Goal: Task Accomplishment & Management: Use online tool/utility

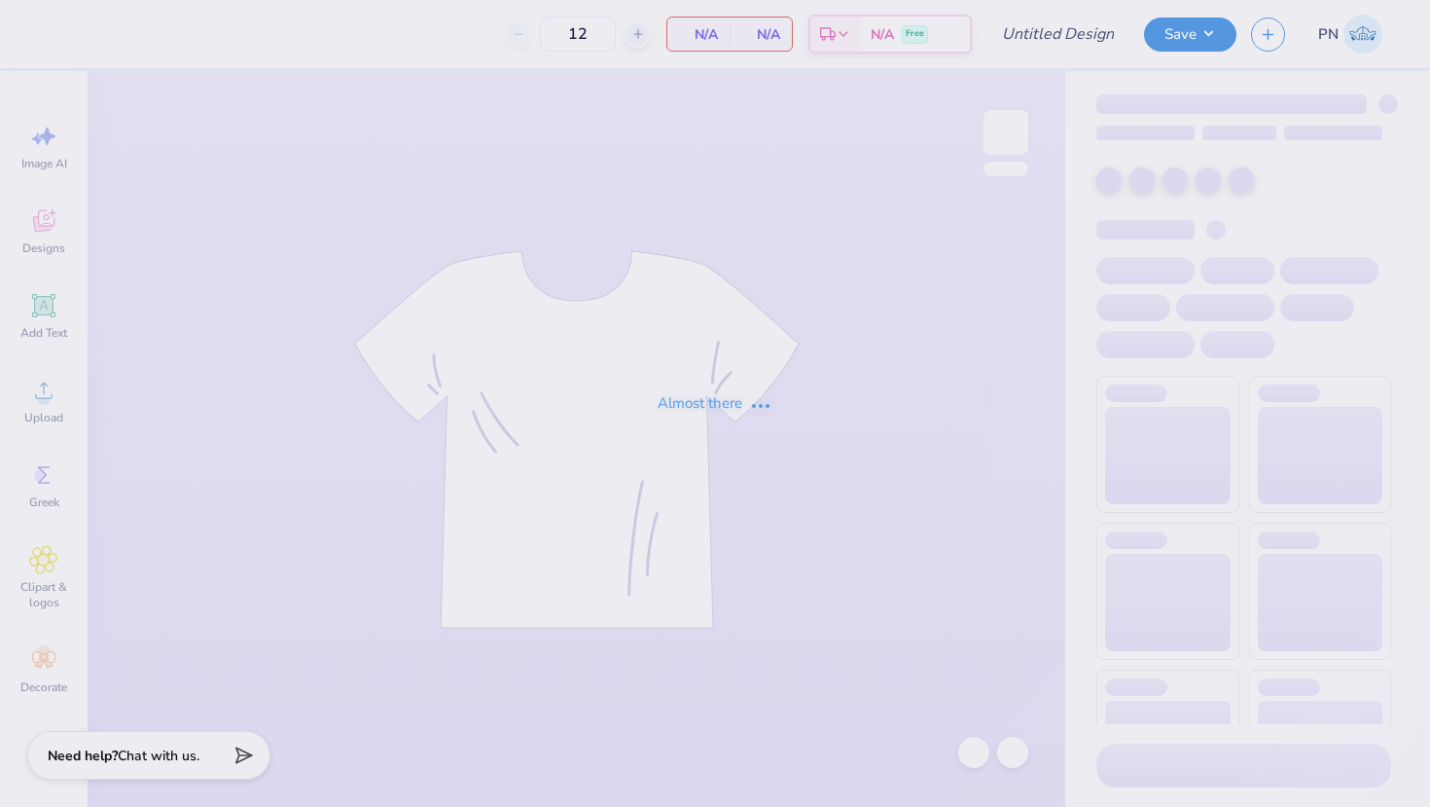
type input "TWN"
type input "20"
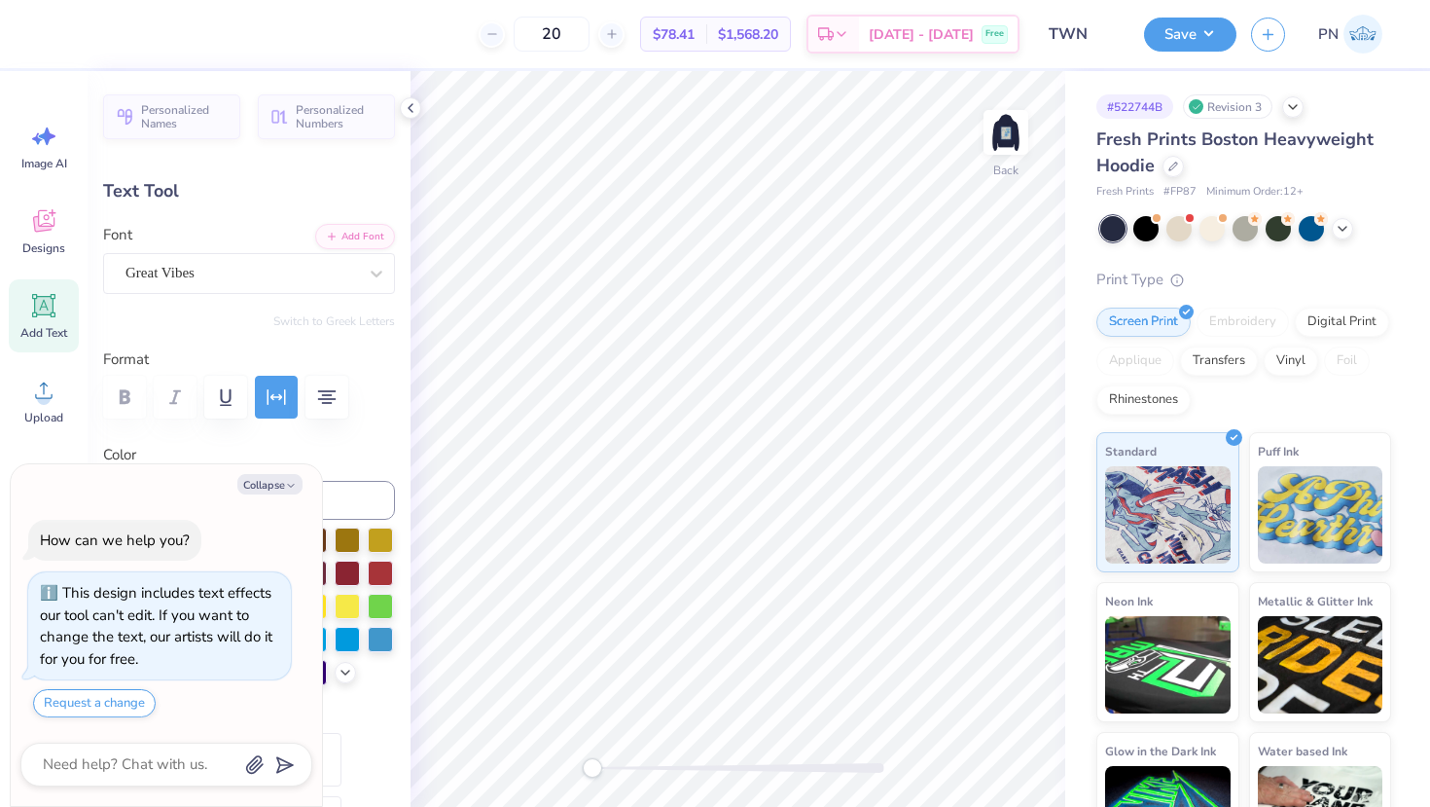
type textarea "x"
type input "9.75"
type input "1.17"
type input "3.51"
type textarea "x"
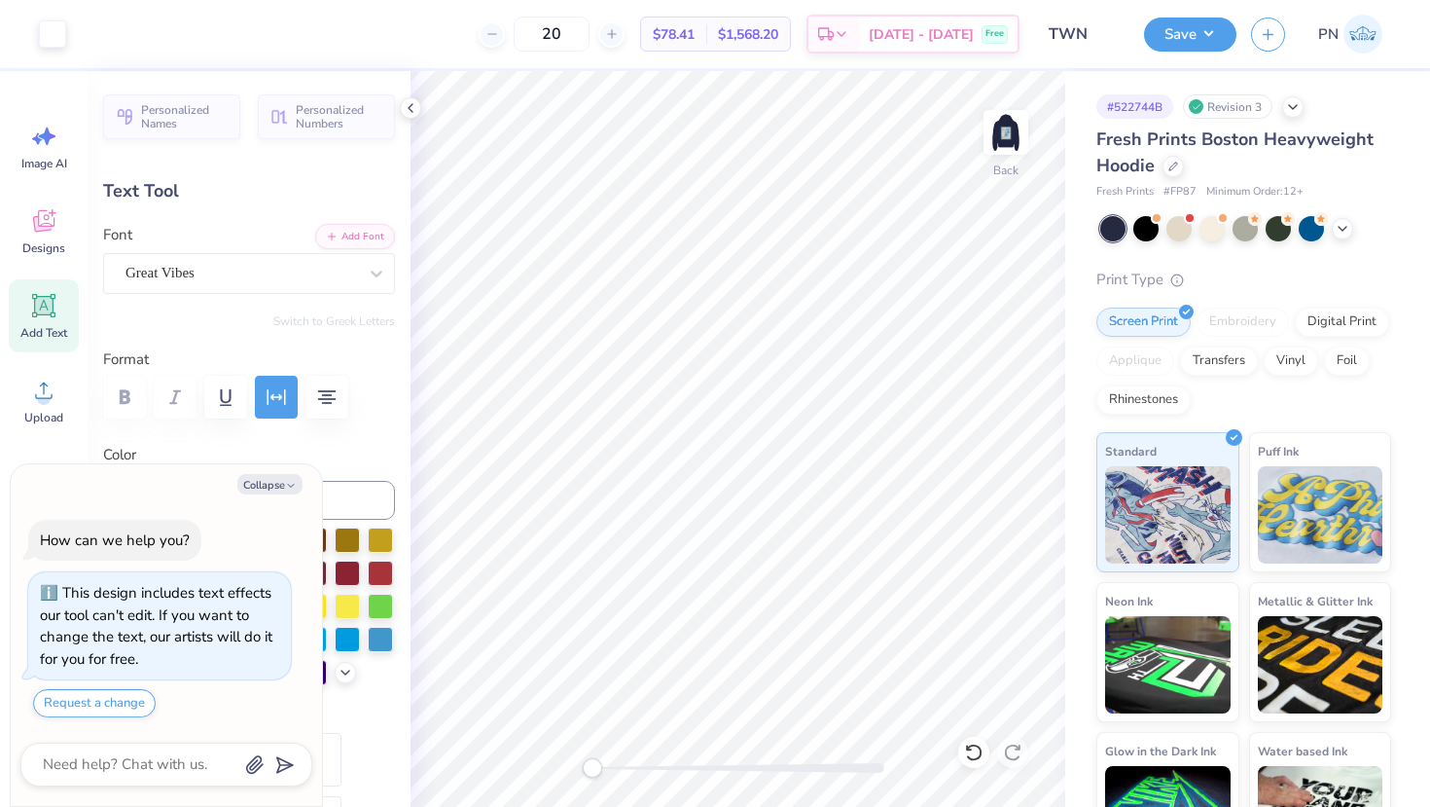
type input "8.48"
type input "1.14"
type input "11.13"
type textarea "x"
type input "9.75"
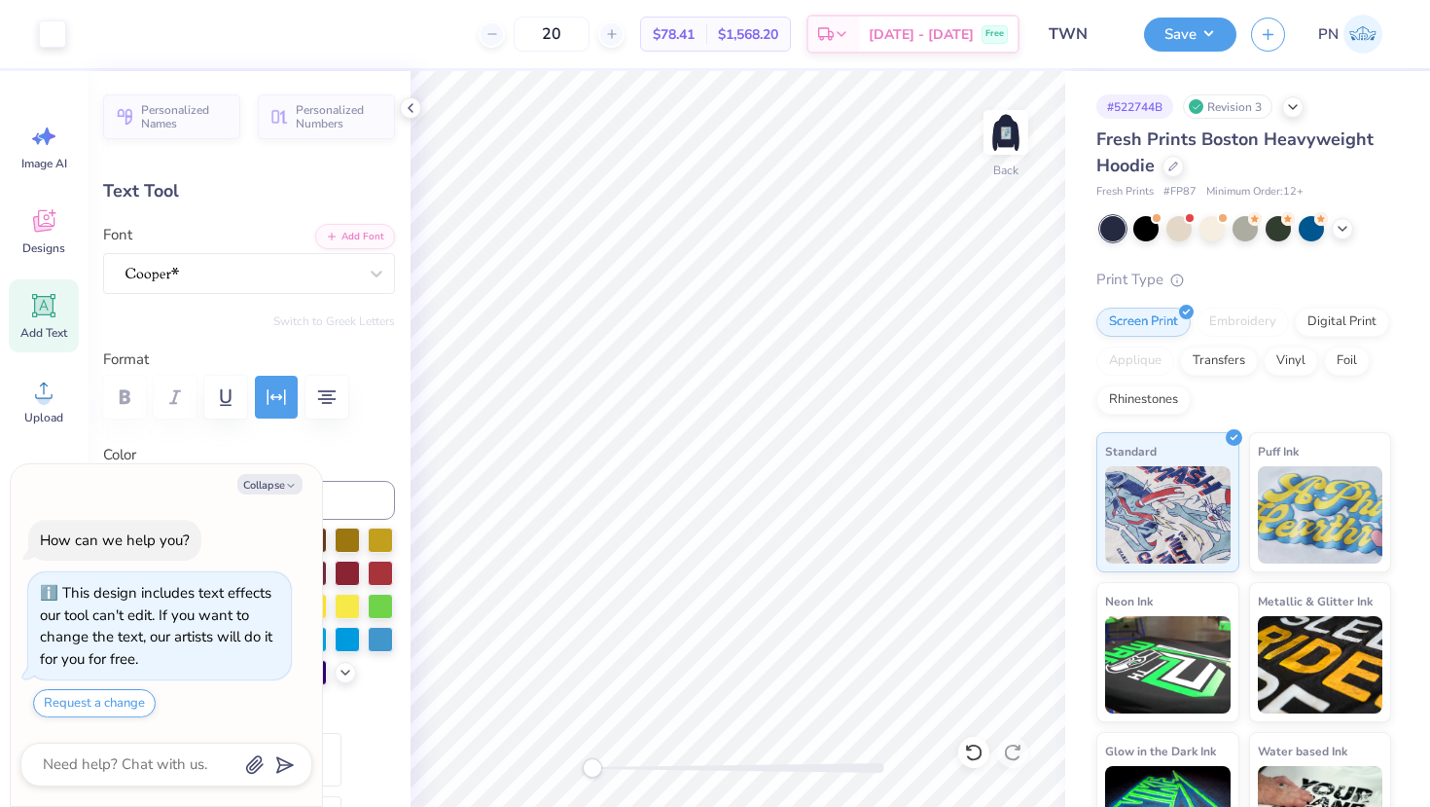
type input "1.17"
type input "3.39"
type textarea "x"
type textarea "TheWomen's Network"
type textarea "x"
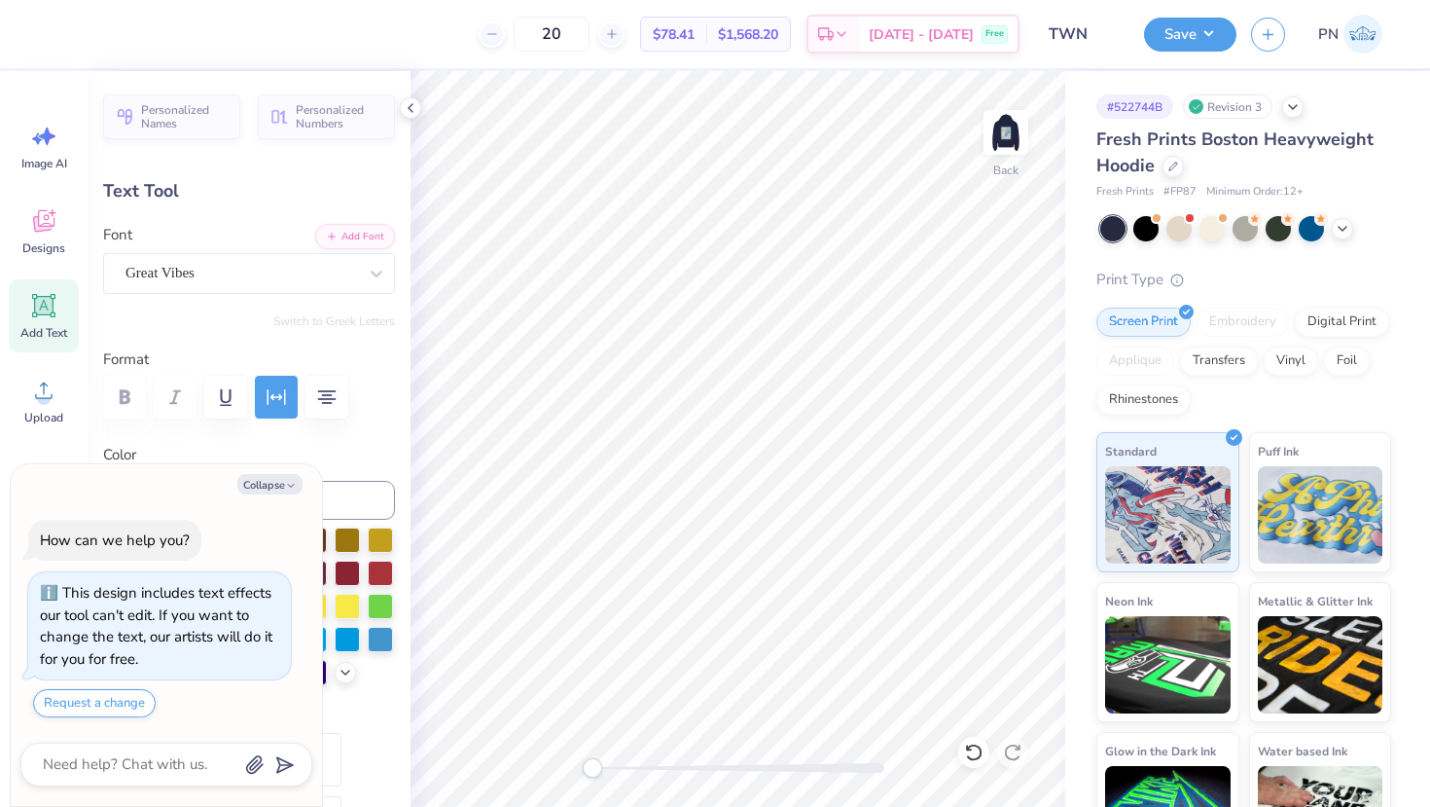
type textarea "ThWomen's Network"
type textarea "x"
type textarea "Women's Network"
type textarea "x"
type textarea "Women's Network"
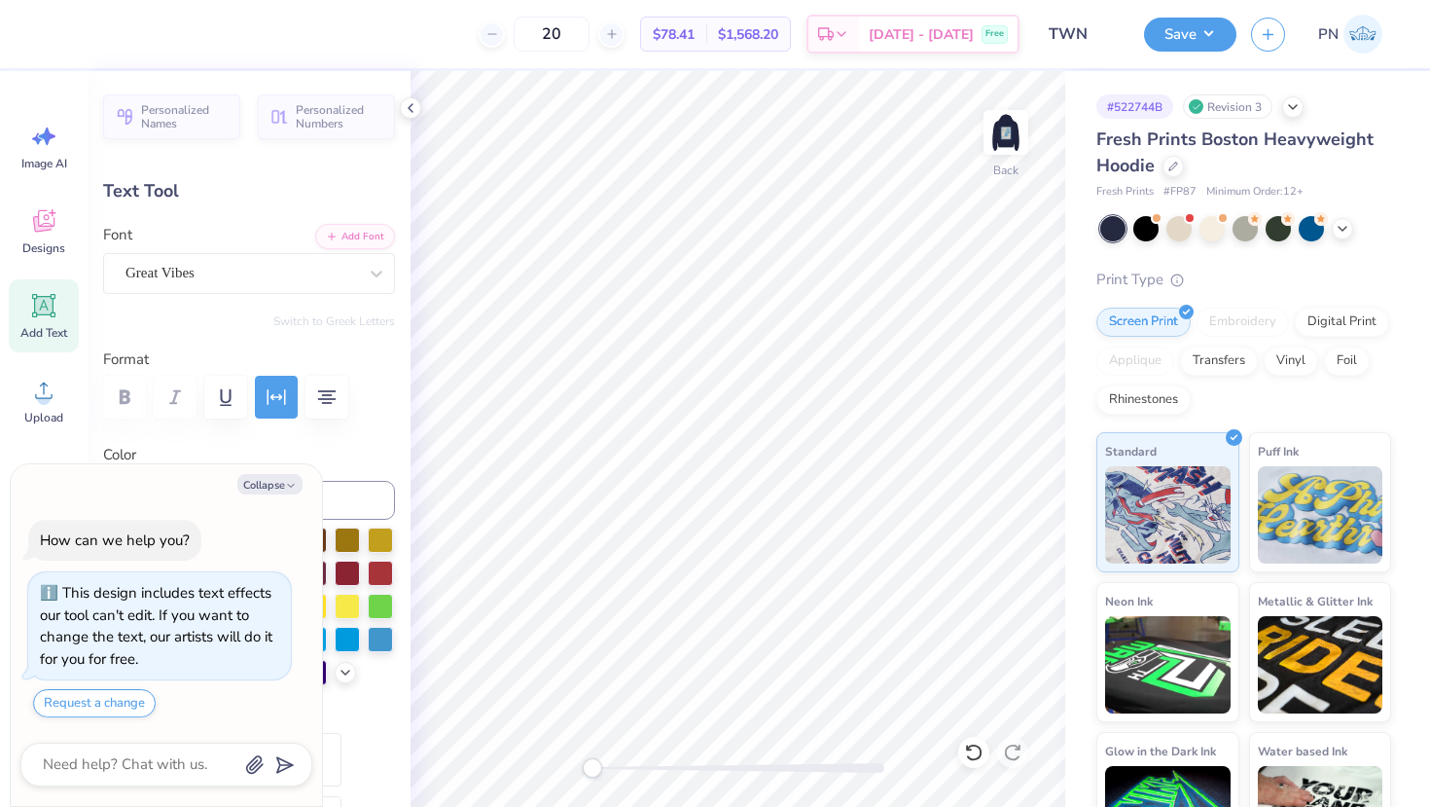
scroll to position [0, 4]
type textarea "x"
type textarea "Women's"
type textarea "x"
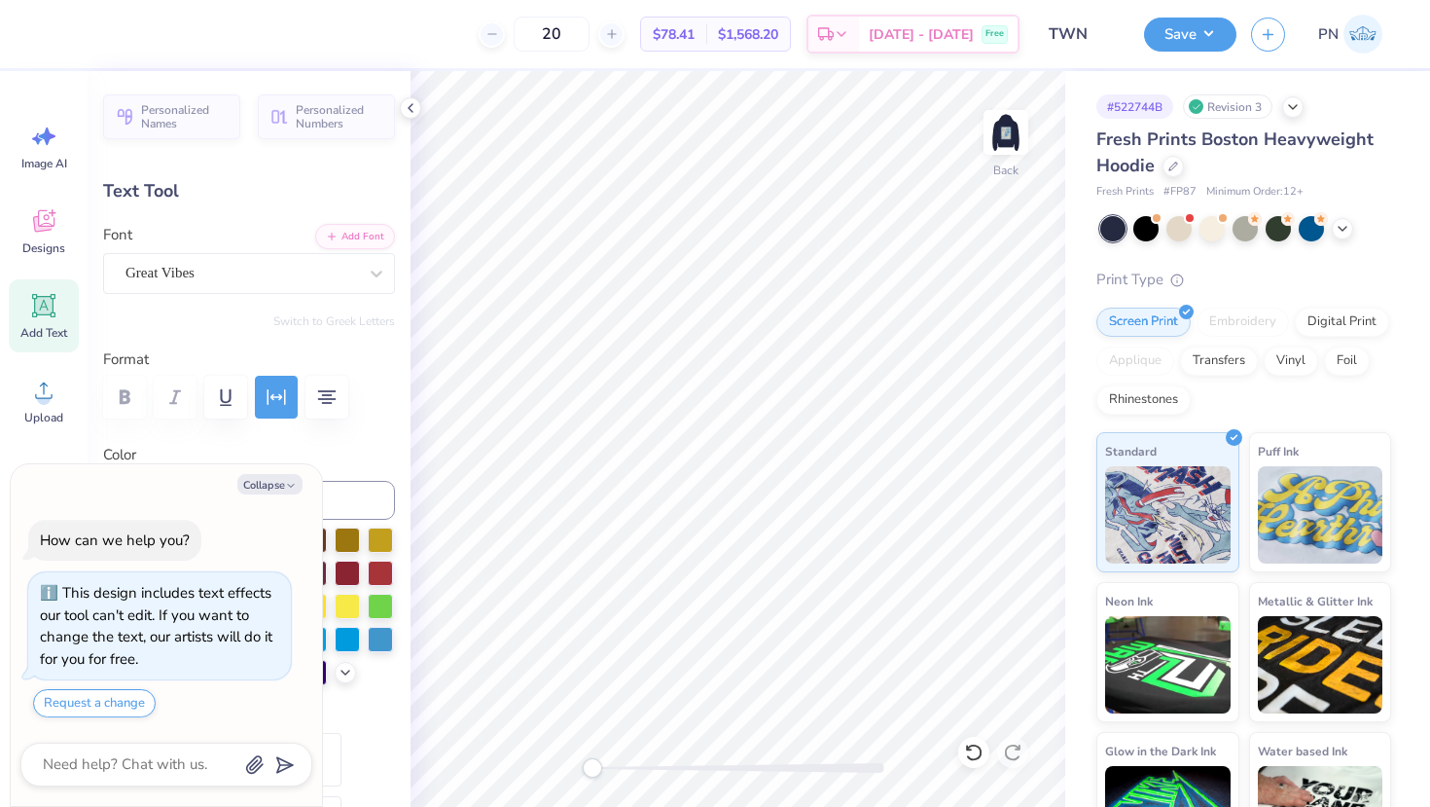
type textarea "Women's"
click at [270, 486] on button "Collapse" at bounding box center [269, 484] width 65 height 20
type textarea "x"
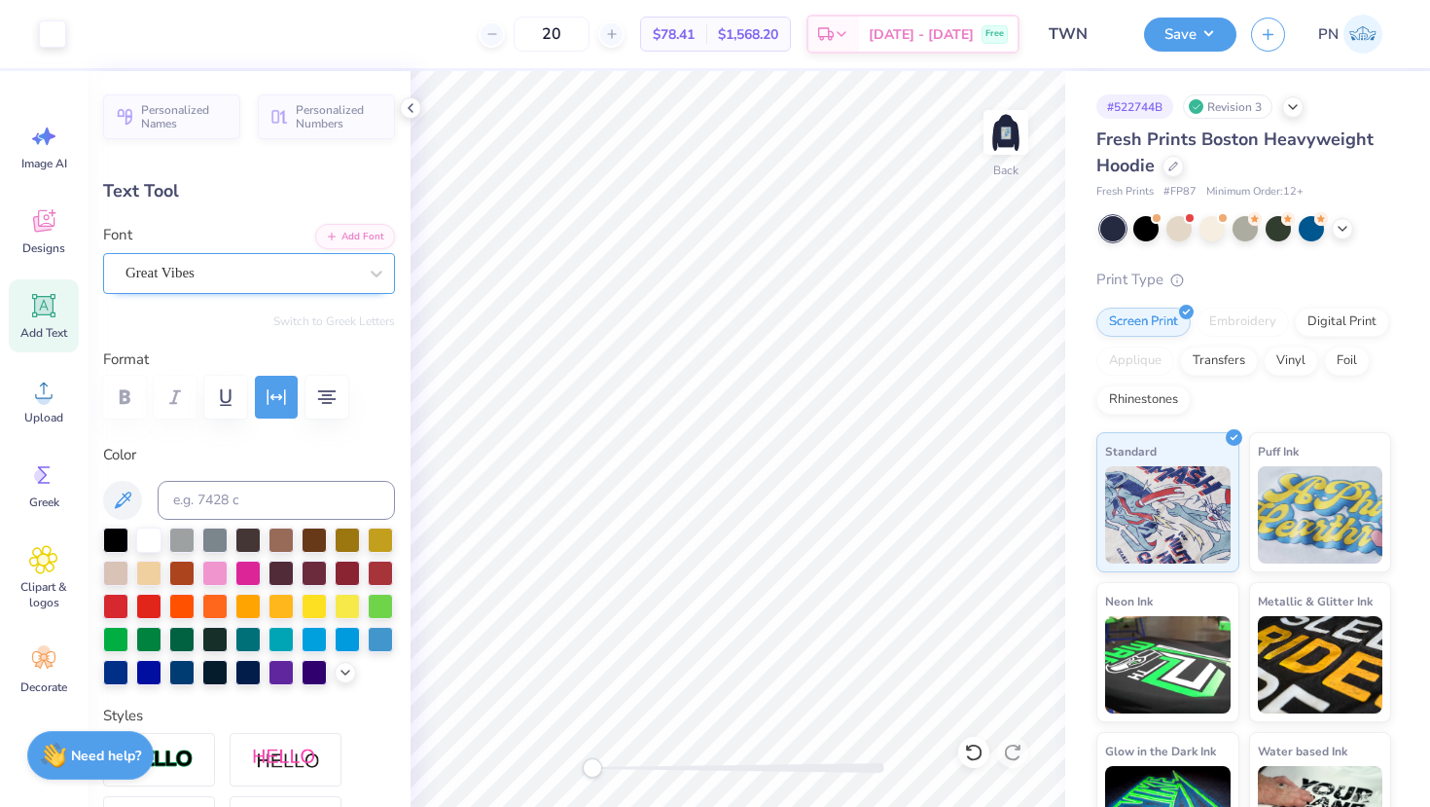
click at [205, 276] on div "Great Vibes" at bounding box center [241, 273] width 235 height 30
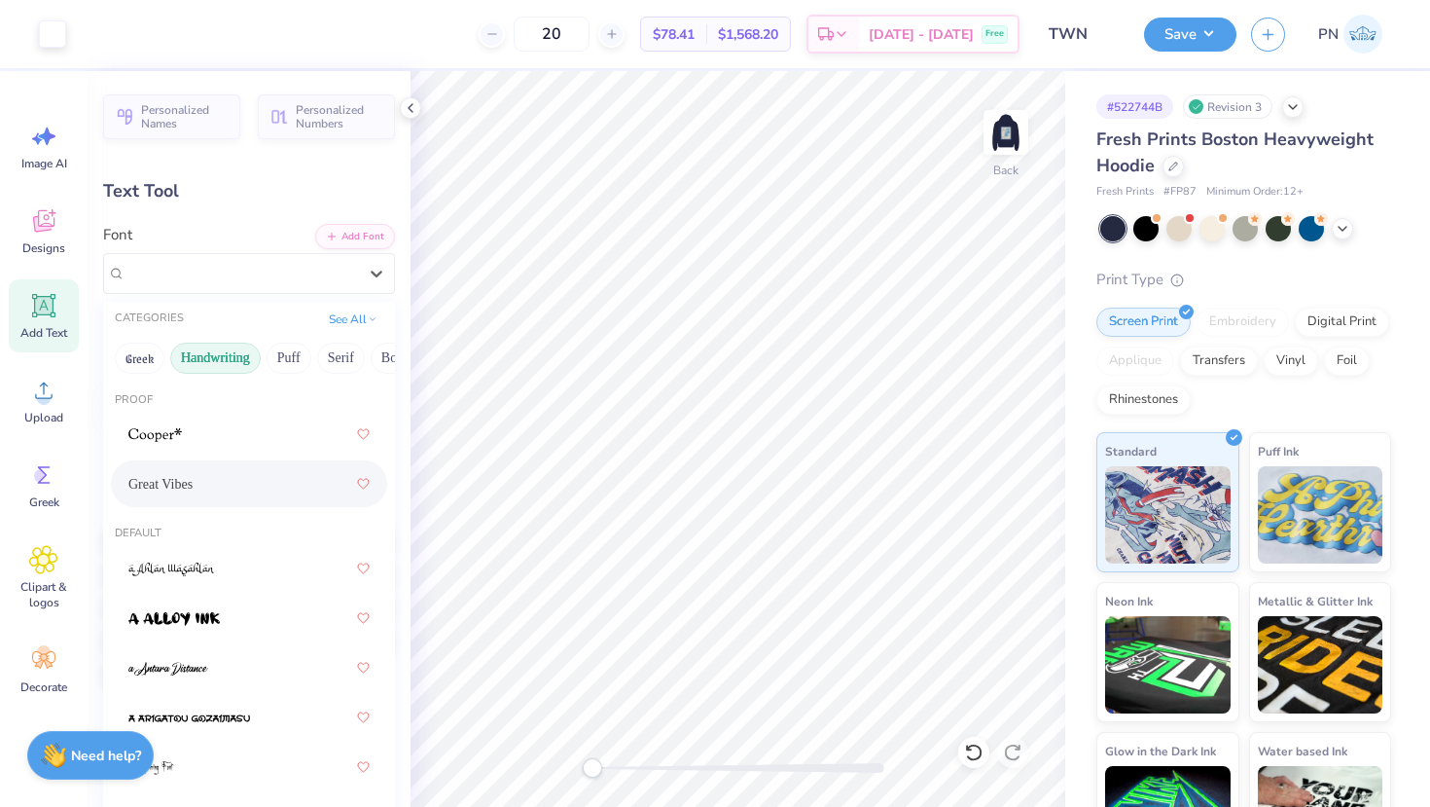
click at [242, 360] on button "Handwriting" at bounding box center [215, 357] width 90 height 31
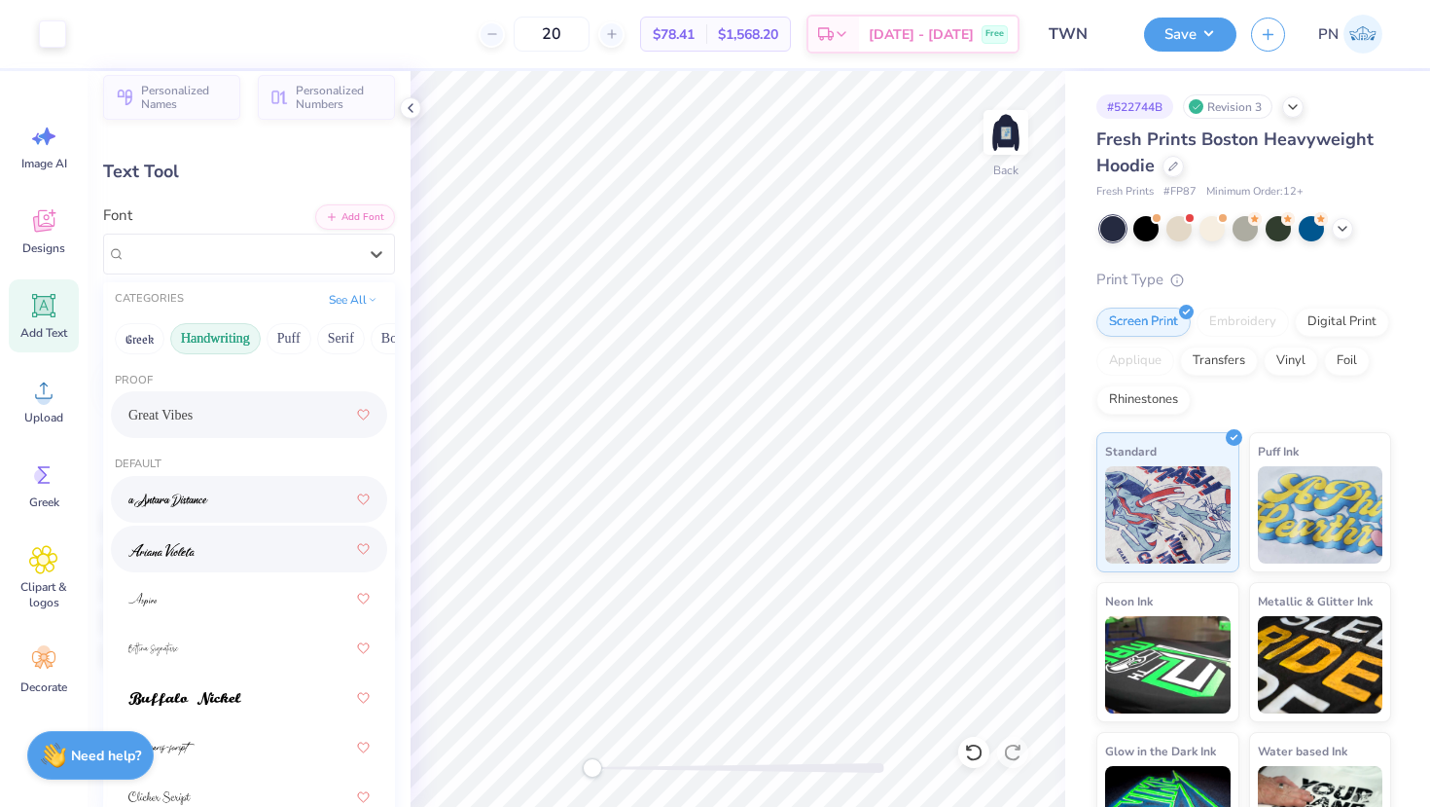
scroll to position [17, 0]
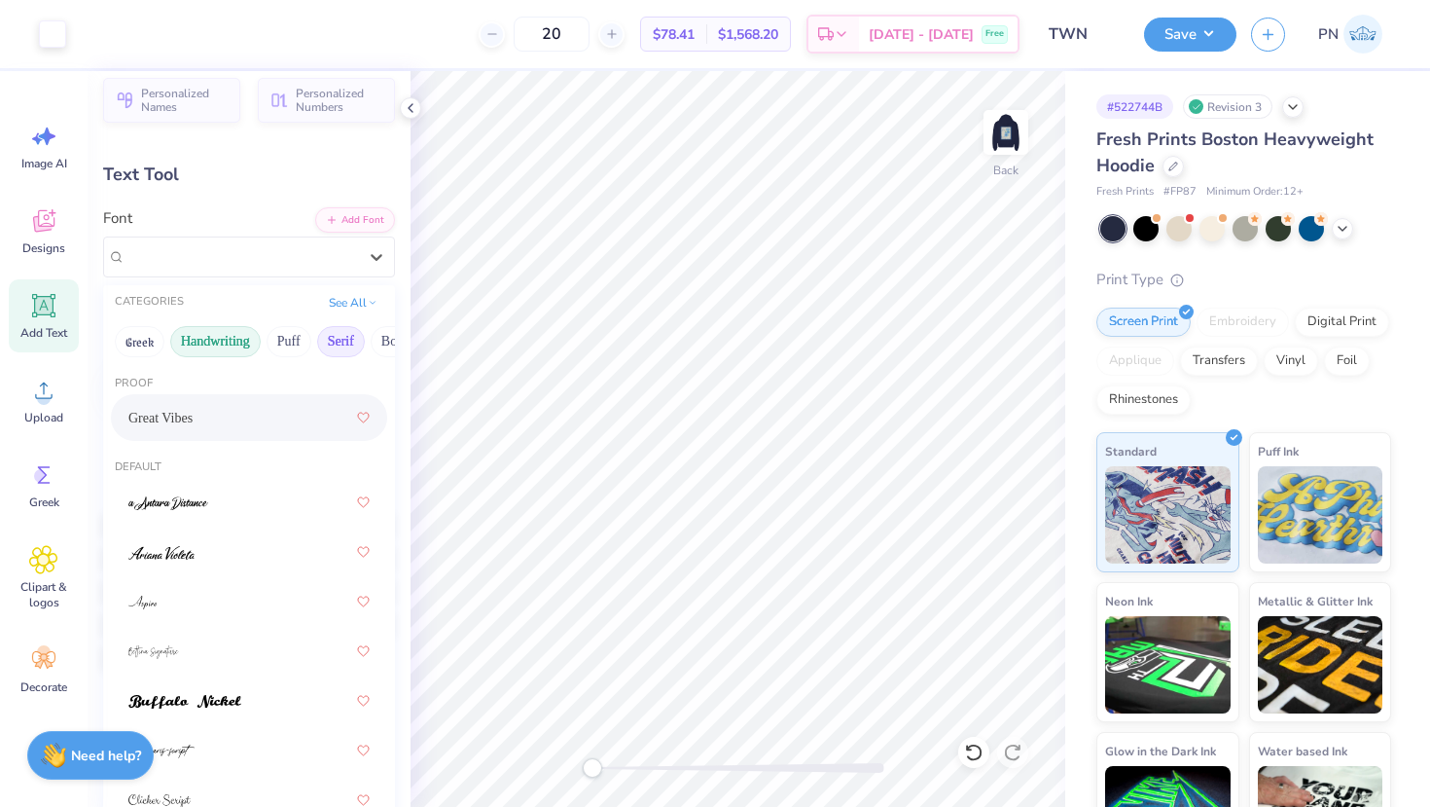
click at [329, 335] on button "Serif" at bounding box center [341, 341] width 48 height 31
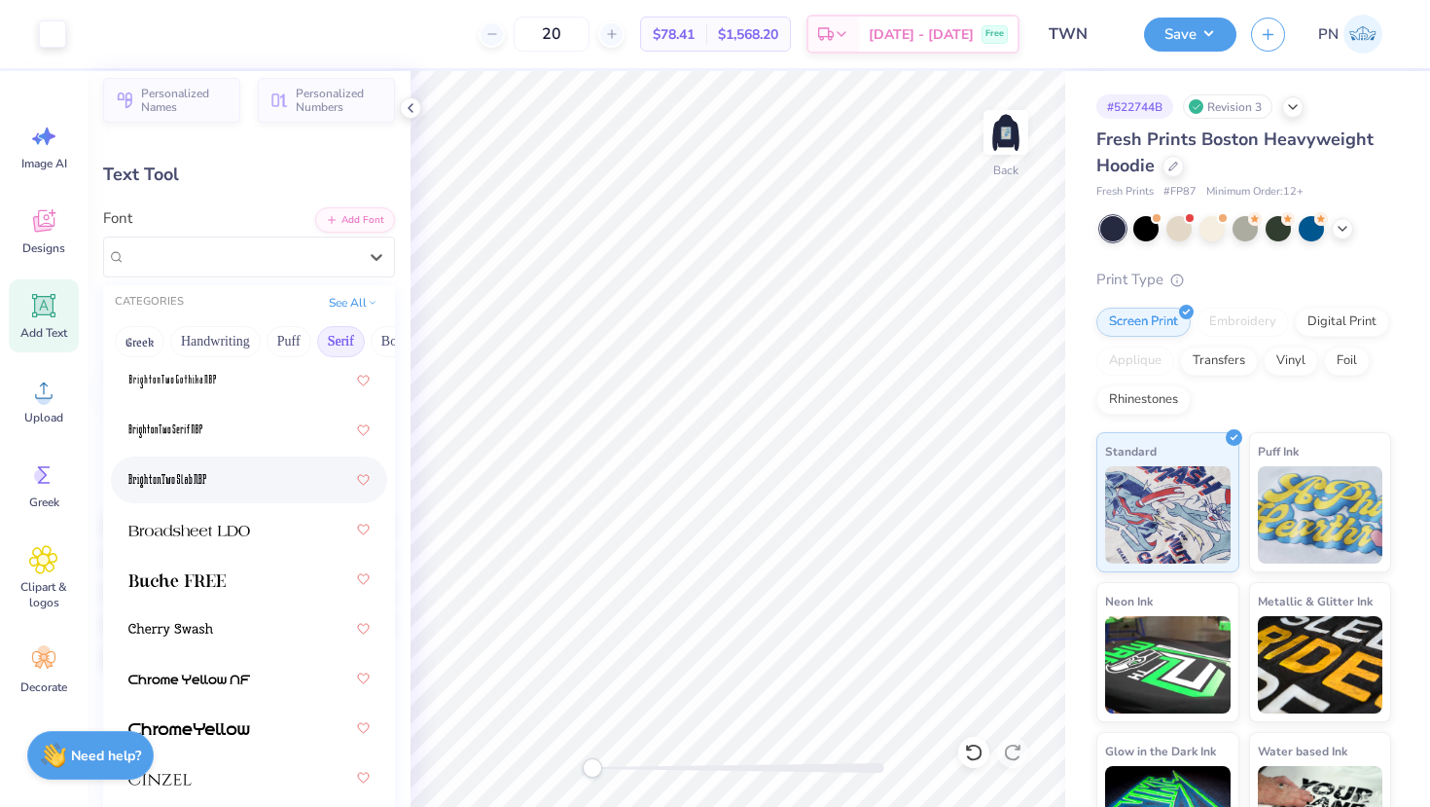
scroll to position [376, 0]
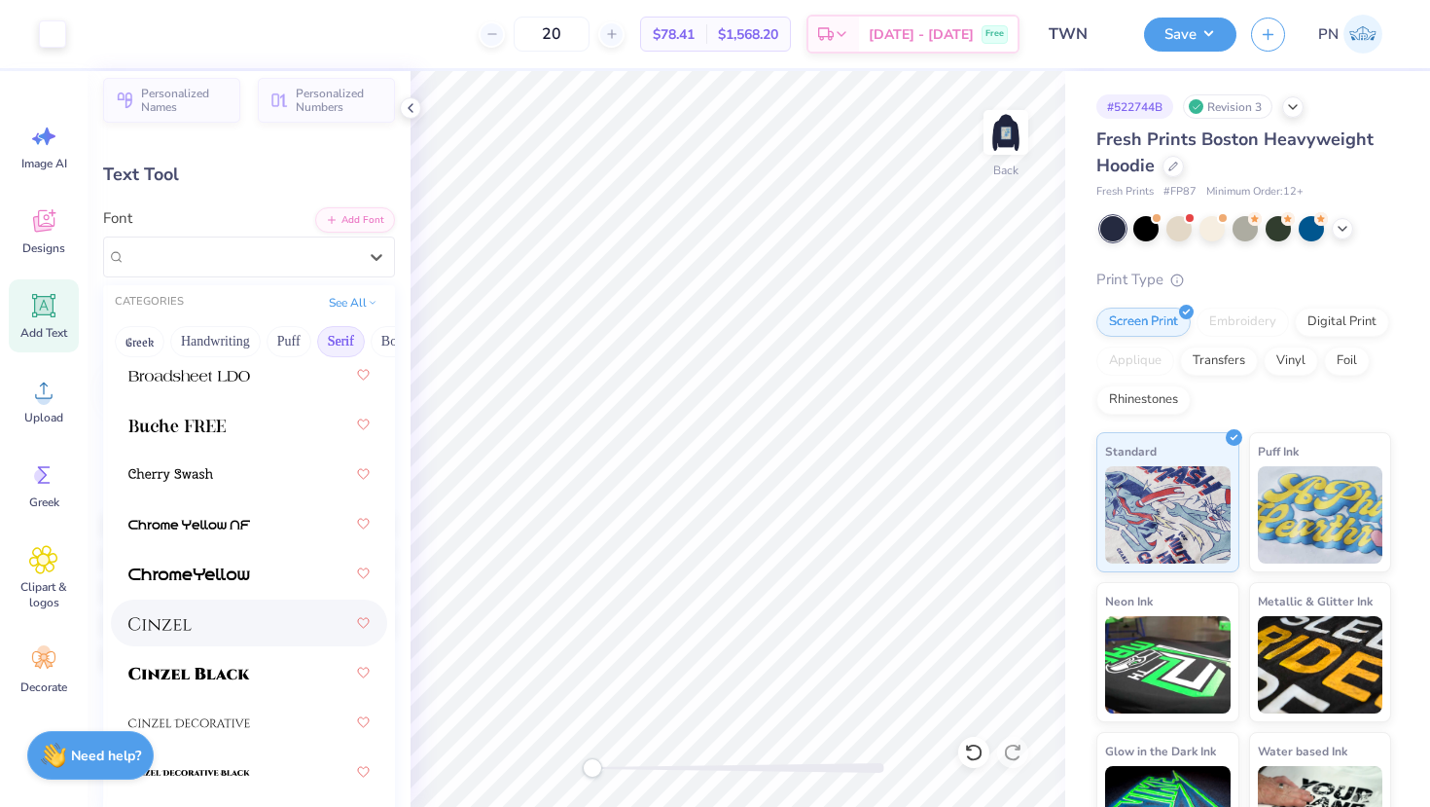
click at [194, 613] on div at bounding box center [248, 622] width 241 height 35
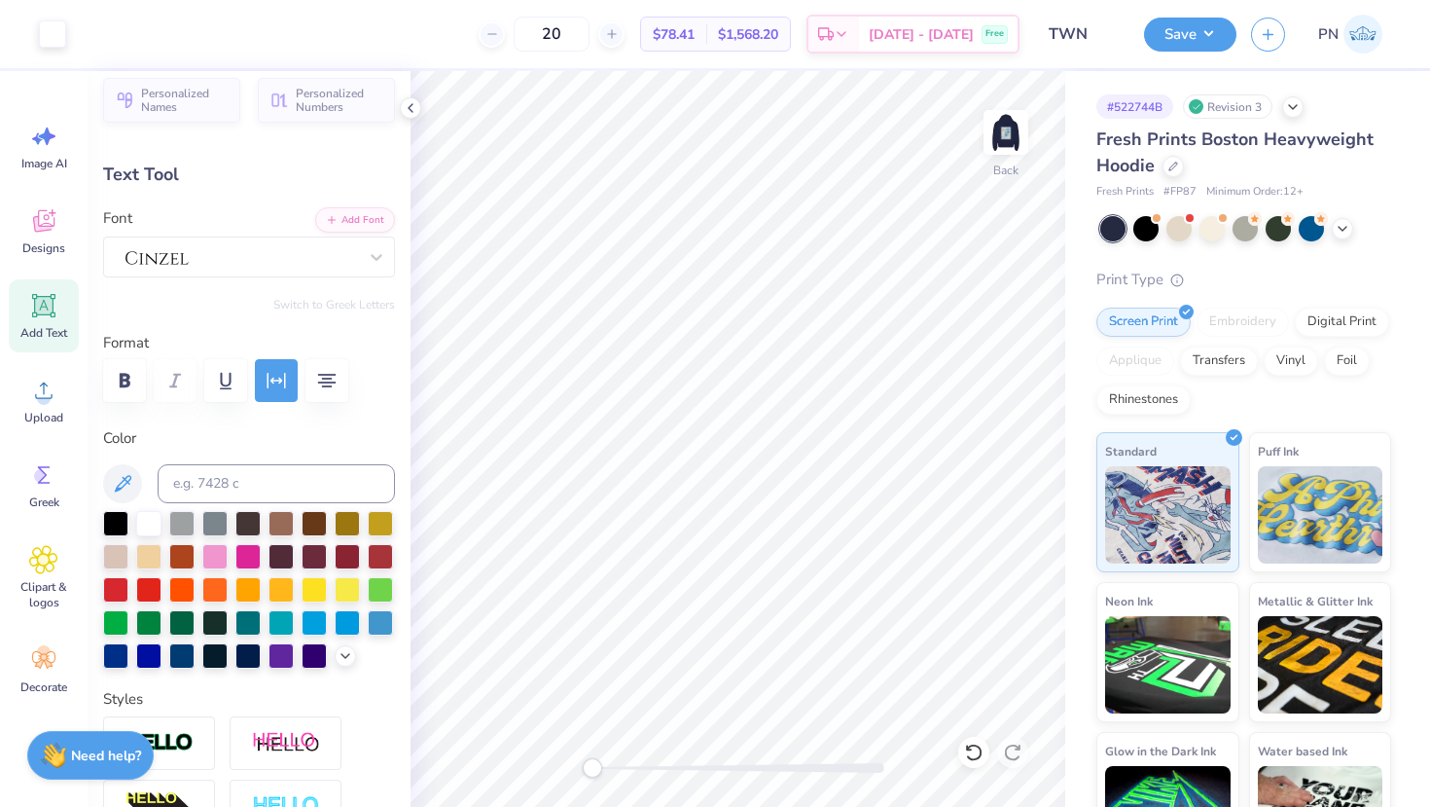
type input "5.43"
type input "0.89"
type input "3.12"
click at [302, 257] on div at bounding box center [241, 256] width 235 height 30
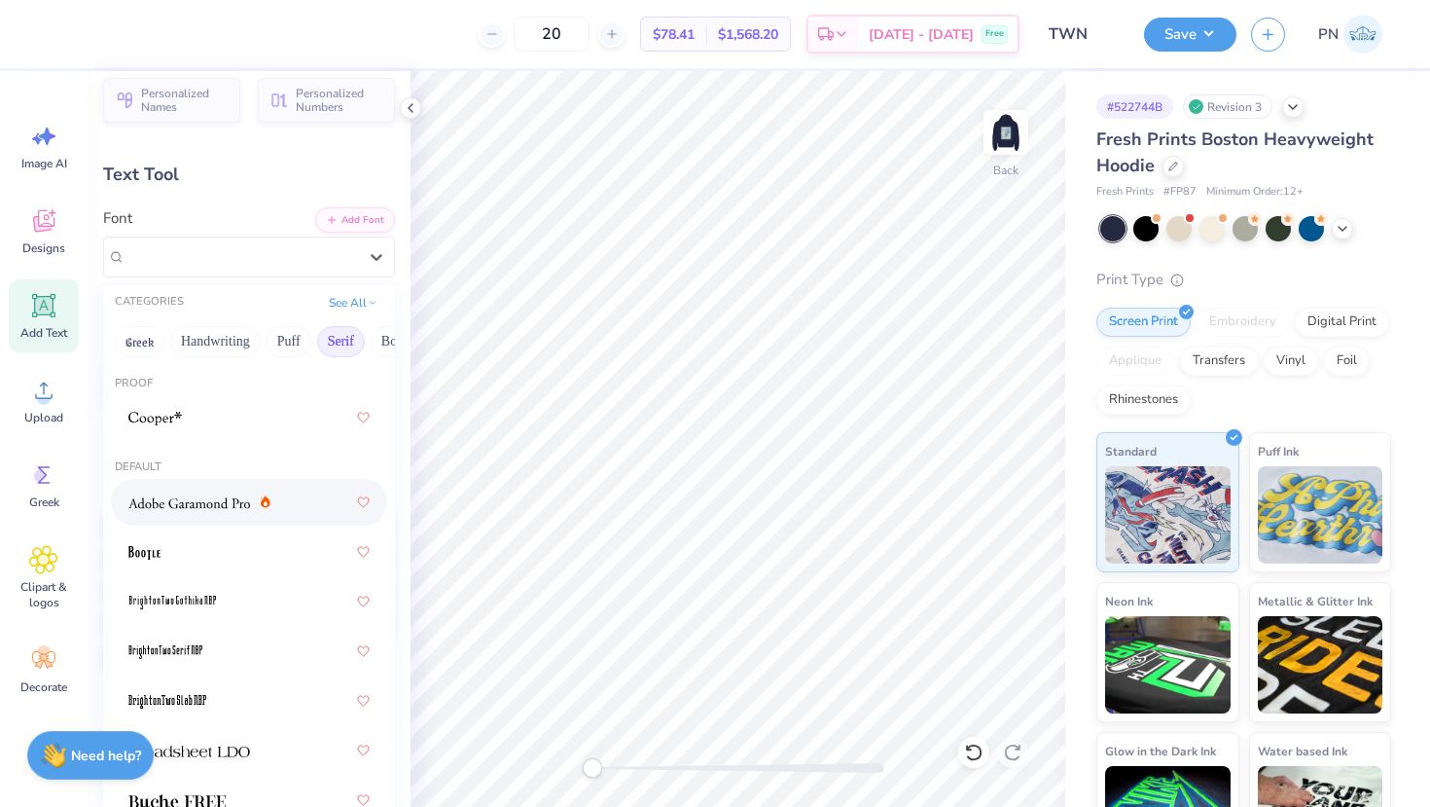
scroll to position [0, 0]
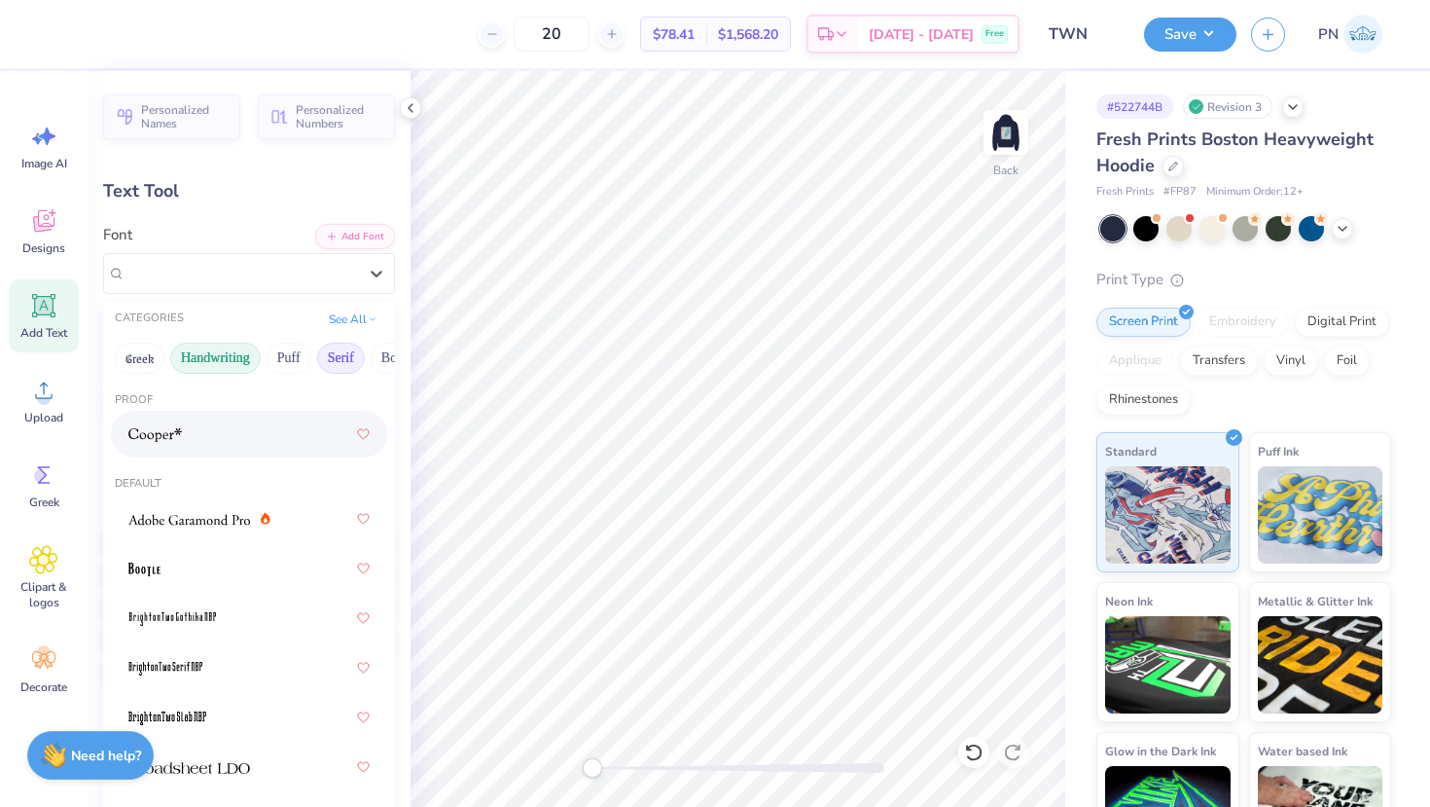
click at [201, 362] on button "Handwriting" at bounding box center [215, 357] width 90 height 31
click at [187, 432] on div "Great Vibes" at bounding box center [248, 433] width 241 height 35
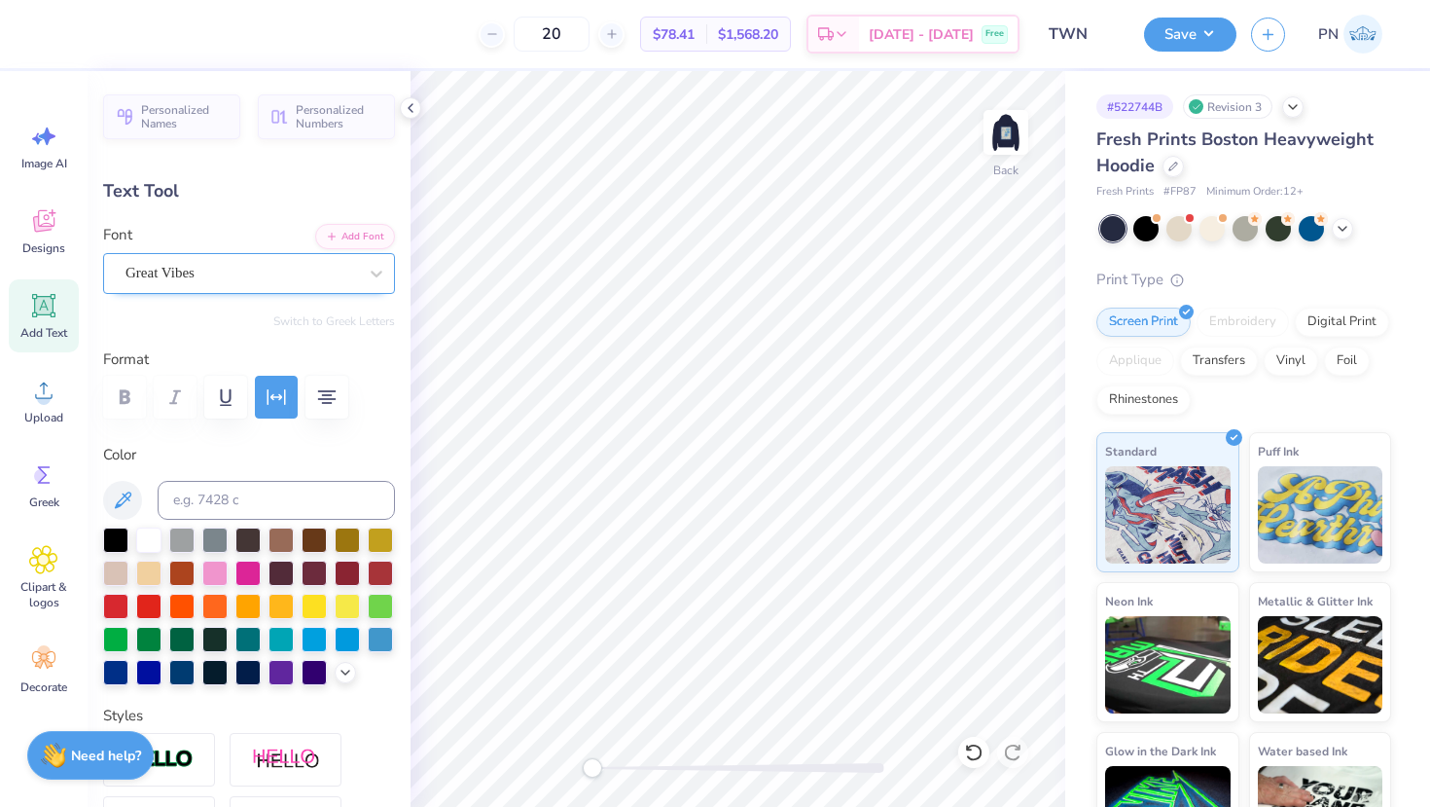
click at [241, 280] on div "Great Vibes" at bounding box center [241, 273] width 235 height 30
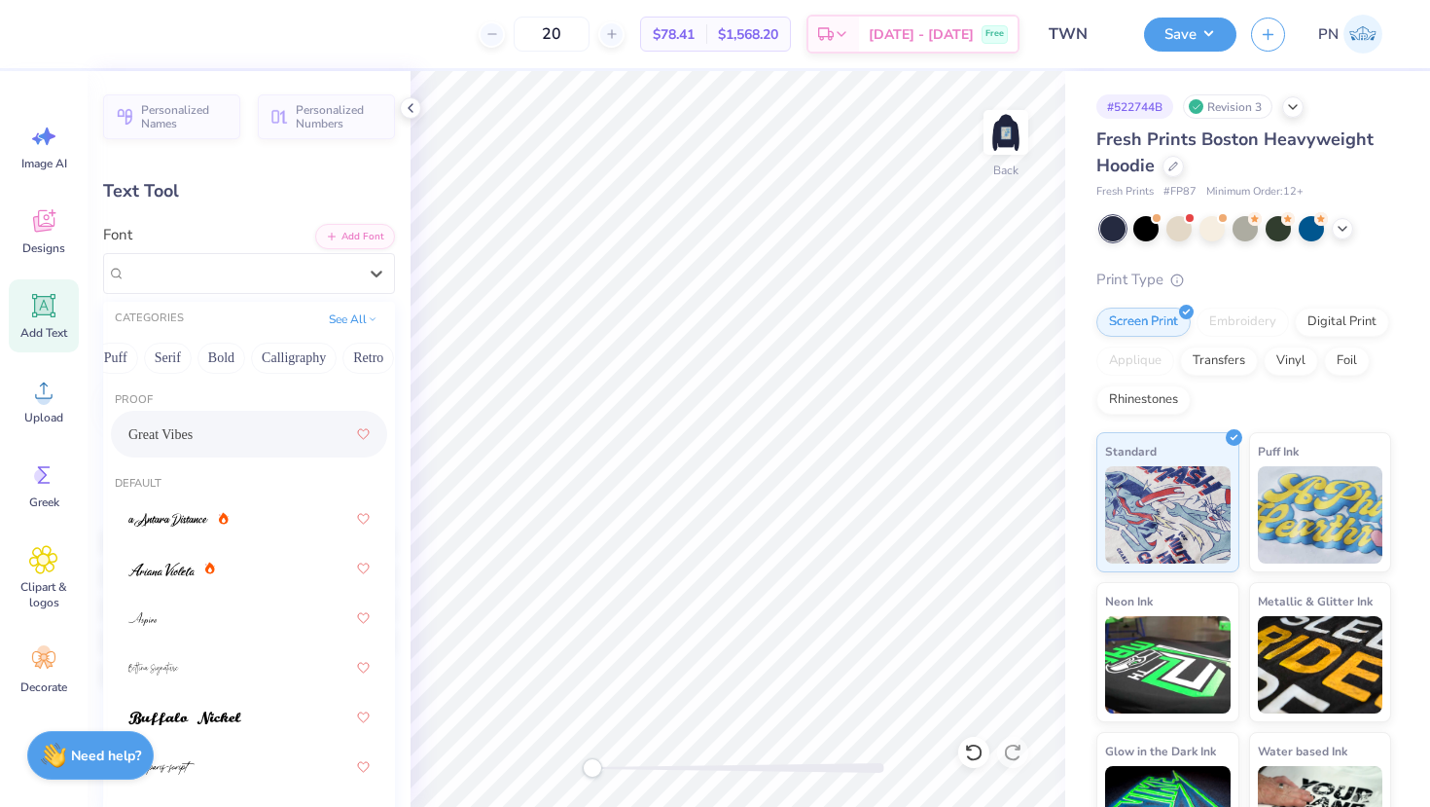
scroll to position [0, 192]
click at [280, 353] on button "Calligraphy" at bounding box center [276, 357] width 86 height 31
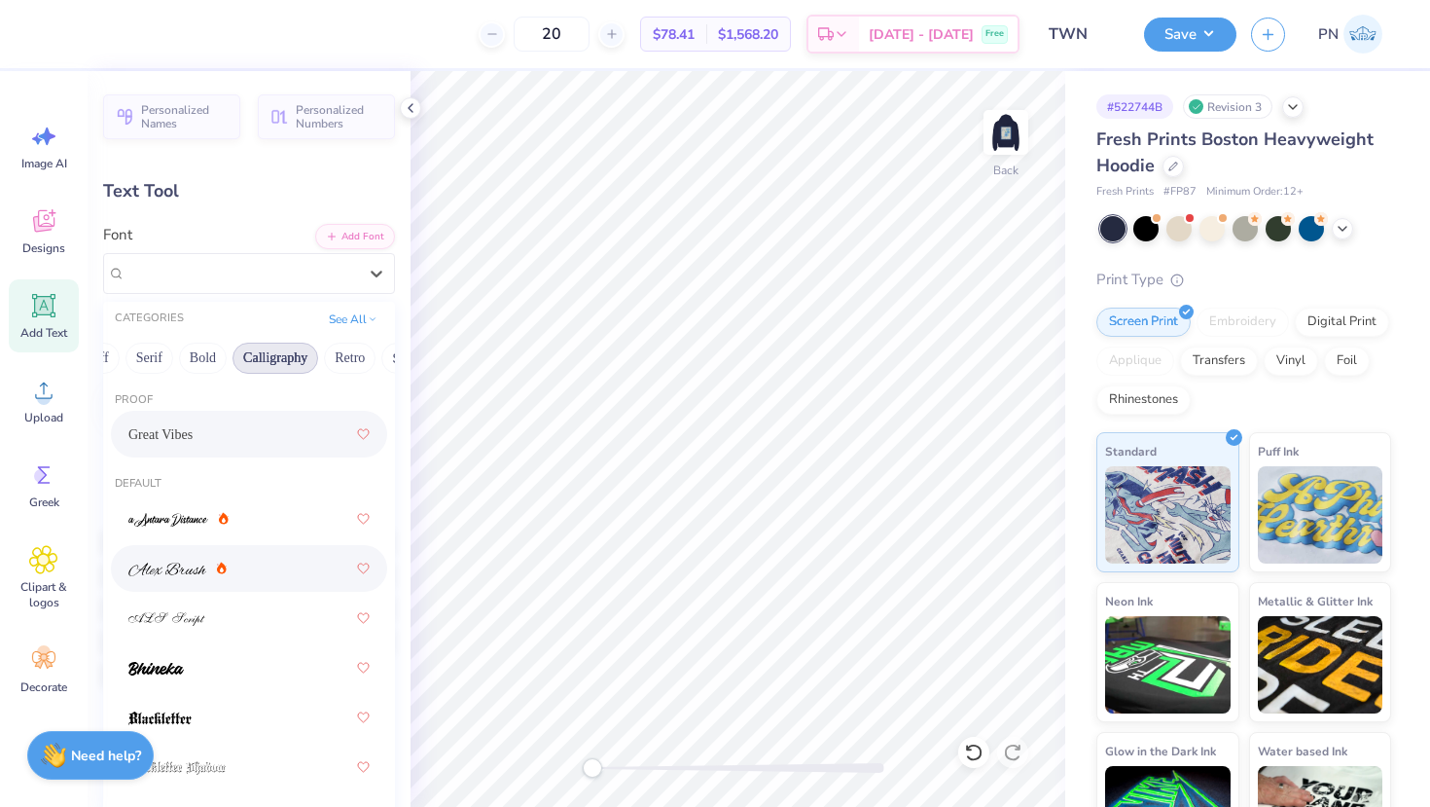
click at [181, 570] on img at bounding box center [167, 569] width 78 height 14
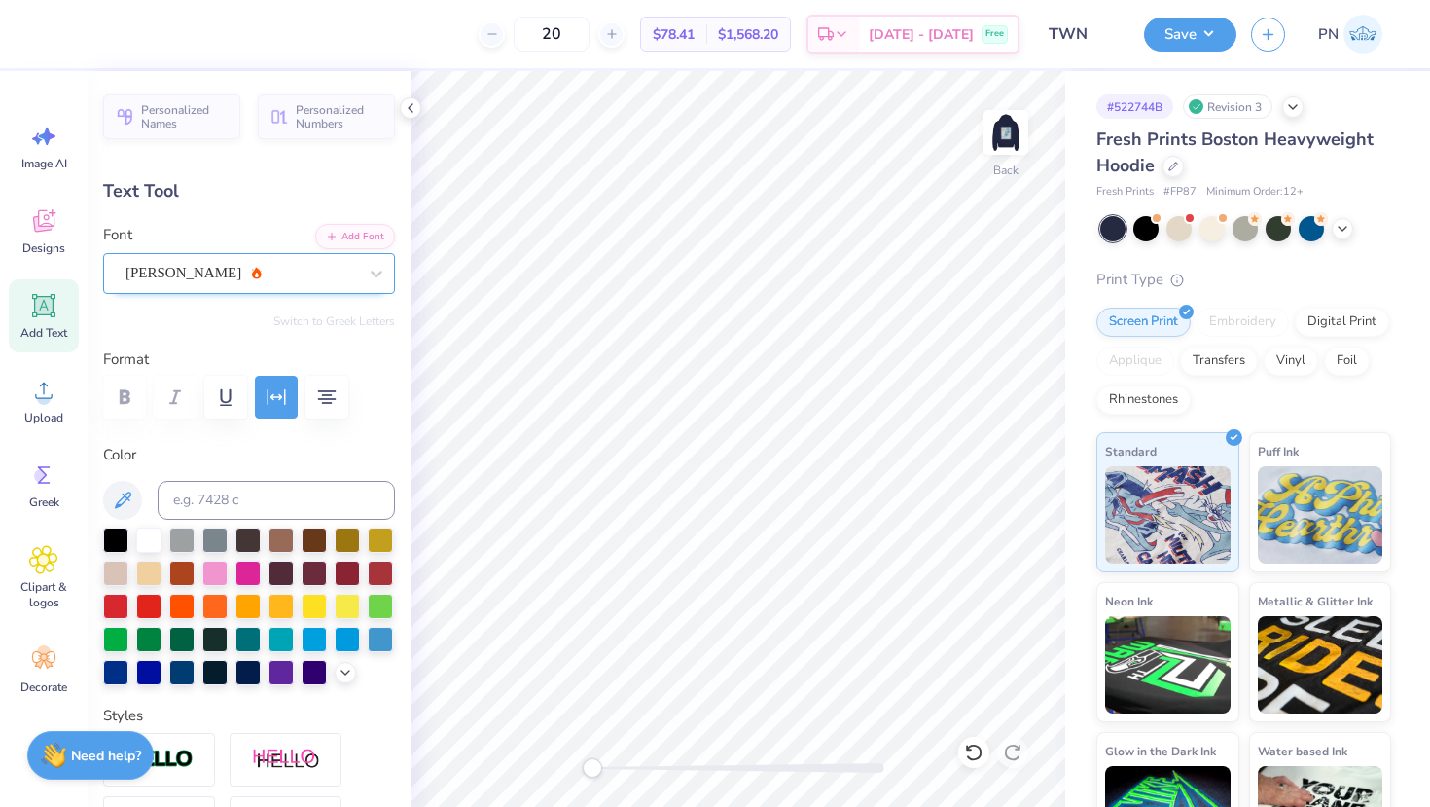
click at [268, 277] on div "[PERSON_NAME]" at bounding box center [241, 273] width 235 height 30
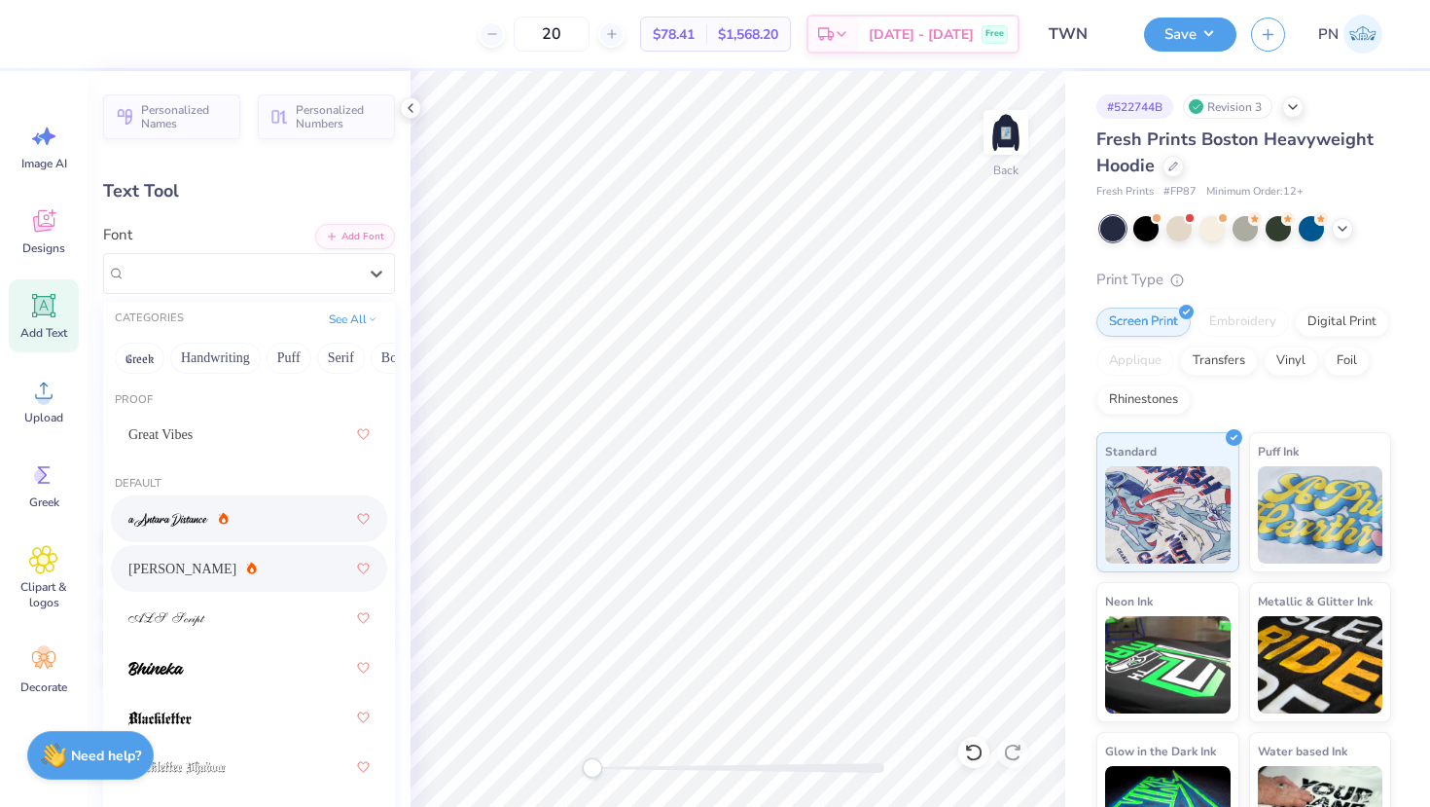
click at [204, 501] on div at bounding box center [248, 518] width 241 height 35
click at [264, 283] on div "a Antara Distance" at bounding box center [241, 273] width 235 height 30
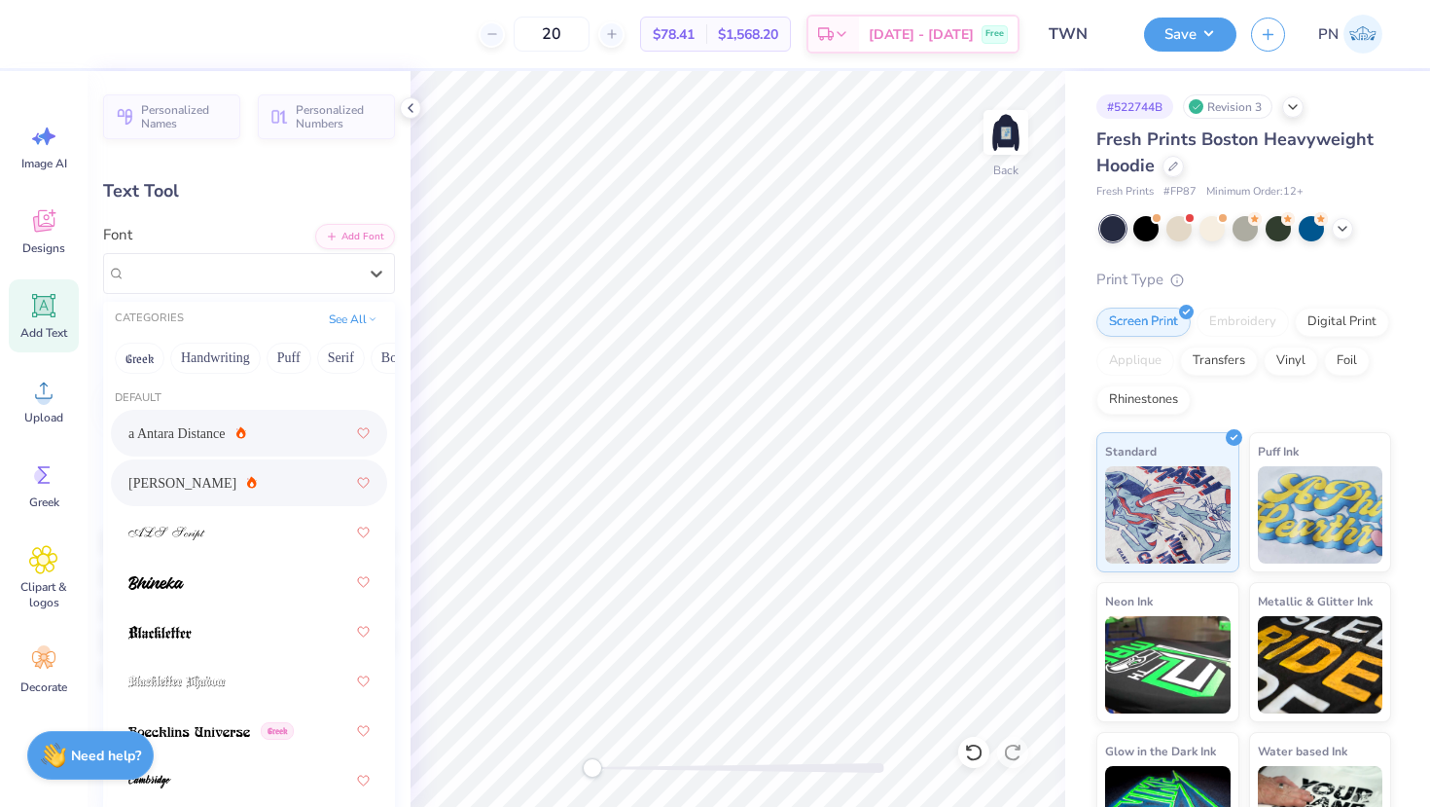
scroll to position [86, 0]
click at [228, 542] on div at bounding box center [248, 532] width 241 height 35
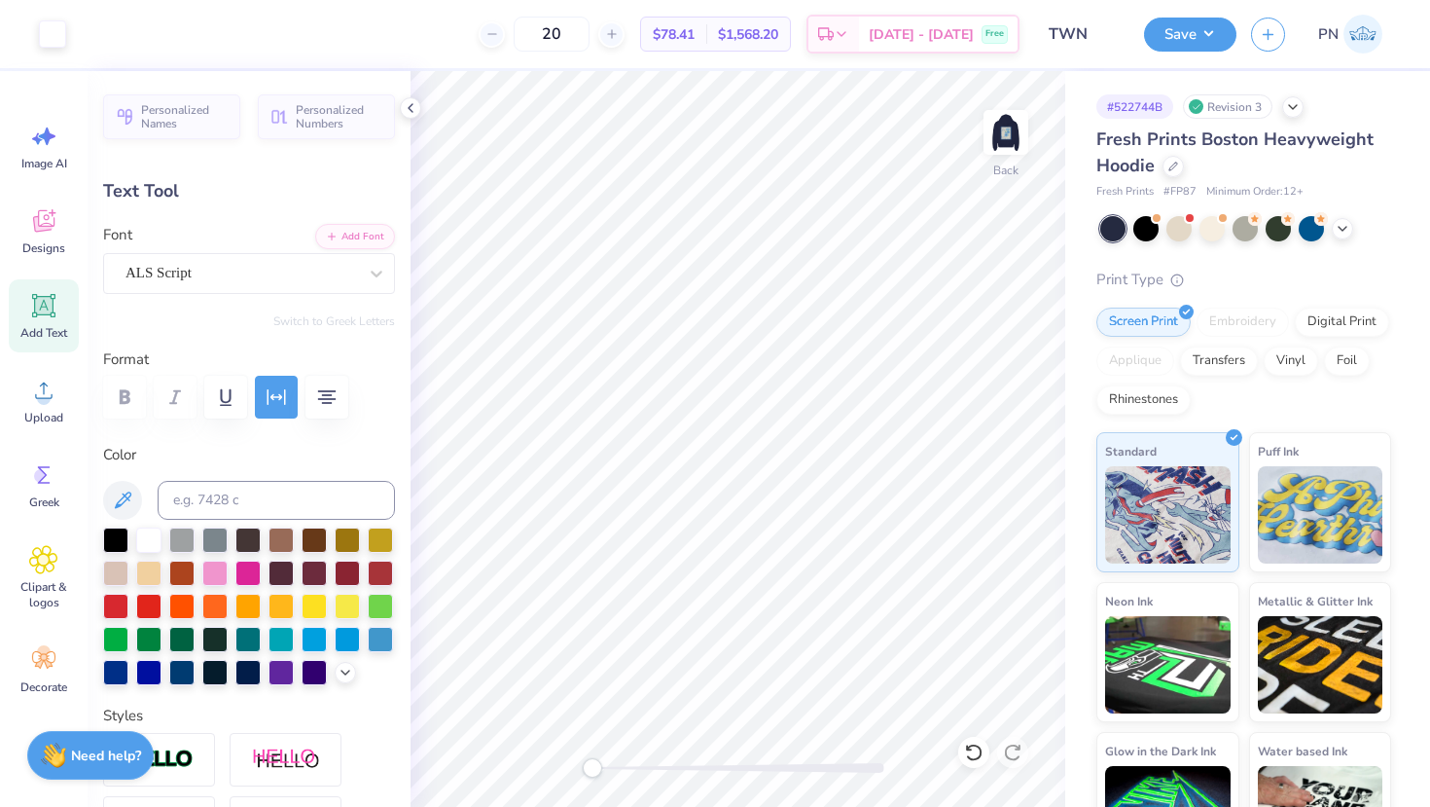
type input "3.50"
type input "0.91"
type input "3.00"
type input "6.34"
type input "1.64"
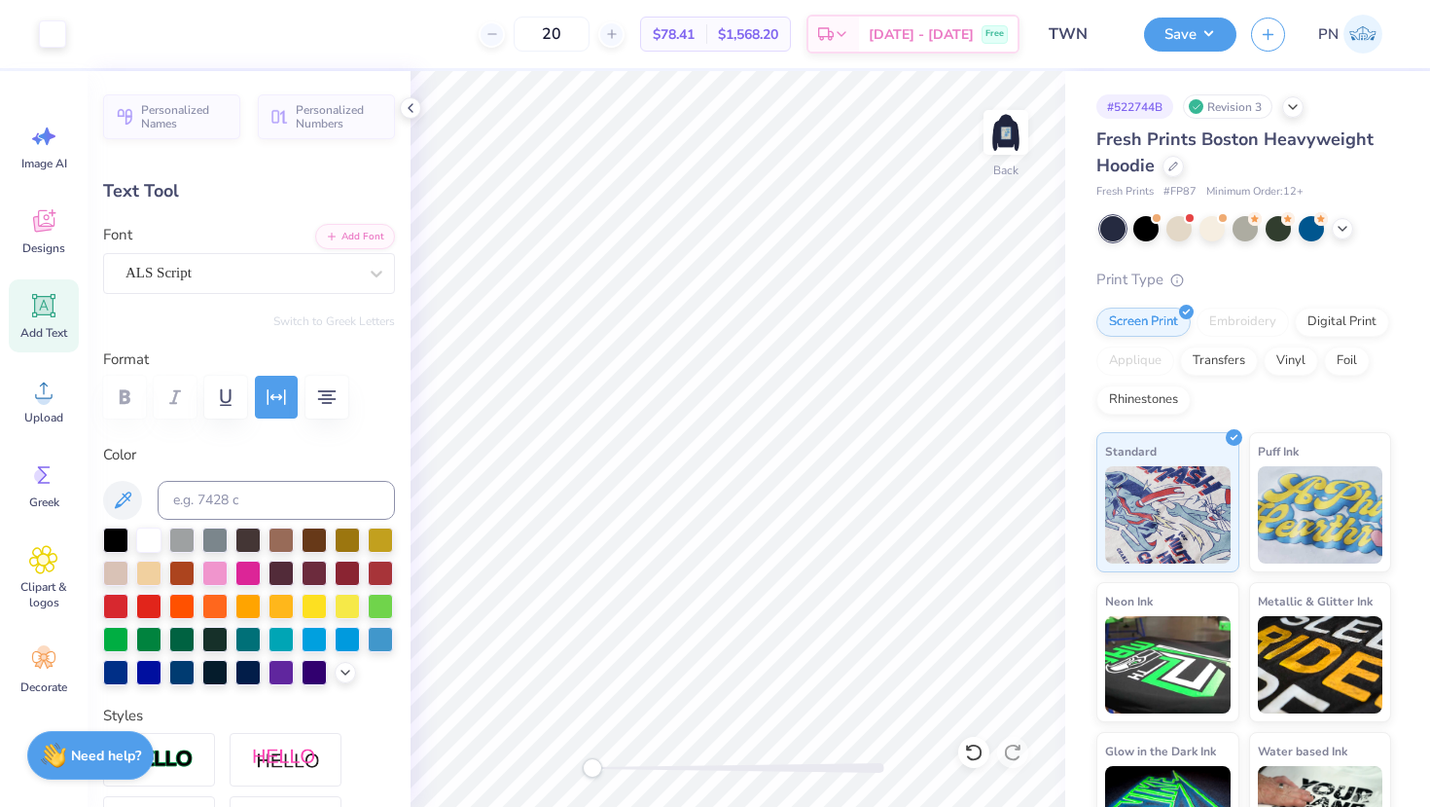
type input "3.00"
click at [276, 250] on div "Font ALS Script" at bounding box center [249, 259] width 292 height 70
click at [276, 269] on div "ALS Script" at bounding box center [241, 273] width 235 height 30
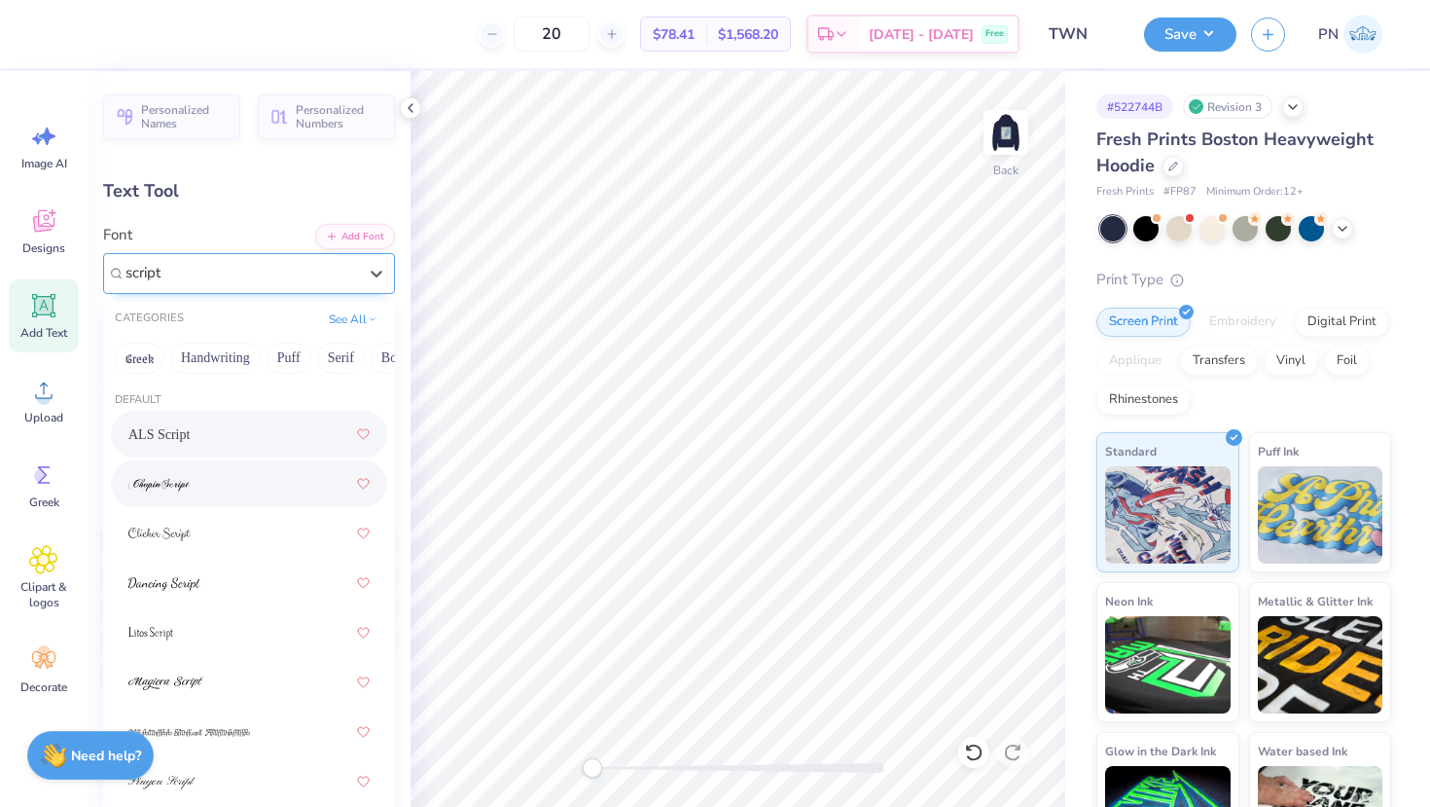
click at [163, 472] on div at bounding box center [248, 483] width 241 height 35
type input "script"
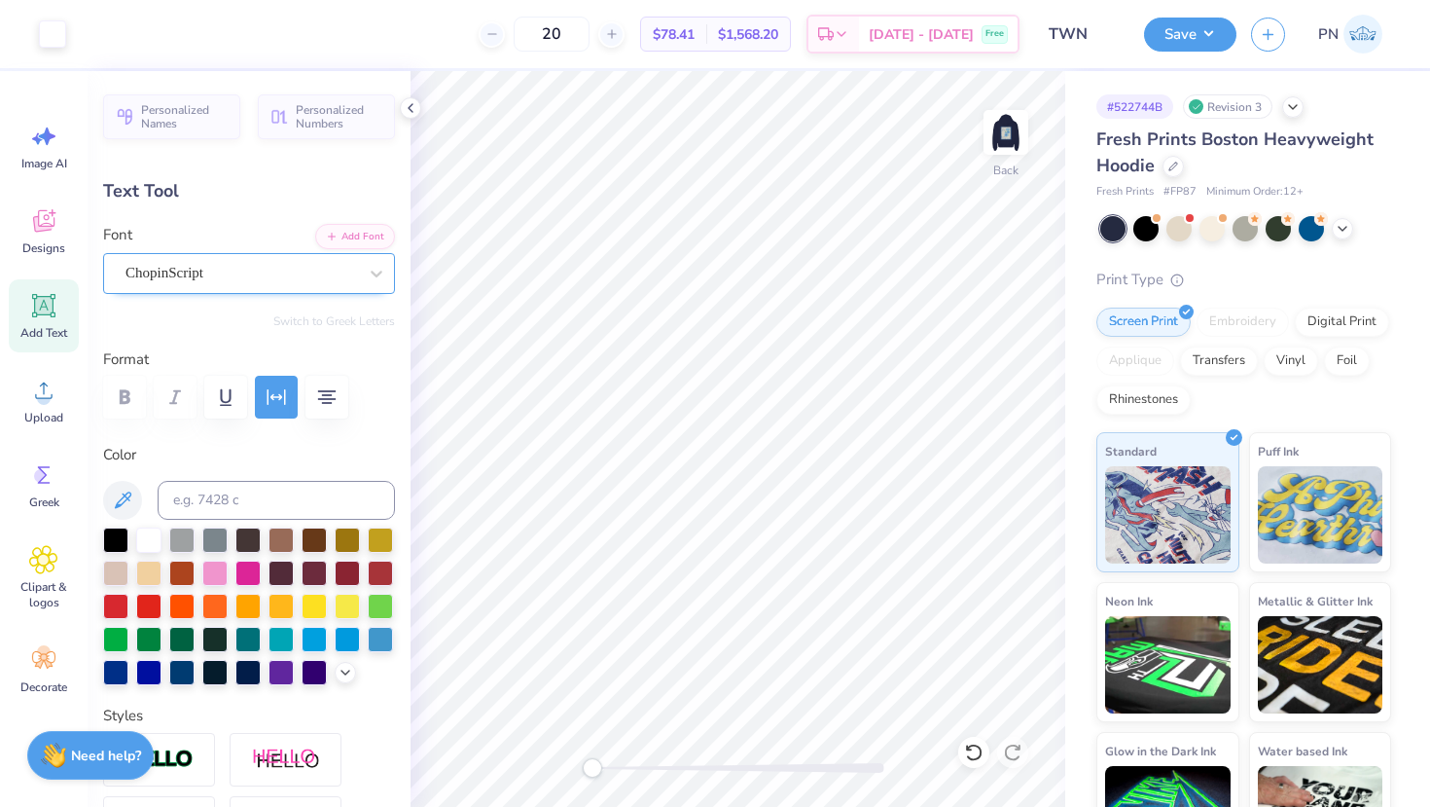
type input "6.32"
type input "1.56"
type input "3.04"
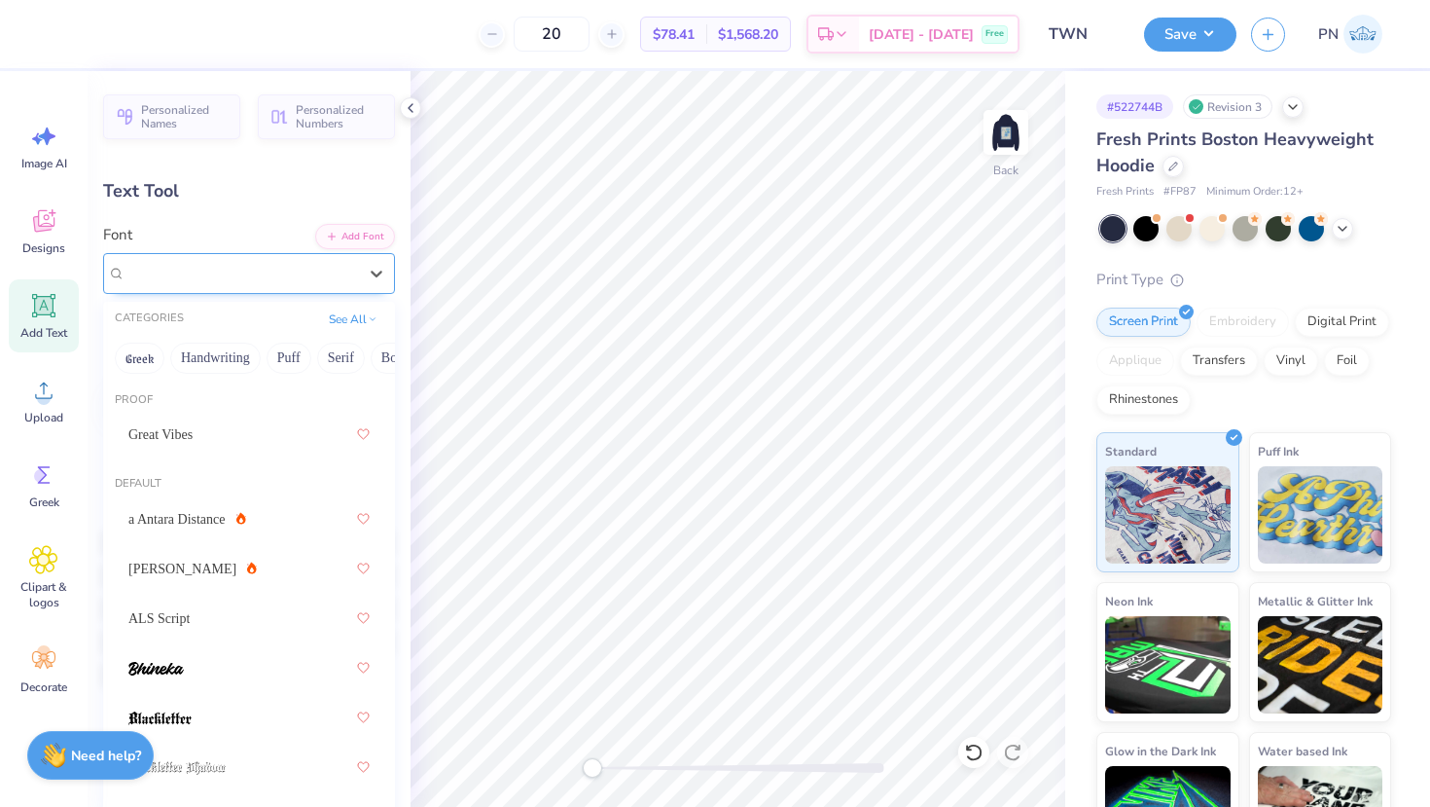
click at [212, 280] on div "ChopinScript" at bounding box center [241, 273] width 235 height 30
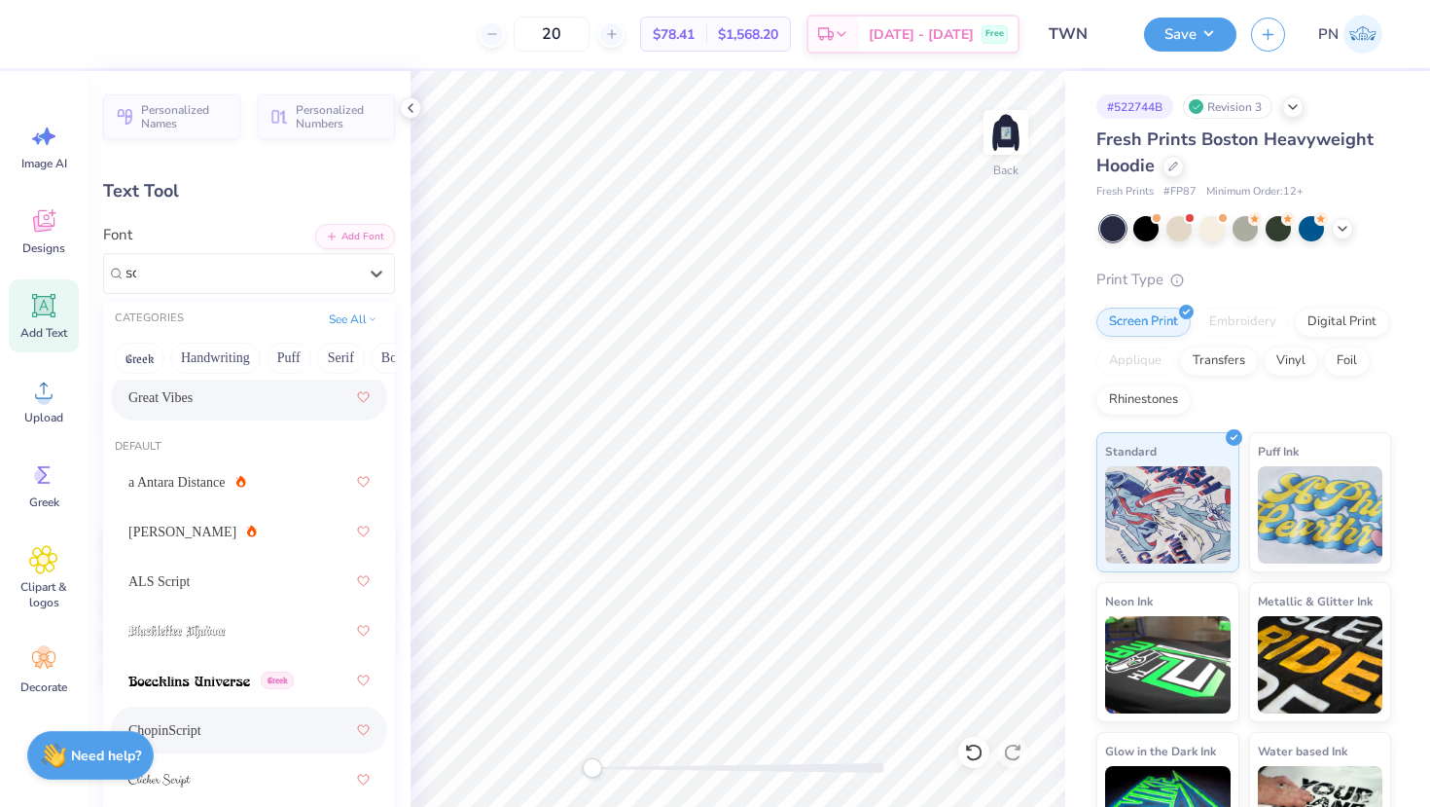
scroll to position [0, 0]
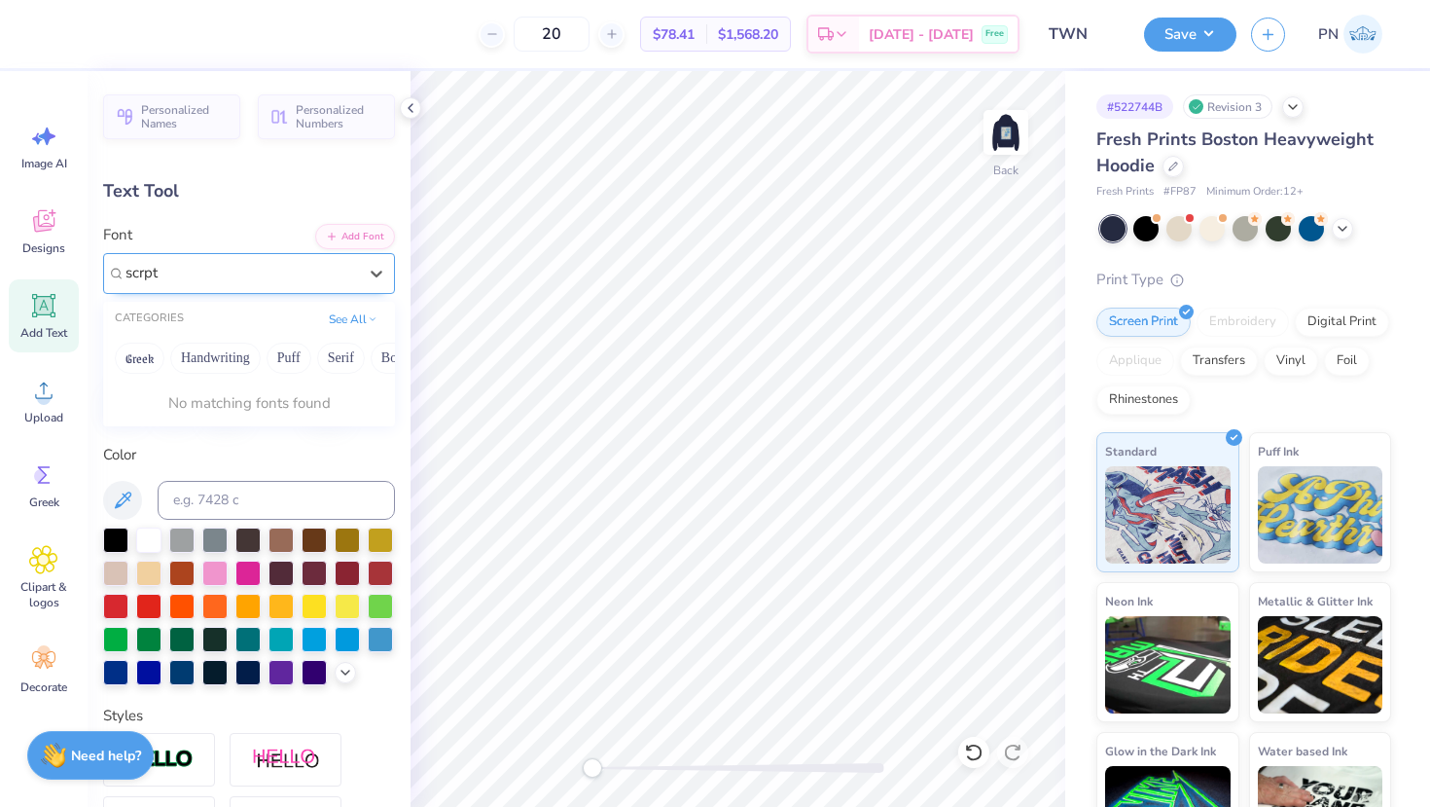
click at [141, 277] on input "scrpt" at bounding box center [144, 273] width 36 height 22
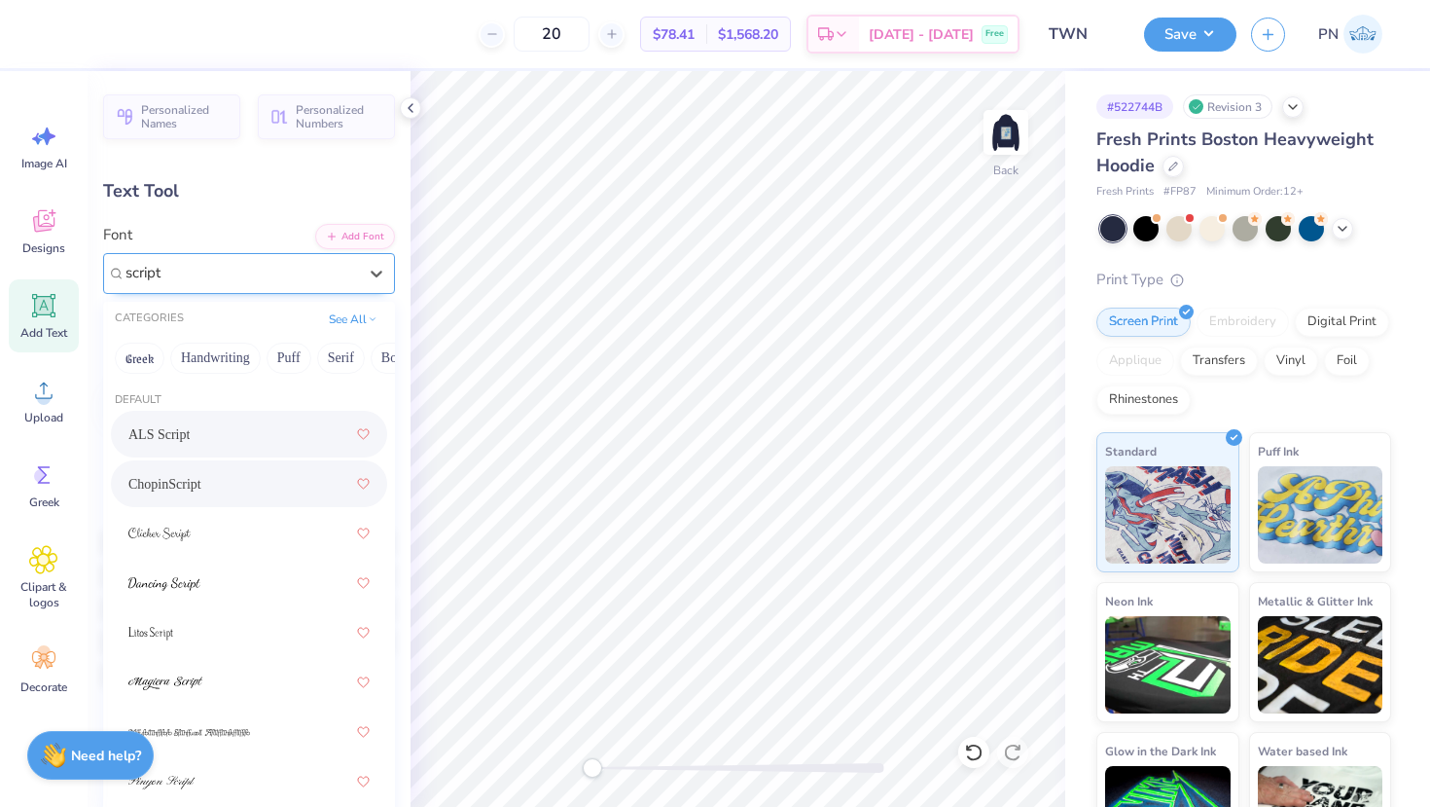
type input "script"
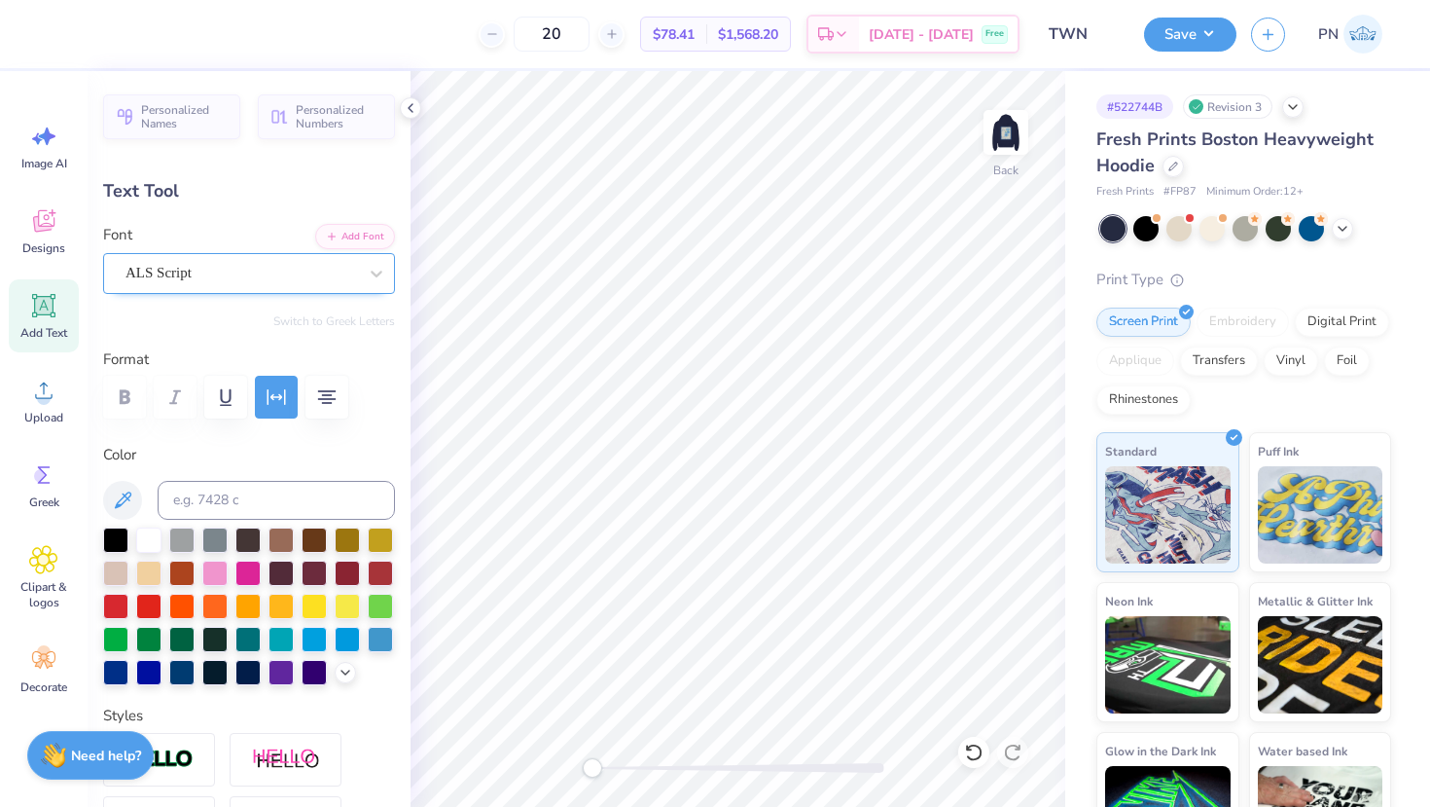
click at [270, 260] on div at bounding box center [242, 273] width 232 height 26
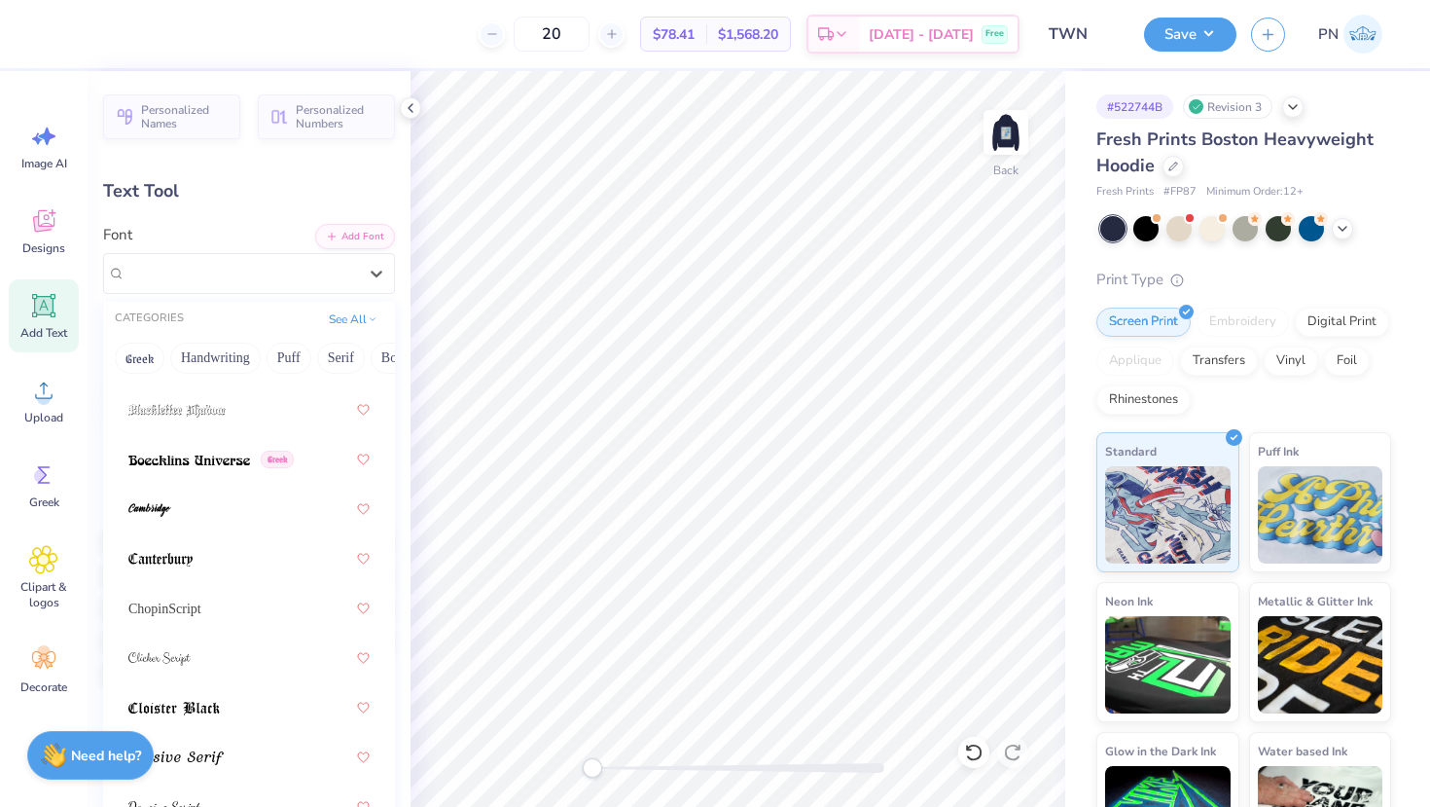
scroll to position [356, 0]
click at [187, 612] on span "ChopinScript" at bounding box center [164, 609] width 73 height 20
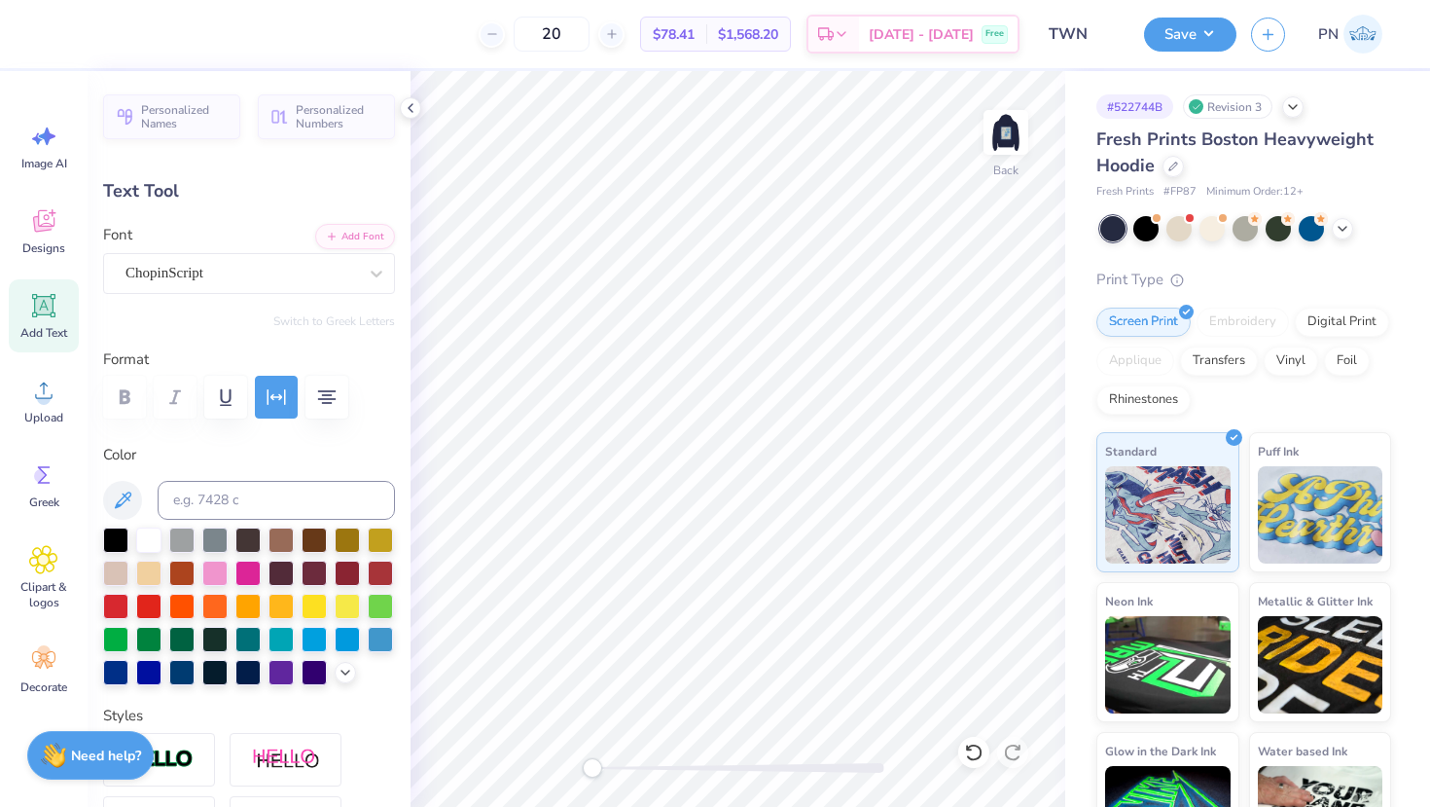
click at [226, 294] on div "Personalized Names Personalized Numbers Text Tool Add Font Font ChopinScript Sw…" at bounding box center [249, 439] width 323 height 736
click at [234, 283] on div "ChopinScript" at bounding box center [241, 273] width 235 height 30
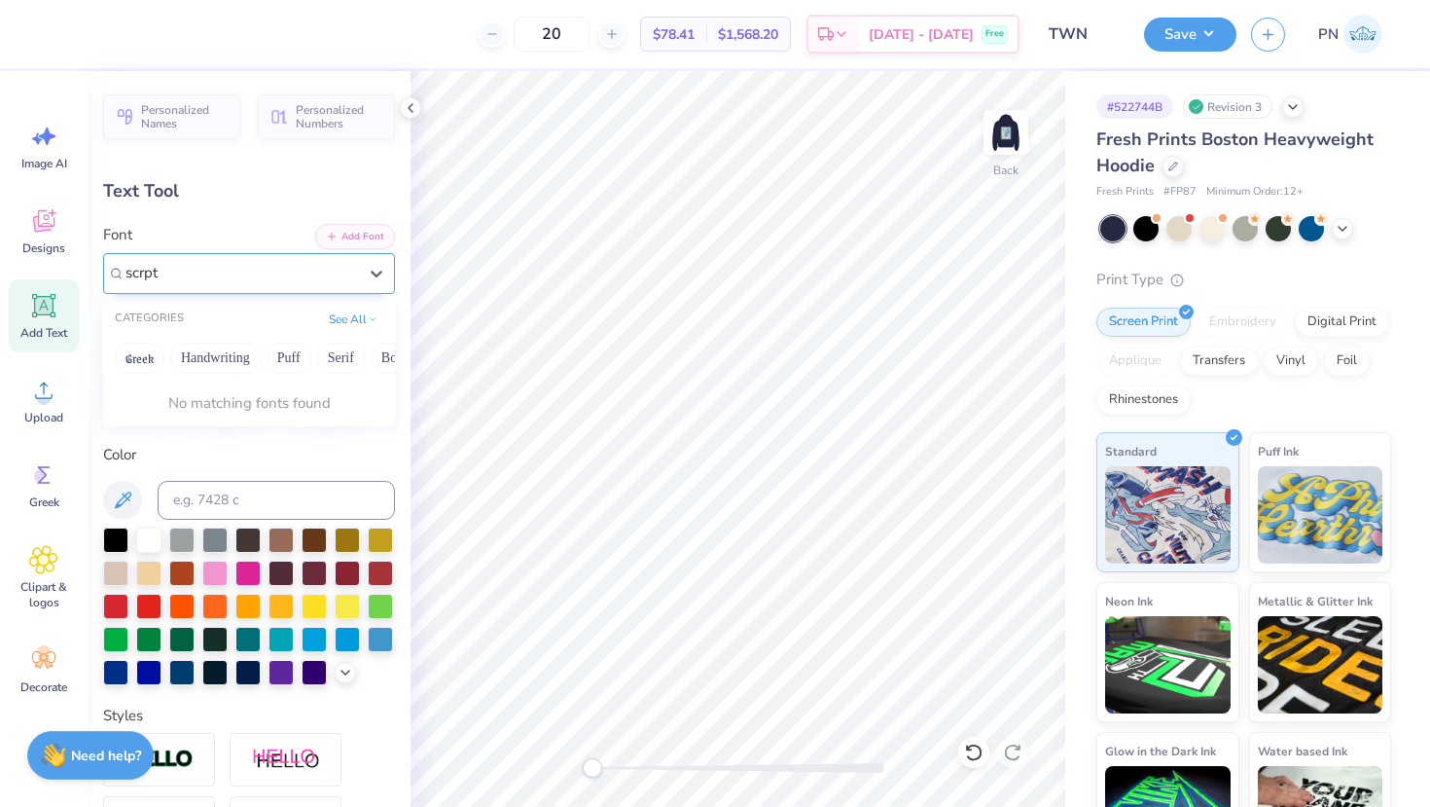
click at [144, 279] on input "scrpt" at bounding box center [144, 273] width 36 height 22
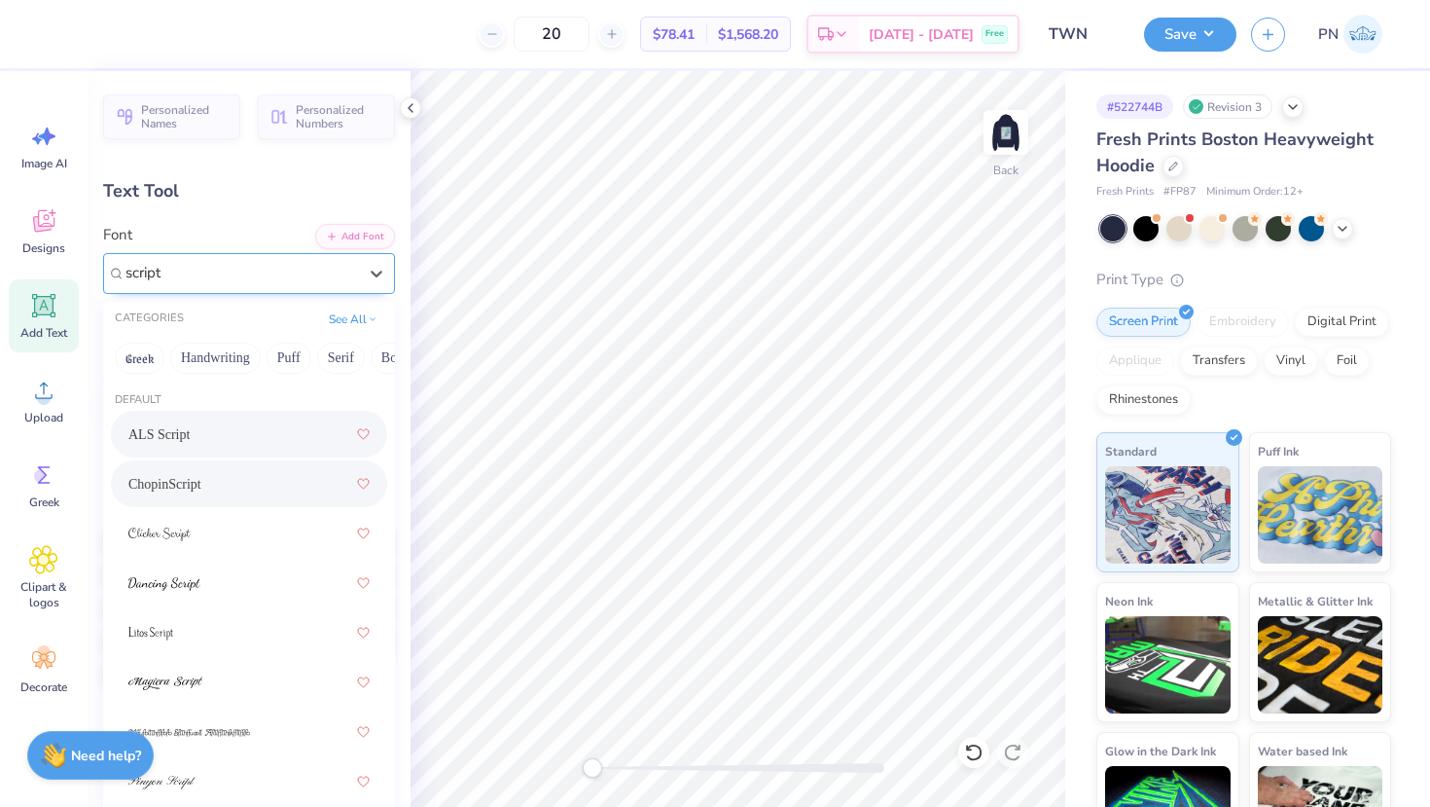
type input "script"
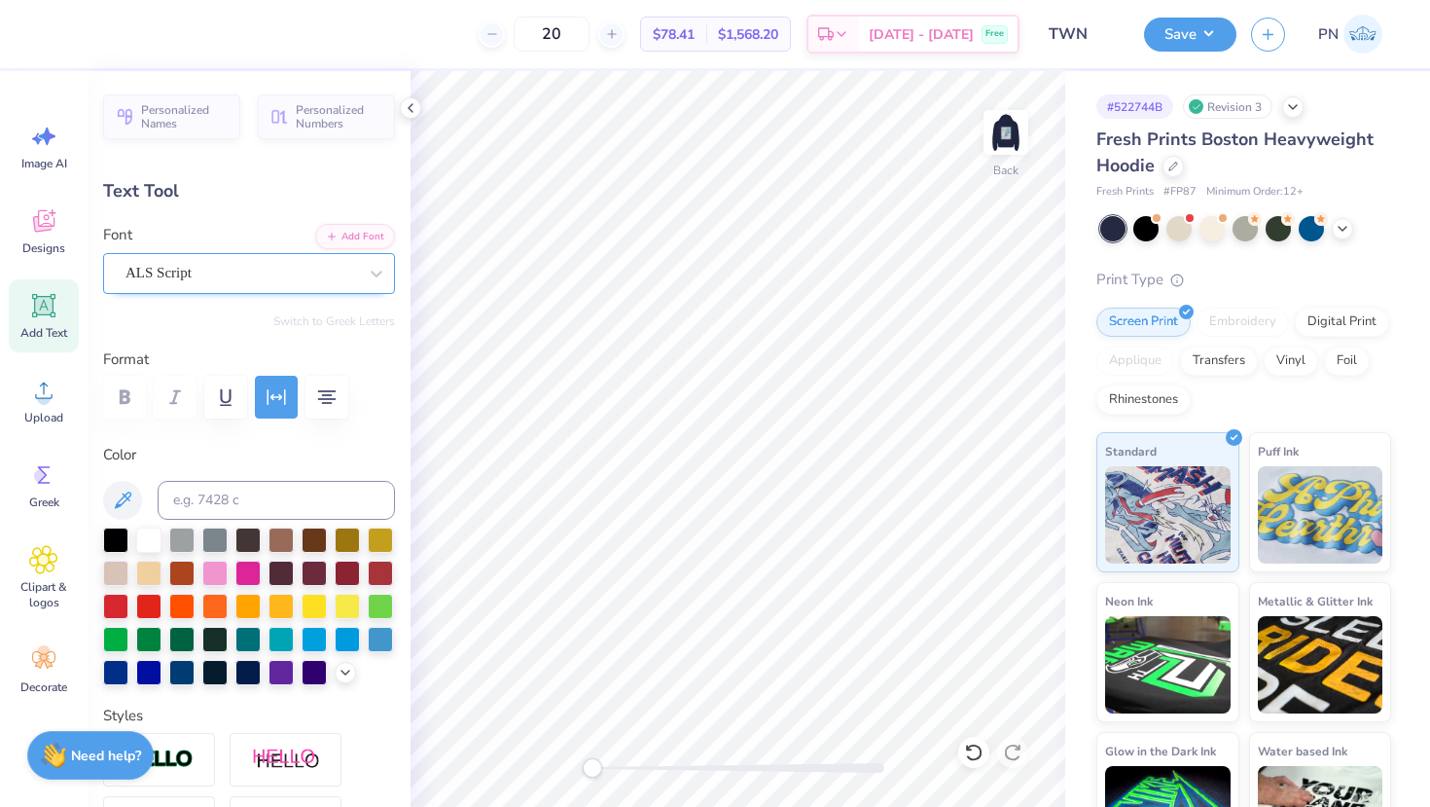
click at [212, 276] on div "ALS Script" at bounding box center [241, 273] width 235 height 30
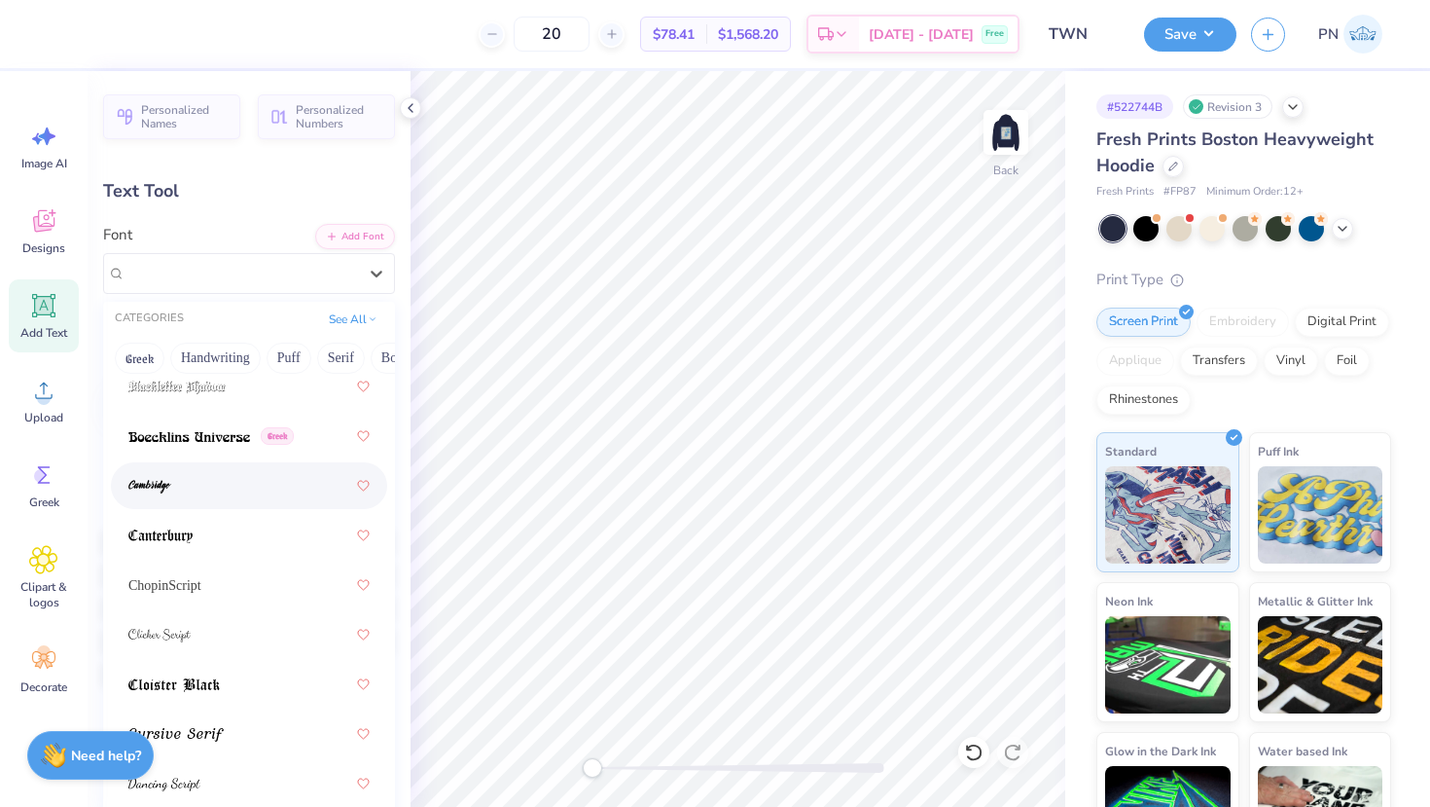
scroll to position [378, 0]
click at [212, 589] on div "ChopinScript" at bounding box center [248, 586] width 241 height 35
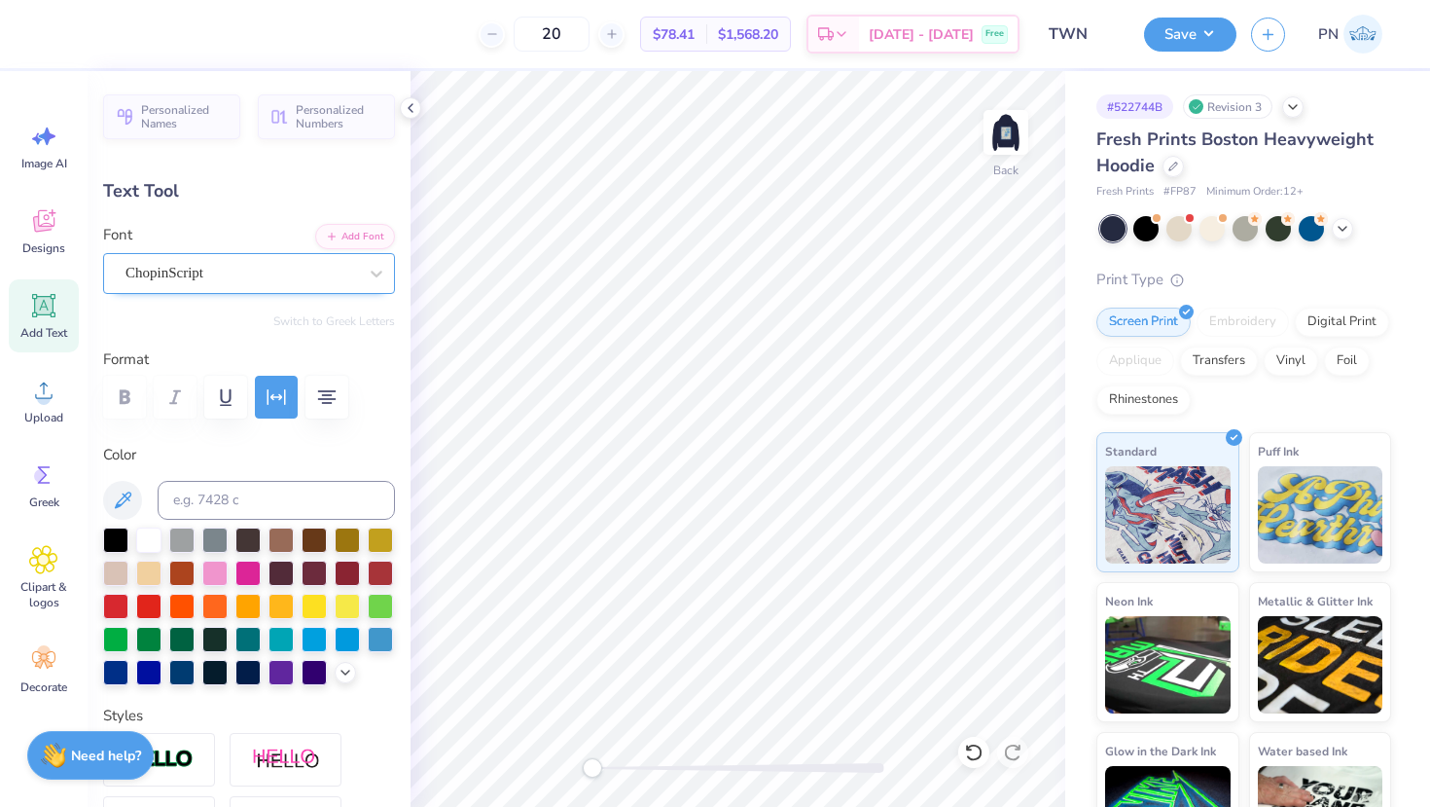
click at [264, 274] on div "ChopinScript" at bounding box center [241, 273] width 235 height 30
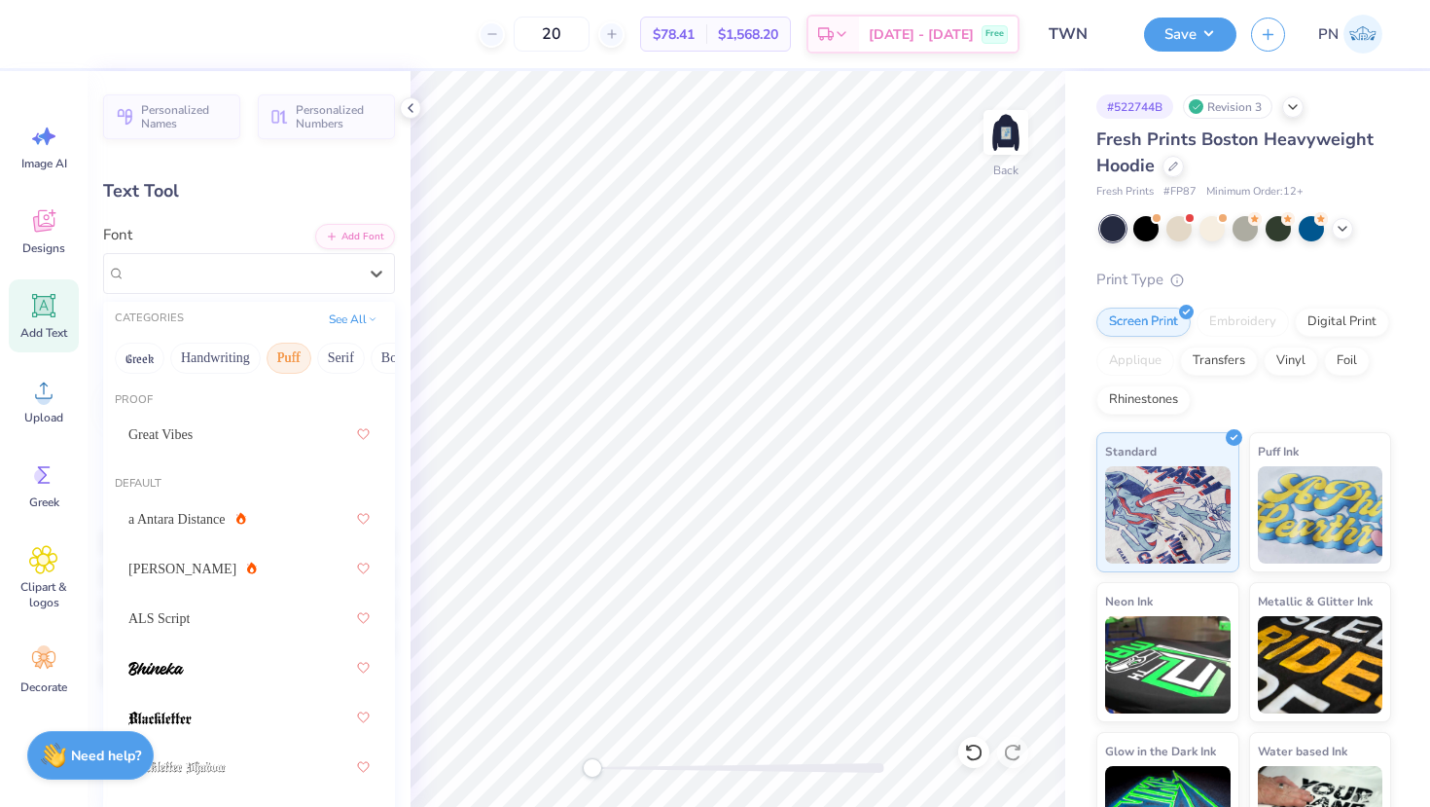
scroll to position [0, 541]
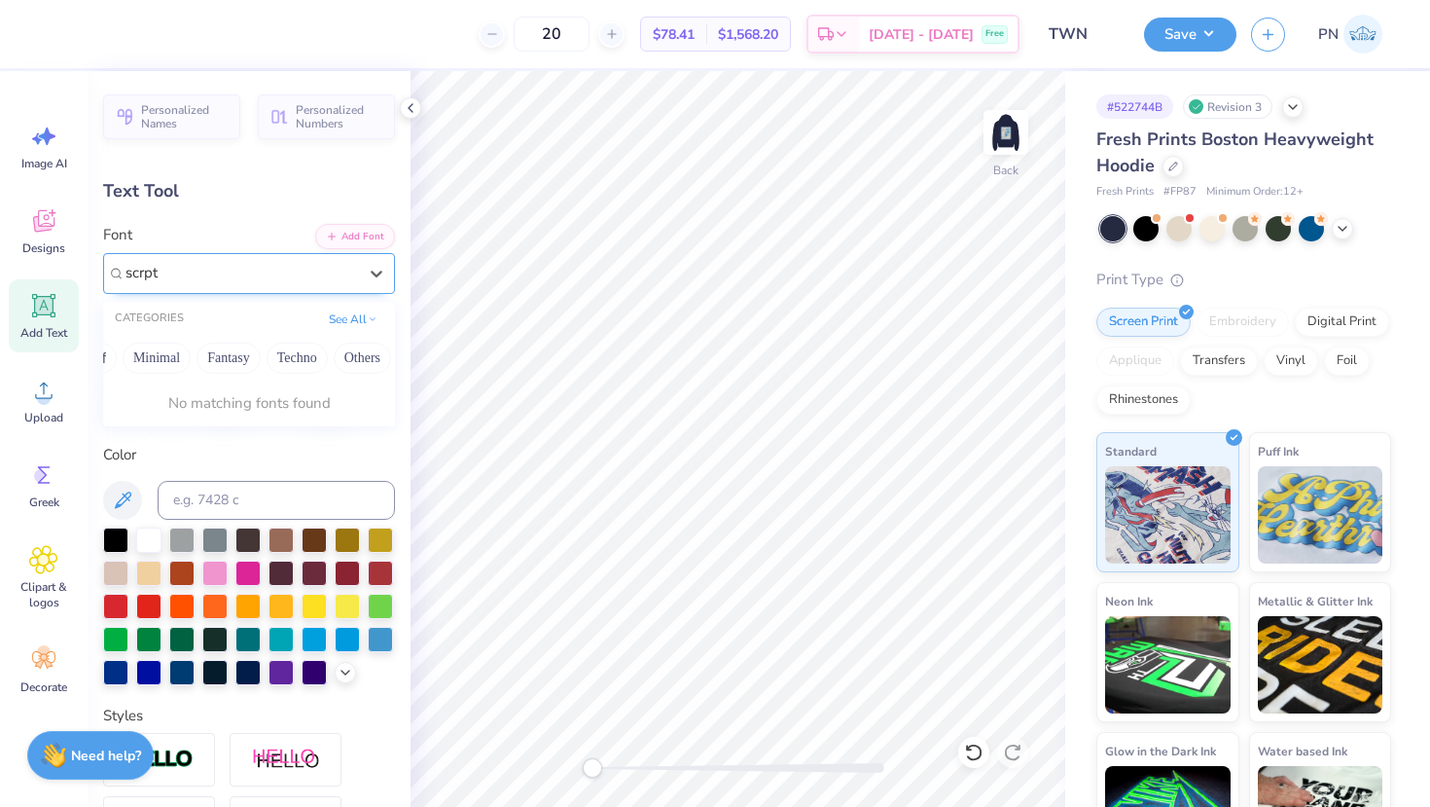
click at [143, 275] on input "scrpt" at bounding box center [144, 273] width 36 height 22
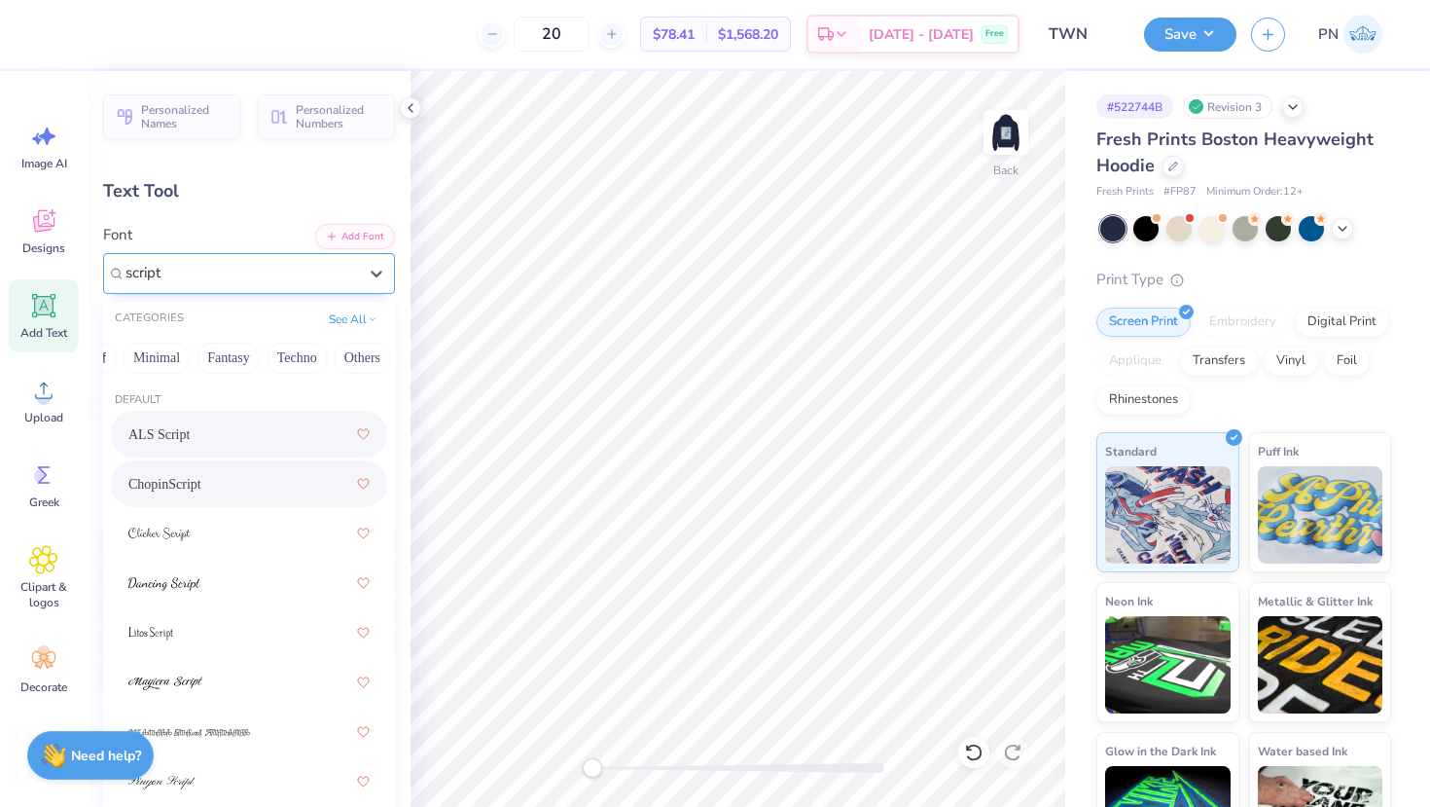
type input "script"
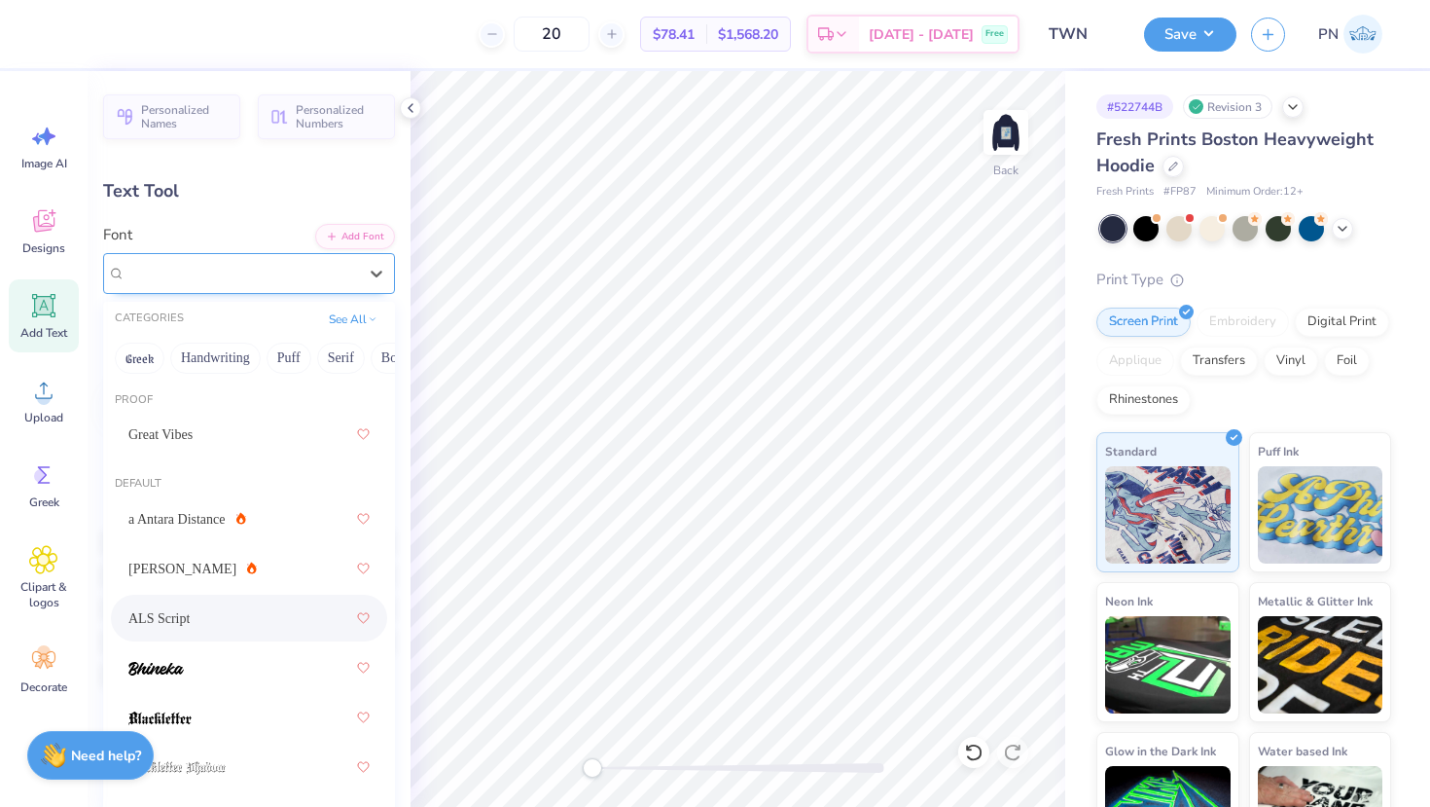
click at [263, 259] on div "ALS Script" at bounding box center [241, 273] width 235 height 30
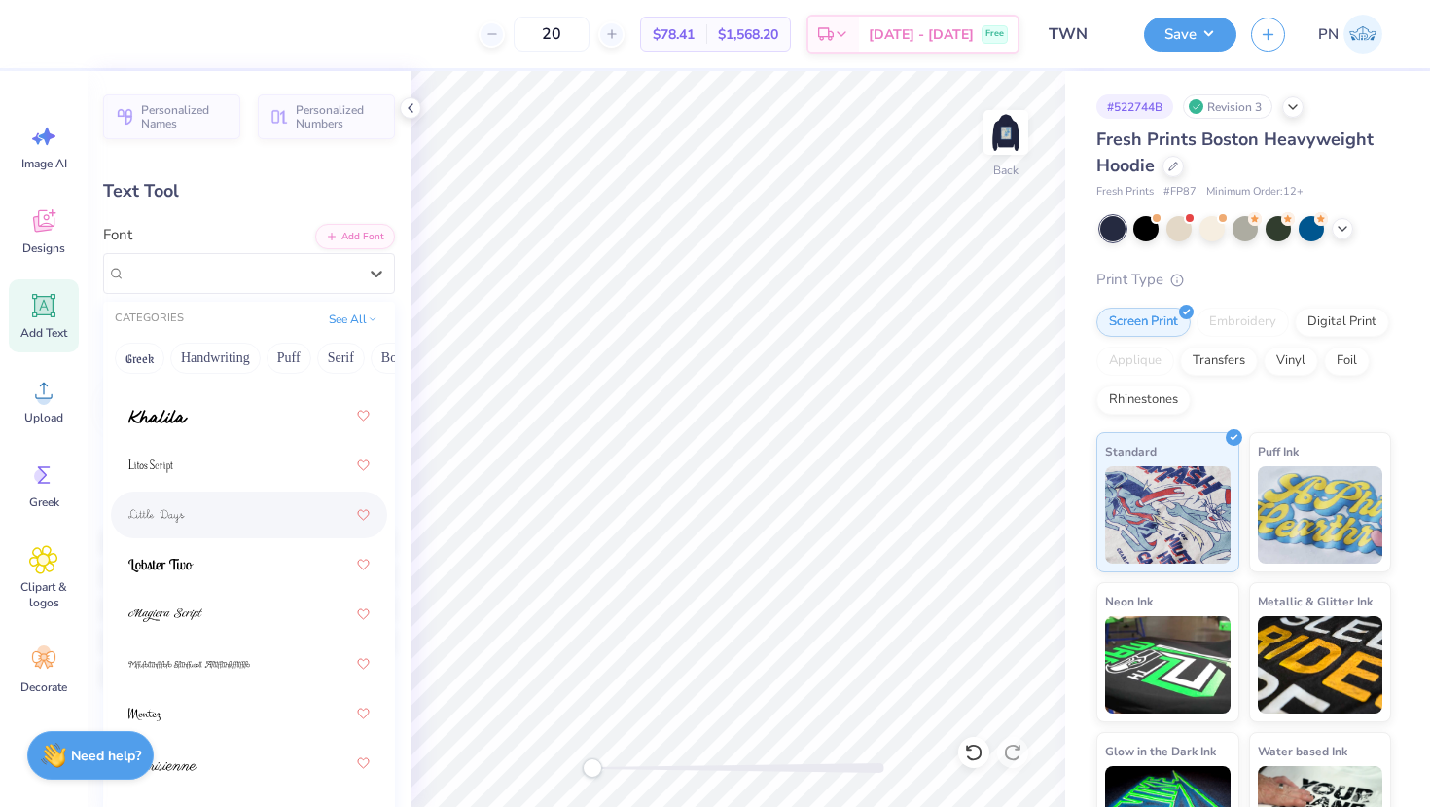
scroll to position [796, 0]
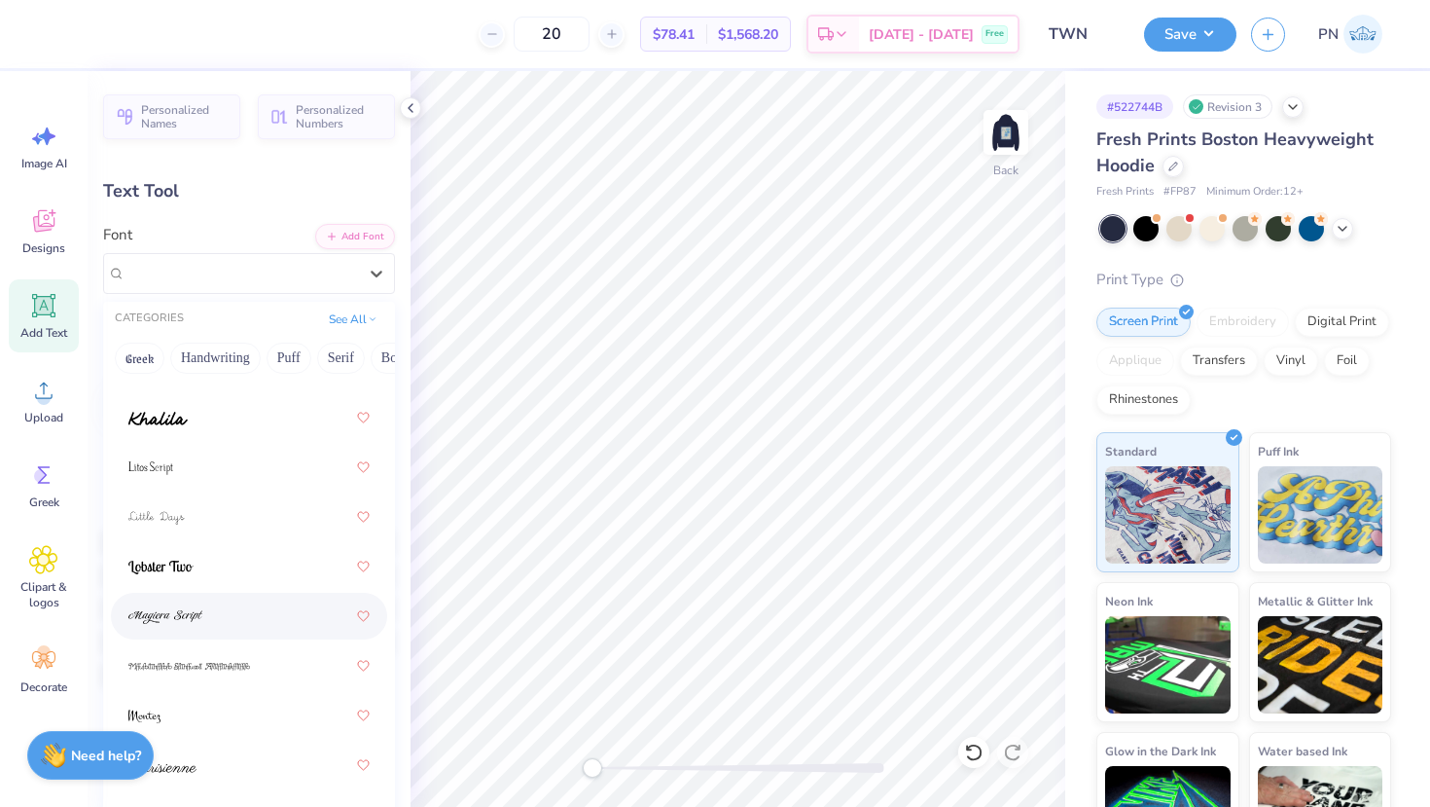
click at [215, 597] on div at bounding box center [249, 616] width 276 height 47
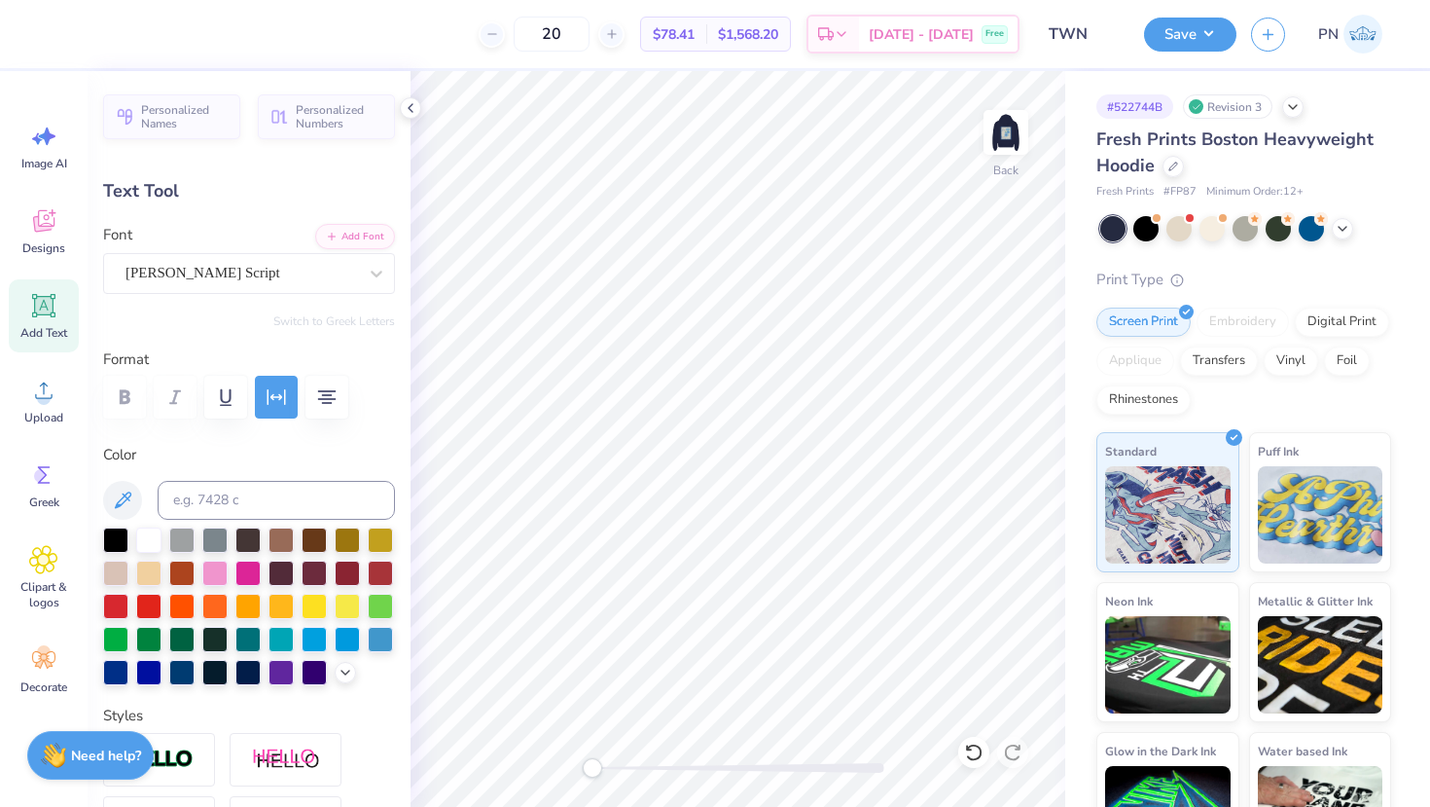
click at [273, 299] on div "Personalized Names Personalized Numbers Text Tool Add Font Font [PERSON_NAME] S…" at bounding box center [249, 439] width 323 height 736
click at [277, 278] on div "[PERSON_NAME] Script" at bounding box center [241, 273] width 235 height 30
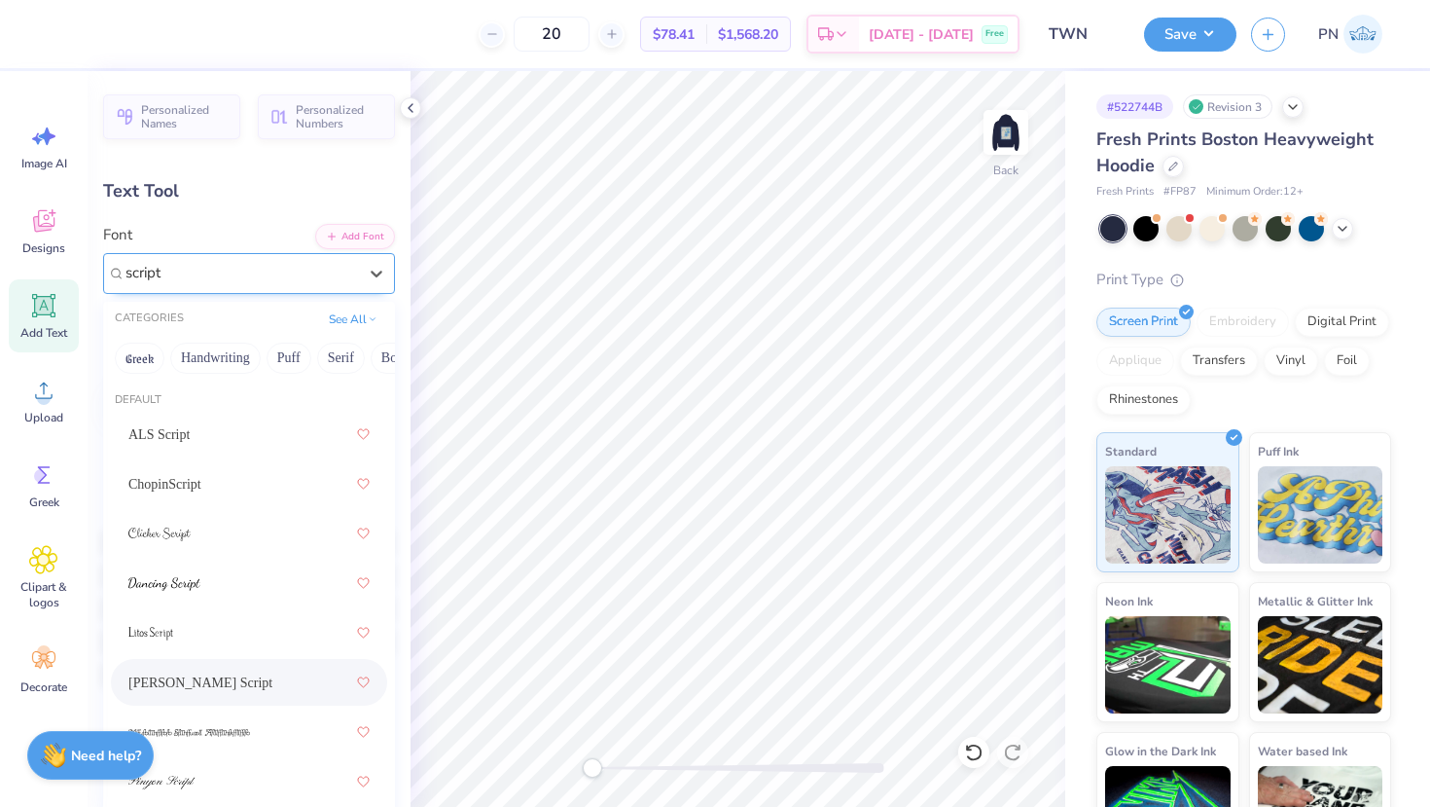
type input "script"
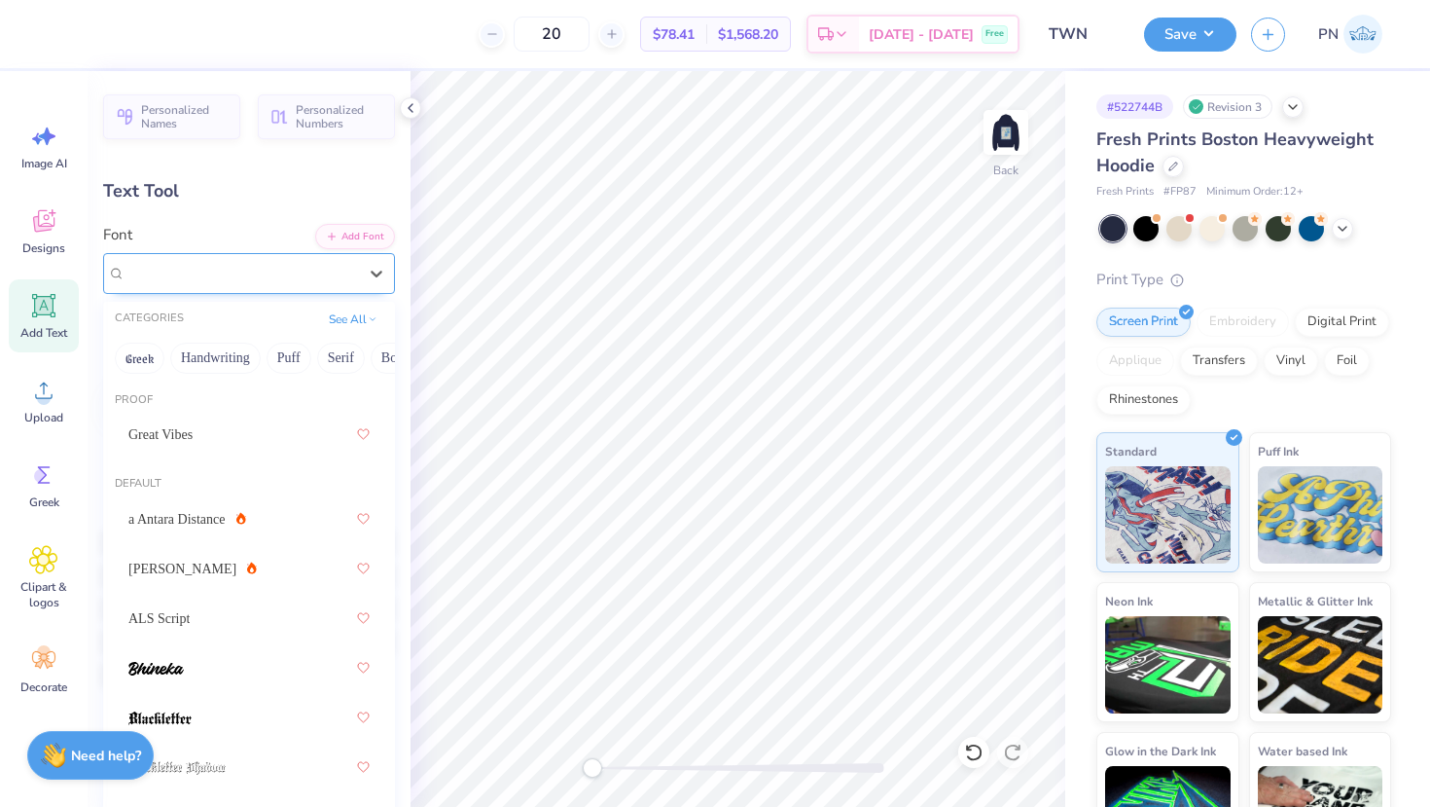
click at [312, 282] on div "[PERSON_NAME] Script" at bounding box center [241, 273] width 235 height 30
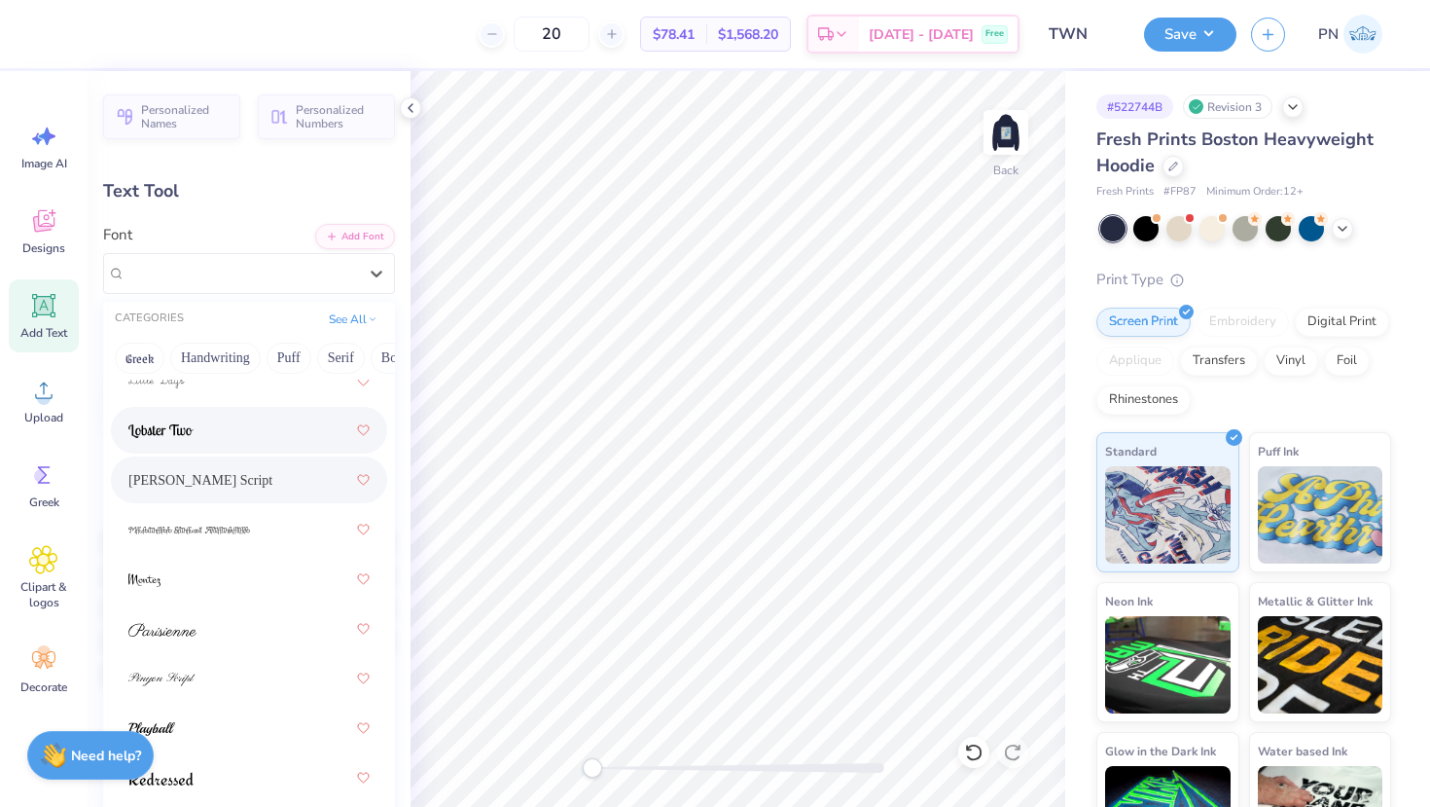
scroll to position [933, 0]
click at [222, 682] on div at bounding box center [248, 677] width 241 height 35
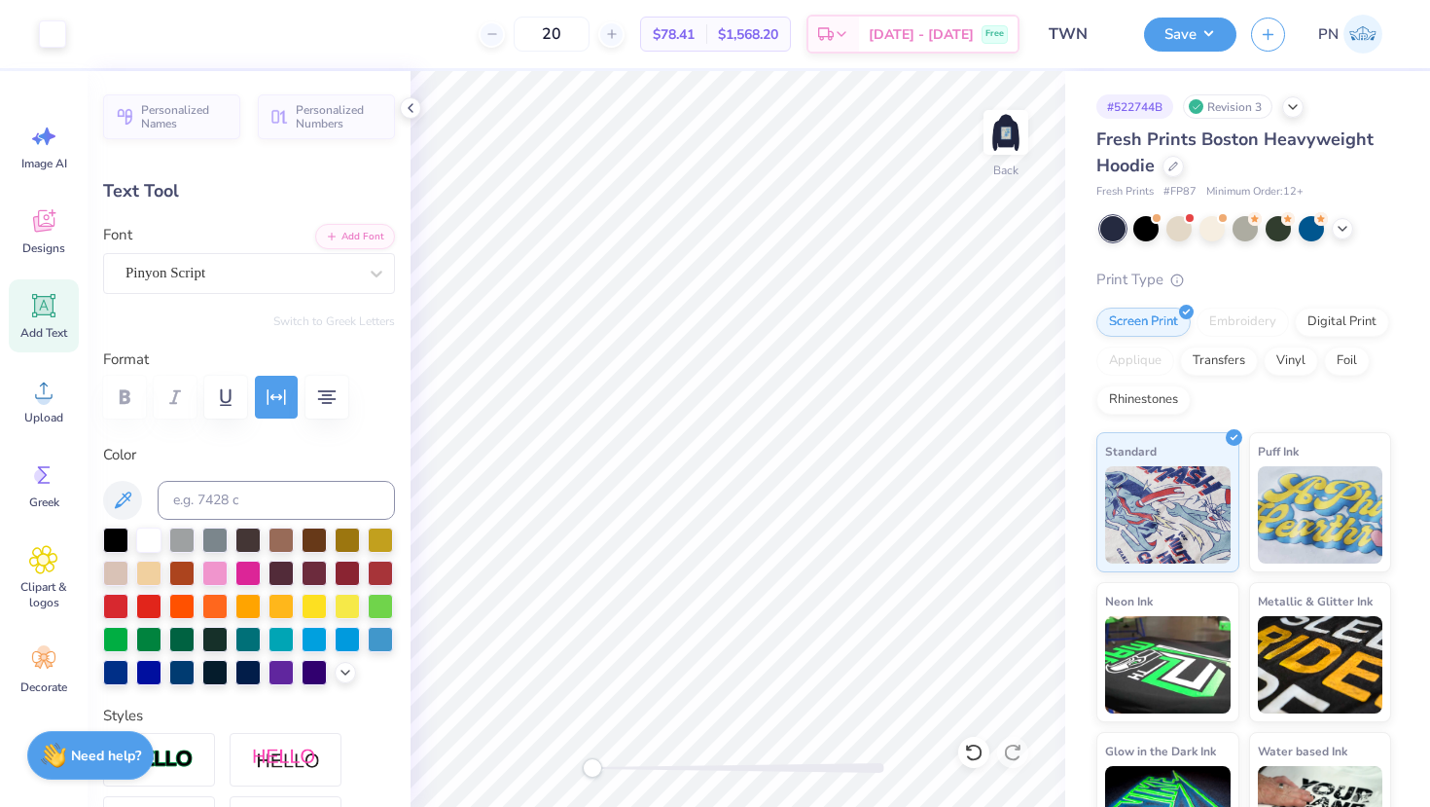
type input "7.87"
type input "1.82"
type input "2.91"
click at [200, 279] on div "Pinyon Script" at bounding box center [241, 273] width 235 height 30
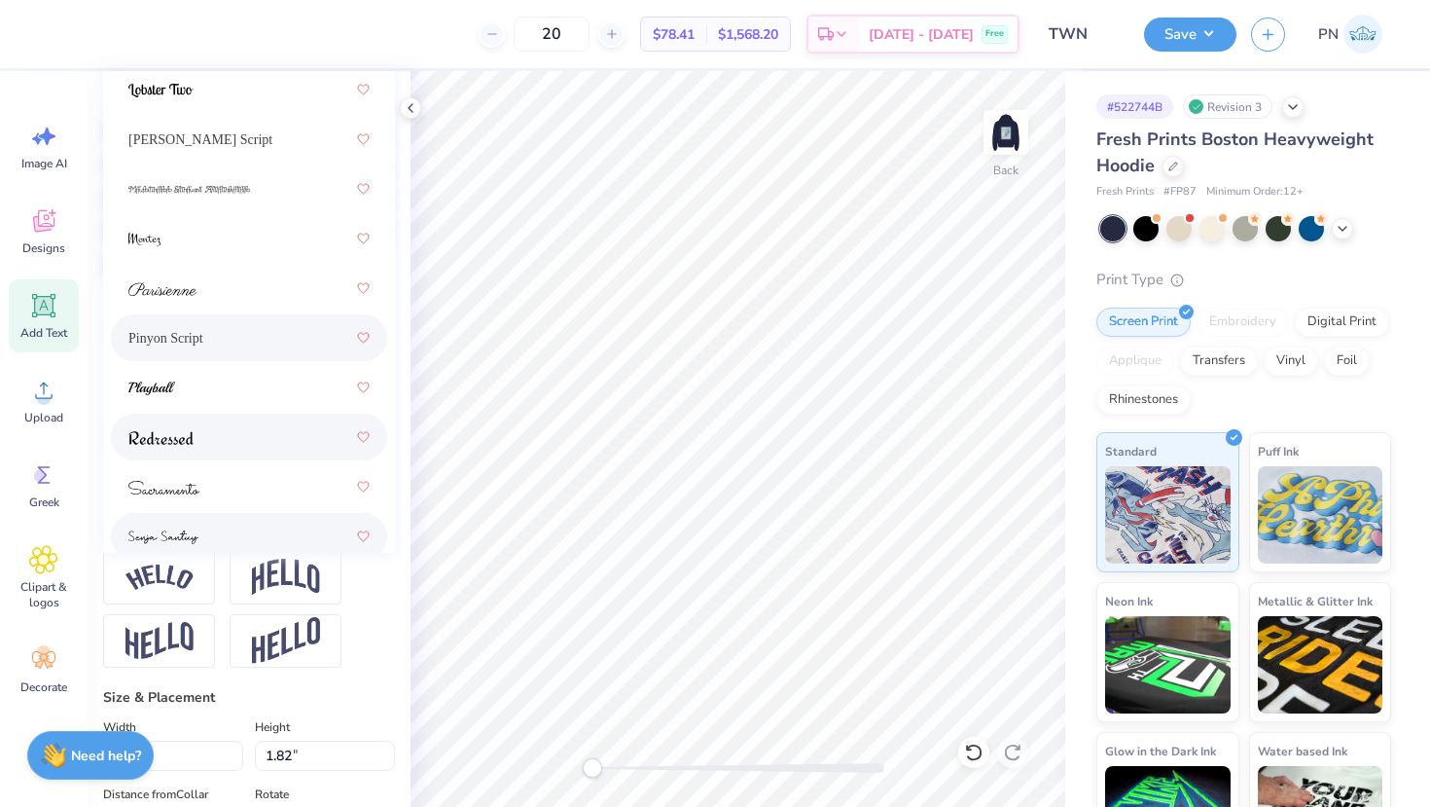
scroll to position [857, 0]
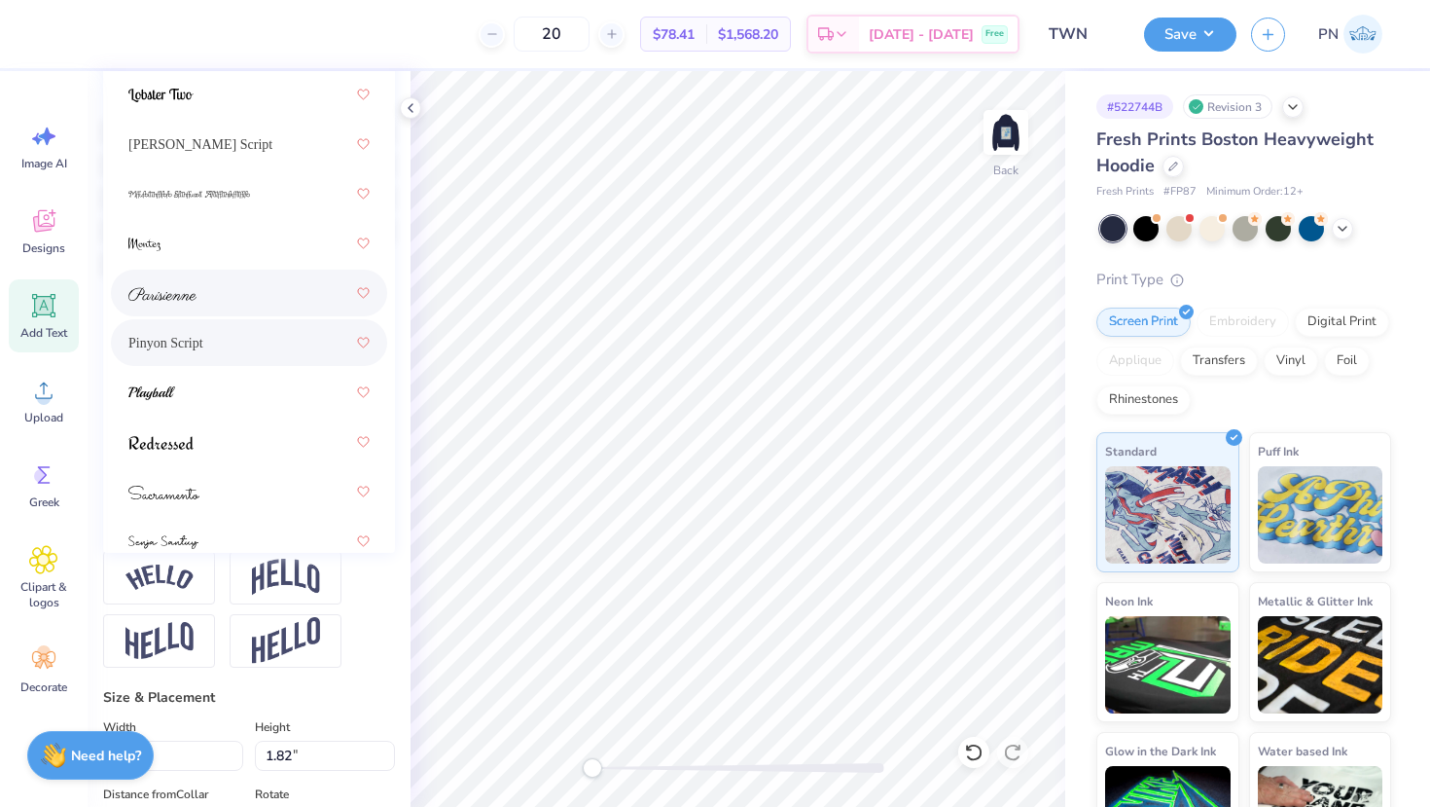
click at [234, 312] on div at bounding box center [249, 293] width 276 height 47
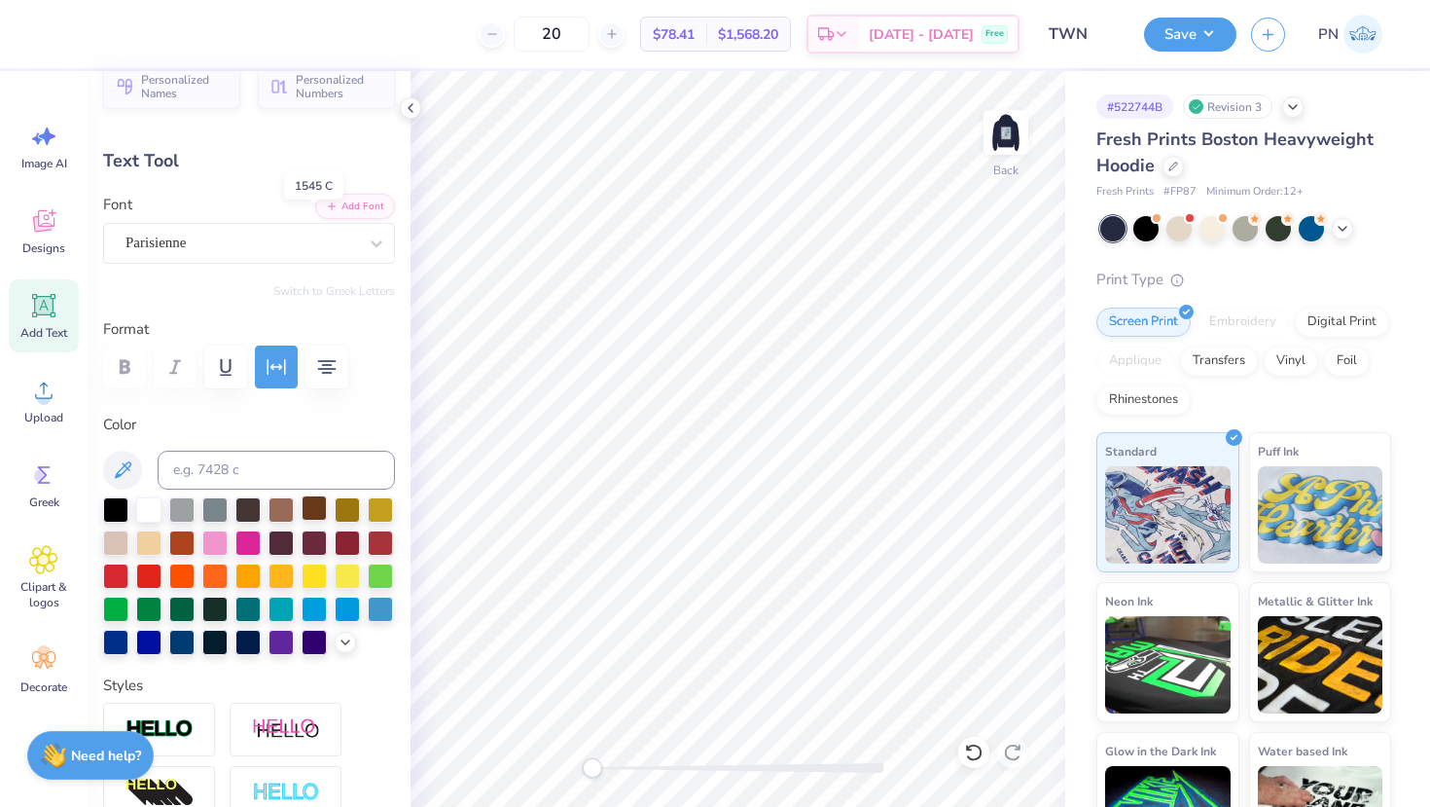
scroll to position [0, 0]
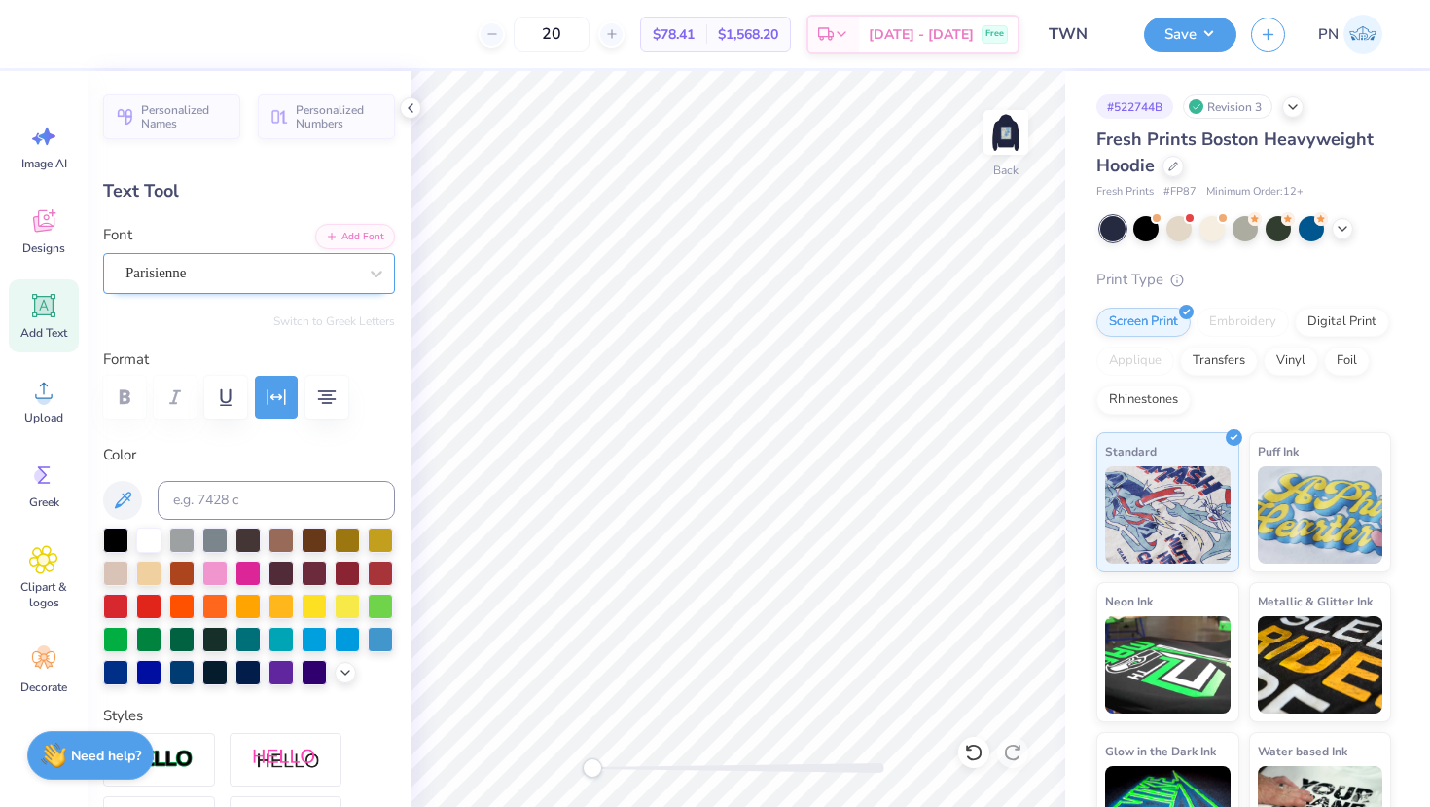
click at [280, 273] on div "Parisienne" at bounding box center [241, 273] width 235 height 30
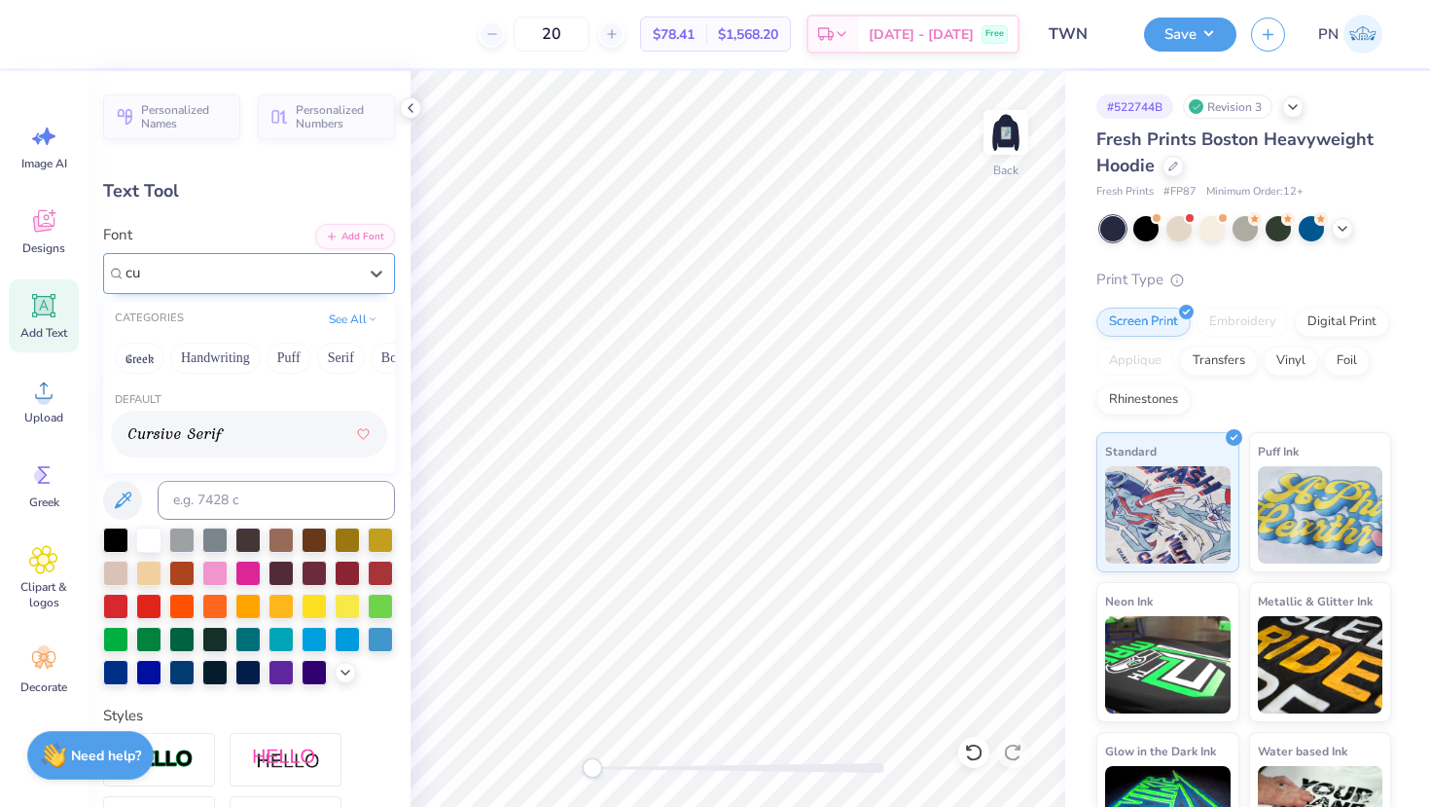
type input "c"
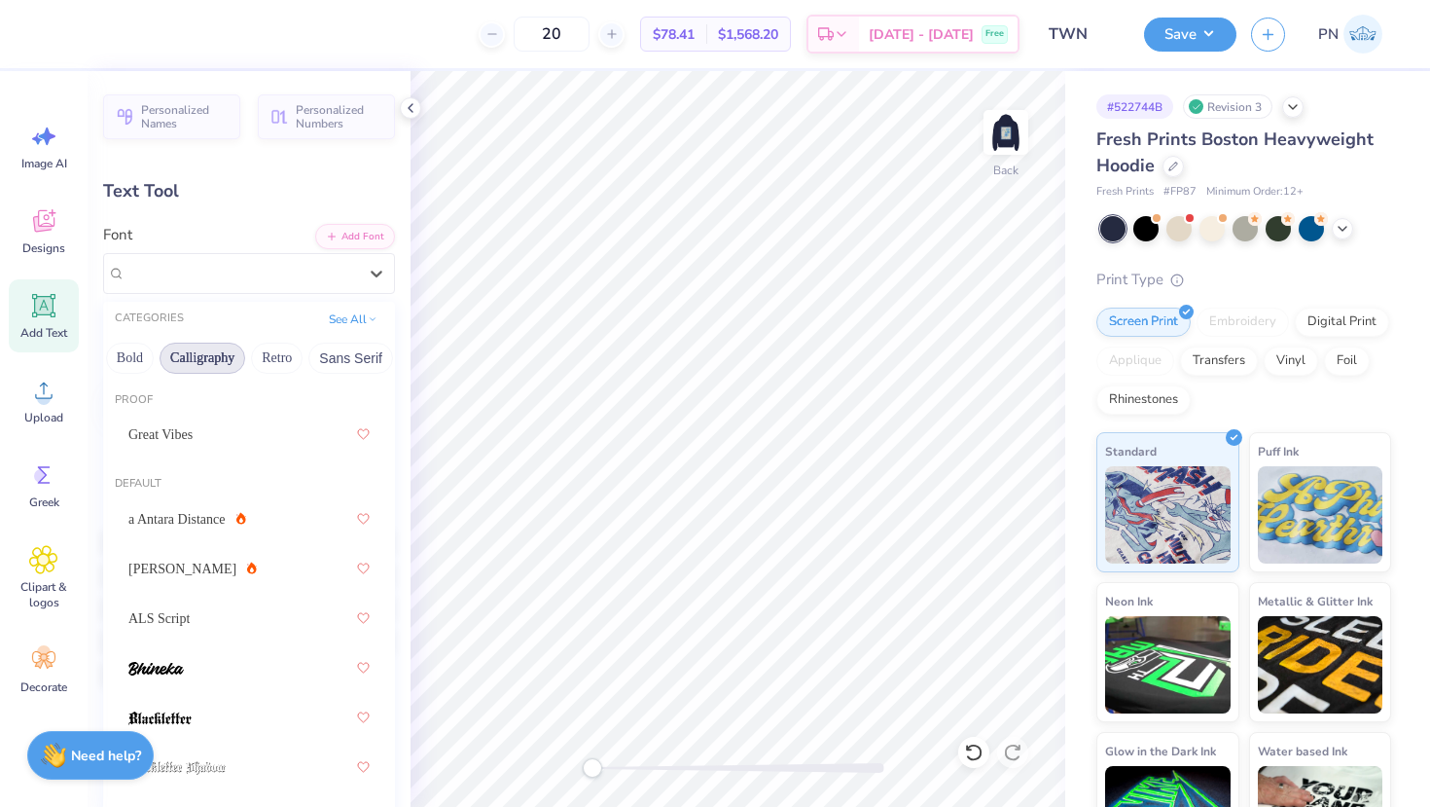
scroll to position [0, 282]
click at [204, 358] on button "Calligraphy" at bounding box center [185, 357] width 86 height 31
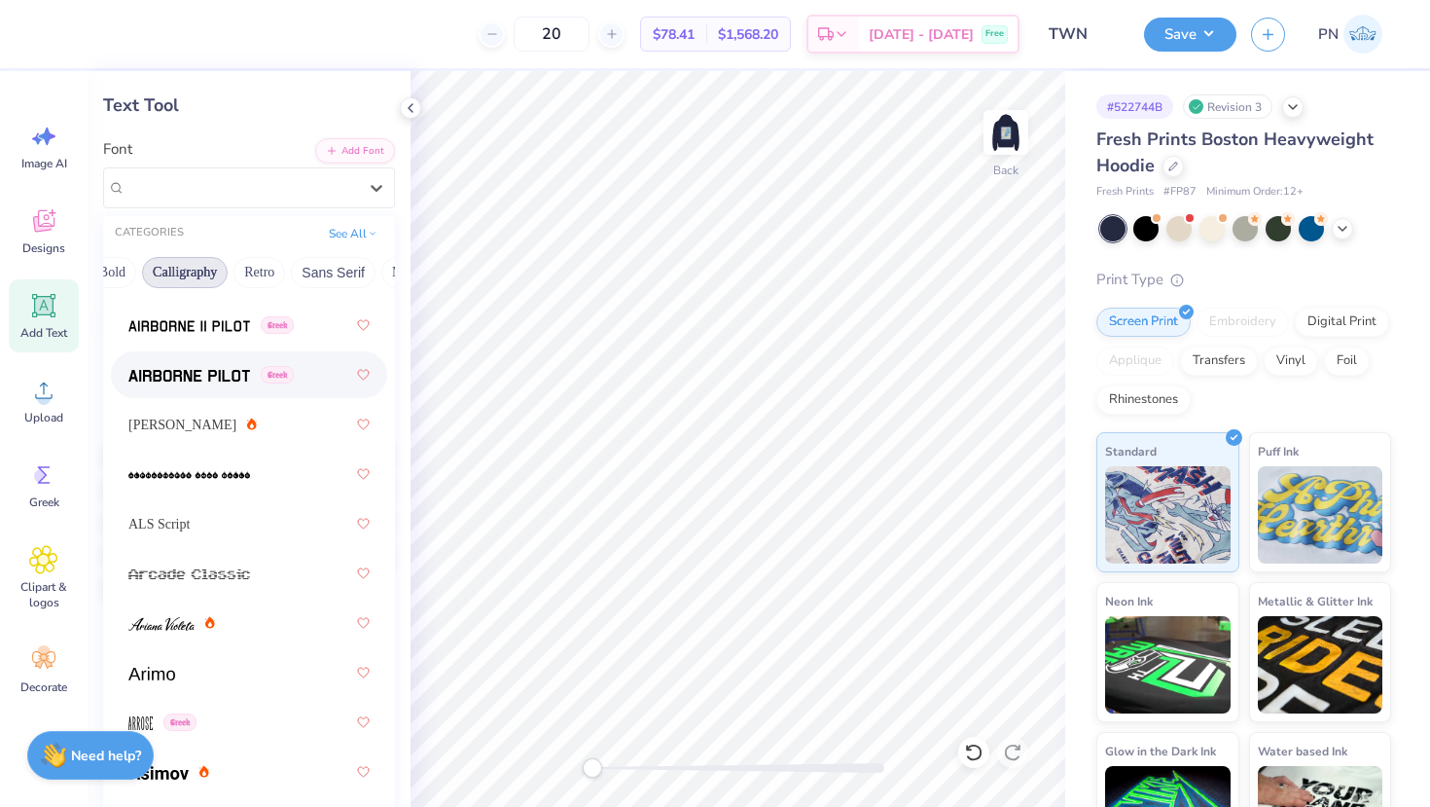
scroll to position [738, 0]
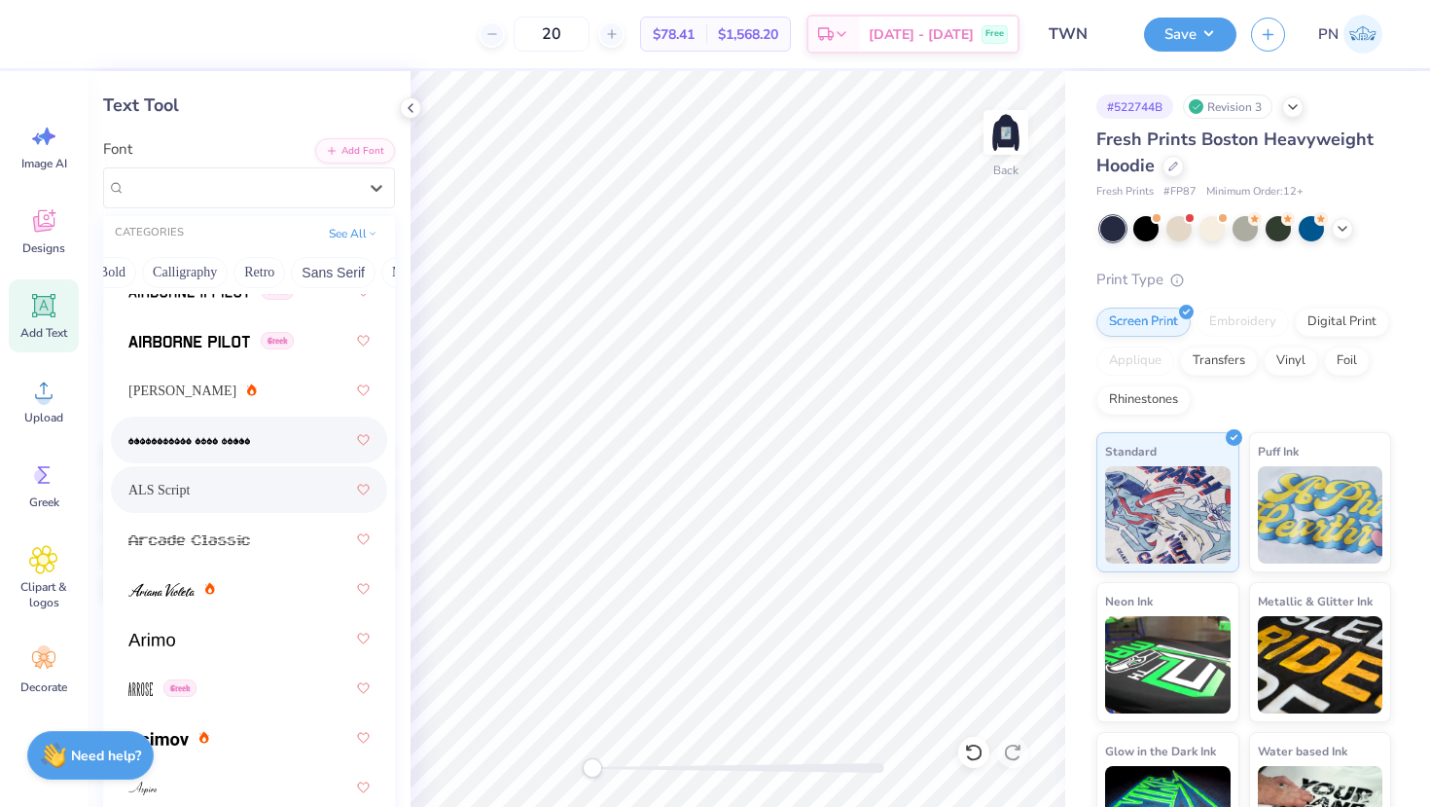
click at [190, 482] on span "ALS Script" at bounding box center [158, 490] width 61 height 20
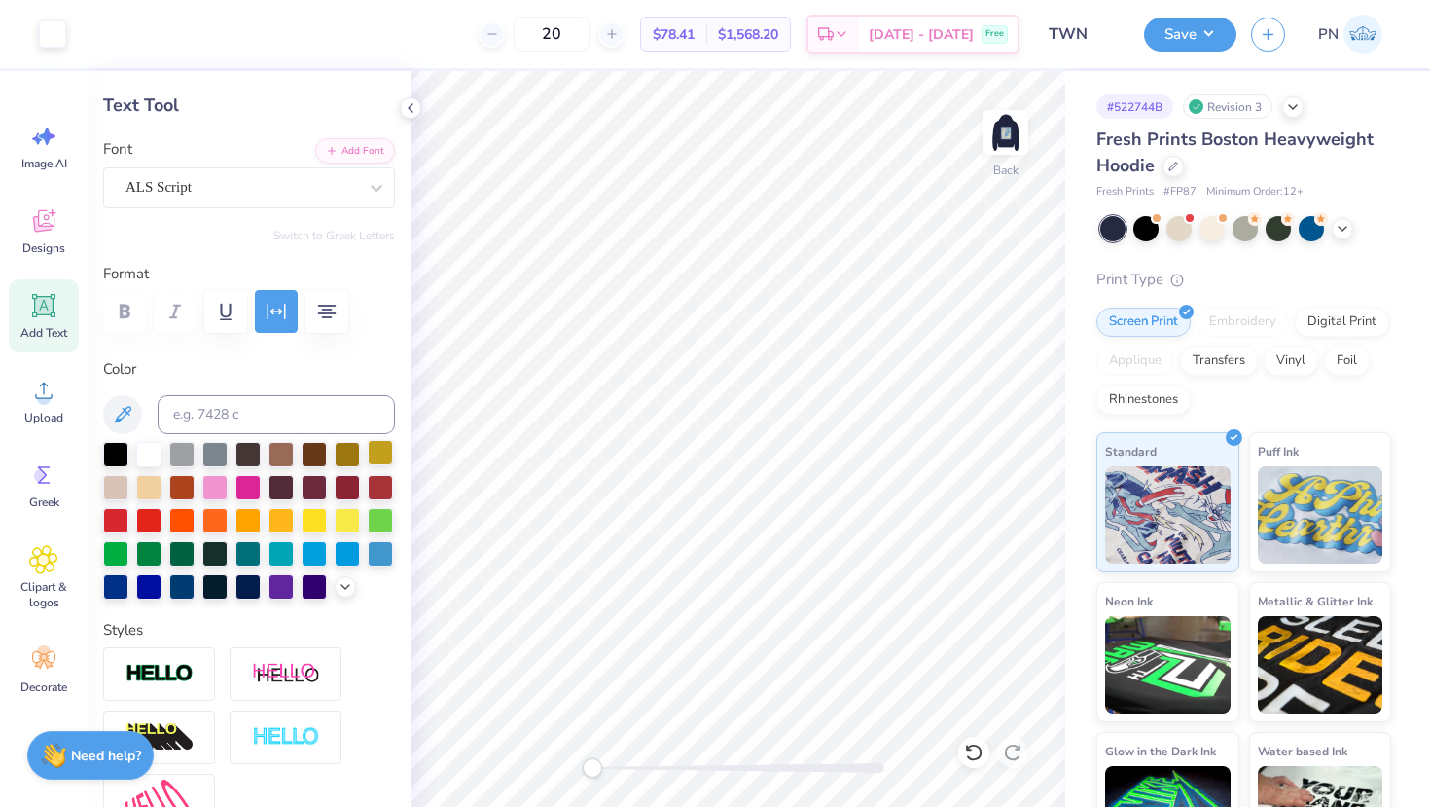
type input "6.34"
type input "1.64"
type input "3.09"
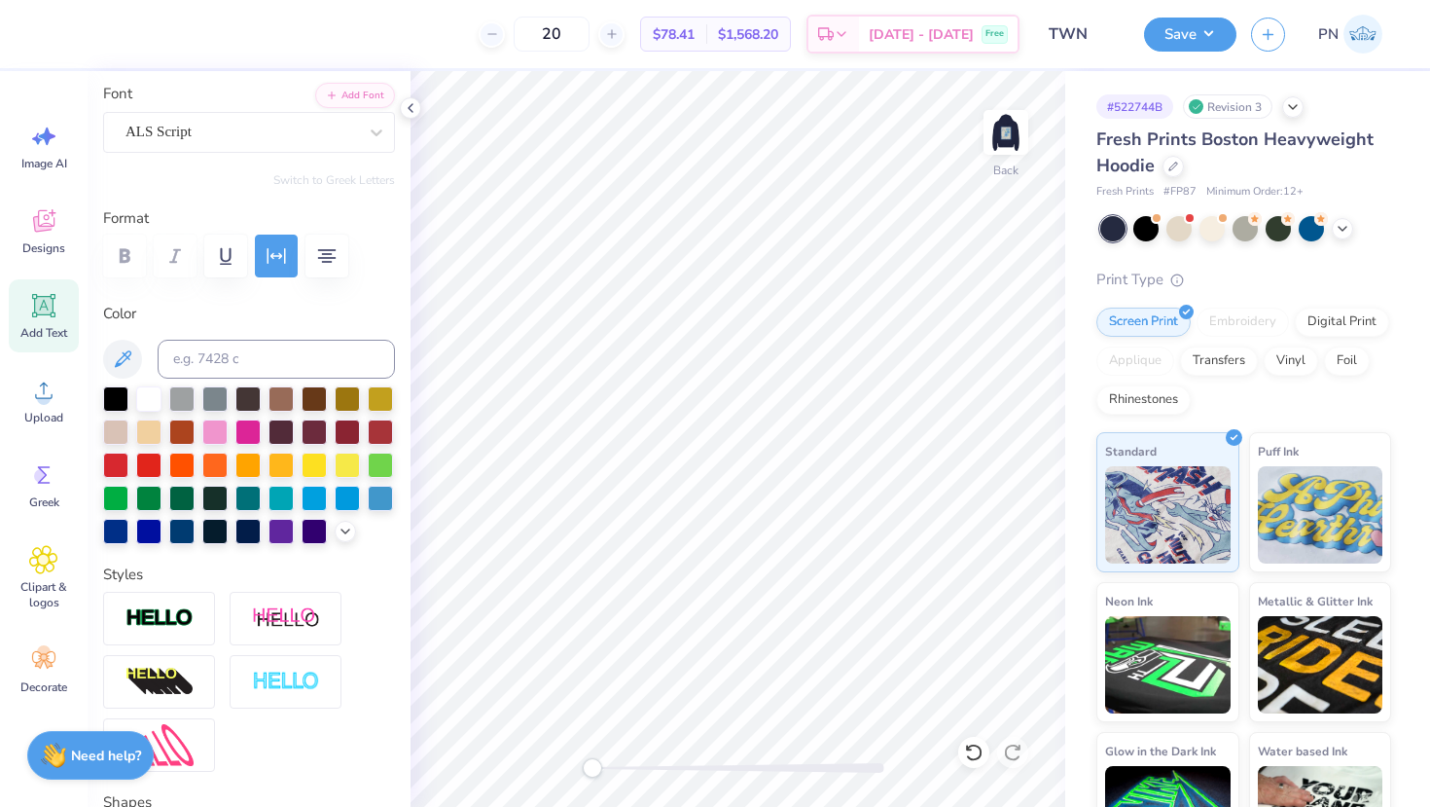
scroll to position [104, 0]
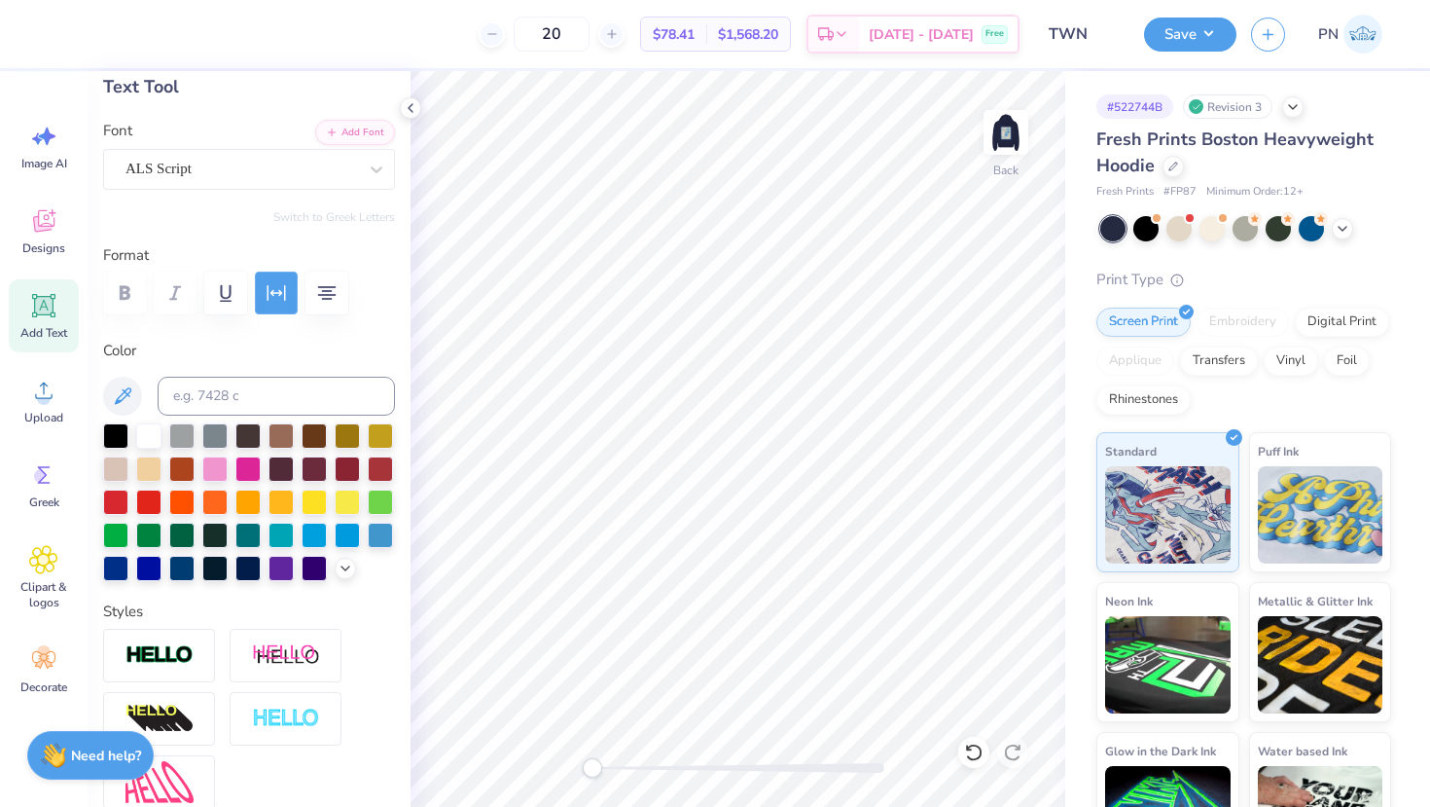
click at [273, 299] on icon "button" at bounding box center [276, 292] width 23 height 23
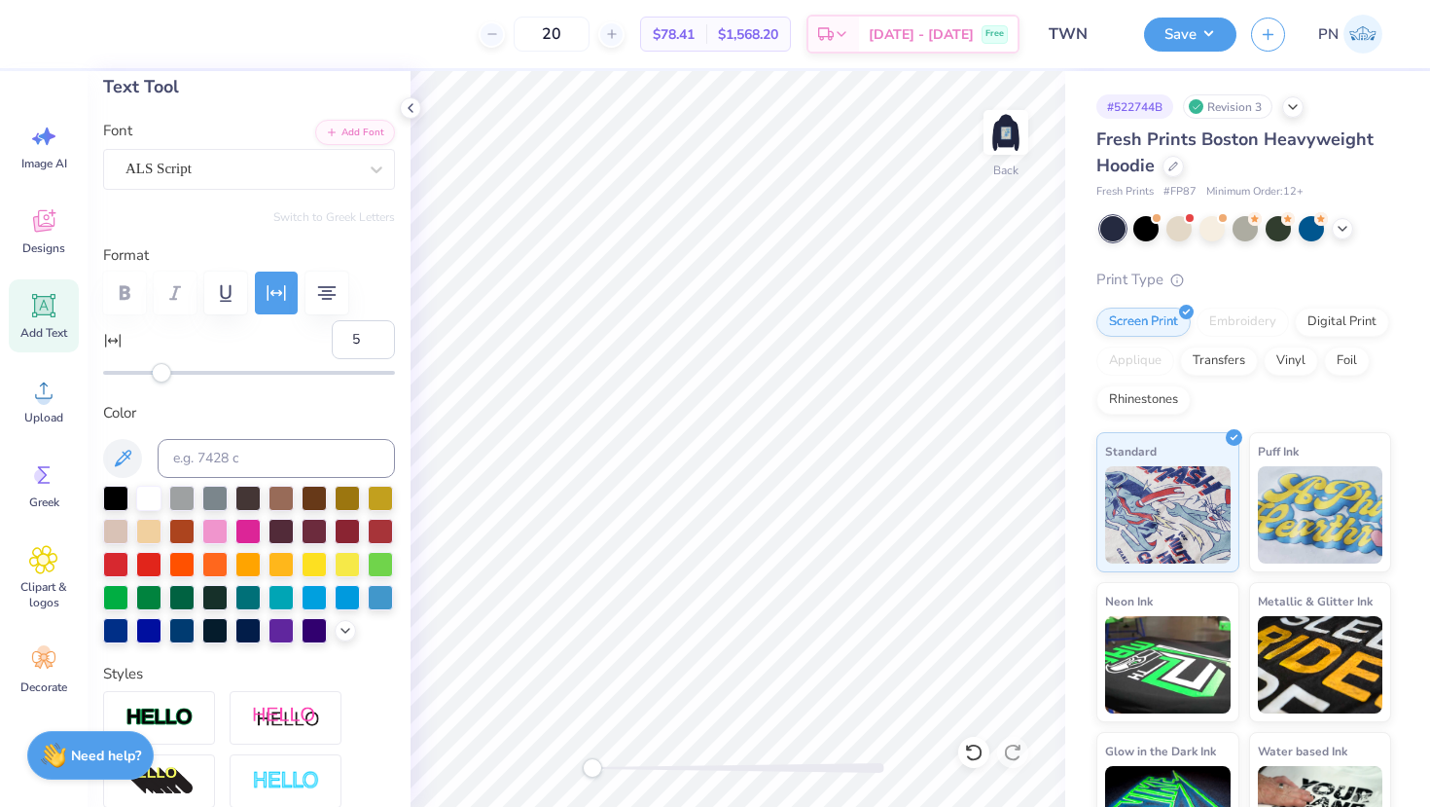
type input "6"
drag, startPoint x: 151, startPoint y: 375, endPoint x: 167, endPoint y: 376, distance: 16.6
click at [167, 376] on div "Accessibility label" at bounding box center [166, 372] width 19 height 19
type input "4"
click at [162, 376] on div "Accessibility label" at bounding box center [161, 372] width 19 height 19
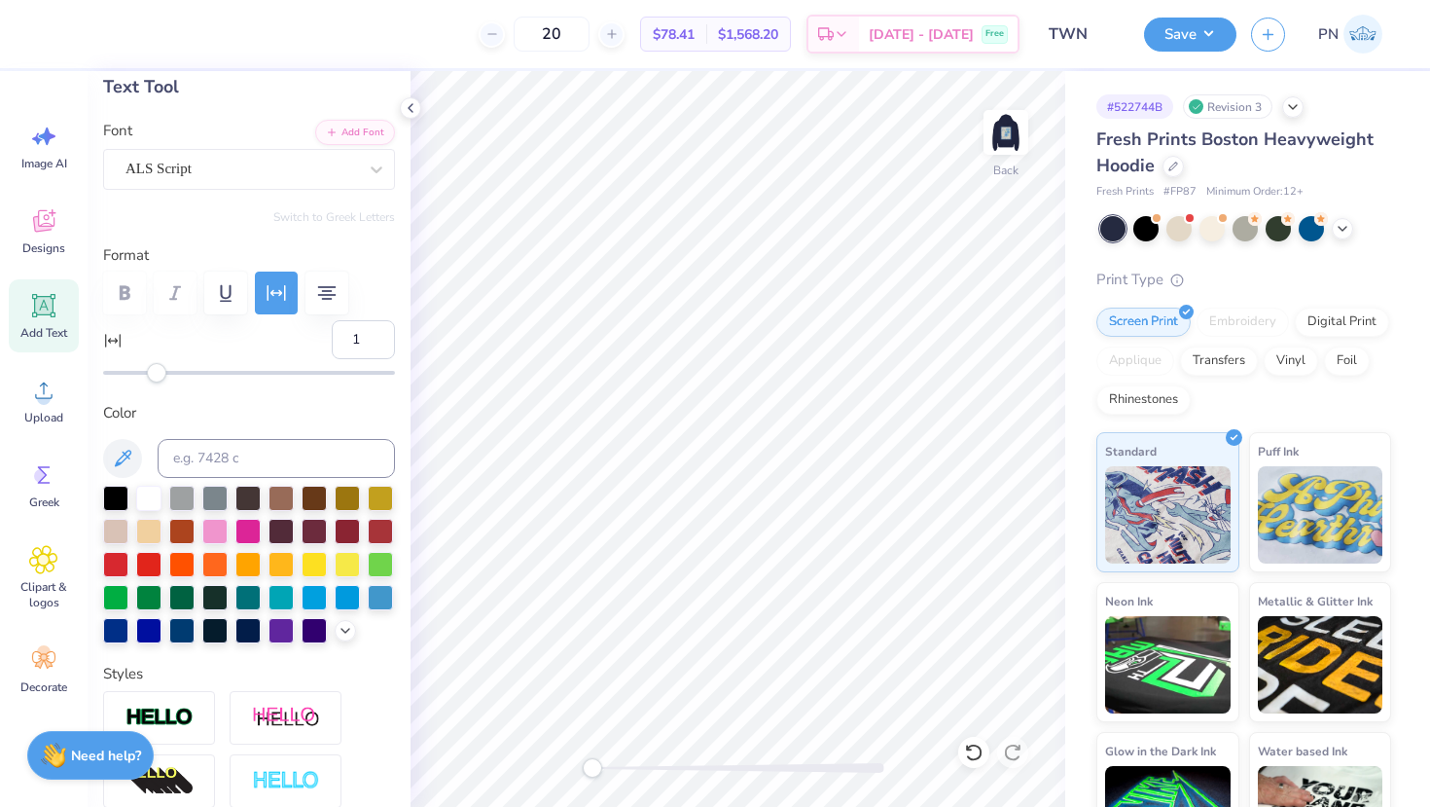
type input "0"
drag, startPoint x: 162, startPoint y: 377, endPoint x: 152, endPoint y: 378, distance: 10.7
click at [152, 378] on div "Accessibility label" at bounding box center [151, 372] width 19 height 19
type input "-2"
click at [148, 378] on div "Accessibility label" at bounding box center [146, 372] width 19 height 19
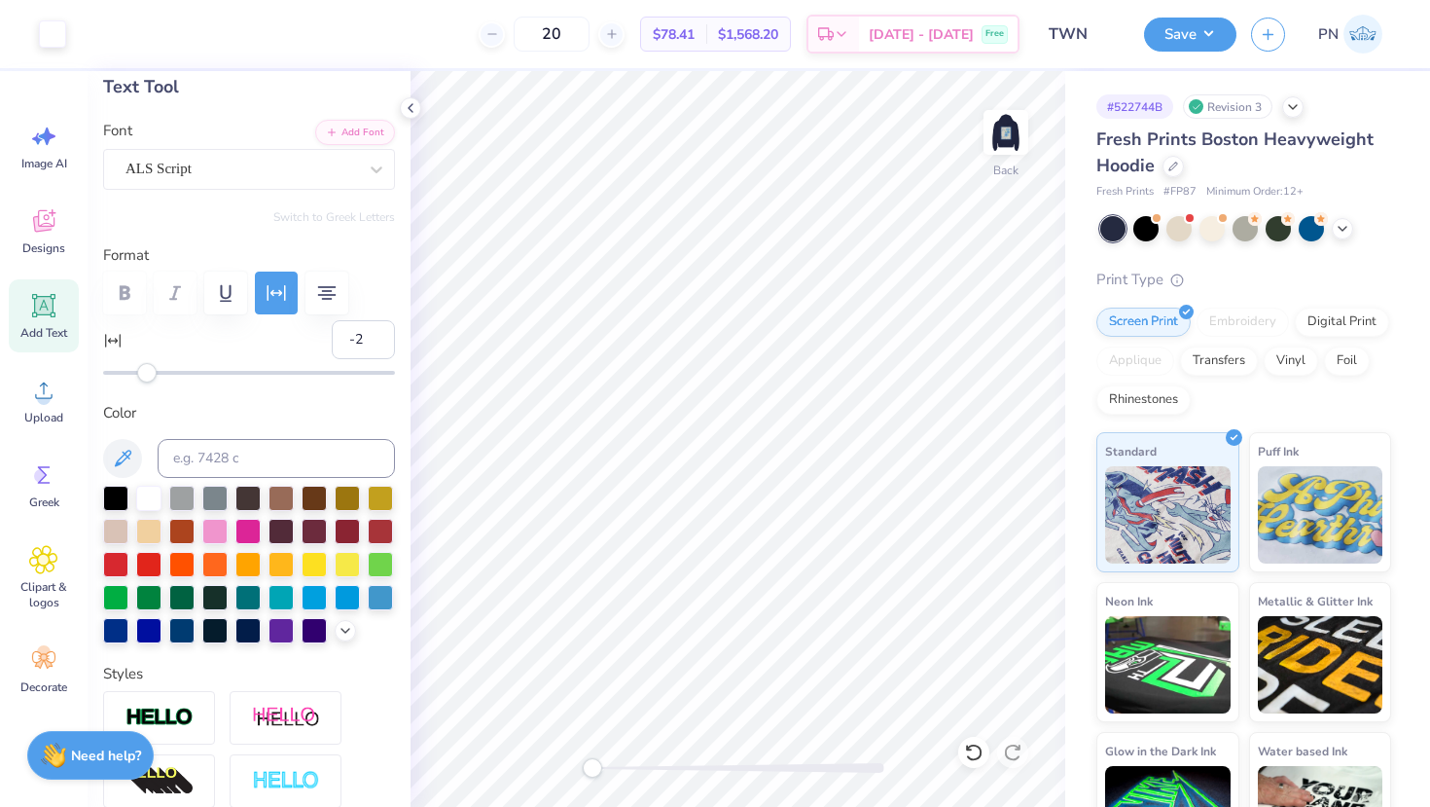
type input "8.48"
type input "1.14"
type input "4.85"
type input "10"
type input "5.30"
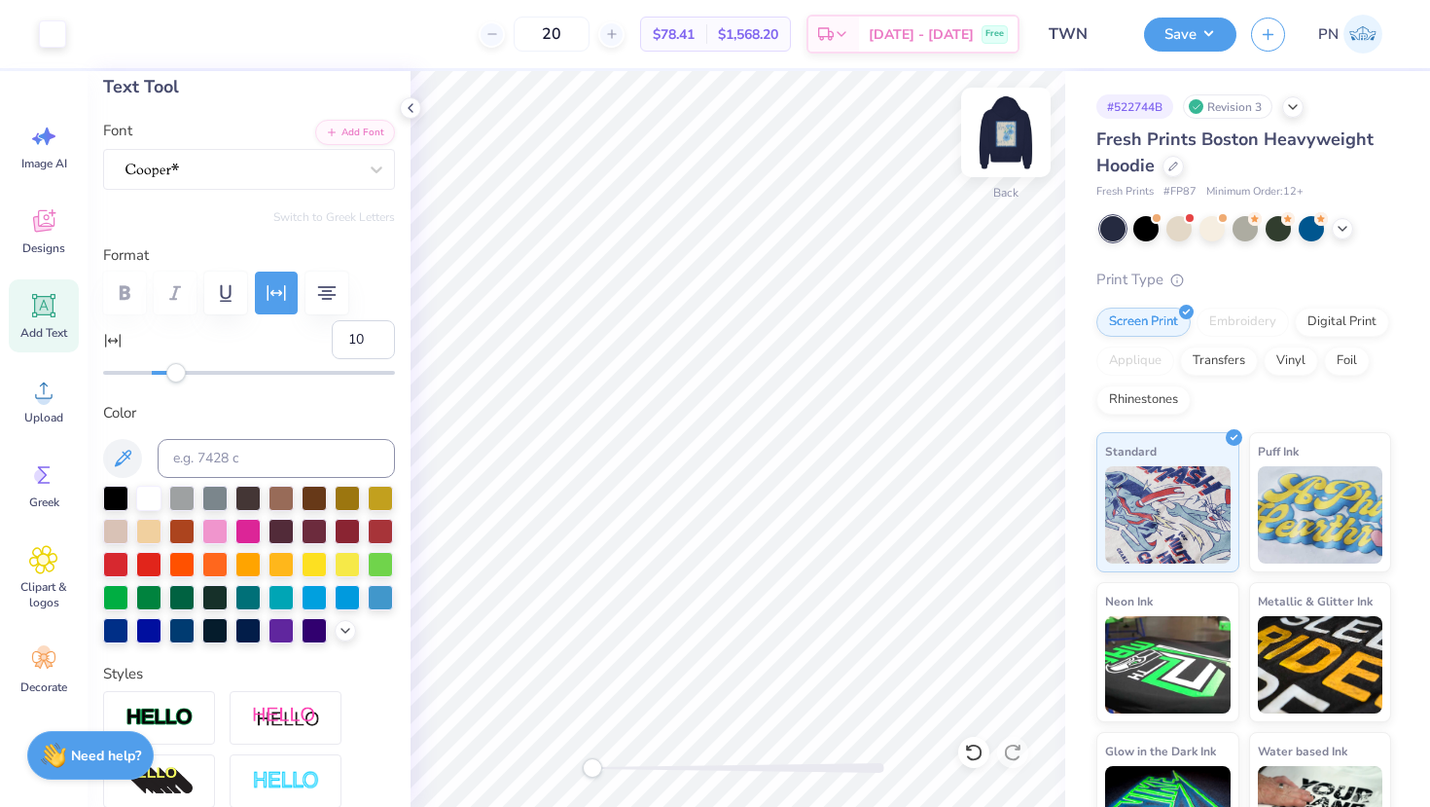
click at [997, 121] on img at bounding box center [1006, 132] width 78 height 78
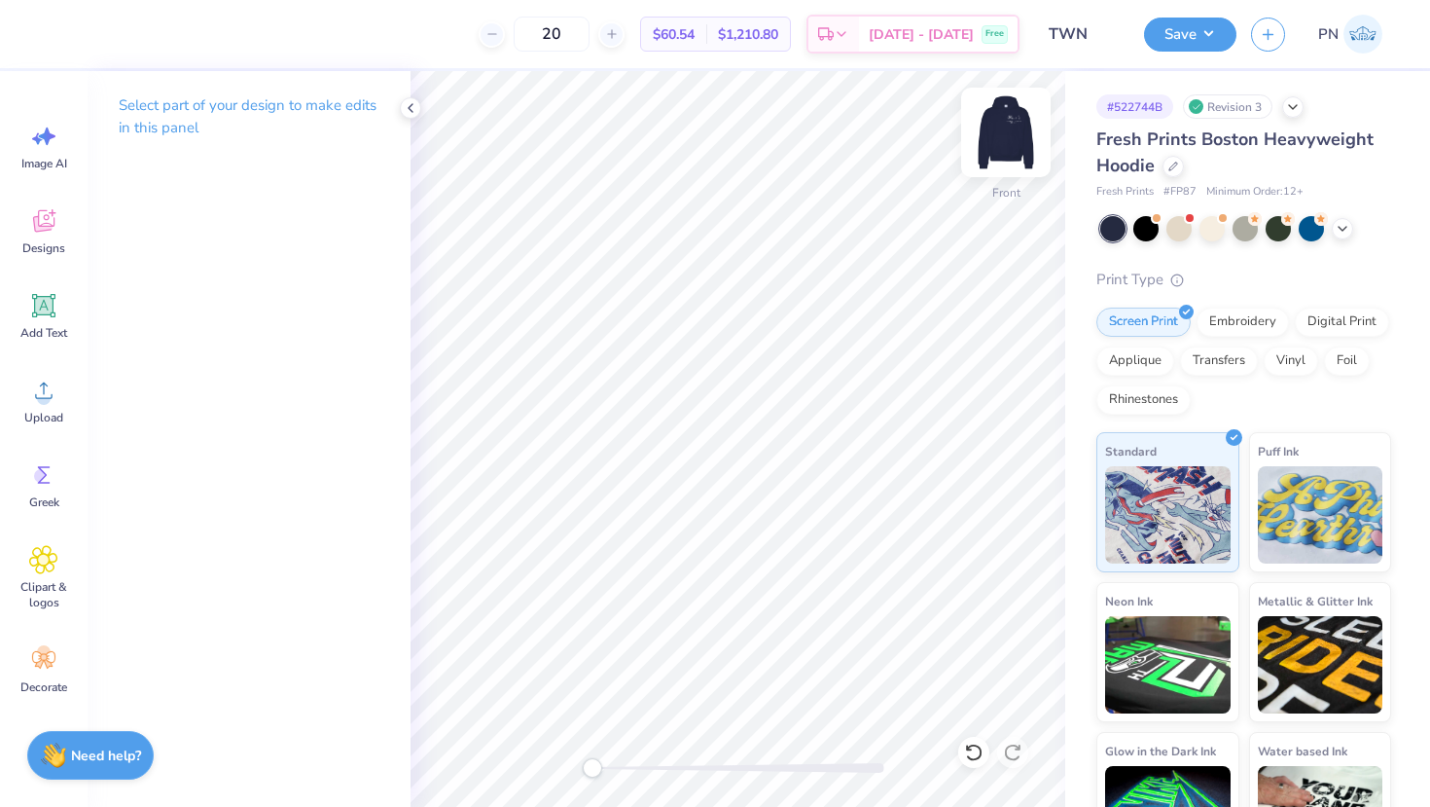
click at [1000, 157] on img at bounding box center [1006, 132] width 78 height 78
click at [43, 306] on icon at bounding box center [43, 305] width 23 height 23
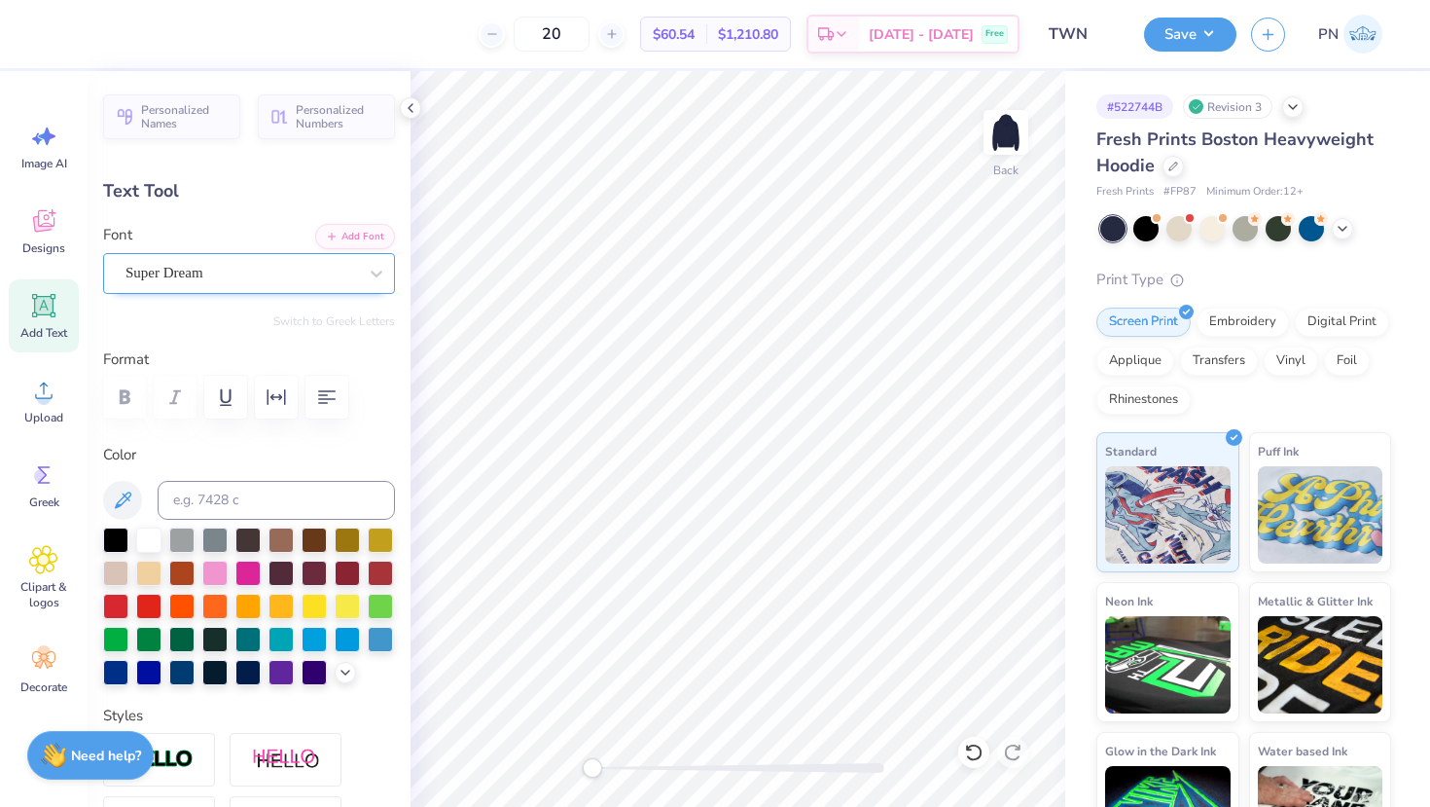
click at [231, 266] on div "Super Dream" at bounding box center [241, 273] width 235 height 30
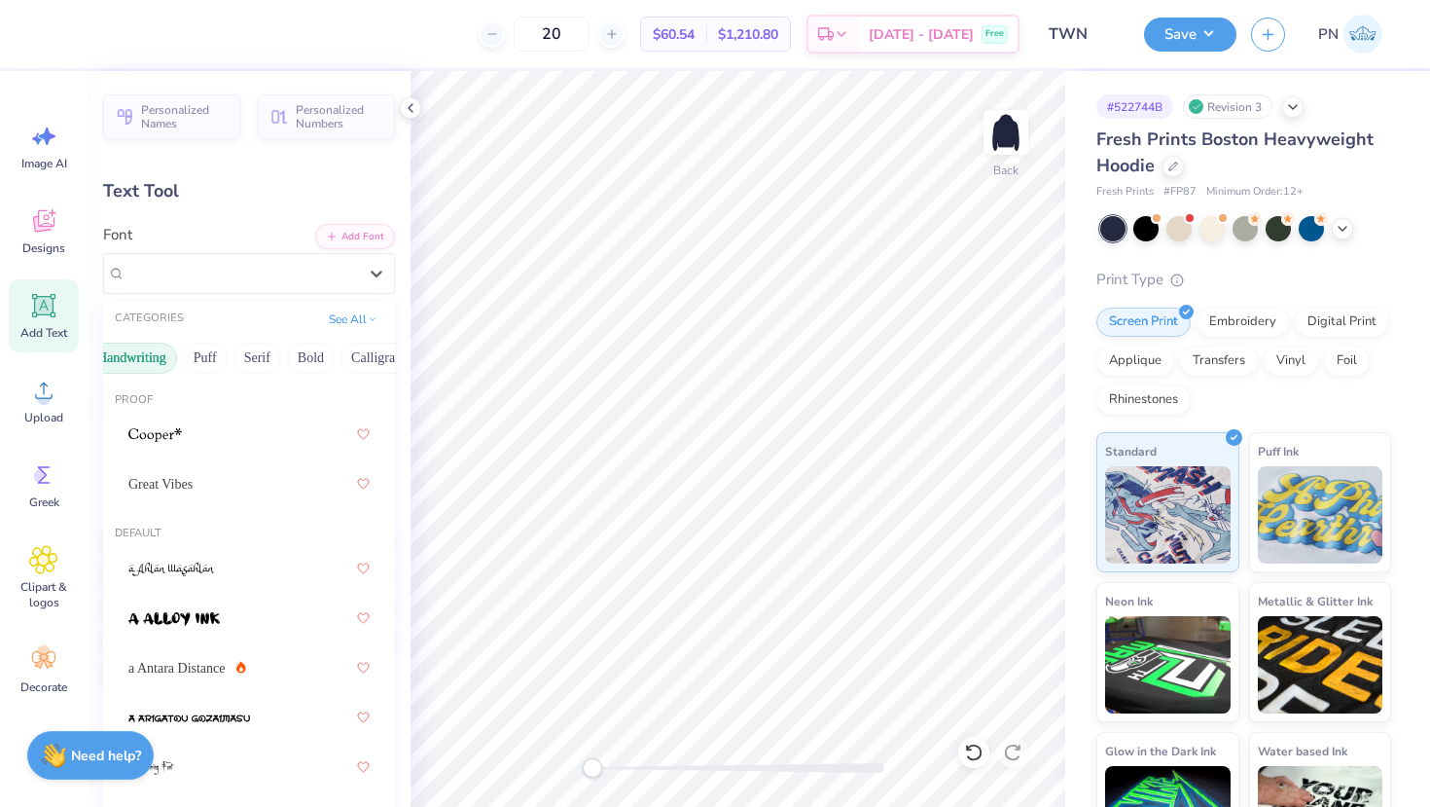
scroll to position [0, 164]
click at [227, 352] on button "Bold" at bounding box center [230, 357] width 48 height 31
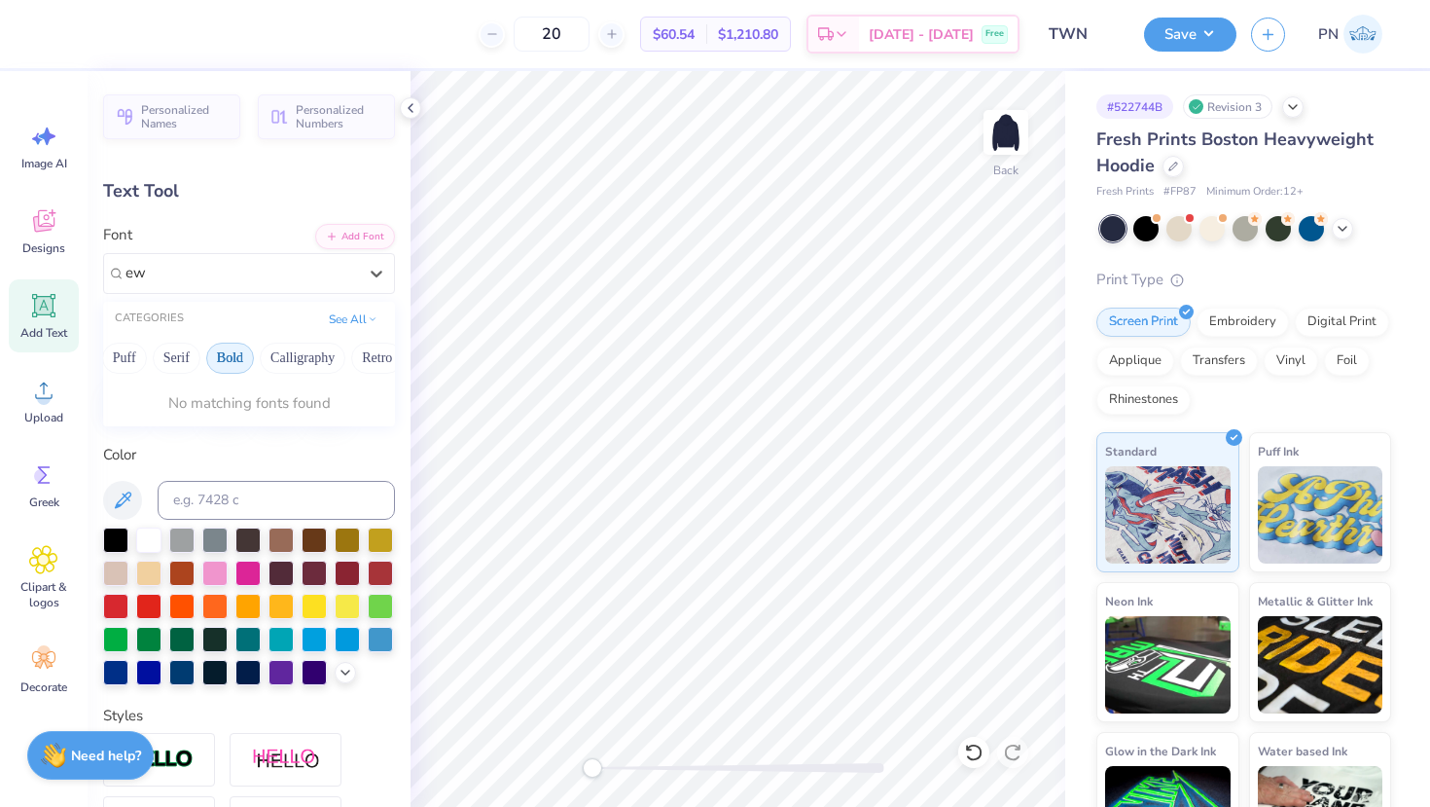
scroll to position [0, 0]
type input "ewe"
click at [178, 358] on button "Serif" at bounding box center [177, 357] width 48 height 31
click at [180, 357] on button "Serif" at bounding box center [177, 357] width 48 height 31
drag, startPoint x: 319, startPoint y: 268, endPoint x: 78, endPoint y: 268, distance: 241.3
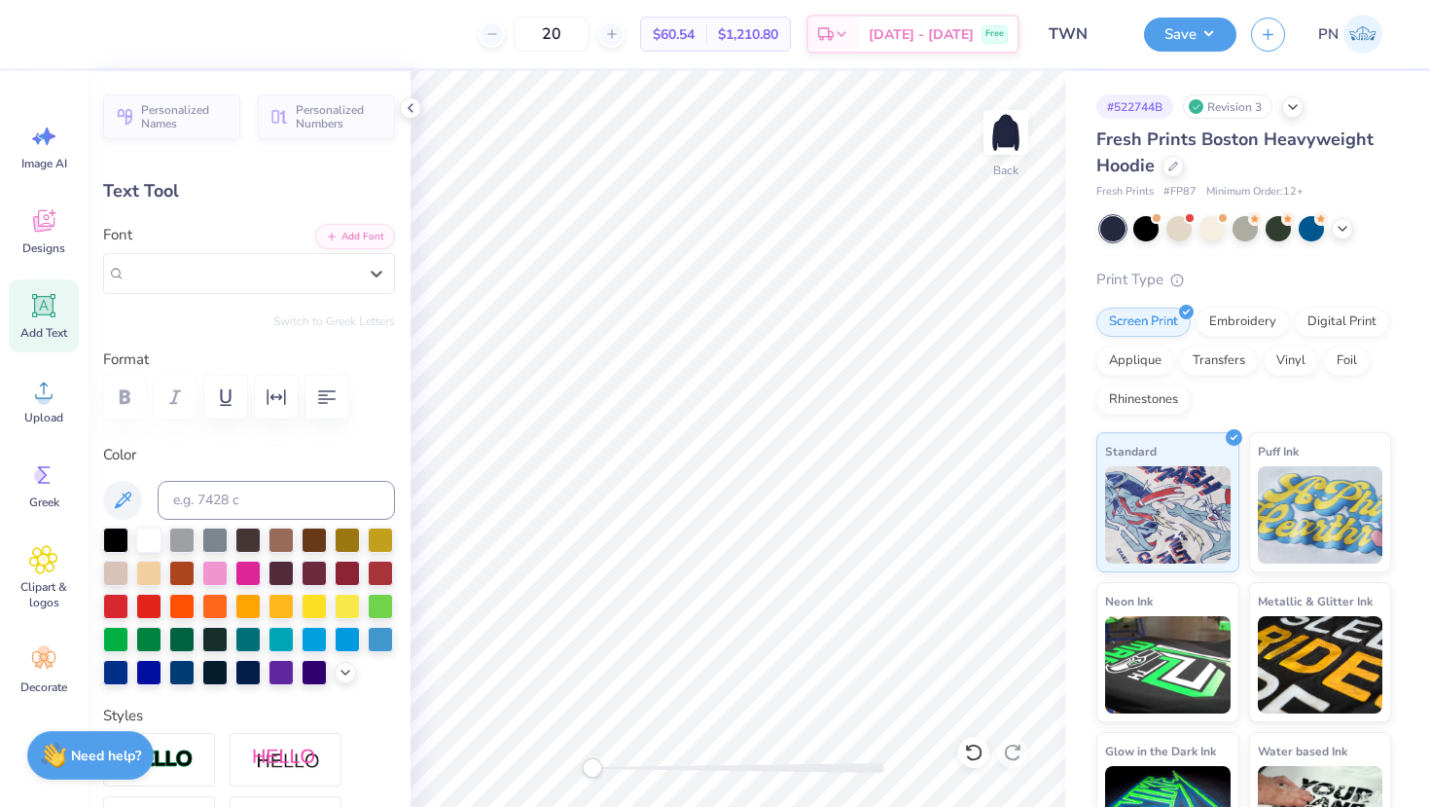
click at [77, 268] on div "20 $60.54 Per Item $1,210.80 Total Est. Delivery [DATE] - [DATE] Free Design Ti…" at bounding box center [715, 403] width 1430 height 807
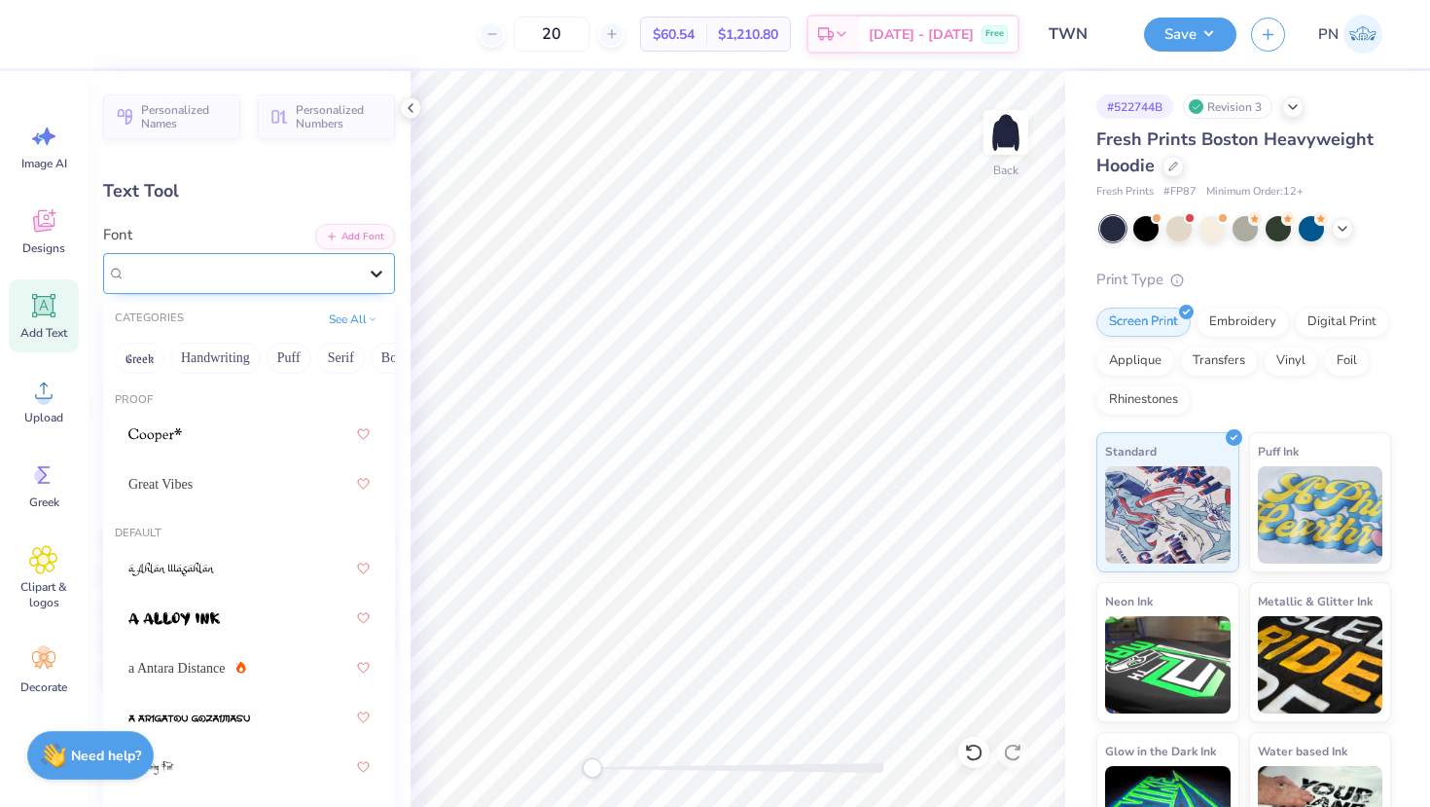
click at [389, 270] on div at bounding box center [376, 273] width 35 height 35
click at [326, 360] on button "Serif" at bounding box center [341, 357] width 48 height 31
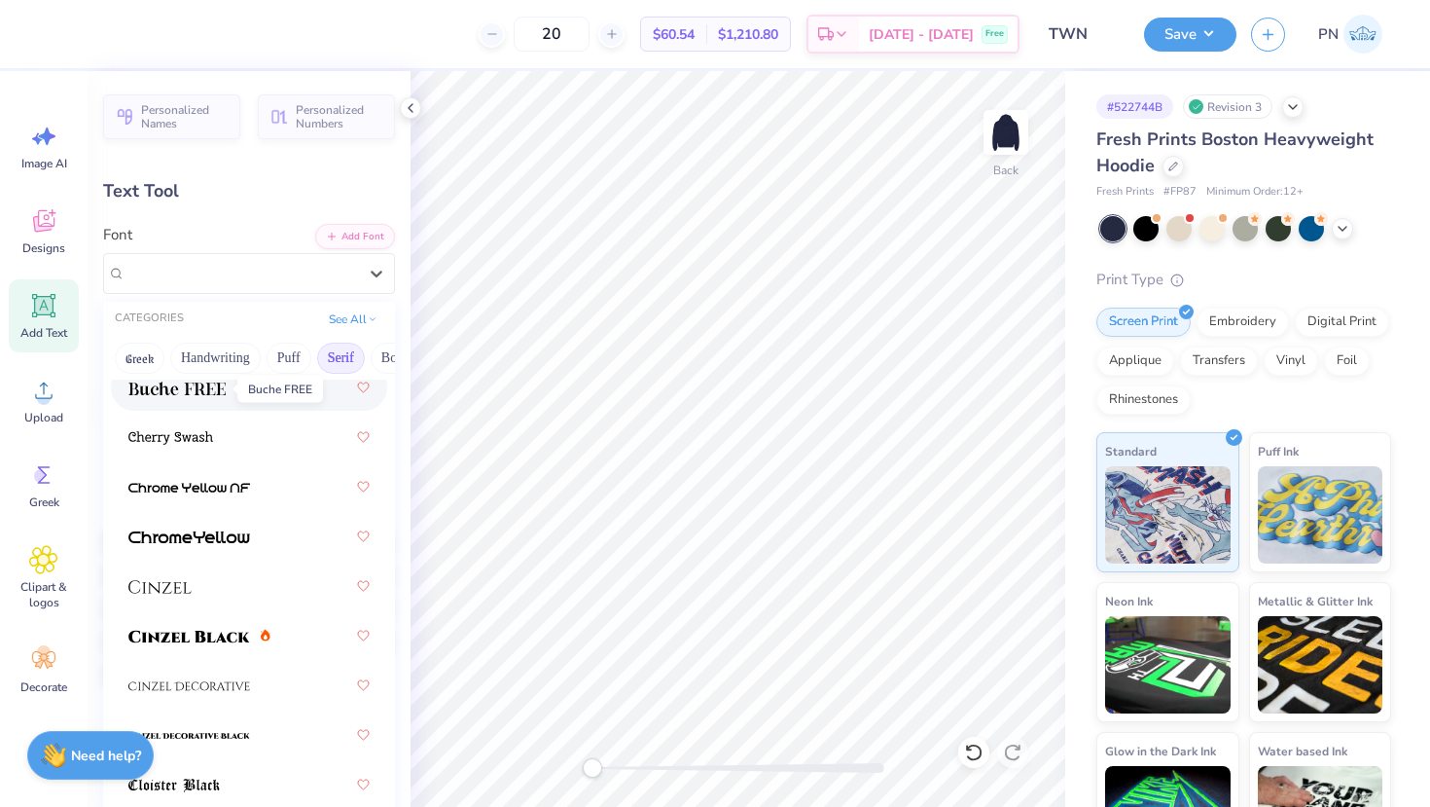
scroll to position [428, 0]
click at [192, 592] on div at bounding box center [248, 586] width 241 height 35
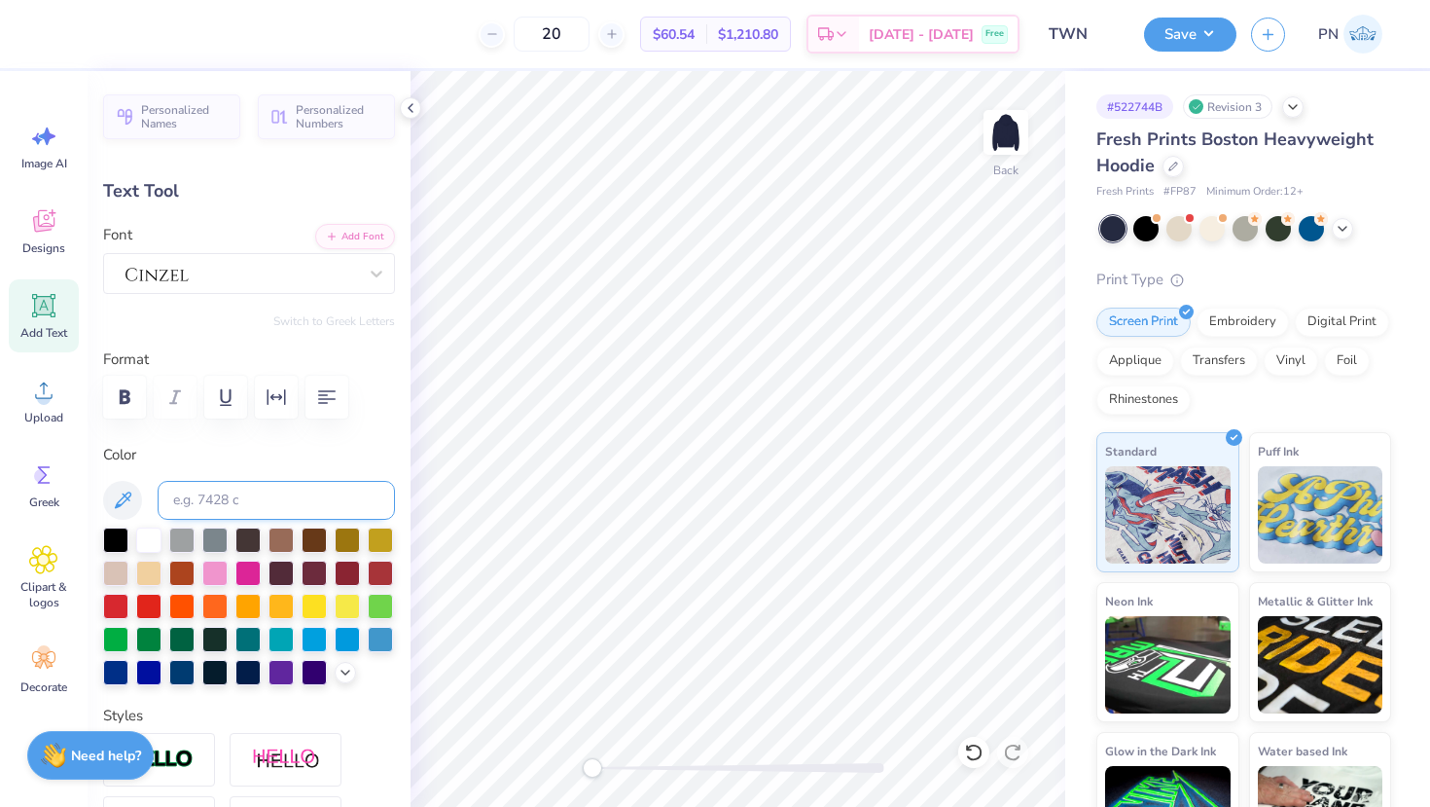
scroll to position [0, 1]
click at [300, 262] on div at bounding box center [241, 273] width 235 height 30
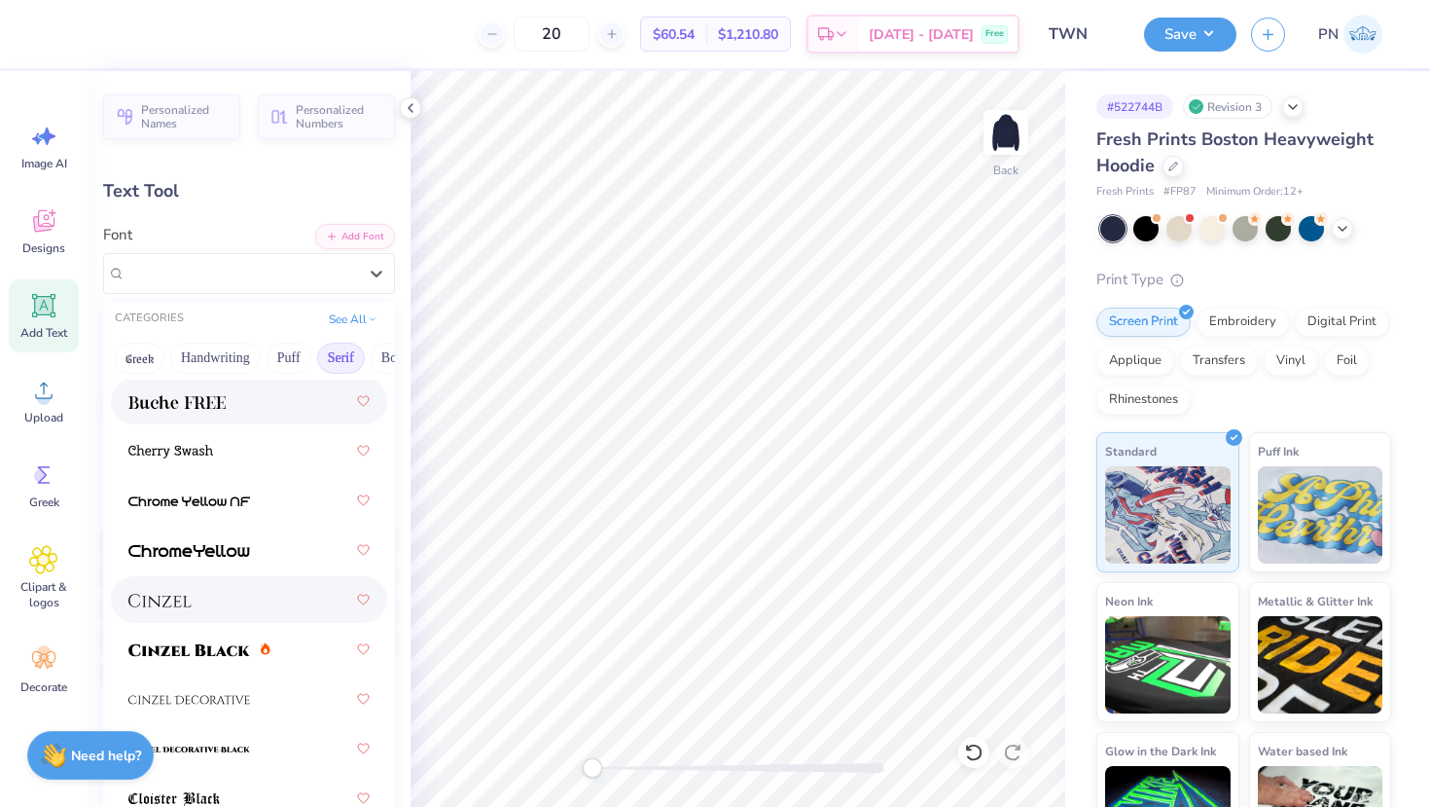
scroll to position [0, 0]
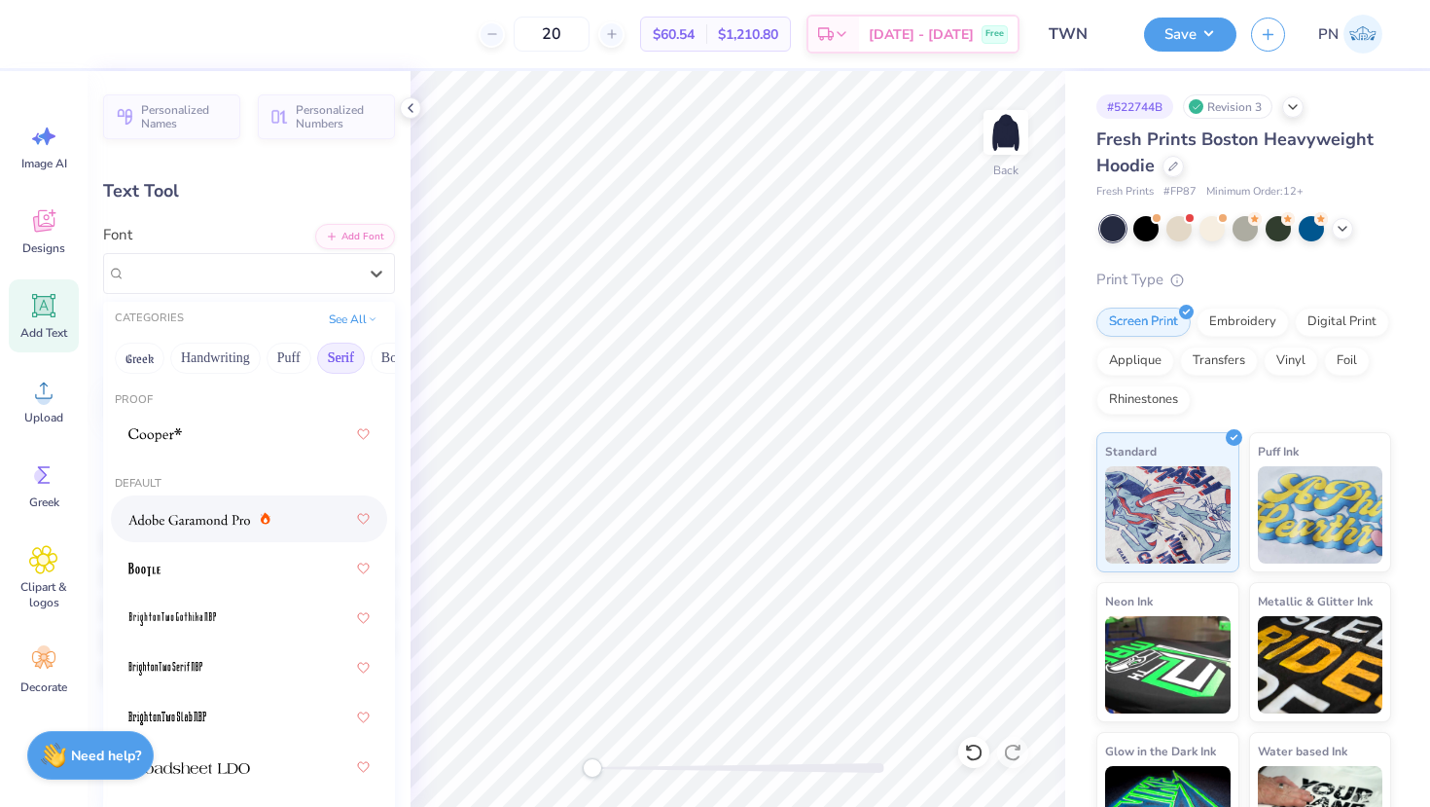
click at [248, 514] on img at bounding box center [189, 520] width 122 height 14
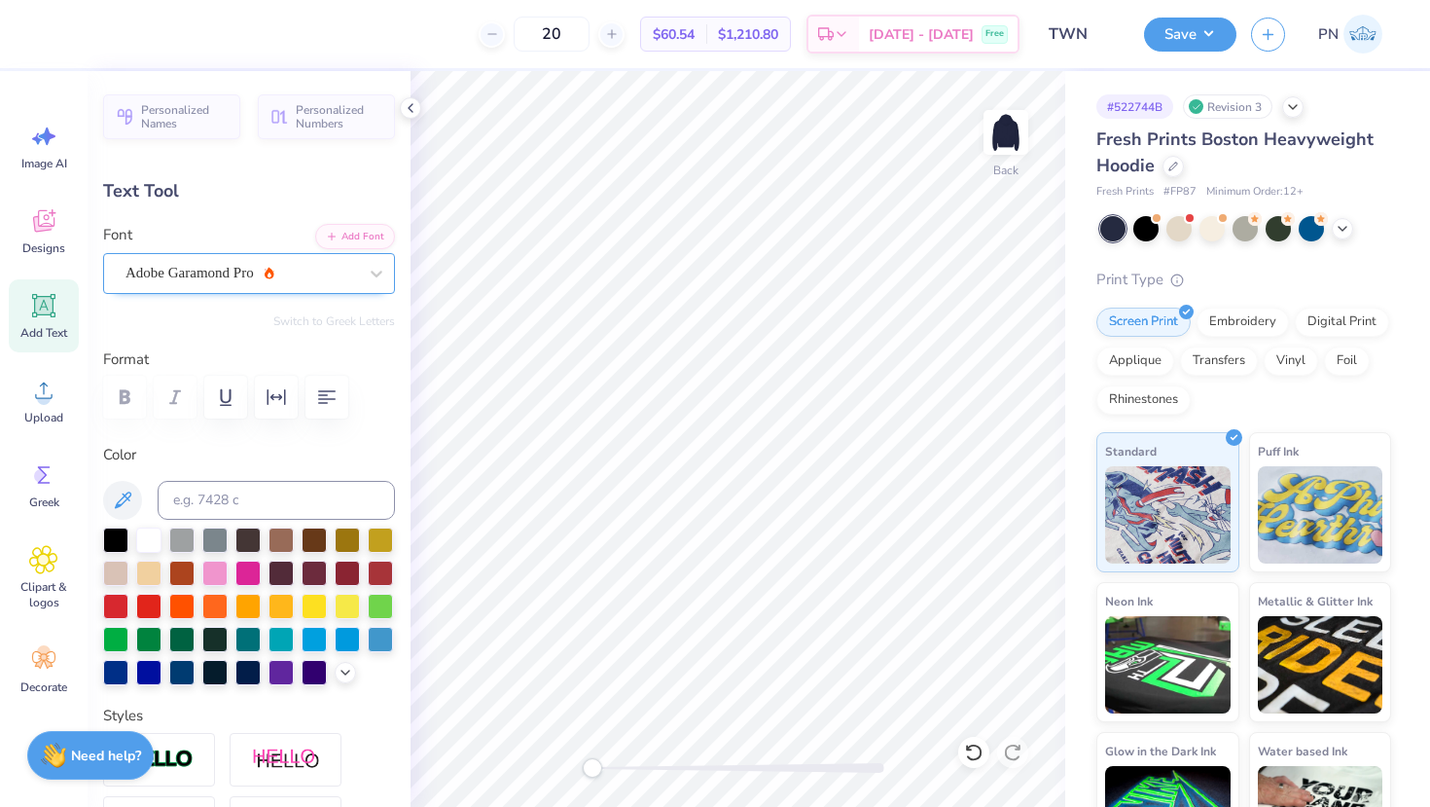
click at [265, 279] on div "Adobe Garamond Pro" at bounding box center [241, 273] width 235 height 30
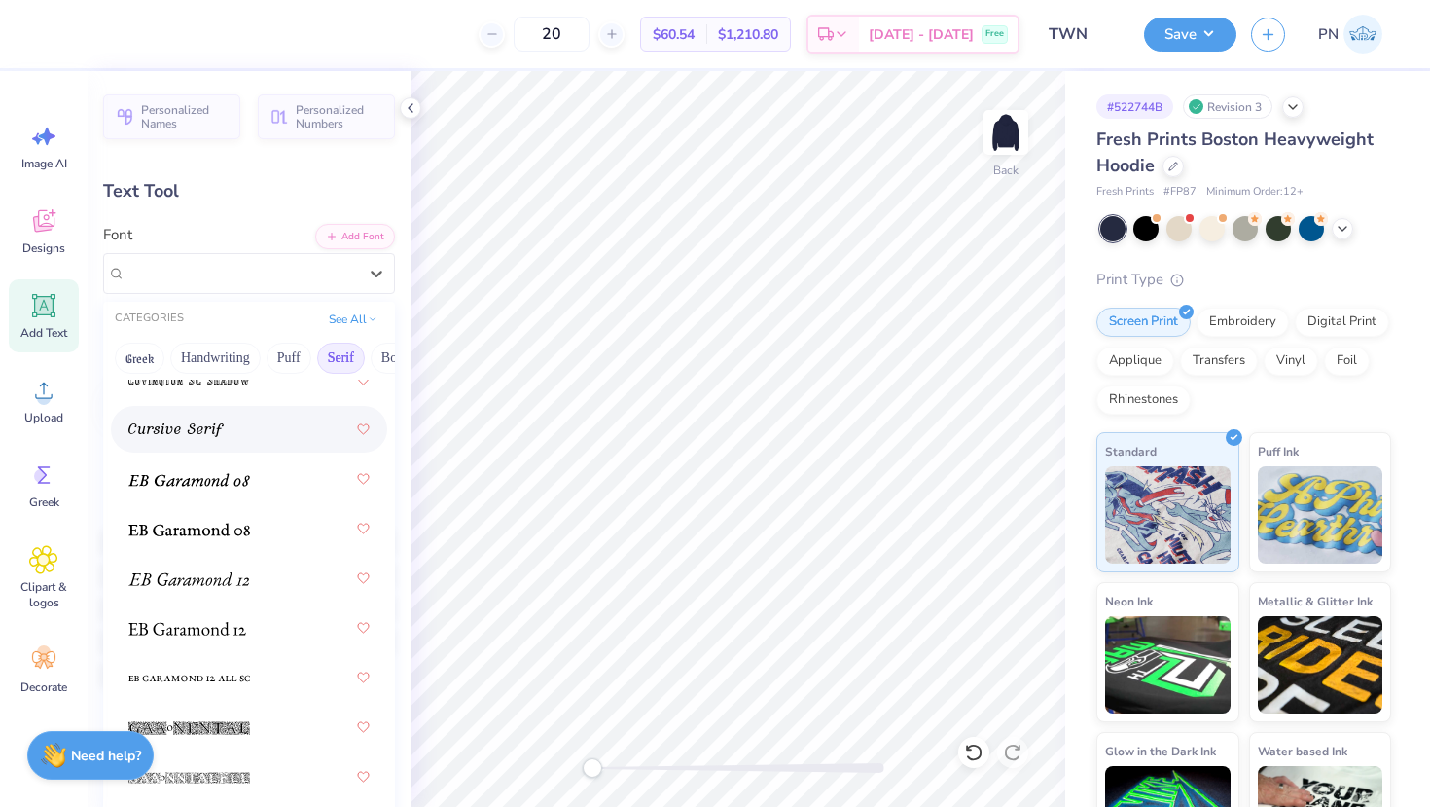
scroll to position [1631, 0]
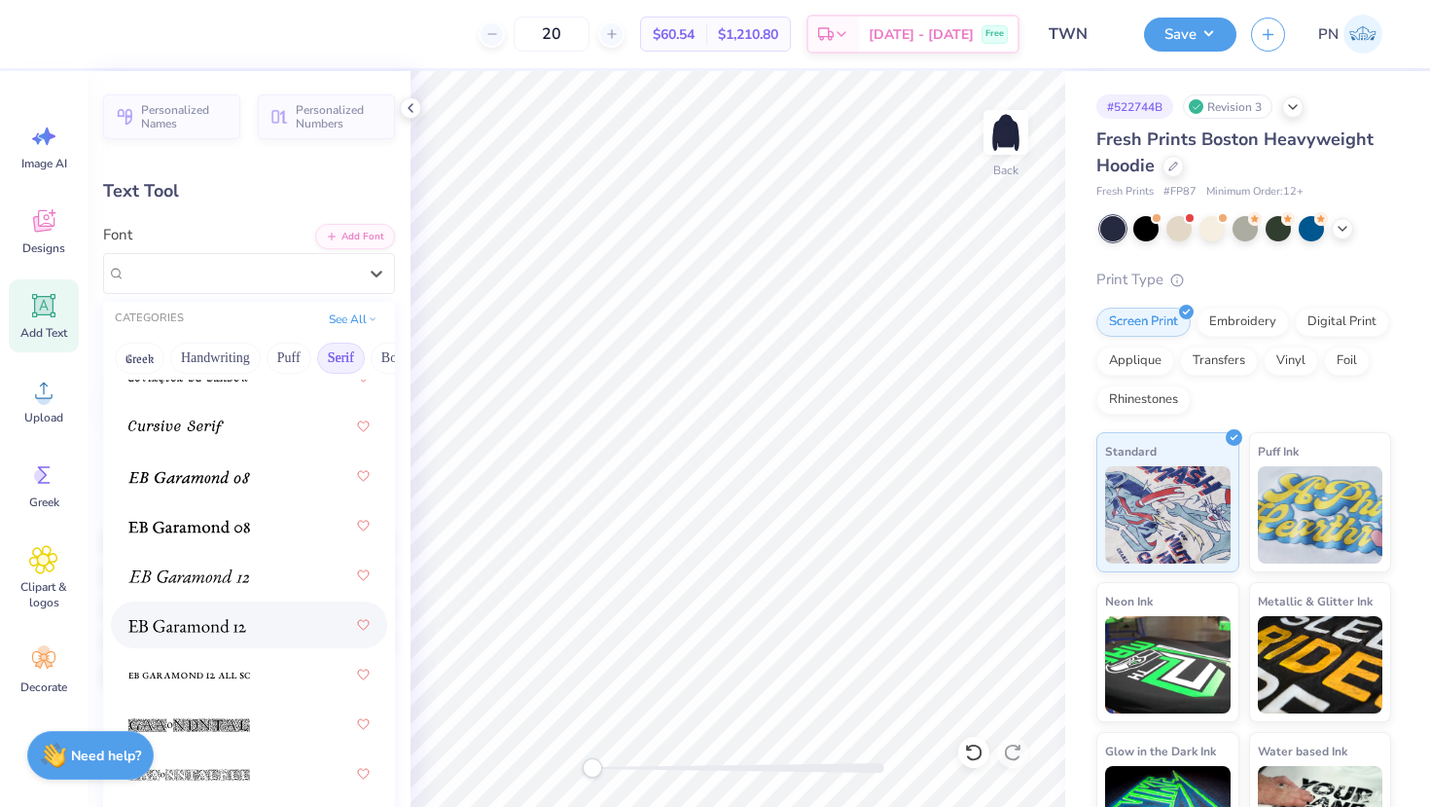
click at [200, 616] on span at bounding box center [187, 625] width 118 height 20
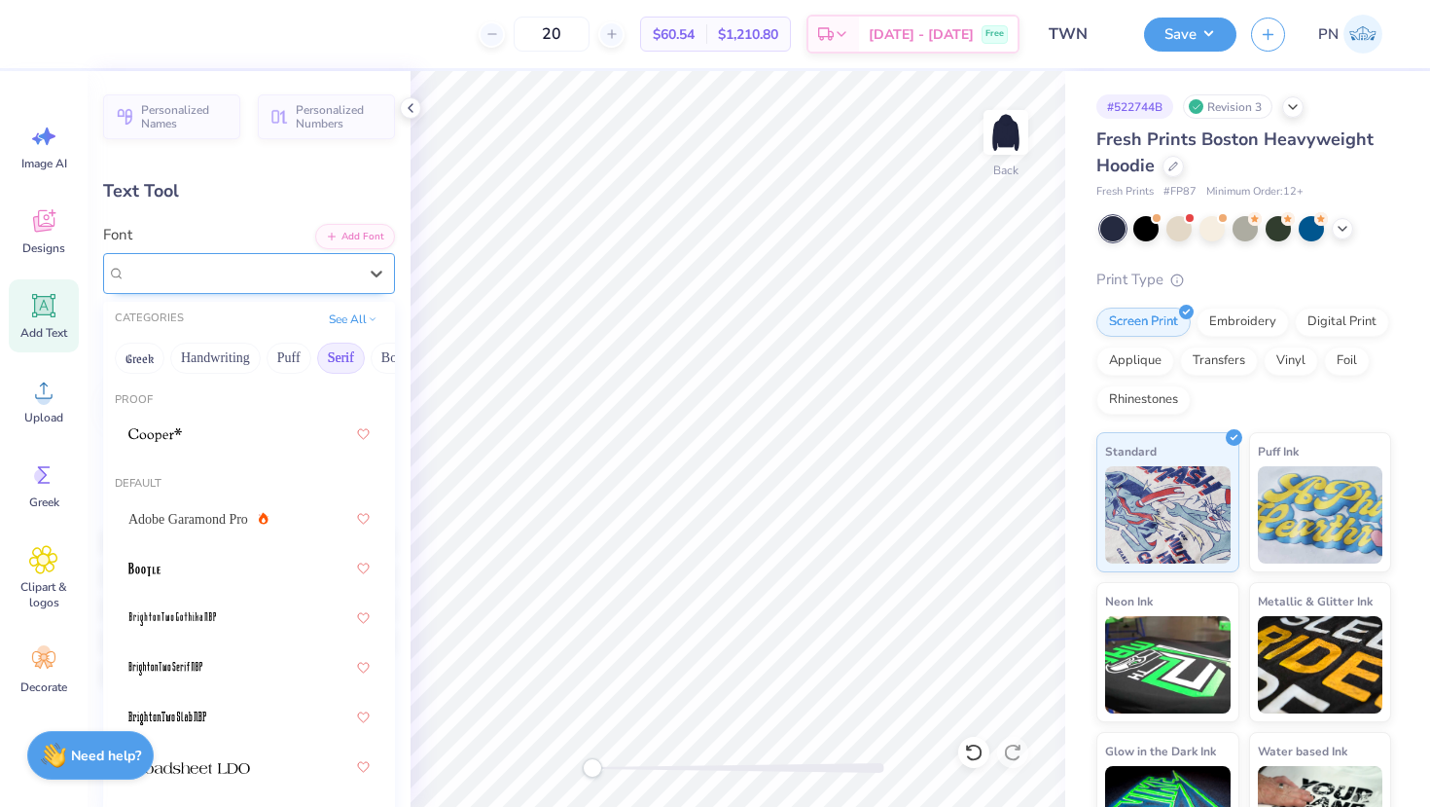
click at [234, 277] on div "EB Garamond 12 (12 Regular) [DEMOGRAPHIC_DATA]" at bounding box center [241, 273] width 235 height 30
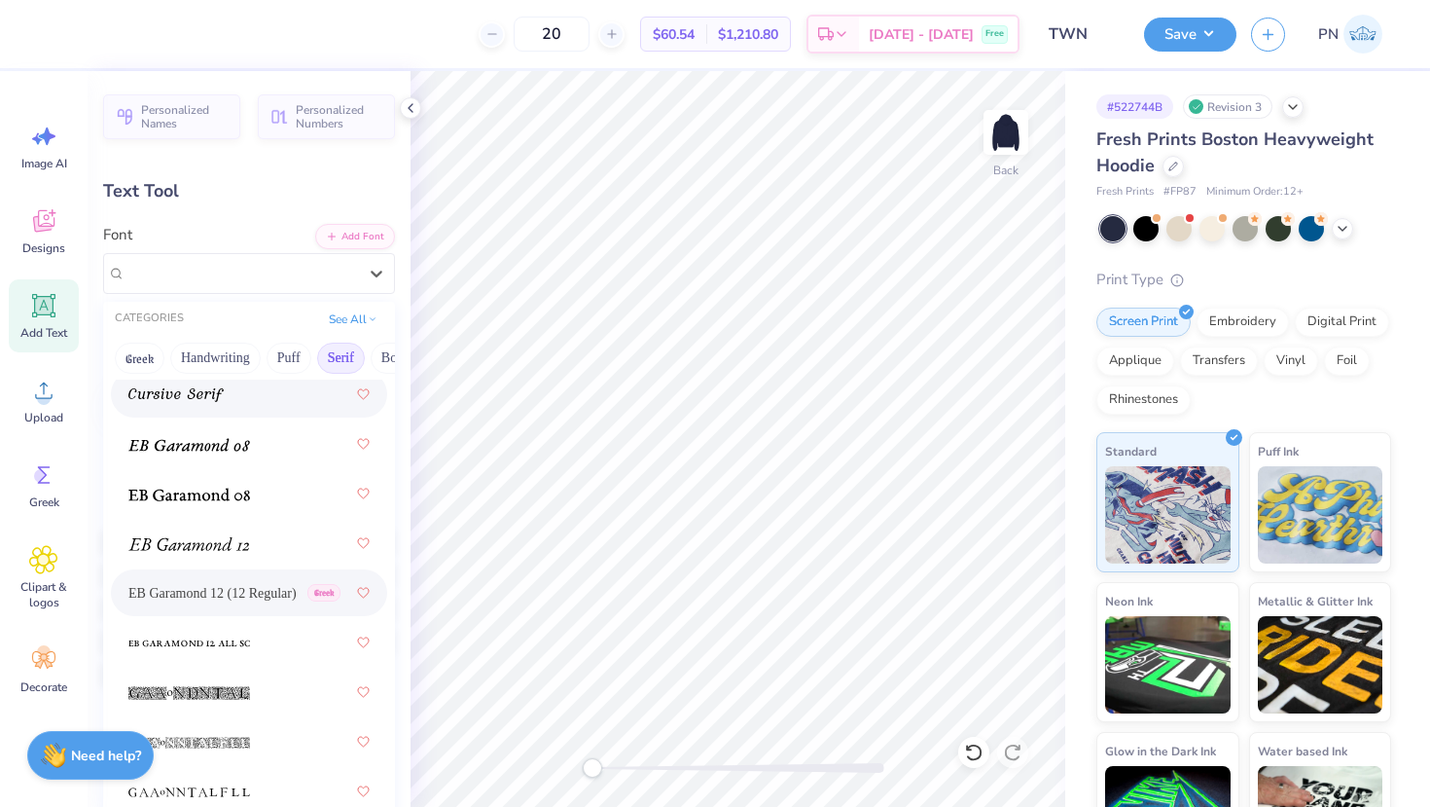
scroll to position [1665, 0]
click at [208, 651] on div at bounding box center [248, 640] width 241 height 35
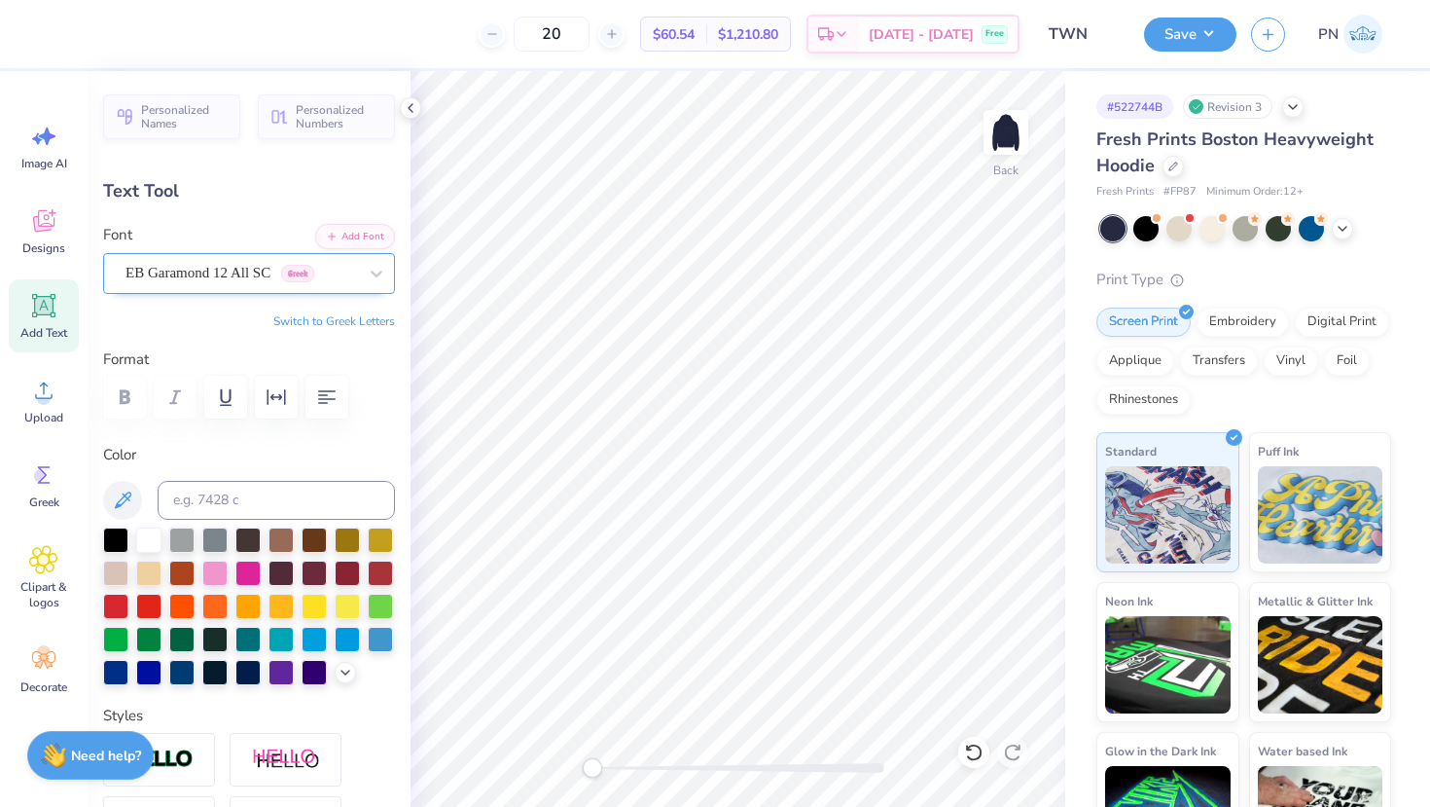
click at [223, 279] on div "EB Garamond 12 All SC Greek" at bounding box center [241, 273] width 235 height 30
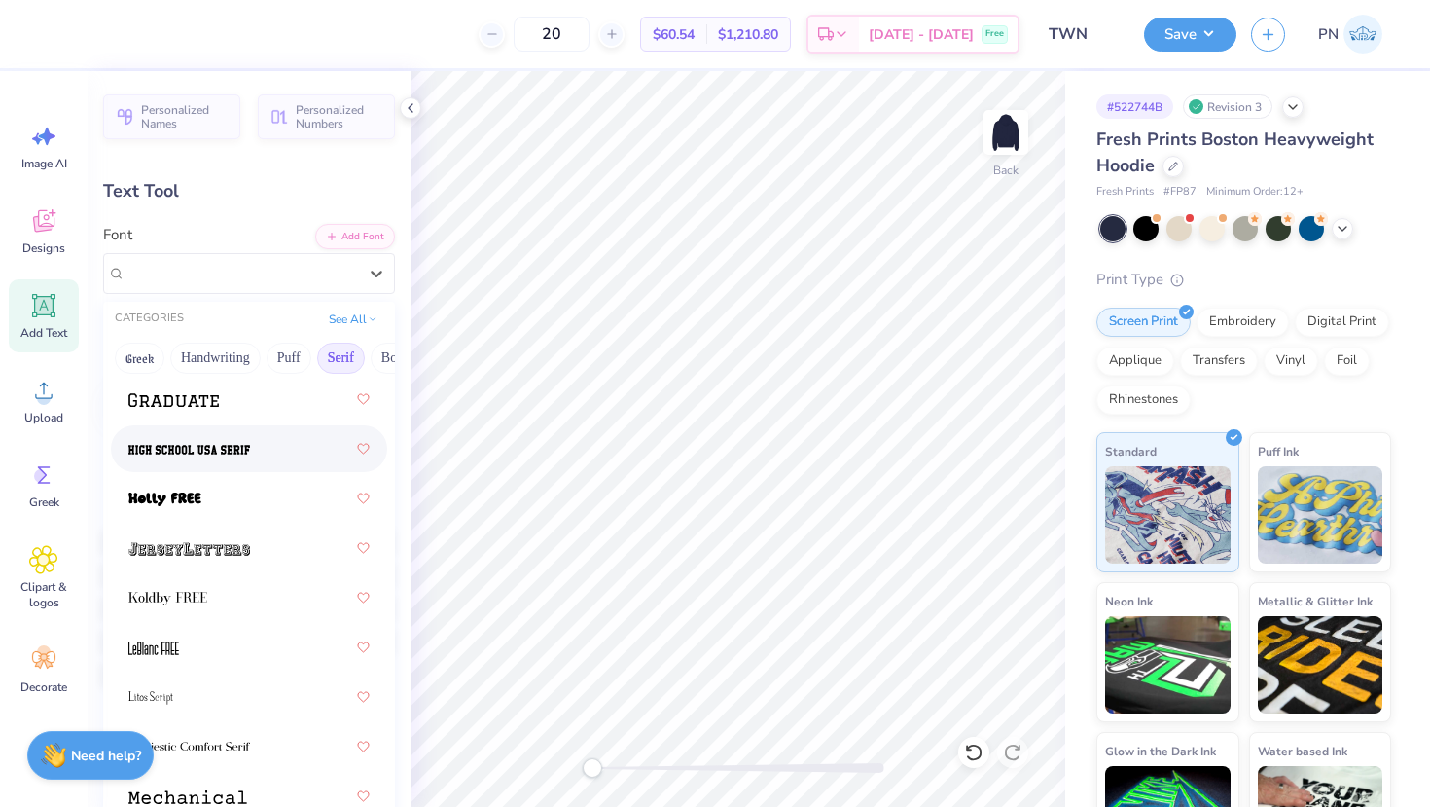
scroll to position [2503, 0]
click at [238, 613] on div at bounding box center [248, 596] width 241 height 35
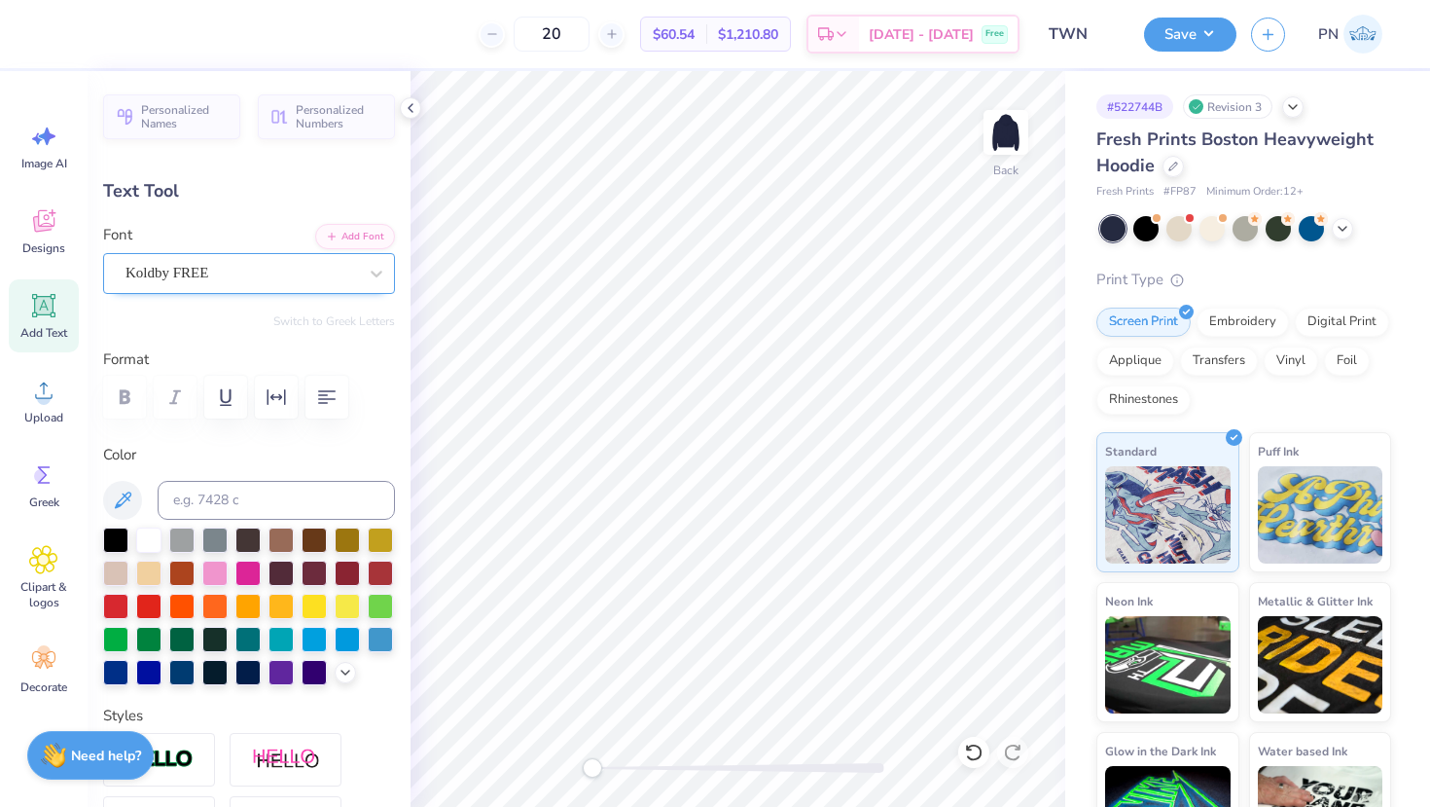
click at [217, 280] on div "Koldby FREE" at bounding box center [241, 273] width 235 height 30
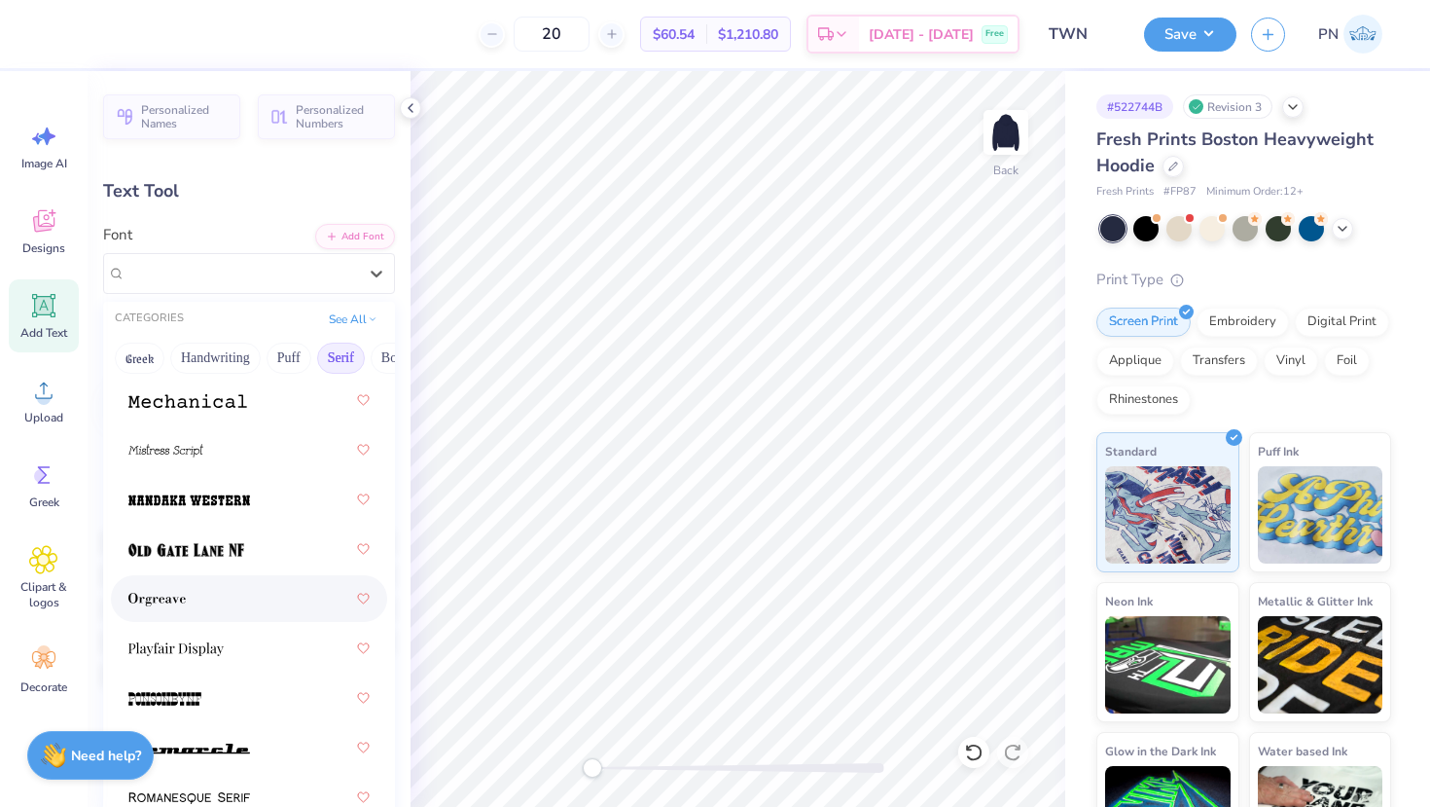
scroll to position [2979, 0]
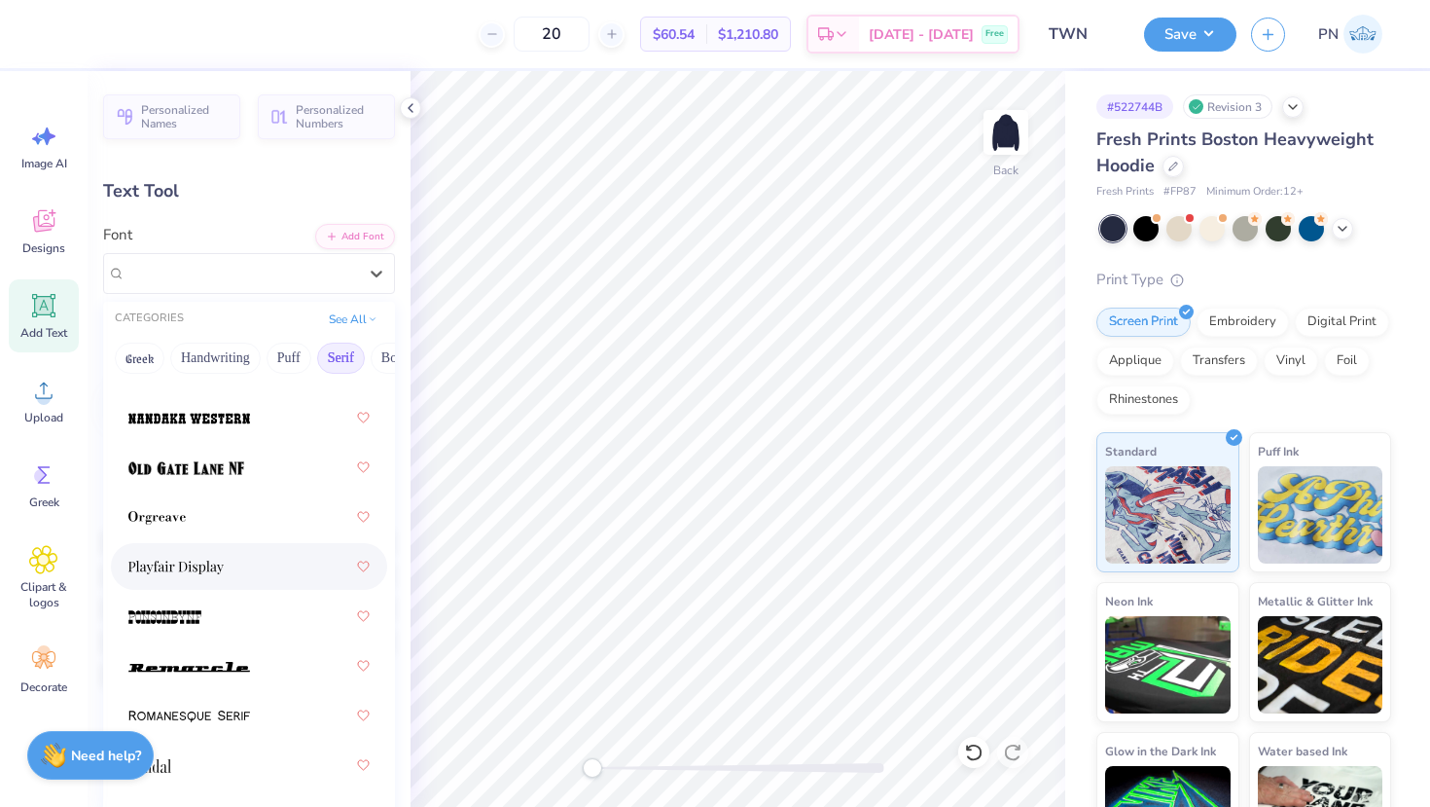
click at [199, 575] on span at bounding box center [175, 567] width 95 height 20
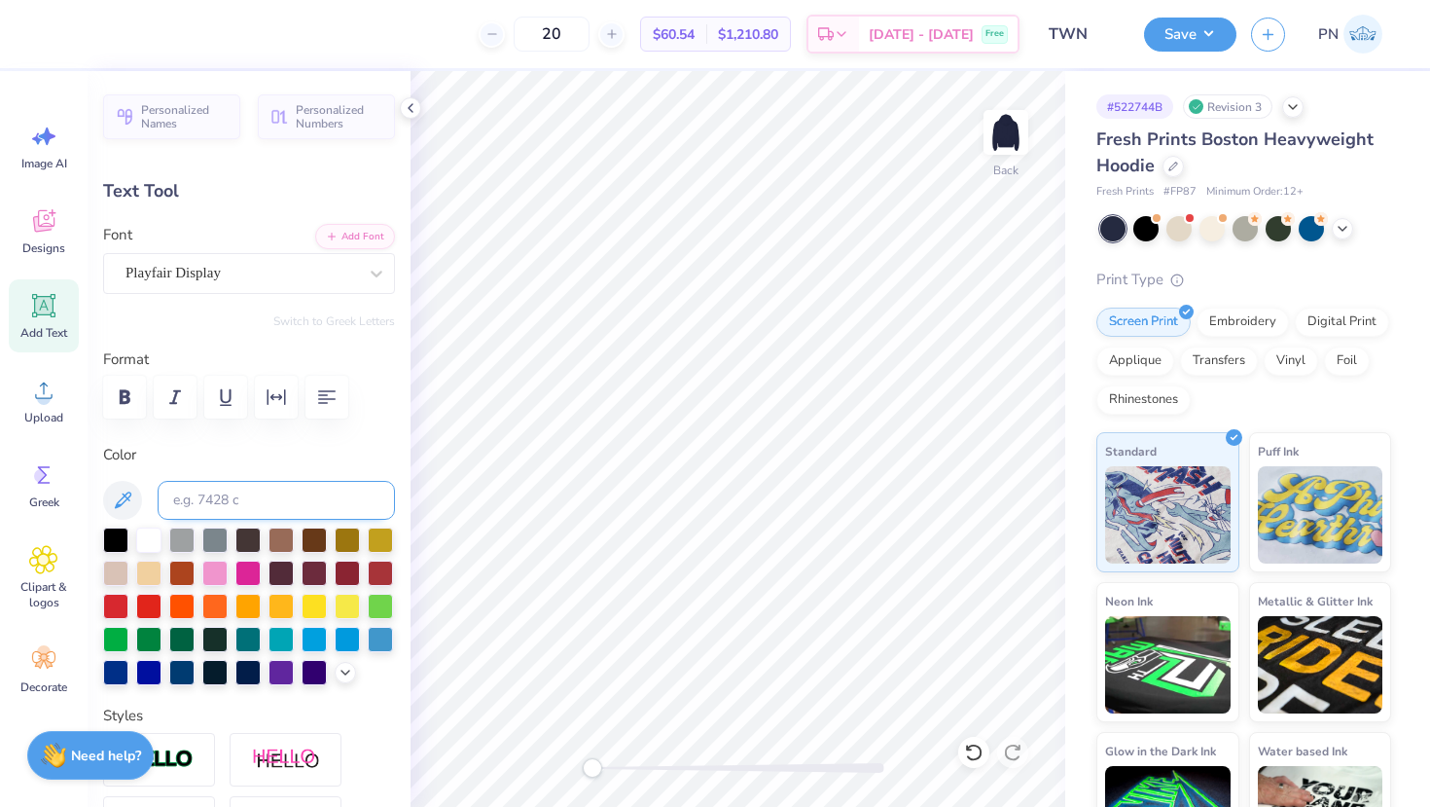
scroll to position [0, 3]
type textarea "NETWORK"
click at [126, 386] on icon "button" at bounding box center [124, 396] width 23 height 23
click at [239, 285] on div at bounding box center [242, 273] width 232 height 26
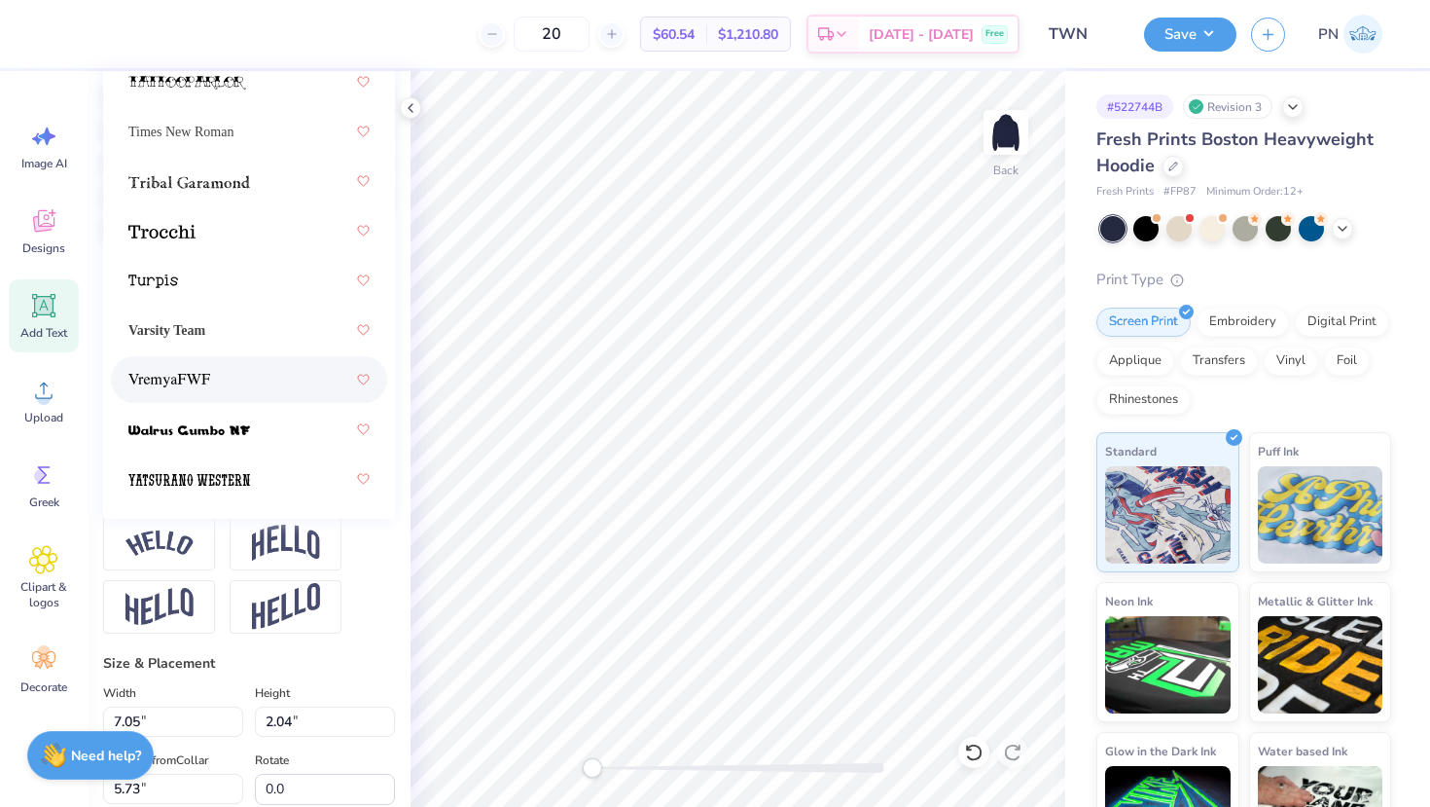
scroll to position [459, 0]
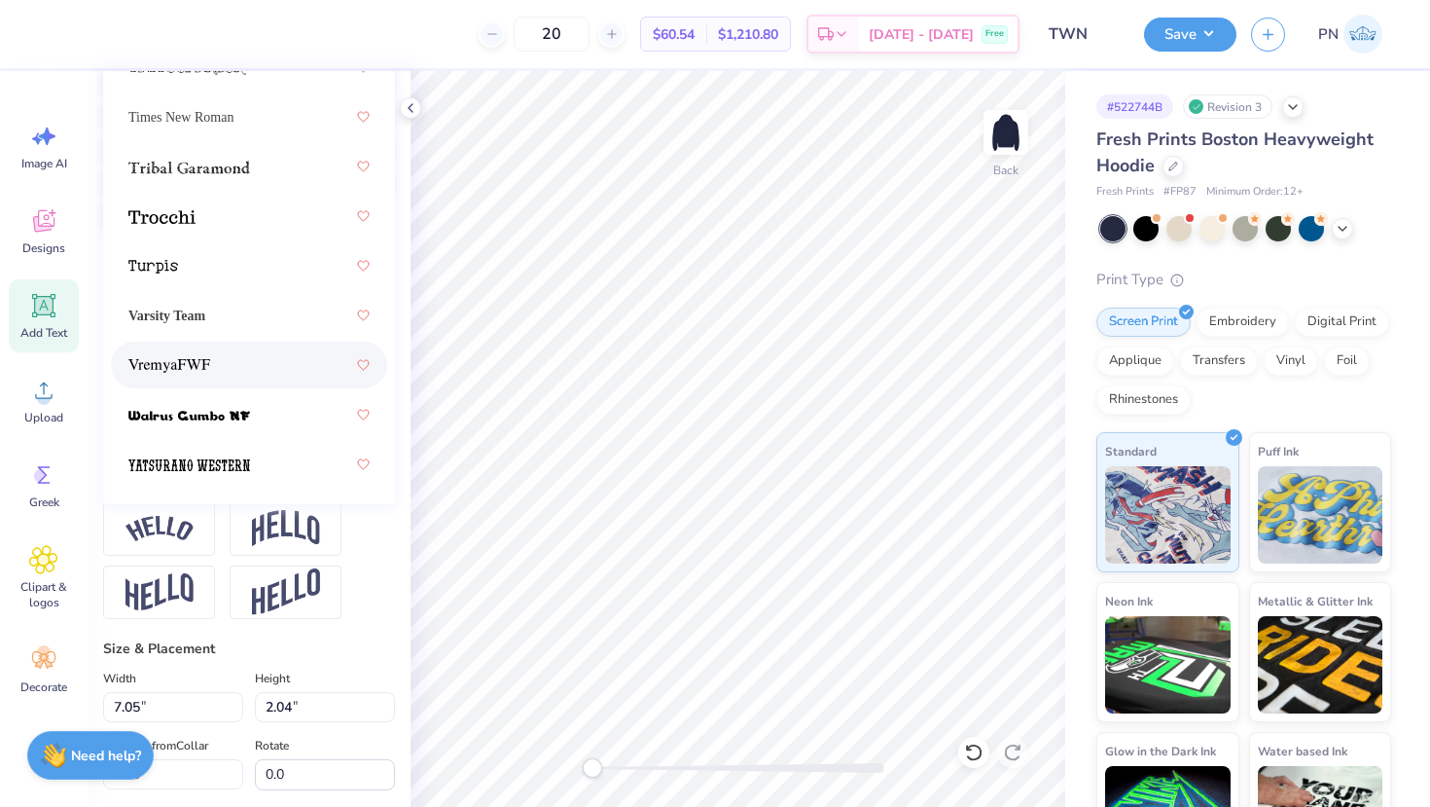
click at [223, 375] on div at bounding box center [248, 364] width 241 height 35
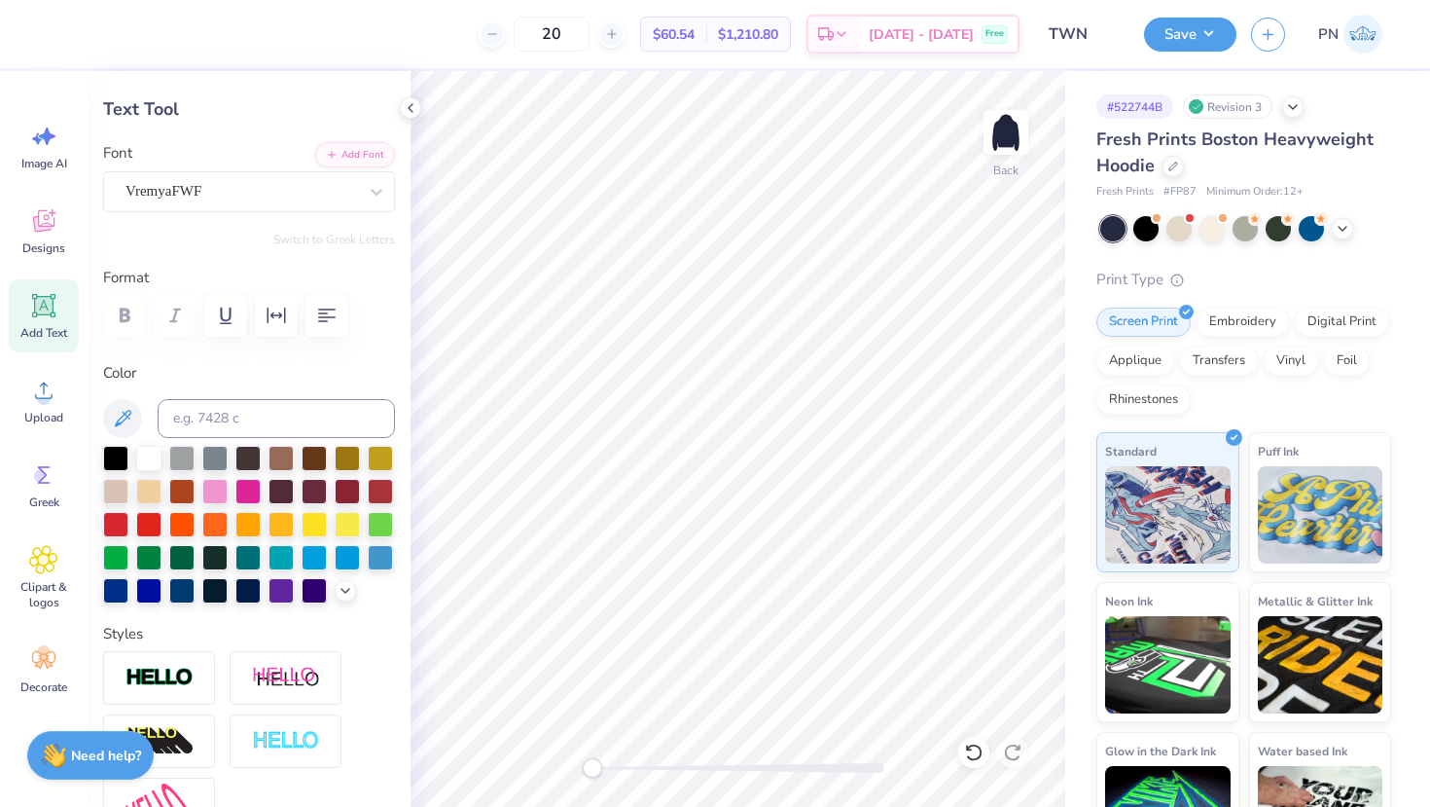
scroll to position [63, 0]
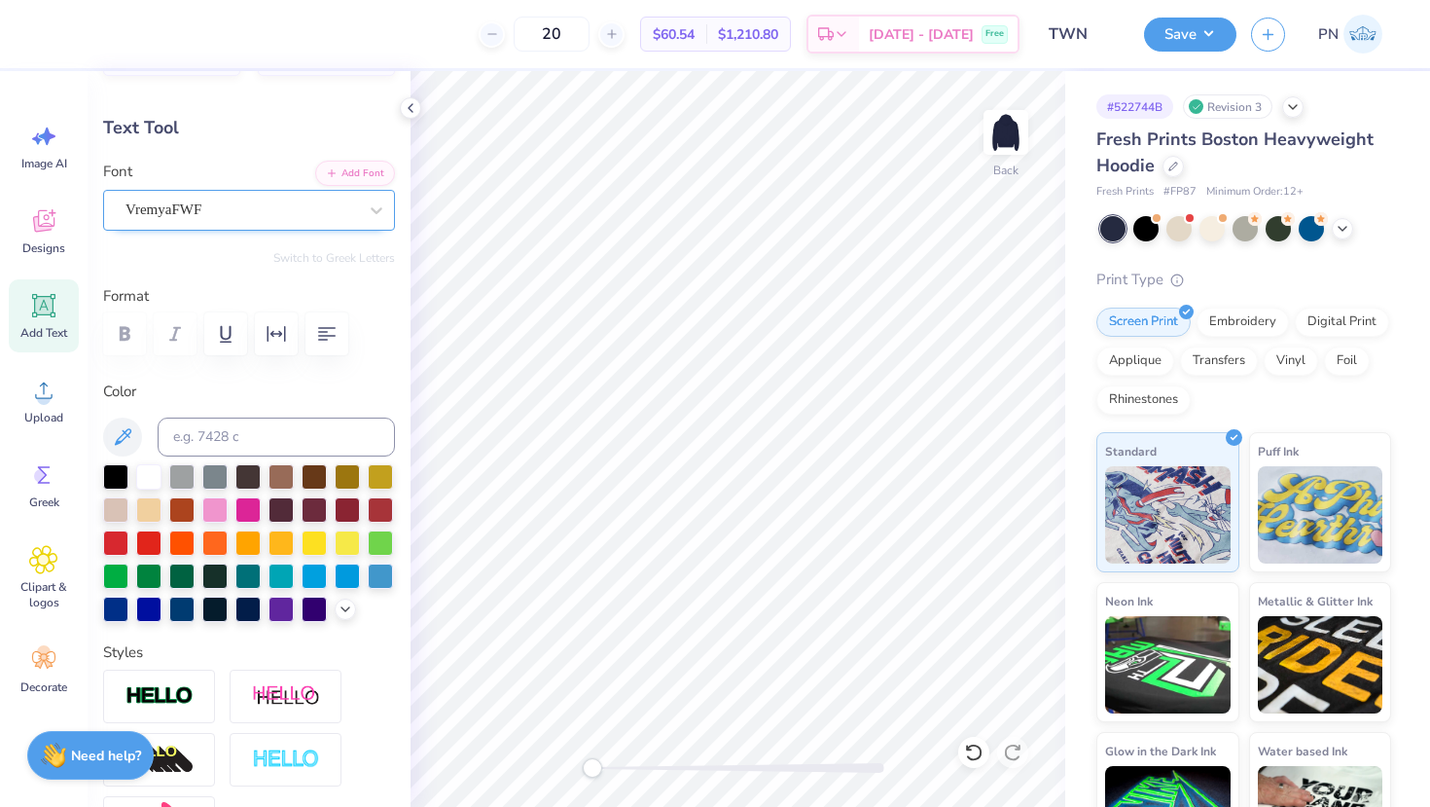
click at [242, 198] on div "VremyaFWF" at bounding box center [241, 210] width 235 height 30
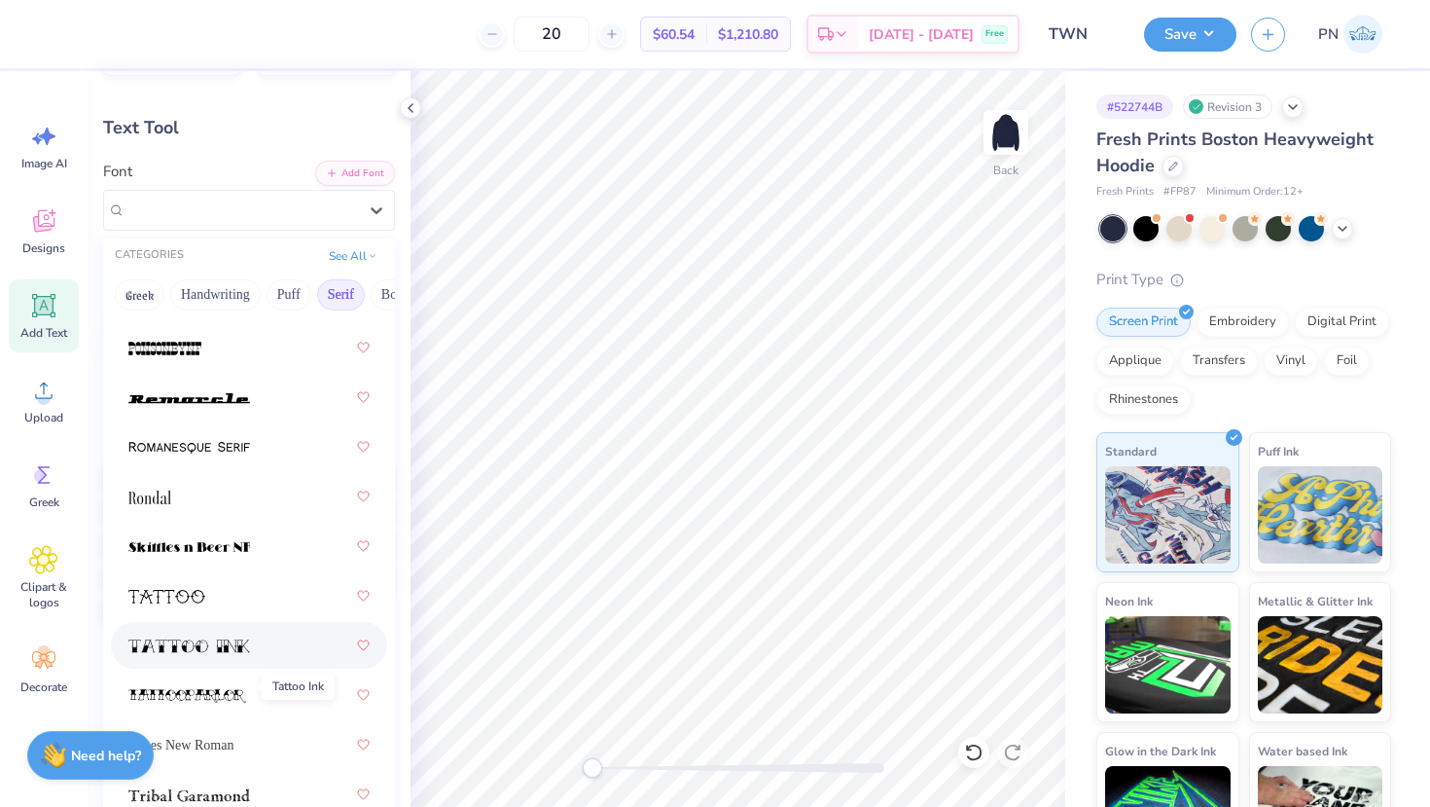
scroll to position [3141, 0]
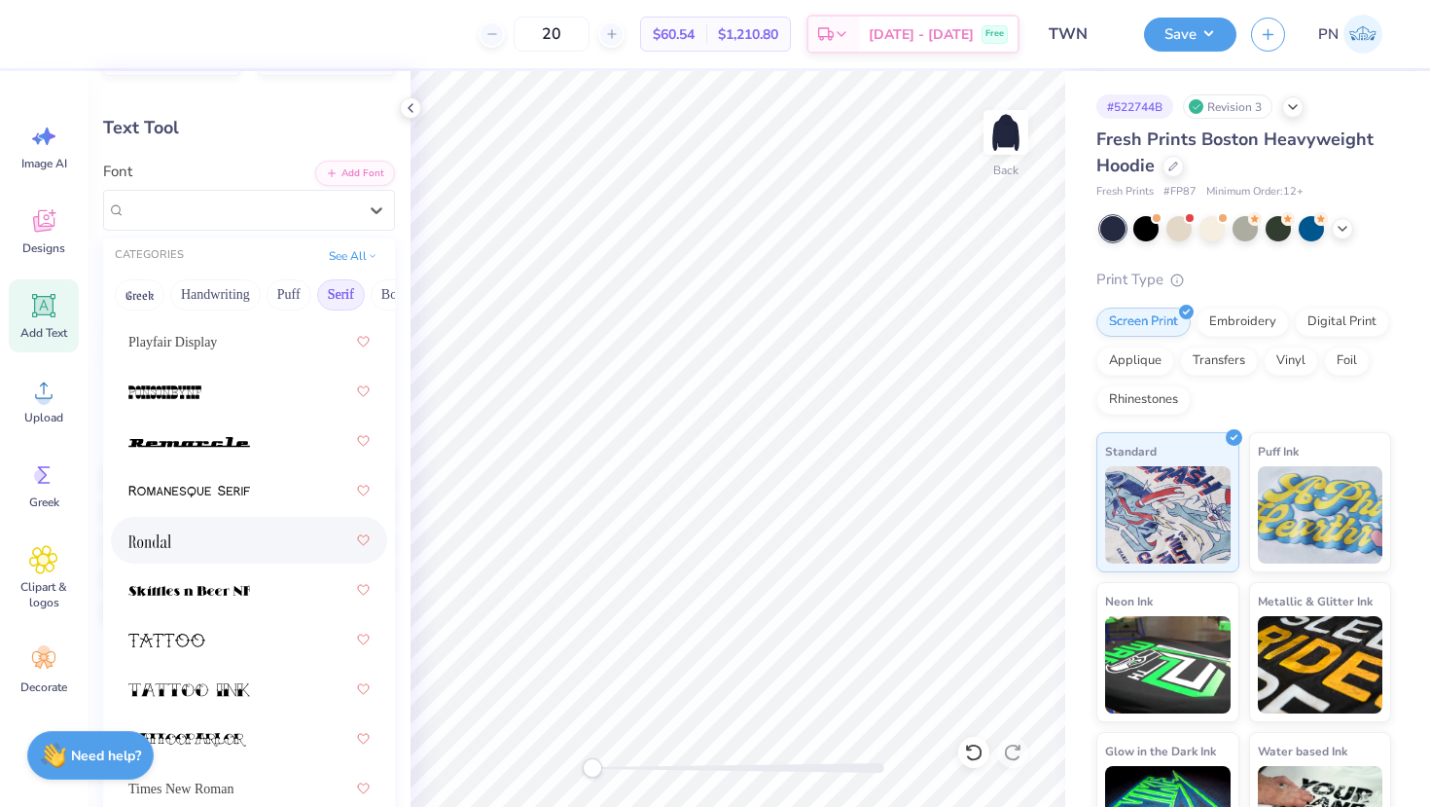
click at [190, 545] on div at bounding box center [248, 539] width 241 height 35
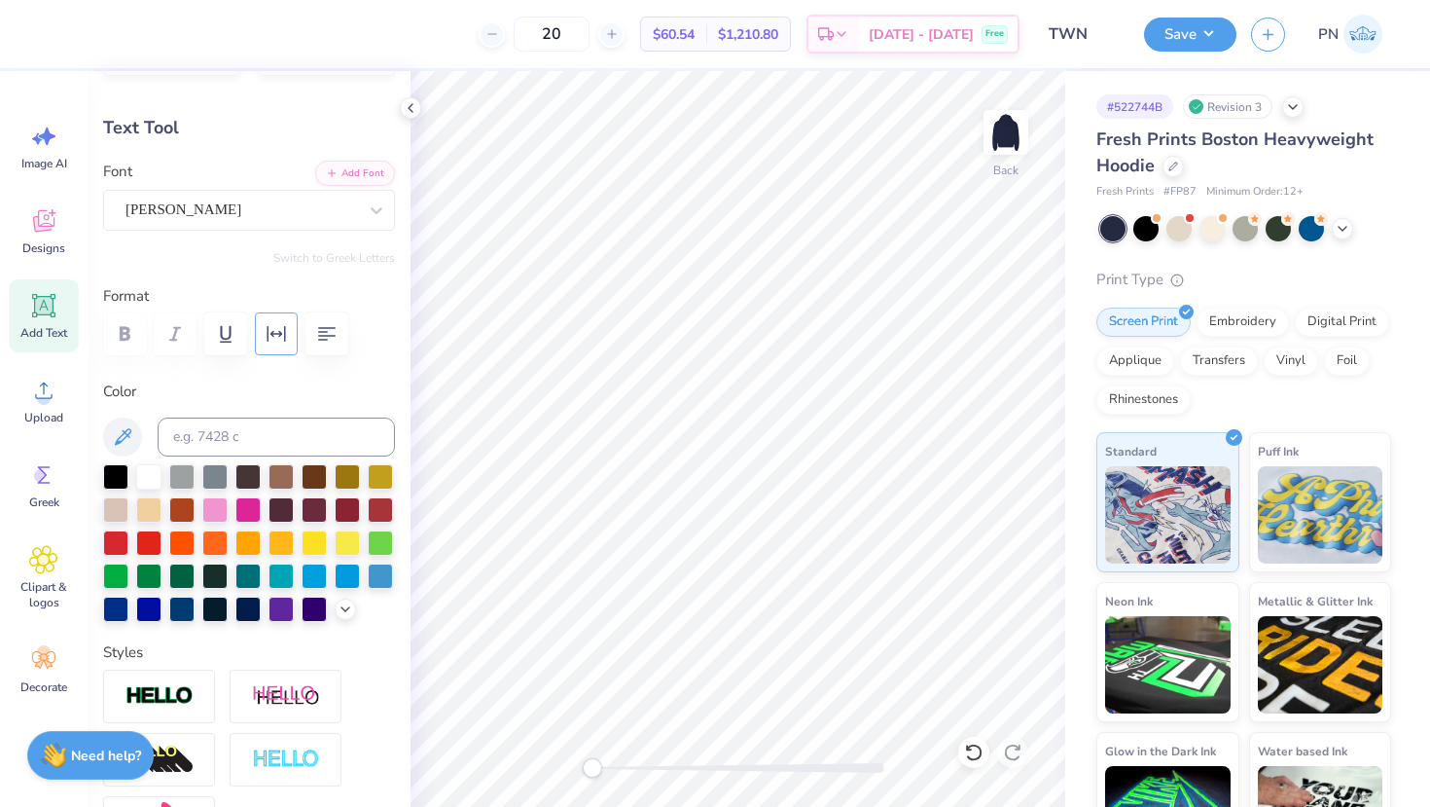
click at [277, 334] on icon "button" at bounding box center [276, 333] width 23 height 23
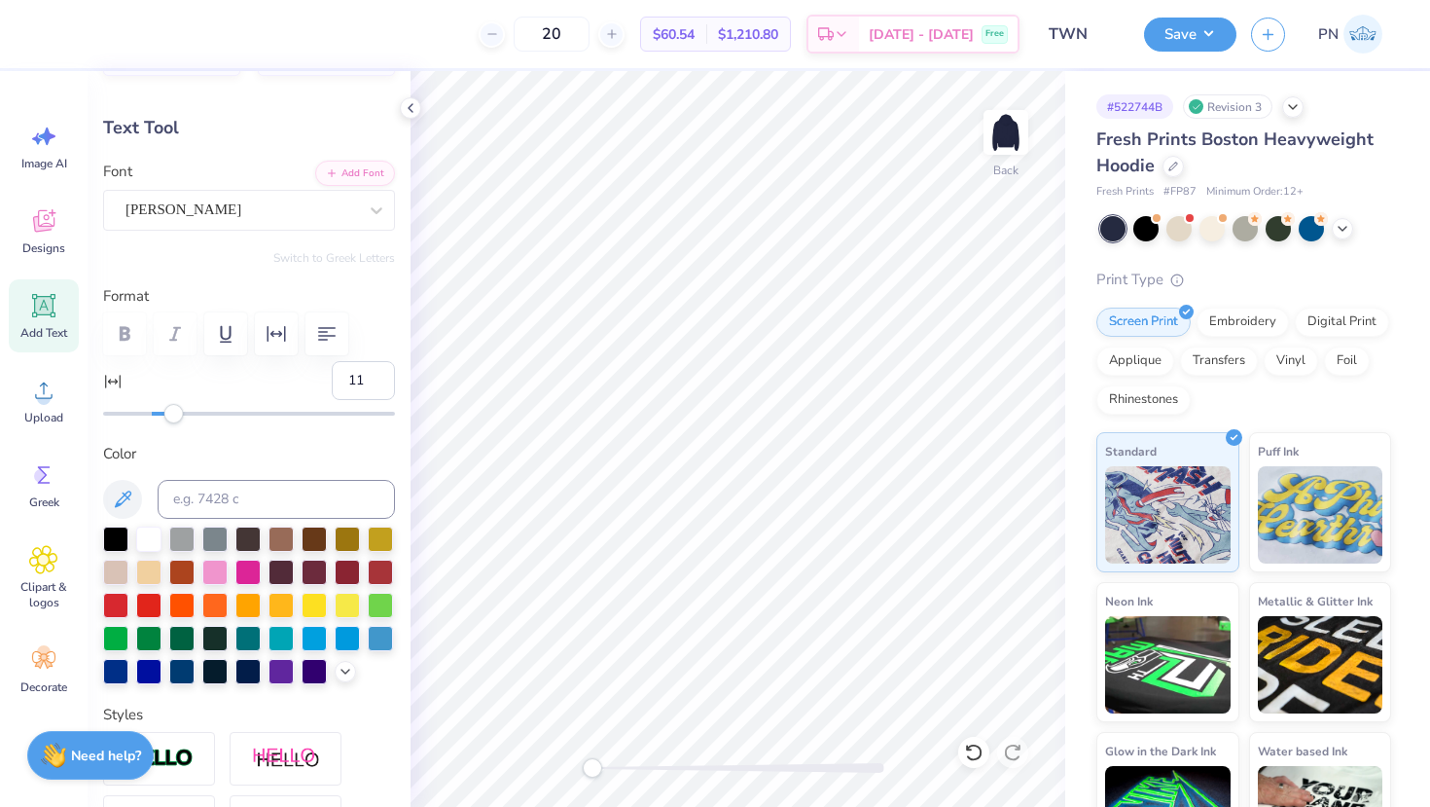
type input "12"
drag, startPoint x: 157, startPoint y: 419, endPoint x: 180, endPoint y: 419, distance: 23.4
click at [180, 419] on div "Accessibility label" at bounding box center [173, 413] width 19 height 19
type input "1"
drag, startPoint x: 180, startPoint y: 419, endPoint x: 154, endPoint y: 417, distance: 26.3
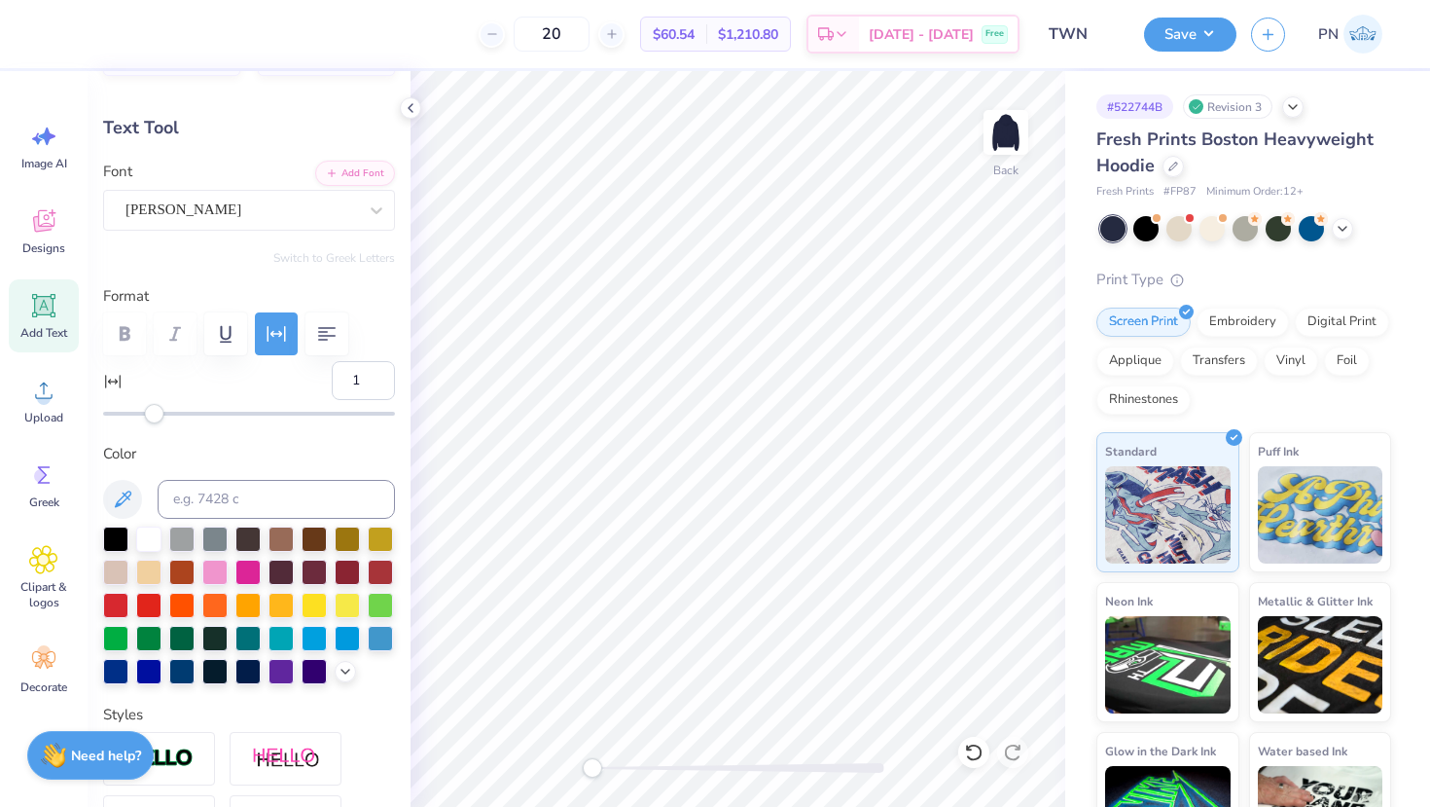
click at [154, 417] on div "Accessibility label" at bounding box center [154, 413] width 19 height 19
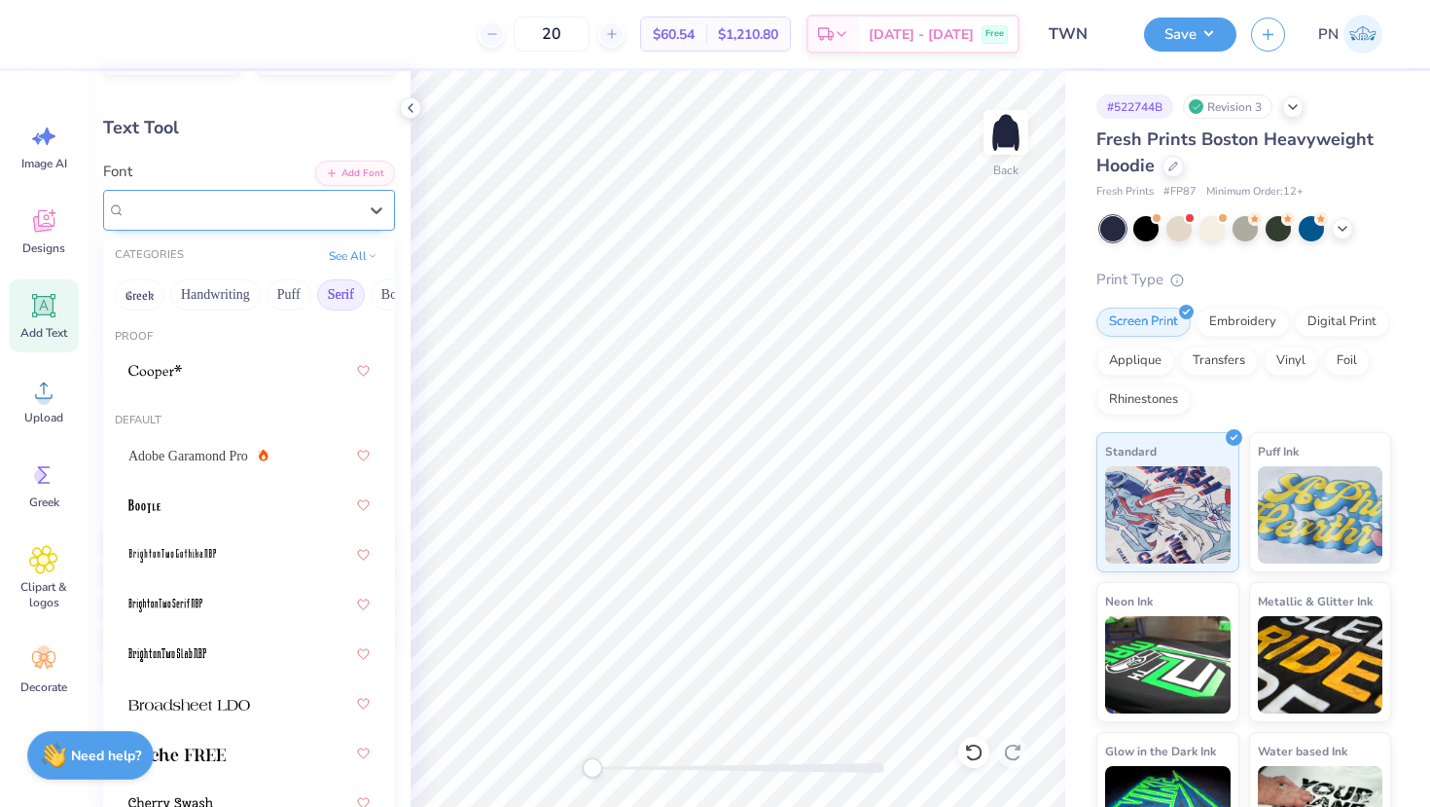
click at [209, 215] on div "[PERSON_NAME]" at bounding box center [241, 210] width 235 height 30
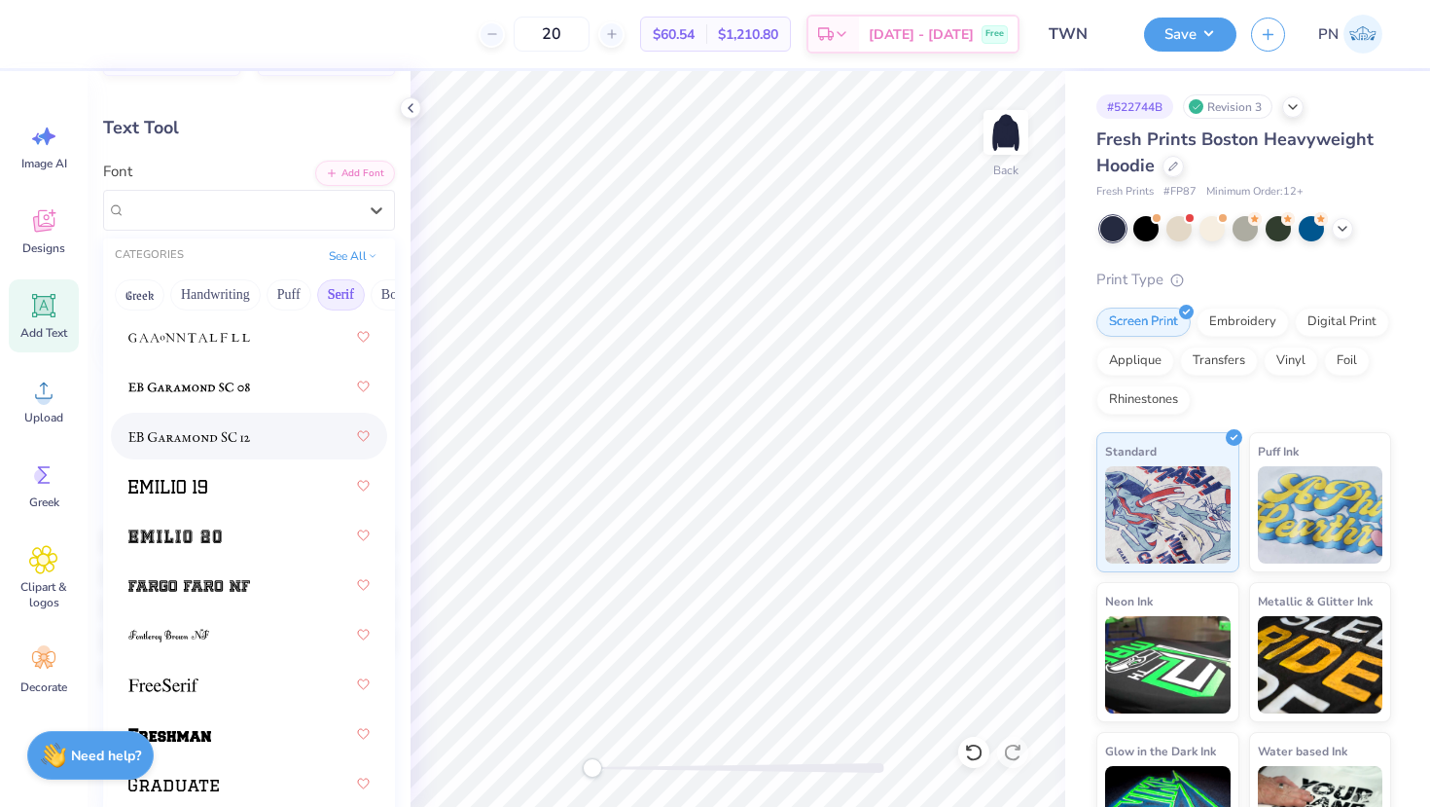
scroll to position [2052, 0]
click at [211, 352] on div at bounding box center [248, 338] width 241 height 35
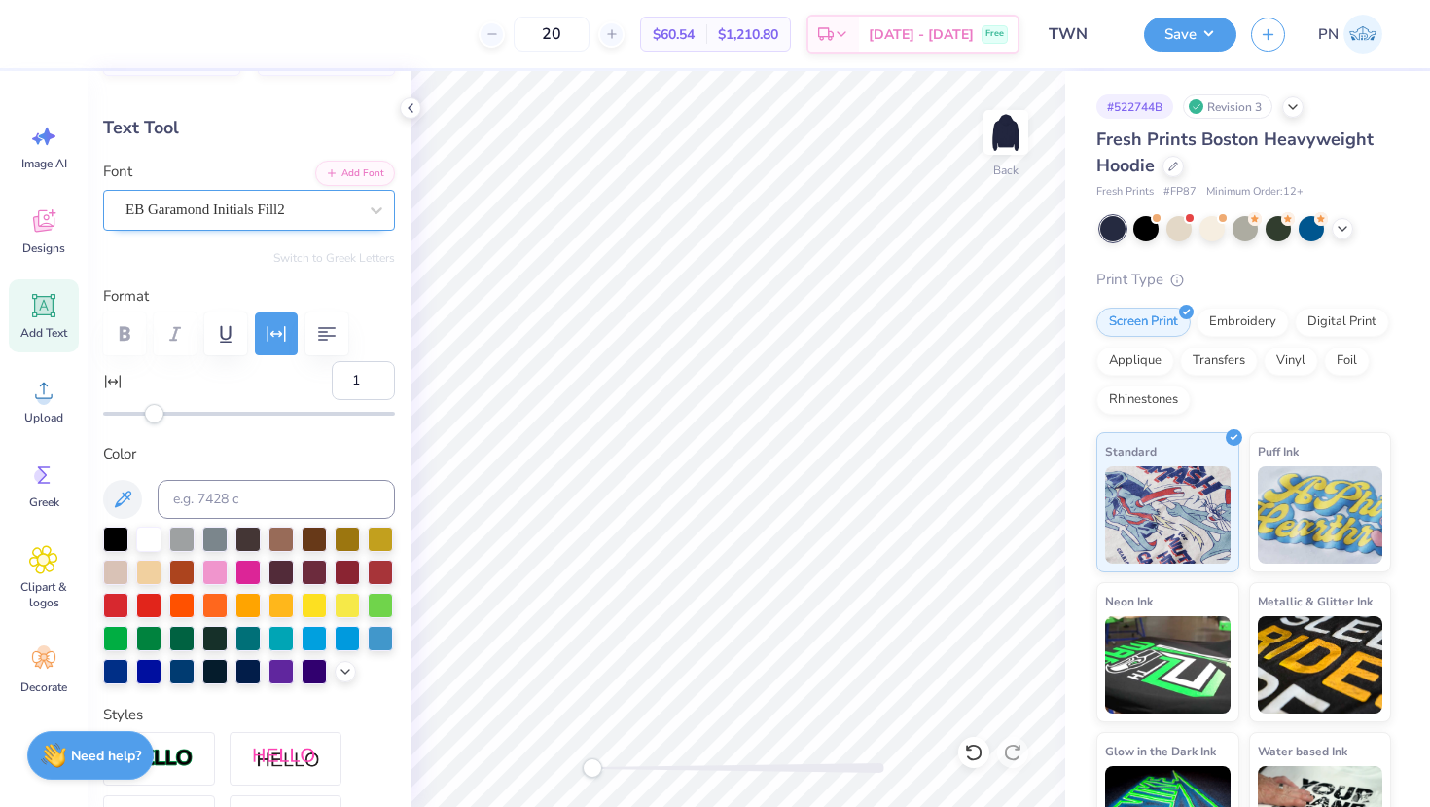
click at [221, 220] on div at bounding box center [242, 210] width 232 height 26
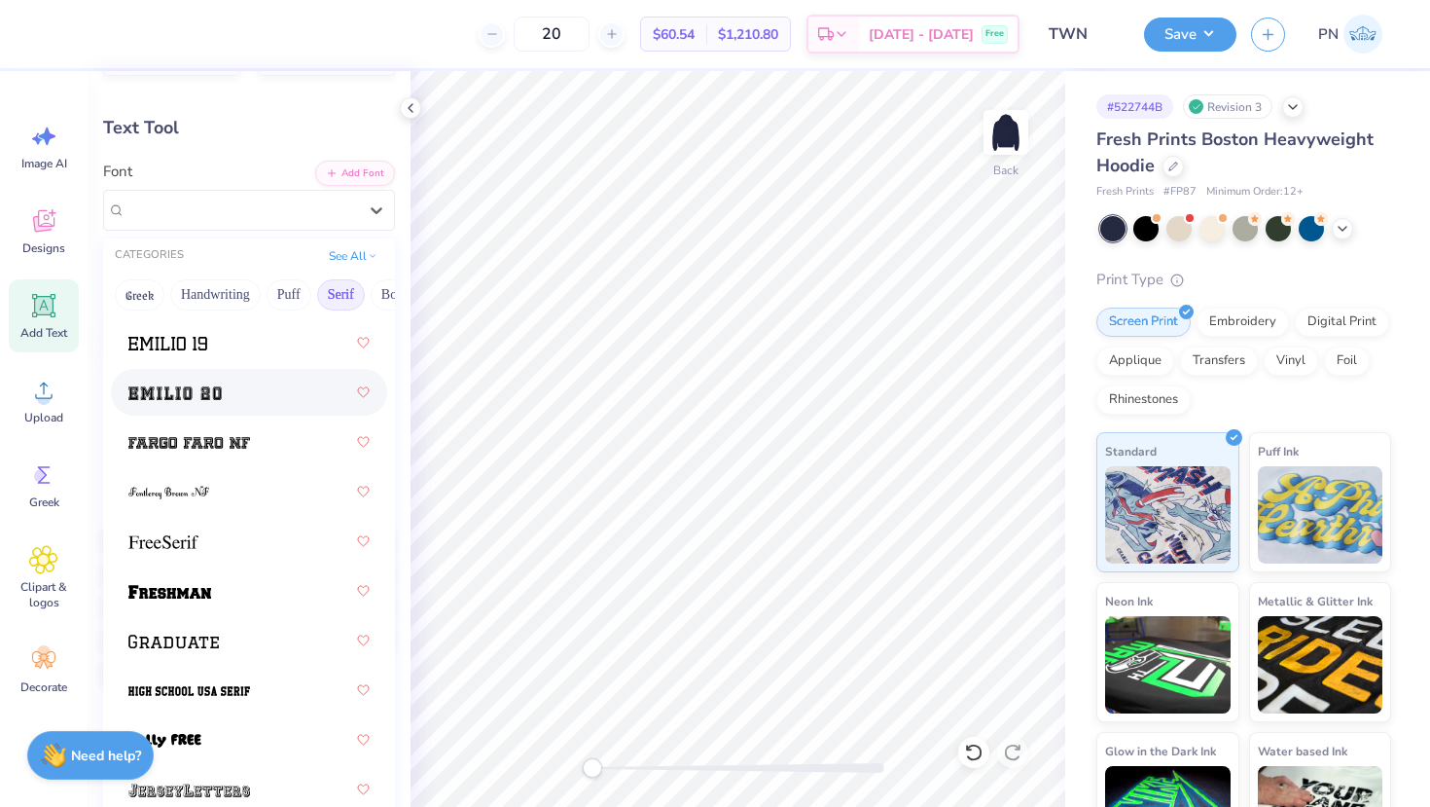
scroll to position [2214, 0]
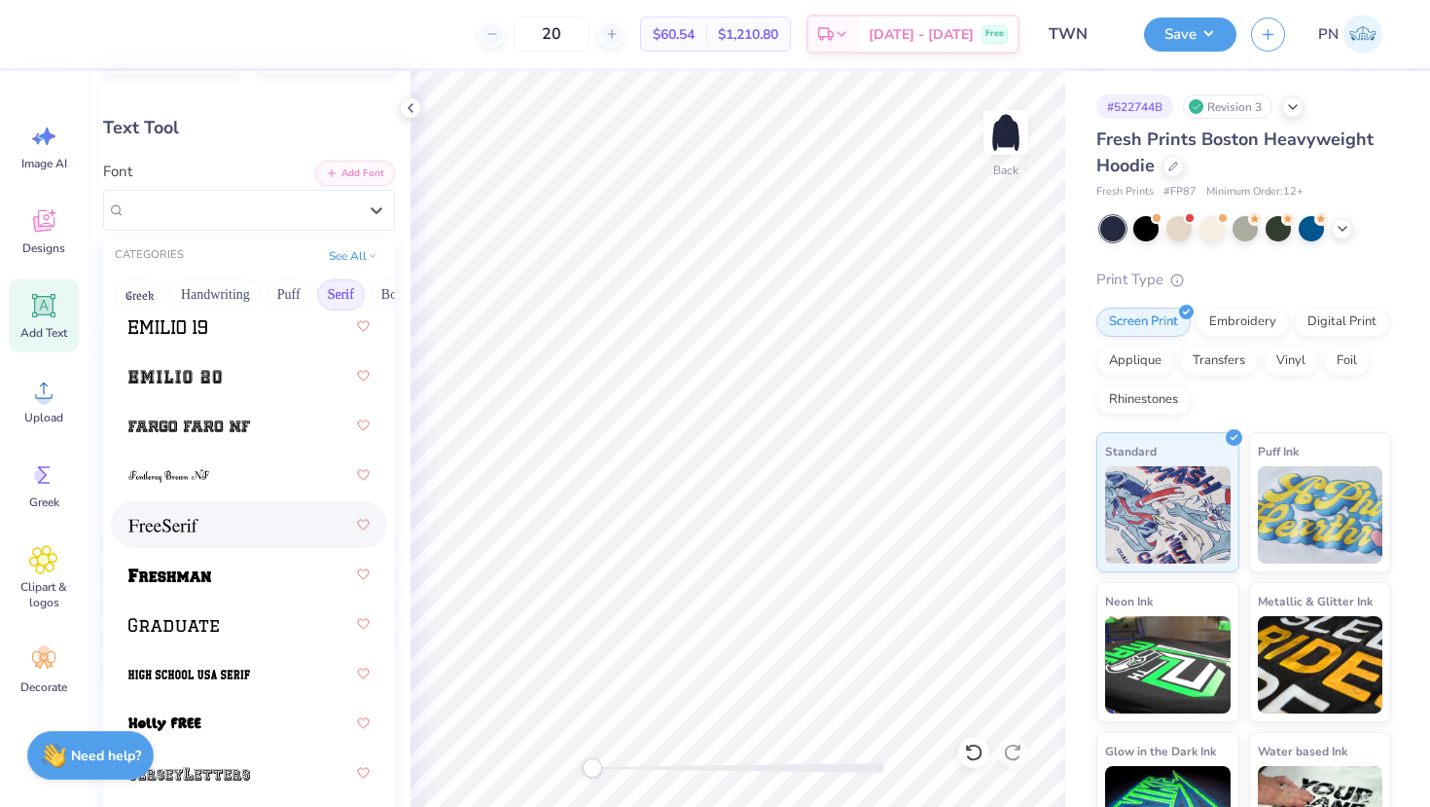
click at [198, 523] on div at bounding box center [248, 524] width 241 height 35
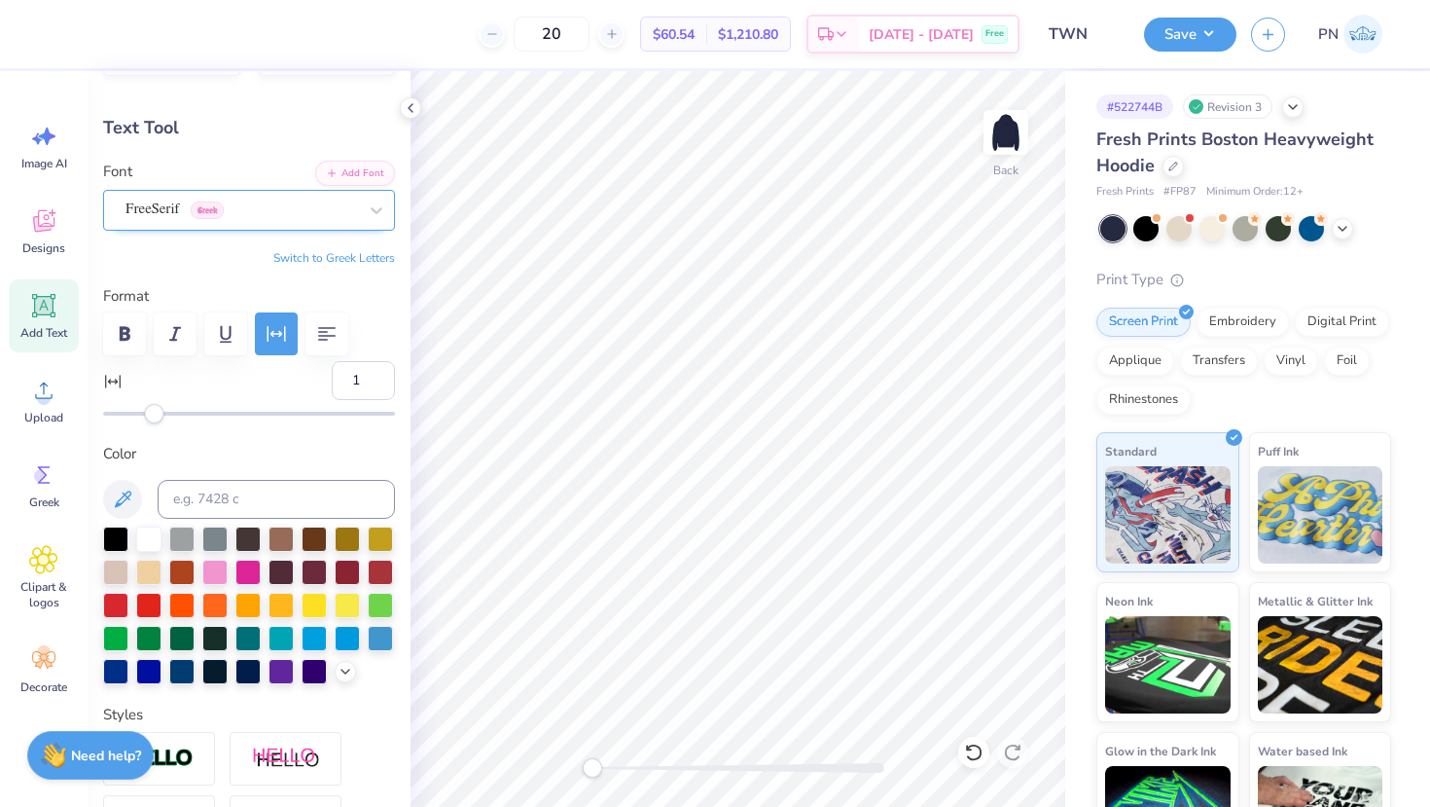
click at [239, 211] on div "FreeSerif Greek" at bounding box center [241, 210] width 235 height 30
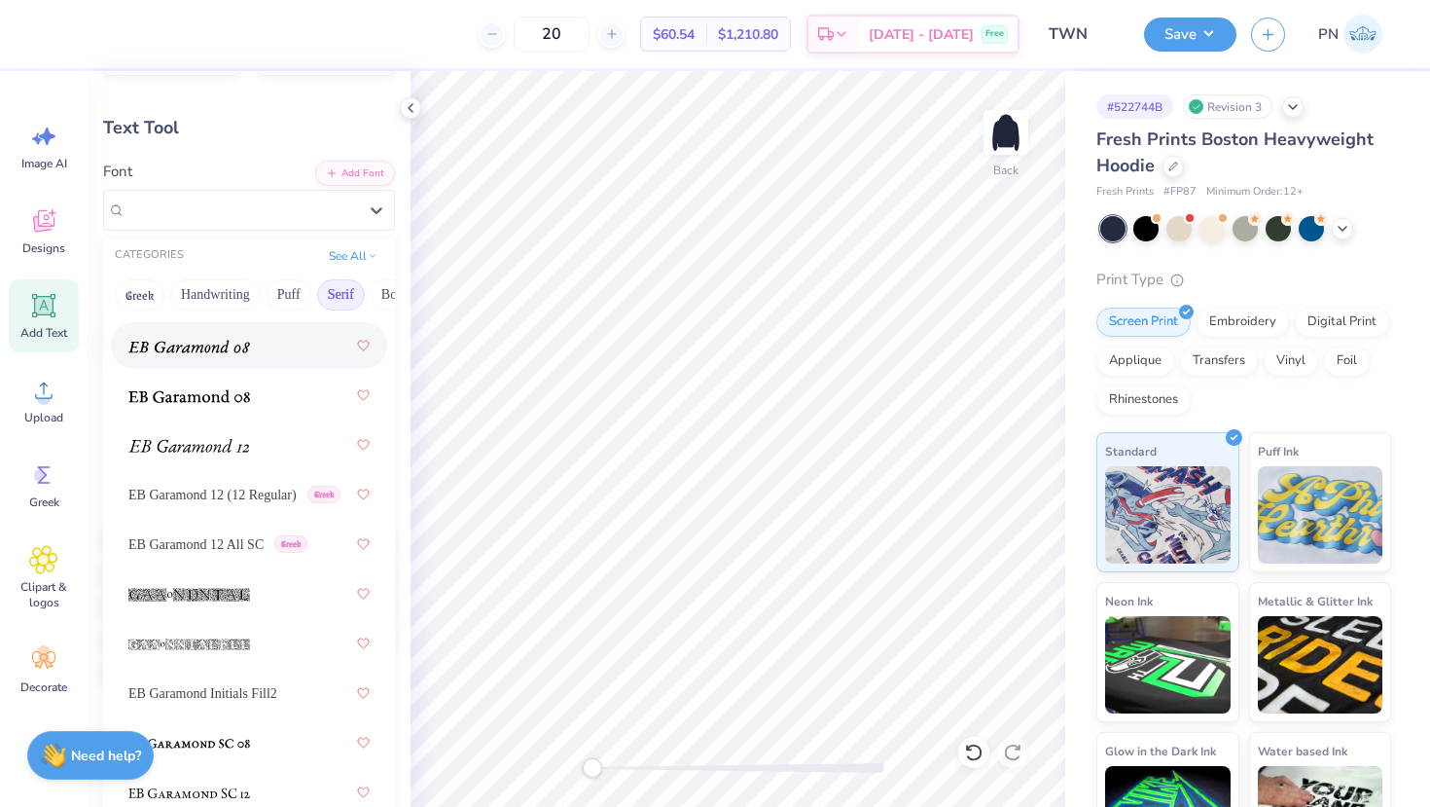
scroll to position [1699, 0]
click at [199, 536] on span "EB Garamond 12 All SC" at bounding box center [195, 543] width 135 height 20
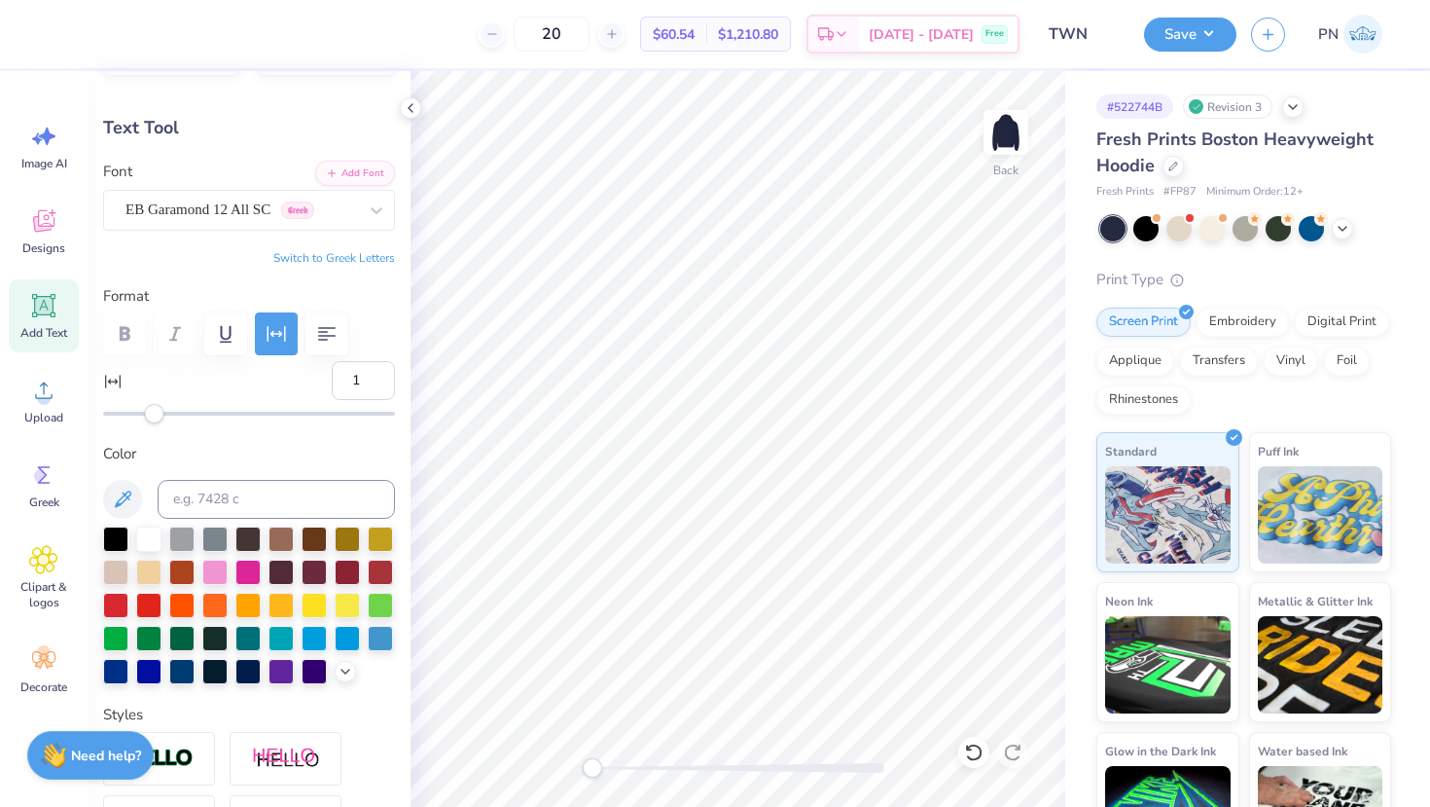
scroll to position [0, 1]
type textarea "NetwORK"
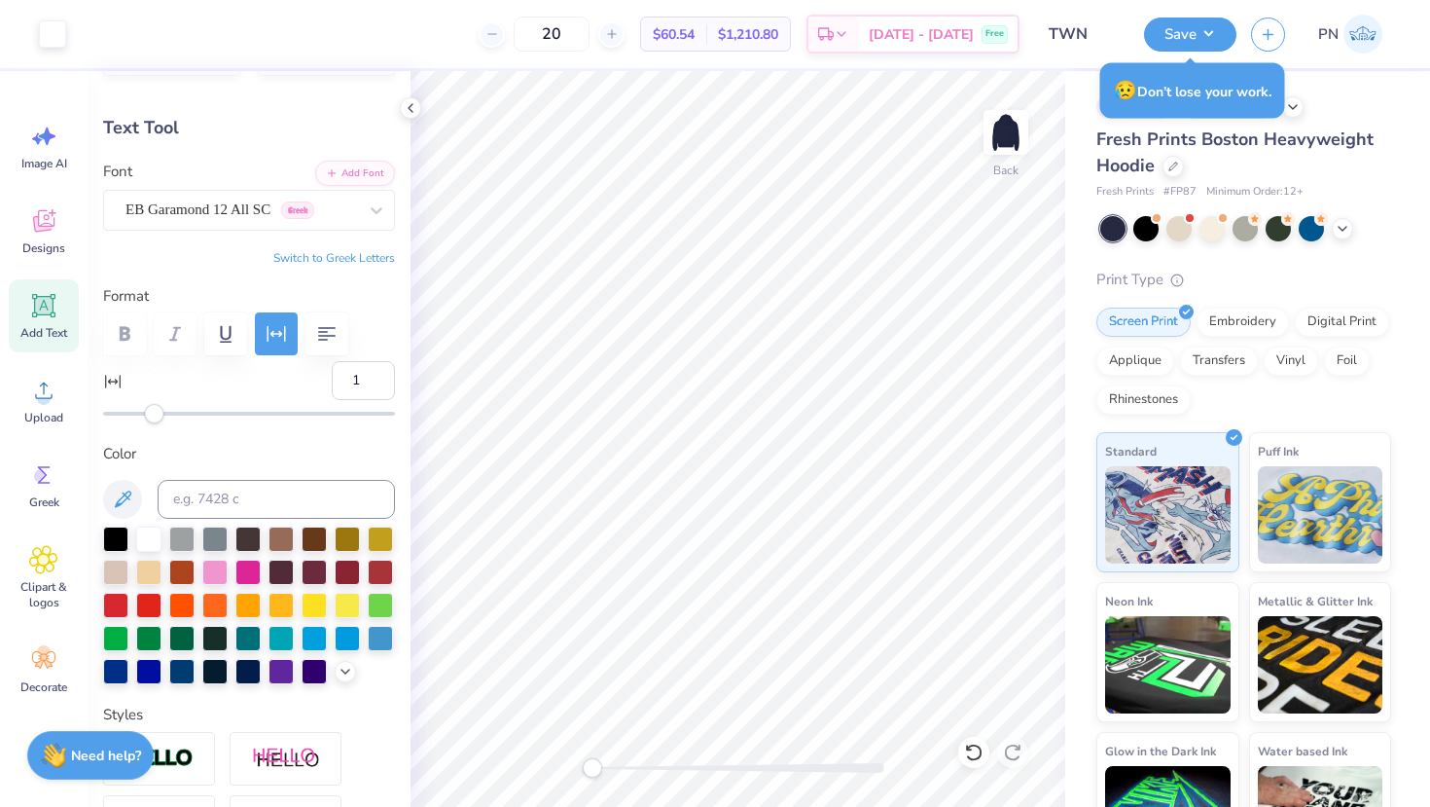
type input "11.44"
type input "1.47"
type input "6.01"
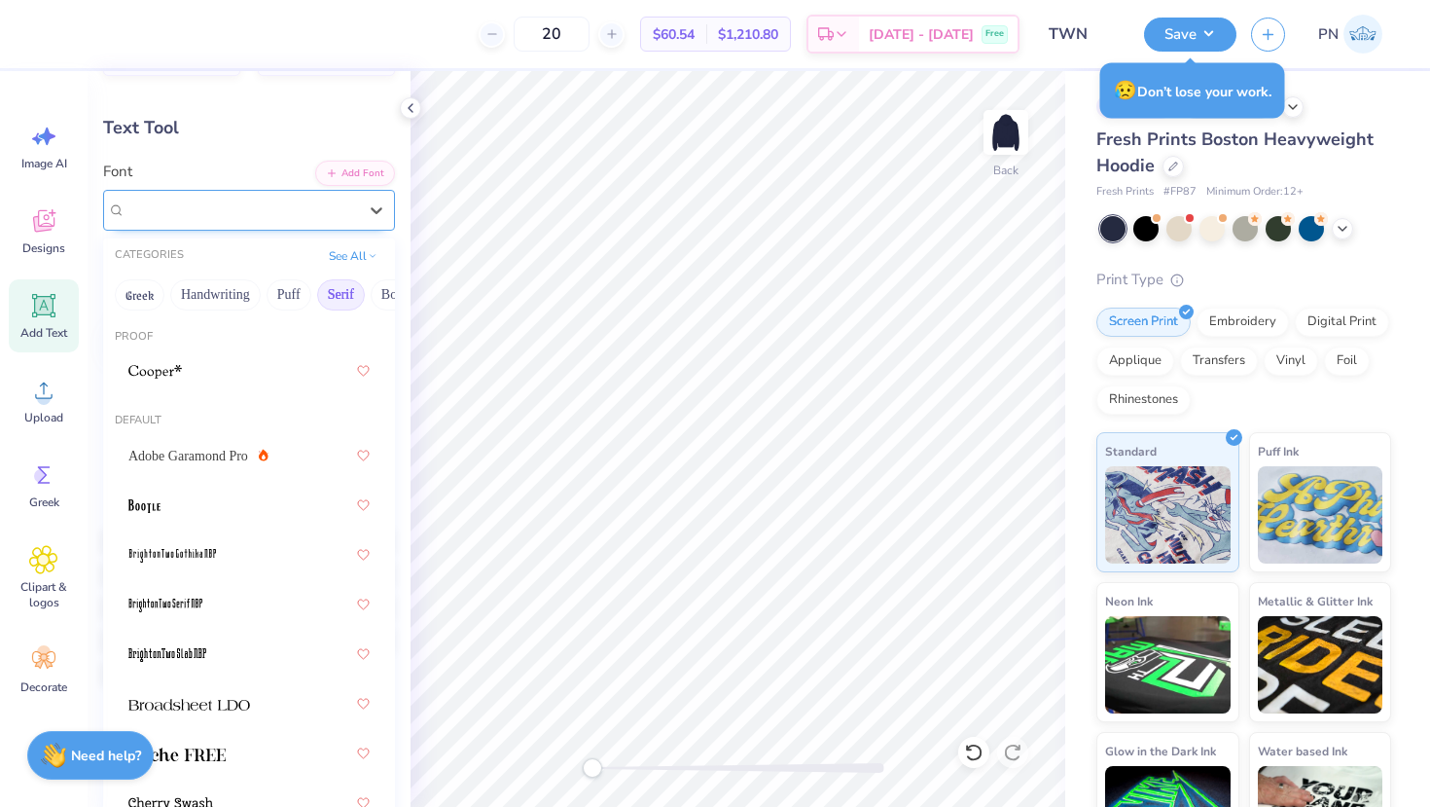
click at [271, 202] on div "EB Garamond 12 All SC Greek" at bounding box center [241, 210] width 235 height 30
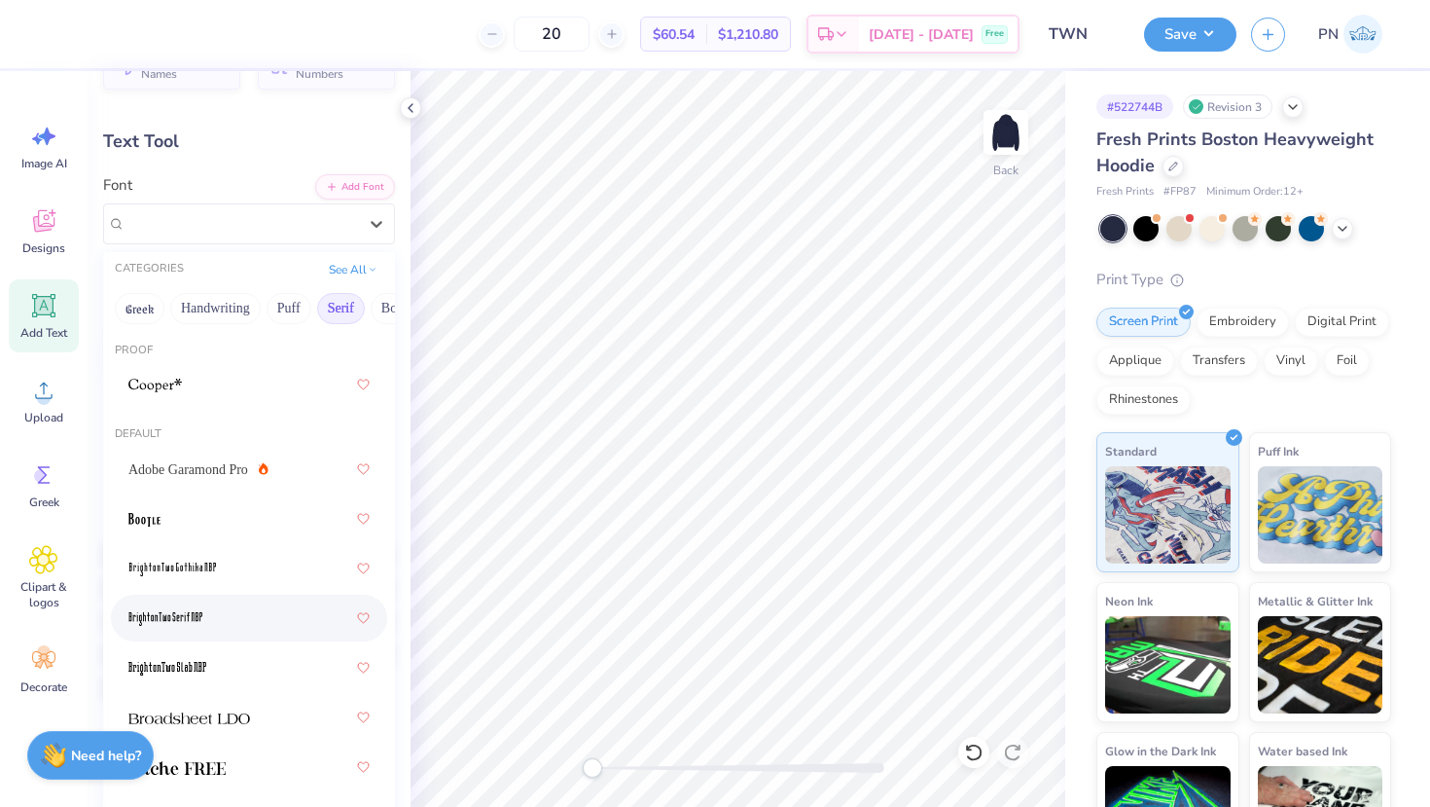
scroll to position [41, 0]
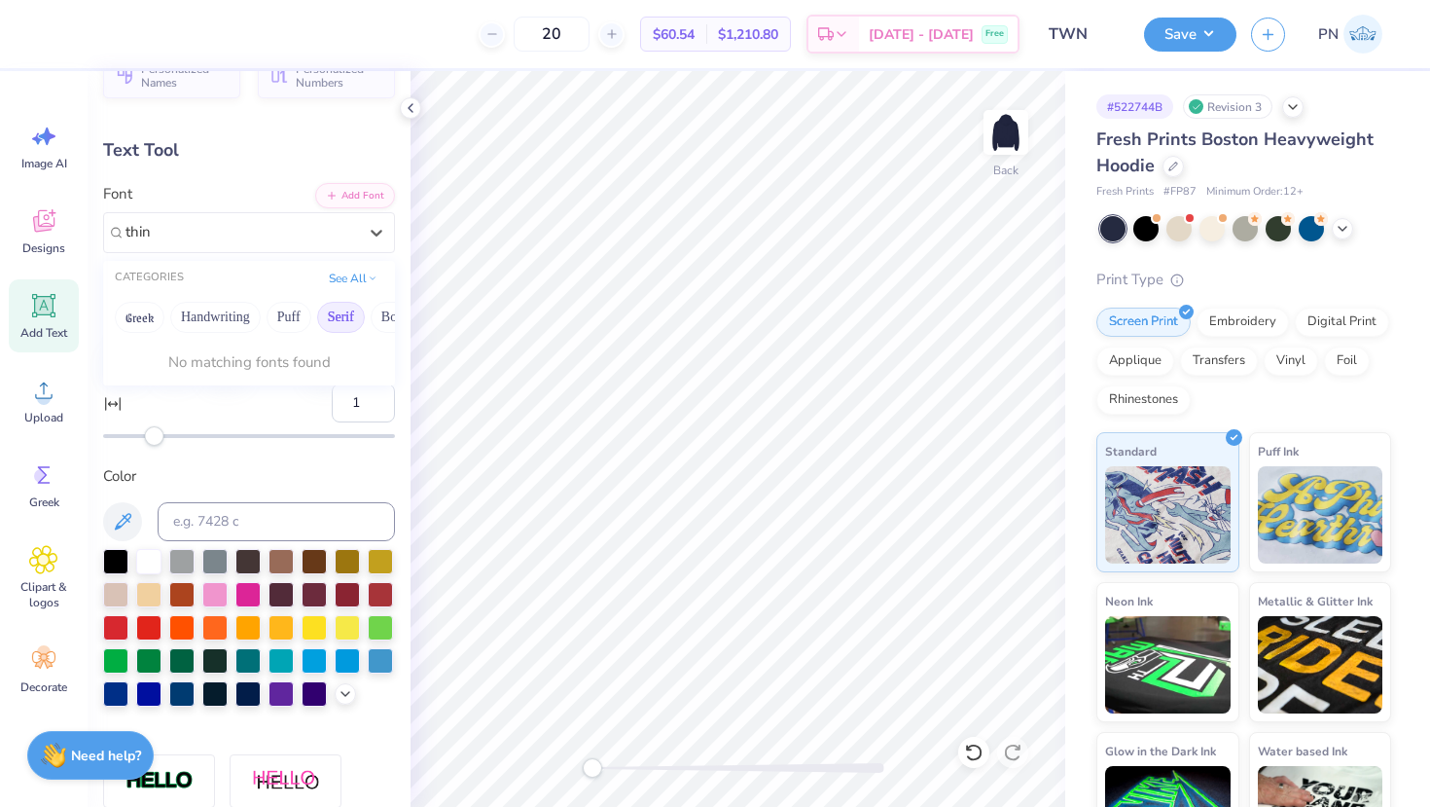
type input "thin"
click at [284, 316] on button "Retro" at bounding box center [289, 317] width 52 height 31
click at [152, 326] on button "Minimal" at bounding box center [158, 317] width 68 height 31
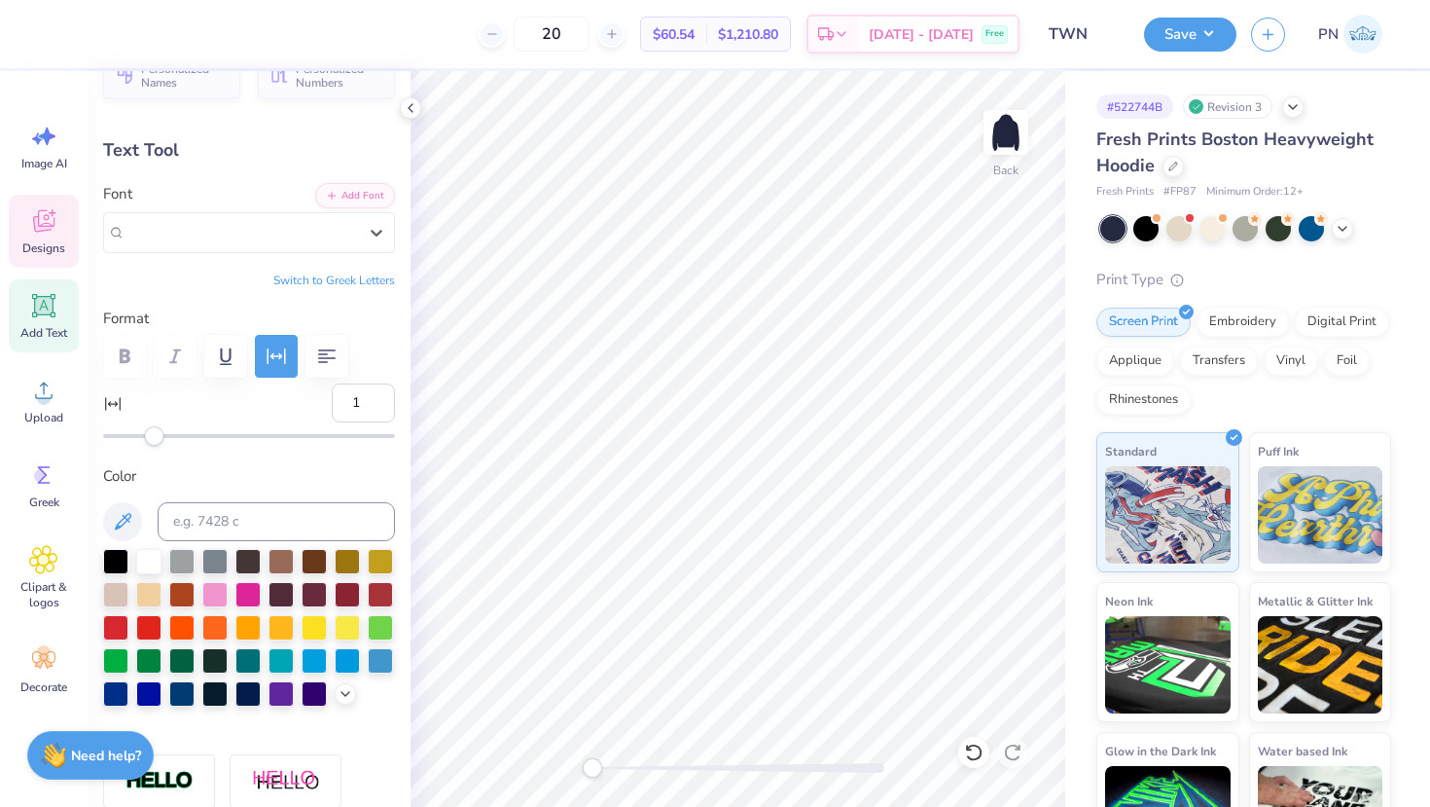
drag, startPoint x: 301, startPoint y: 234, endPoint x: 16, endPoint y: 228, distance: 285.1
click at [15, 227] on div "20 $60.54 Per Item $1,210.80 Total Est. Delivery [DATE] - [DATE] Free Design Ti…" at bounding box center [715, 403] width 1430 height 807
click at [219, 234] on span "EB Garamond 12 All SC" at bounding box center [198, 232] width 145 height 22
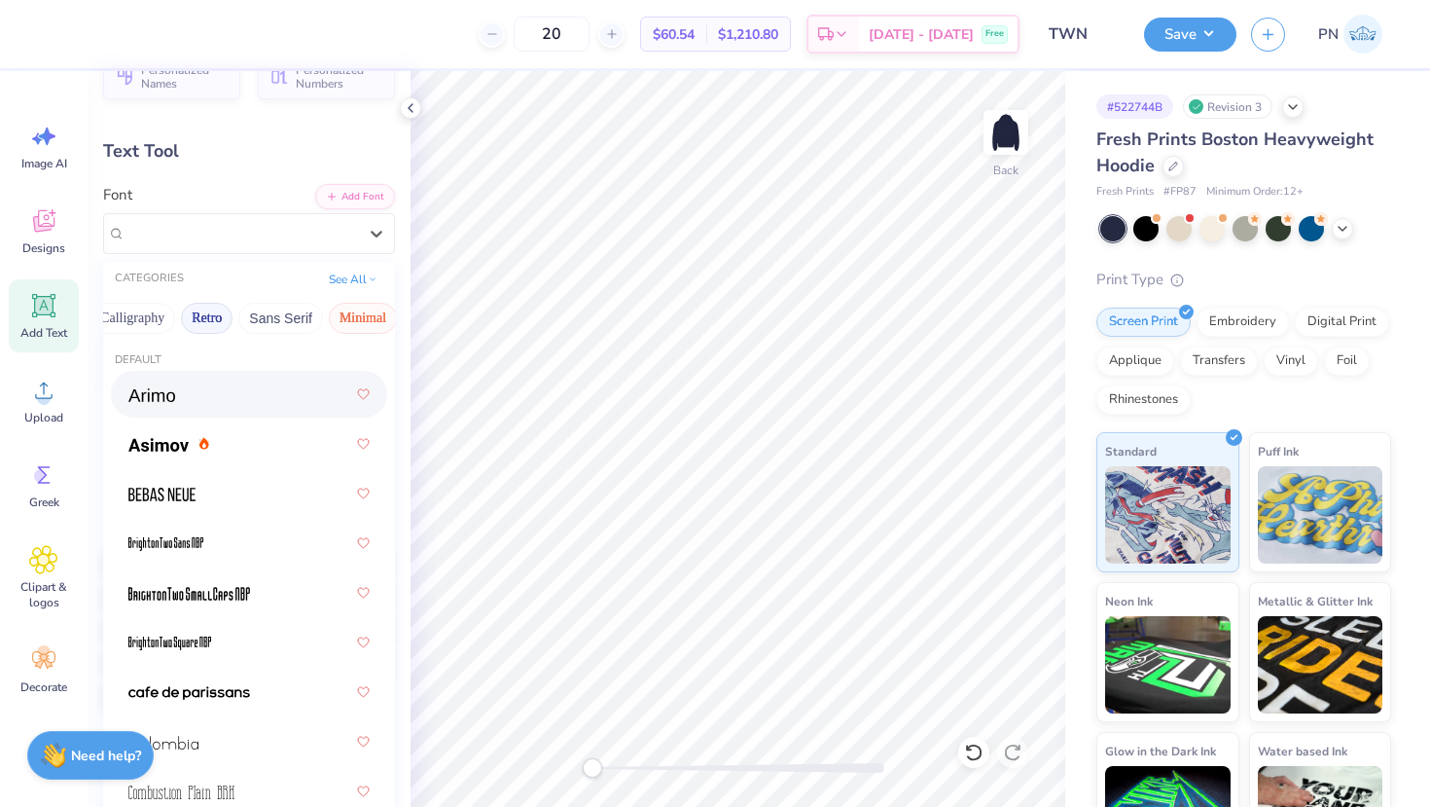
scroll to position [0, 334]
click at [203, 325] on button "Retro" at bounding box center [208, 318] width 52 height 31
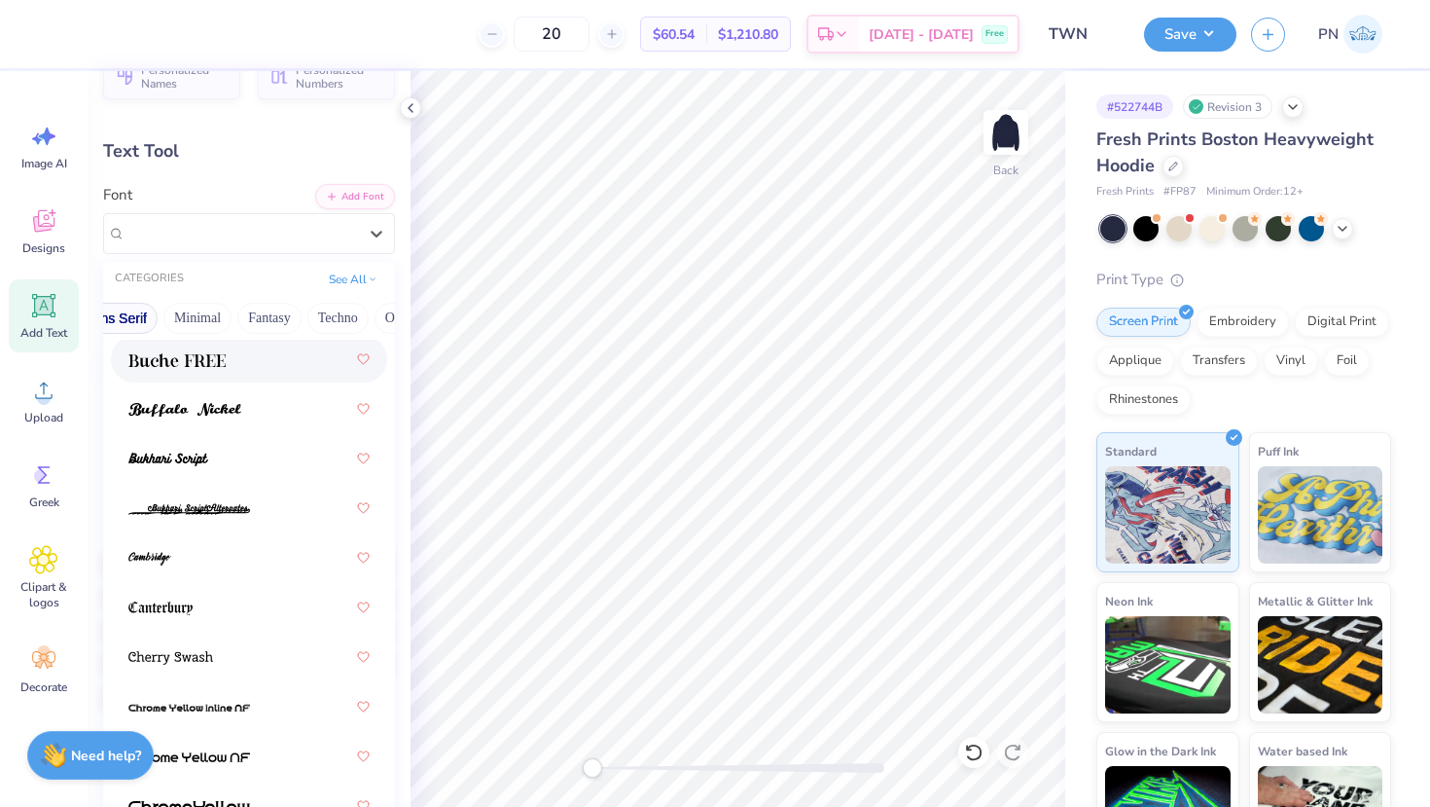
scroll to position [0, 497]
click at [255, 325] on button "Fantasy" at bounding box center [272, 318] width 64 height 31
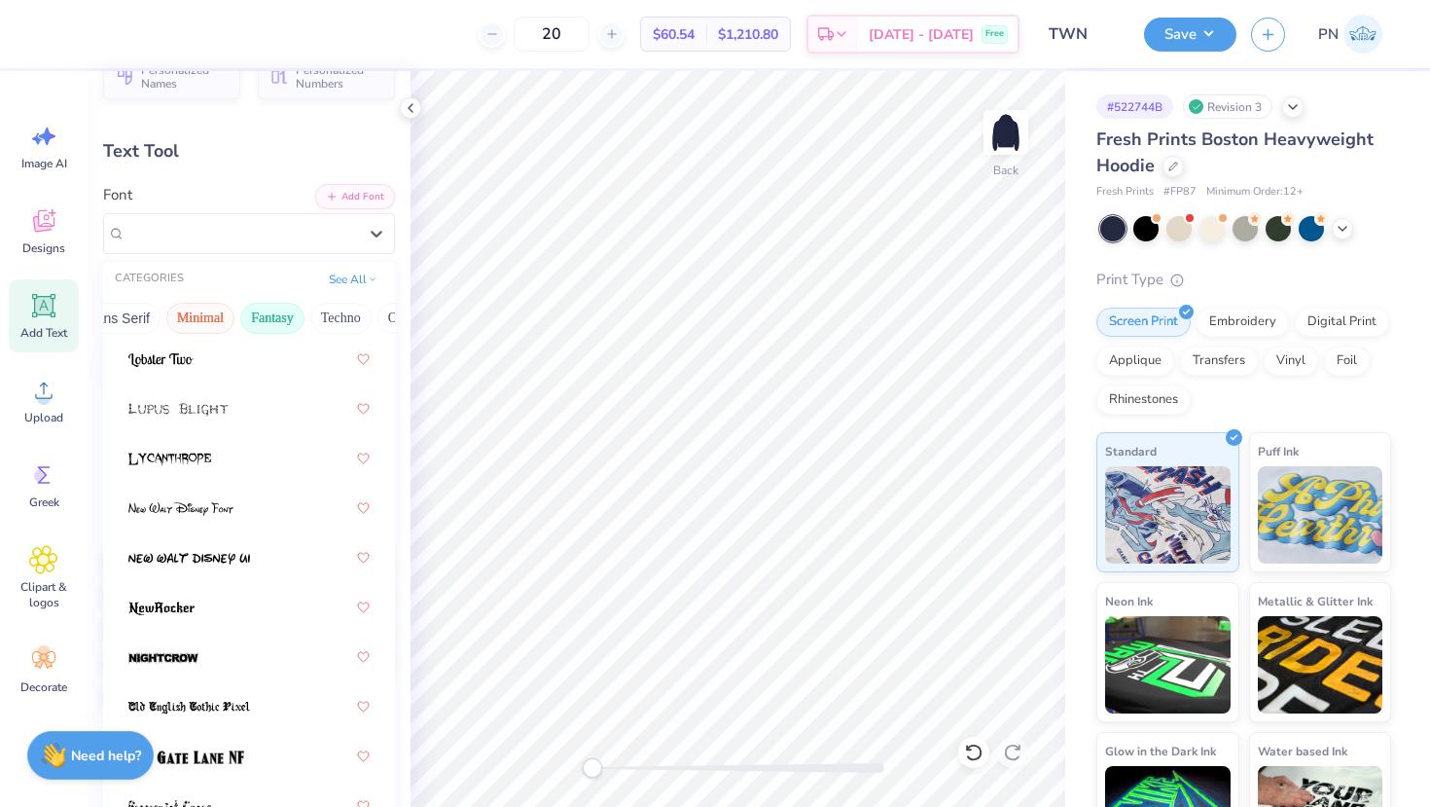
click at [198, 318] on button "Minimal" at bounding box center [200, 318] width 68 height 31
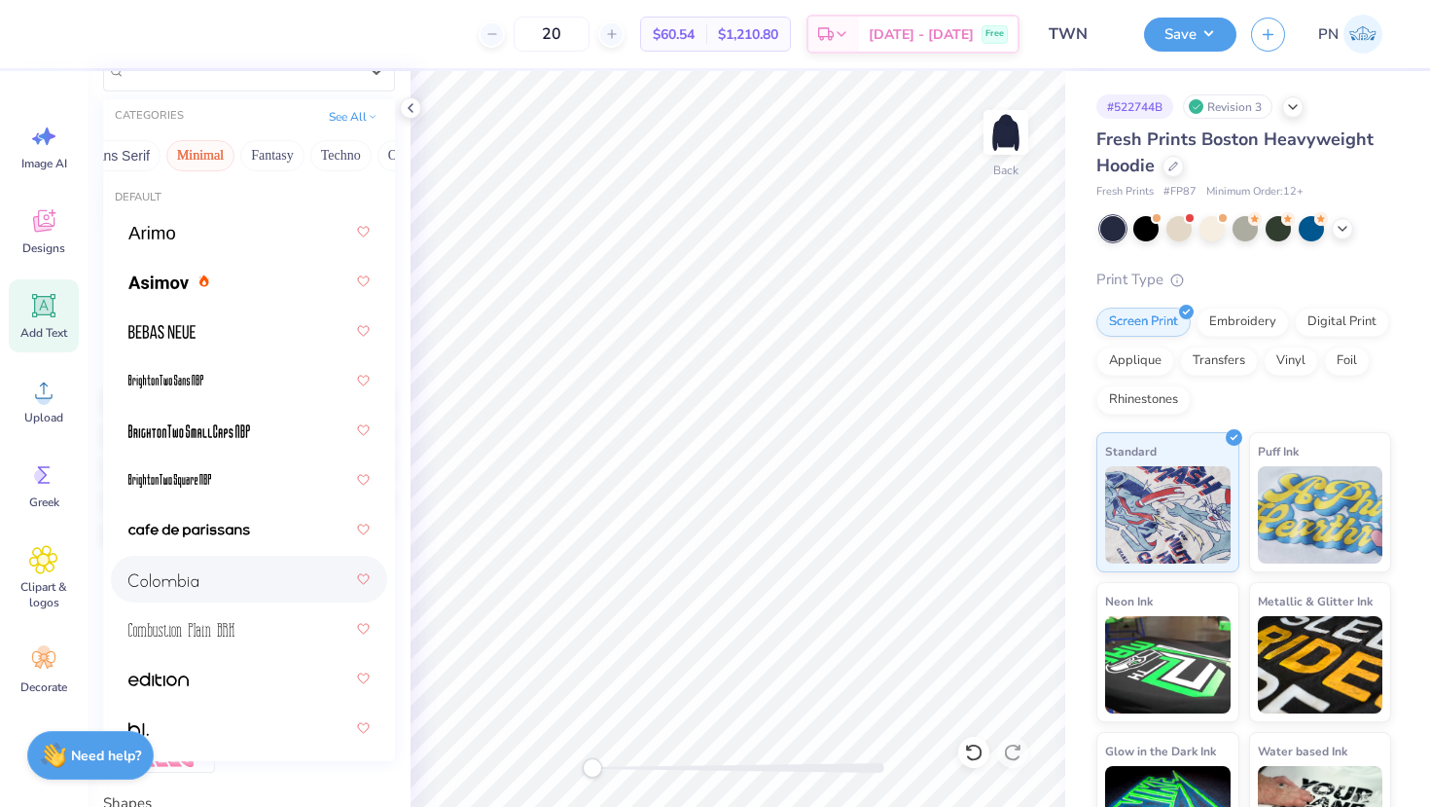
scroll to position [155, 0]
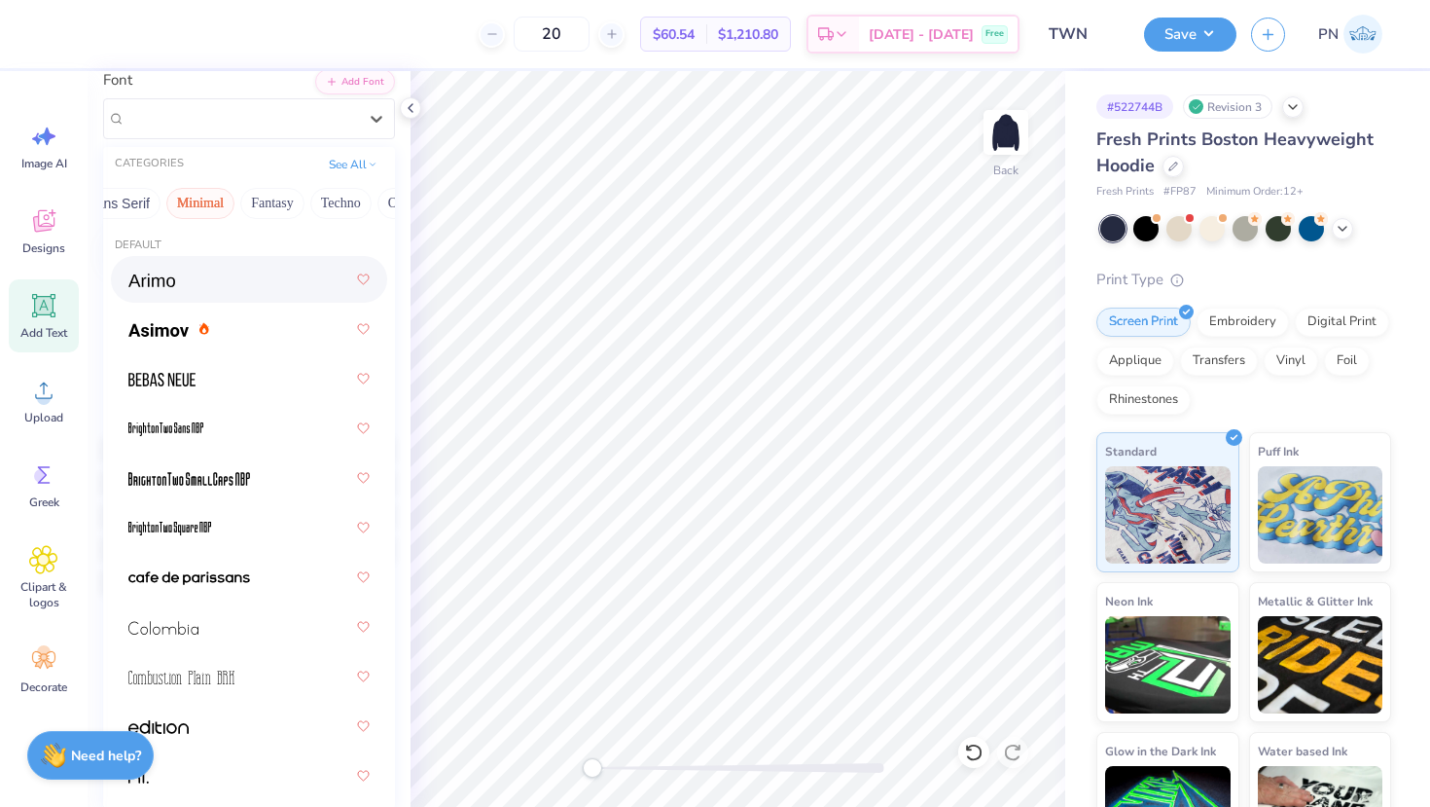
click at [206, 288] on div at bounding box center [248, 279] width 241 height 35
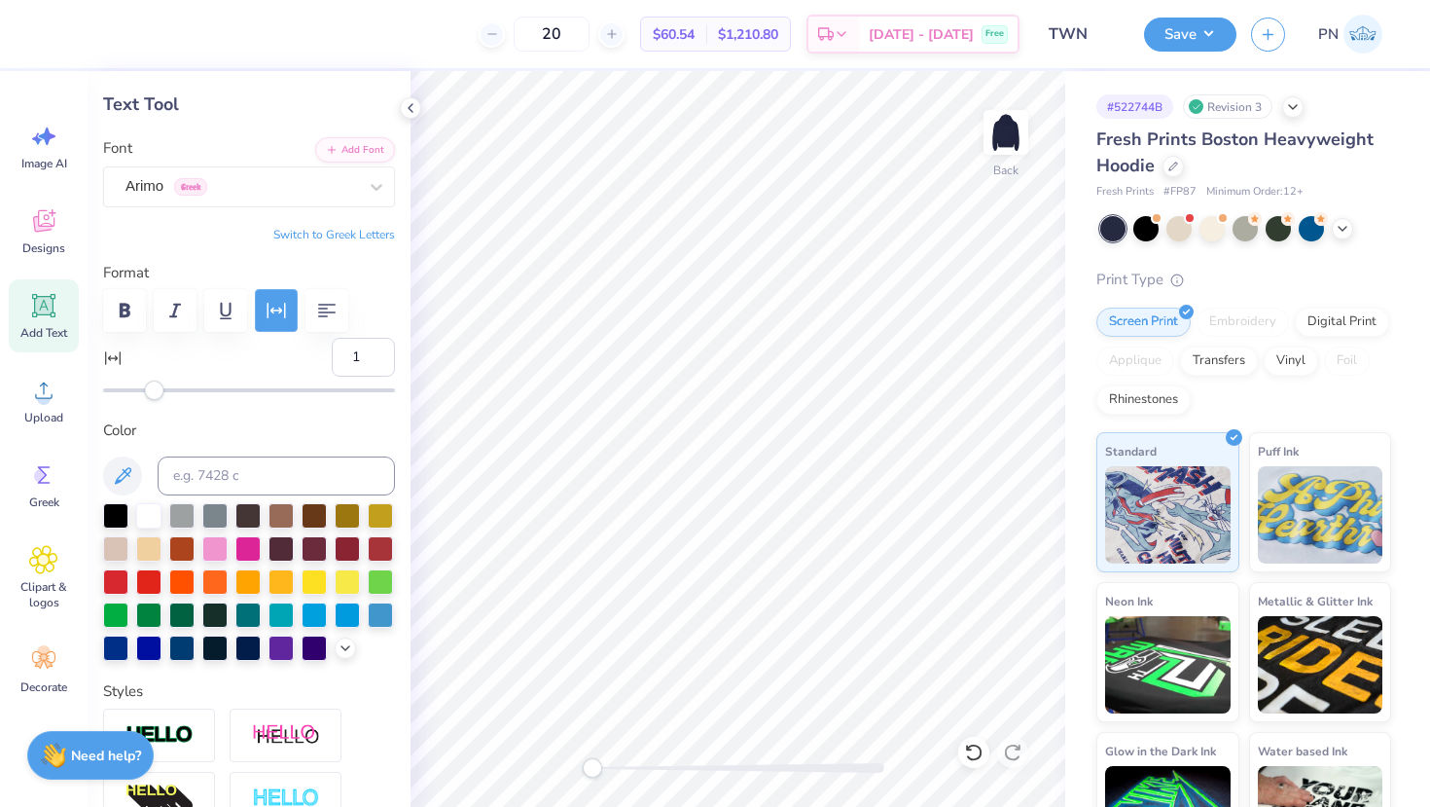
scroll to position [60, 0]
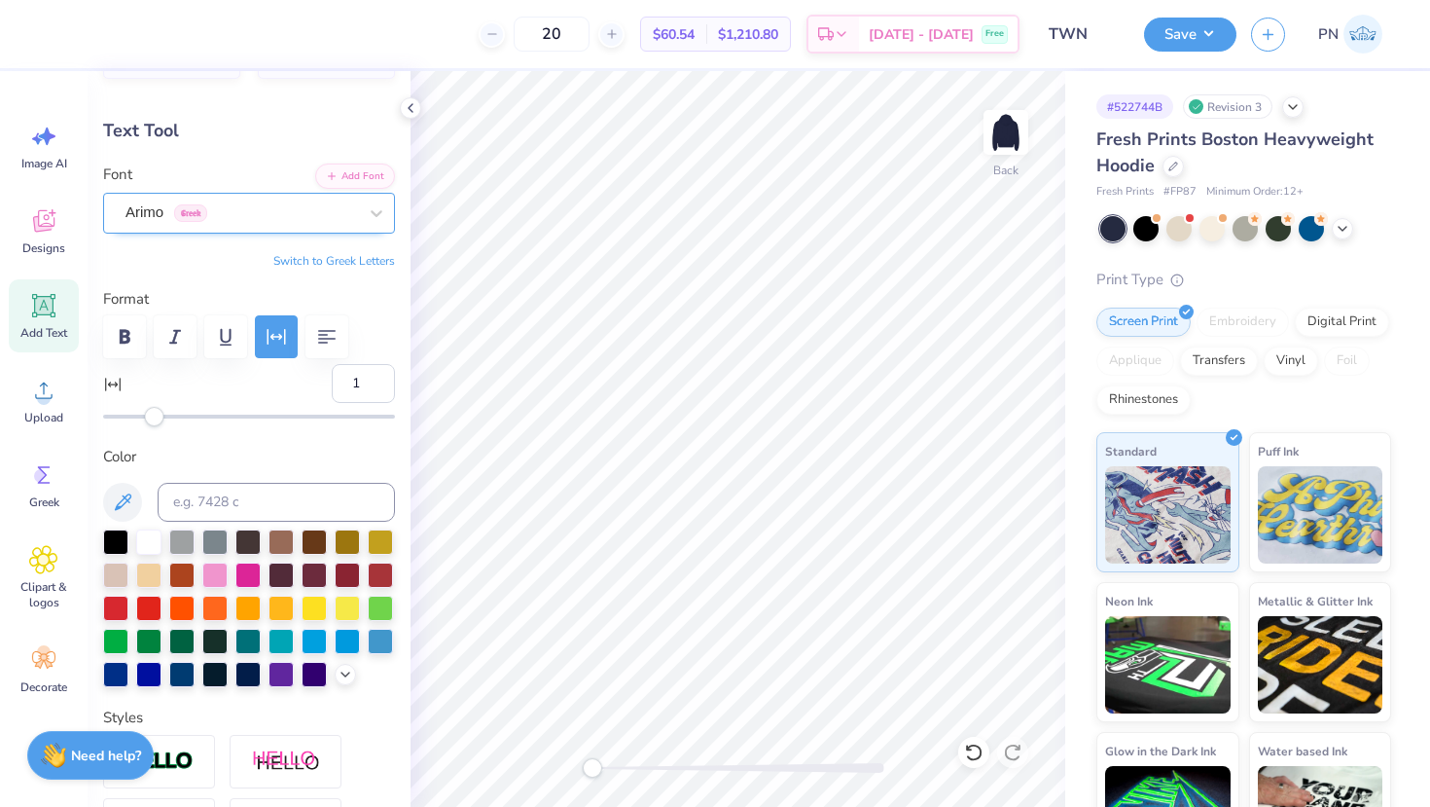
click at [289, 215] on div "Arimo Greek" at bounding box center [241, 213] width 235 height 30
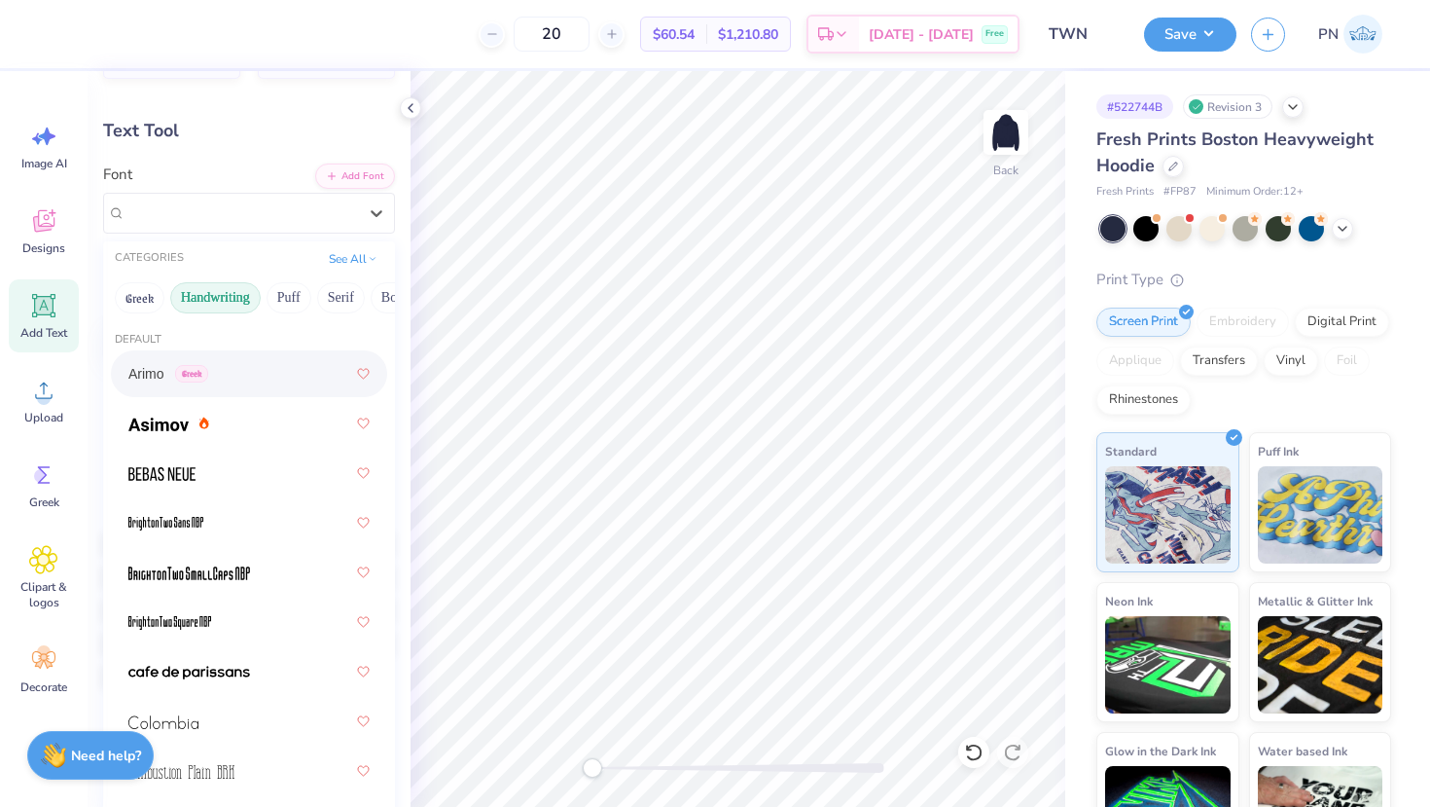
click at [217, 304] on button "Handwriting" at bounding box center [215, 297] width 90 height 31
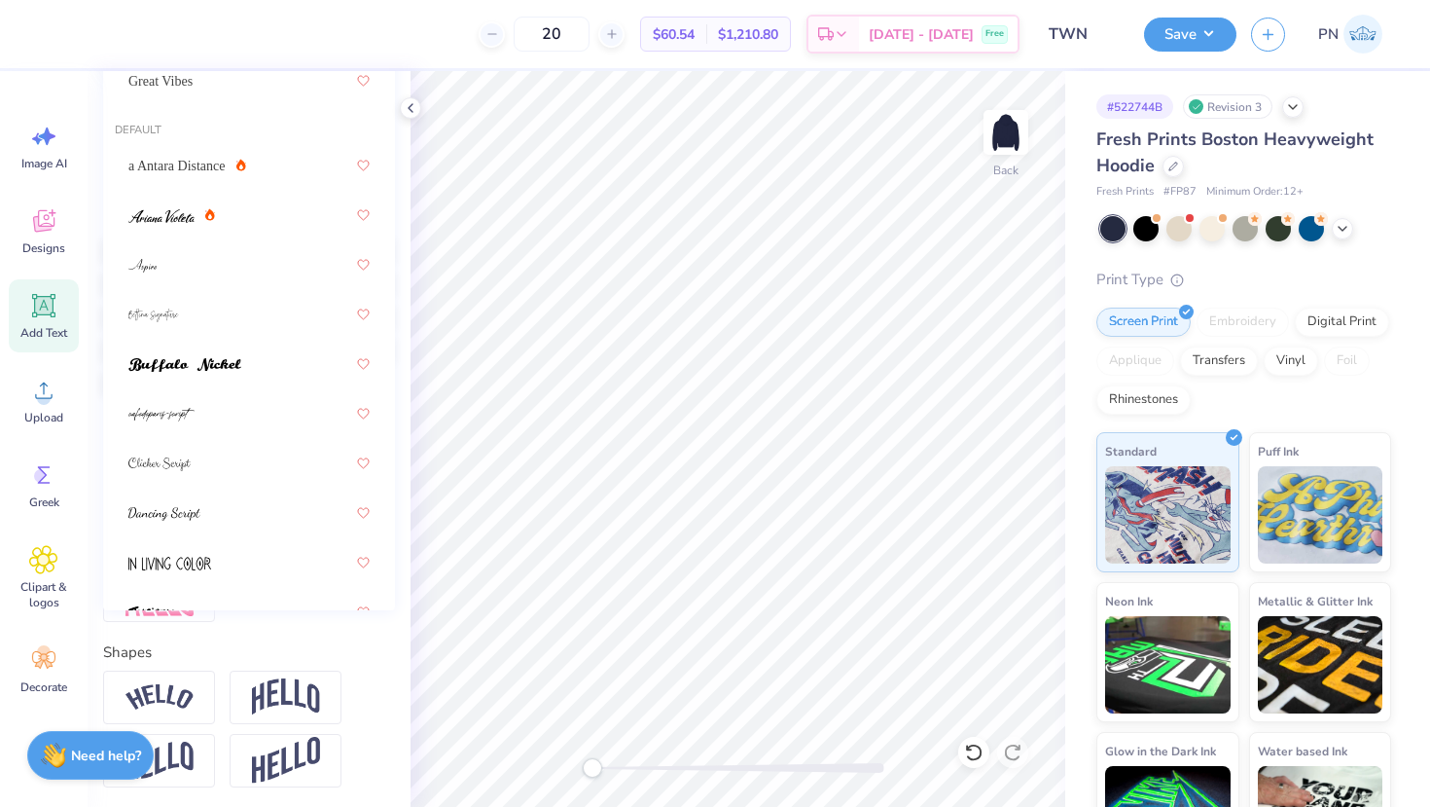
scroll to position [0, 0]
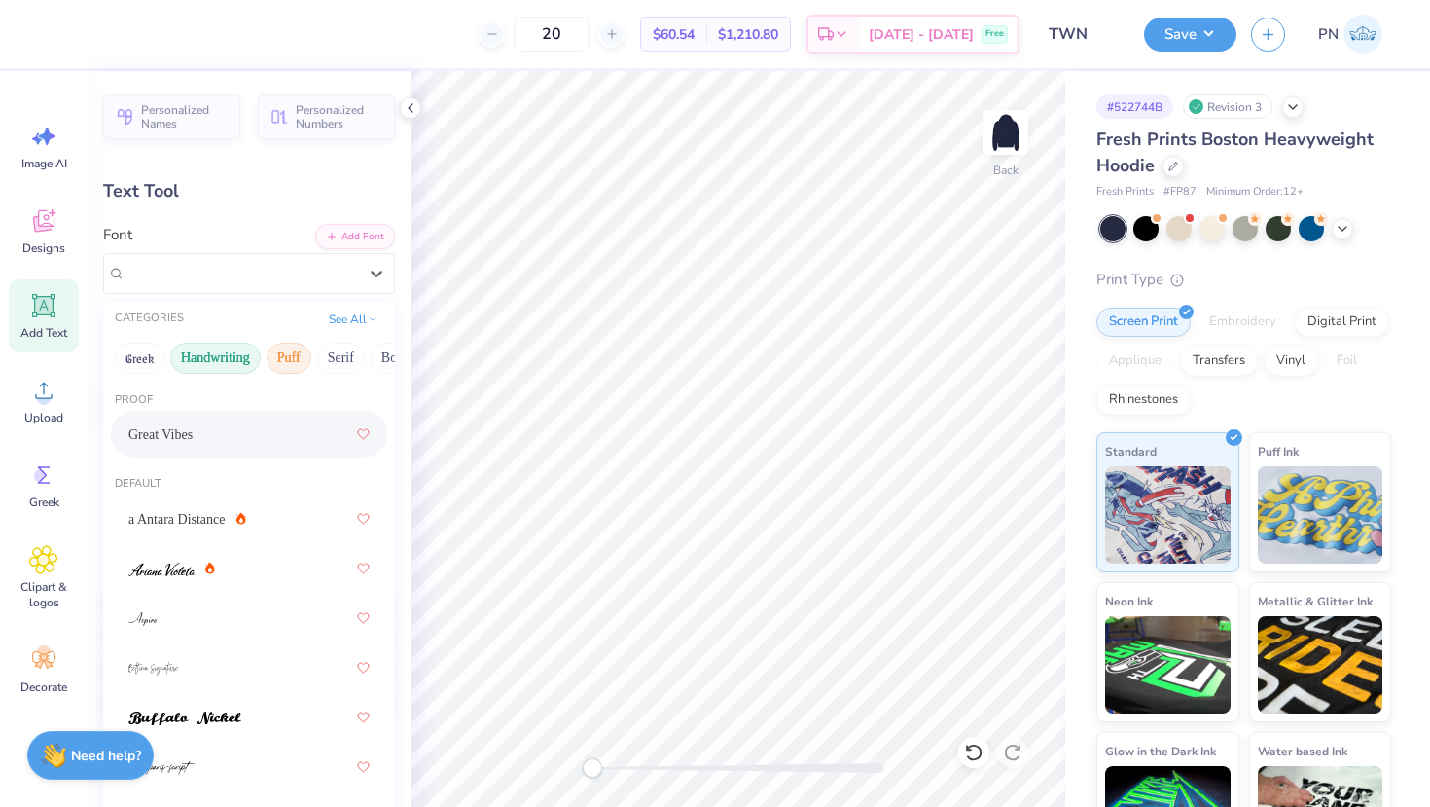
click at [291, 360] on button "Puff" at bounding box center [289, 357] width 45 height 31
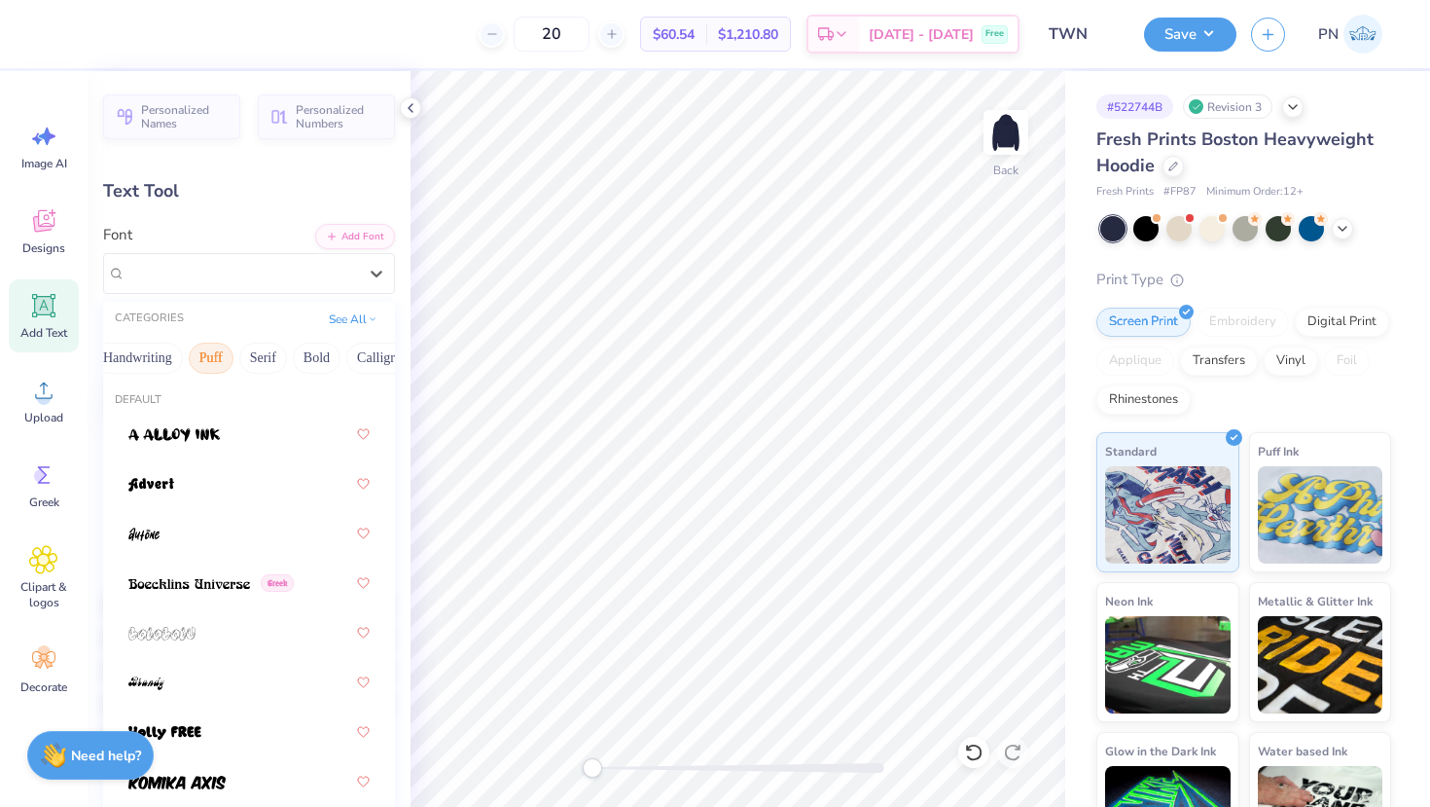
scroll to position [0, 148]
click at [176, 354] on button "Serif" at bounding box center [193, 357] width 48 height 31
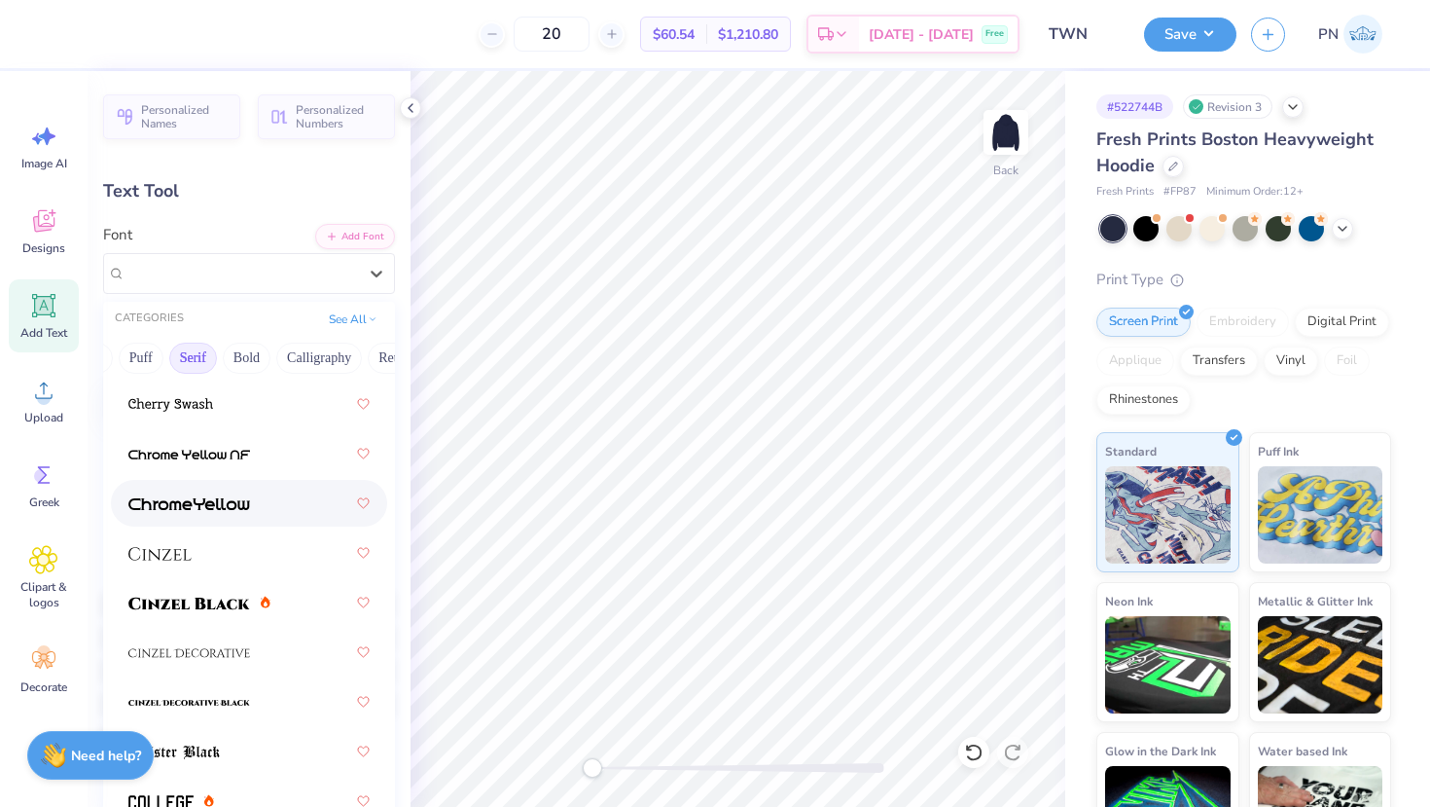
scroll to position [483, 0]
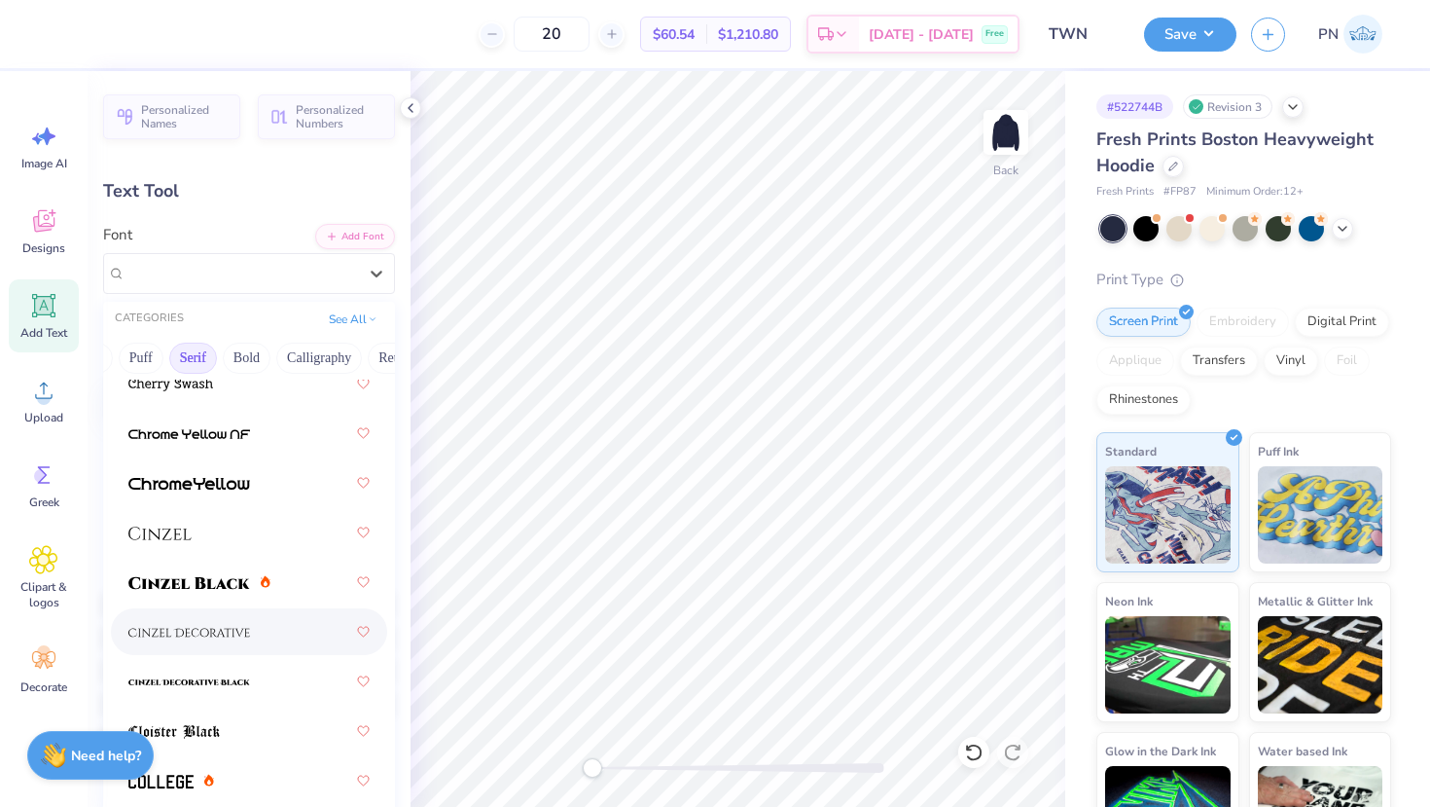
click at [211, 630] on img at bounding box center [189, 633] width 122 height 14
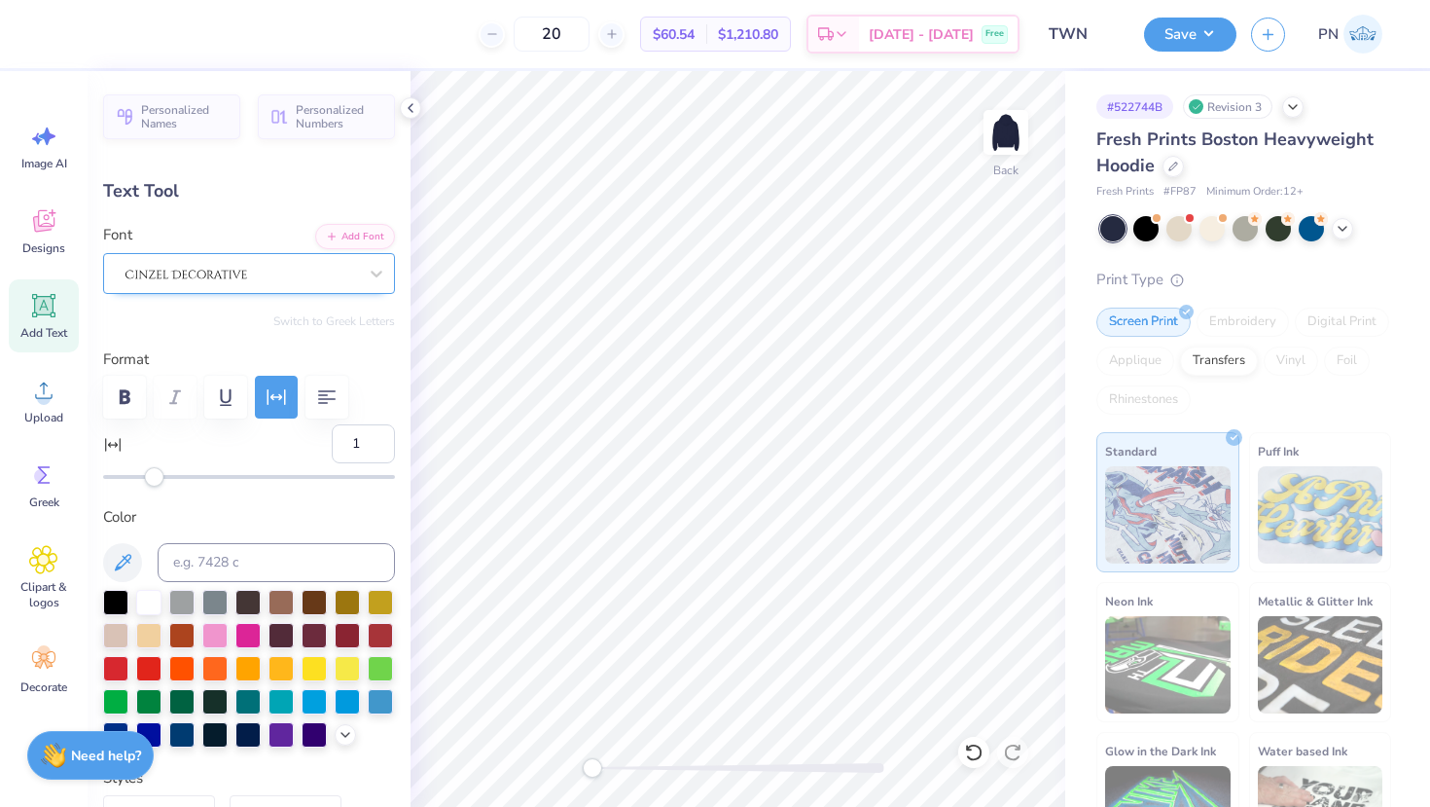
click at [234, 271] on div at bounding box center [241, 273] width 235 height 30
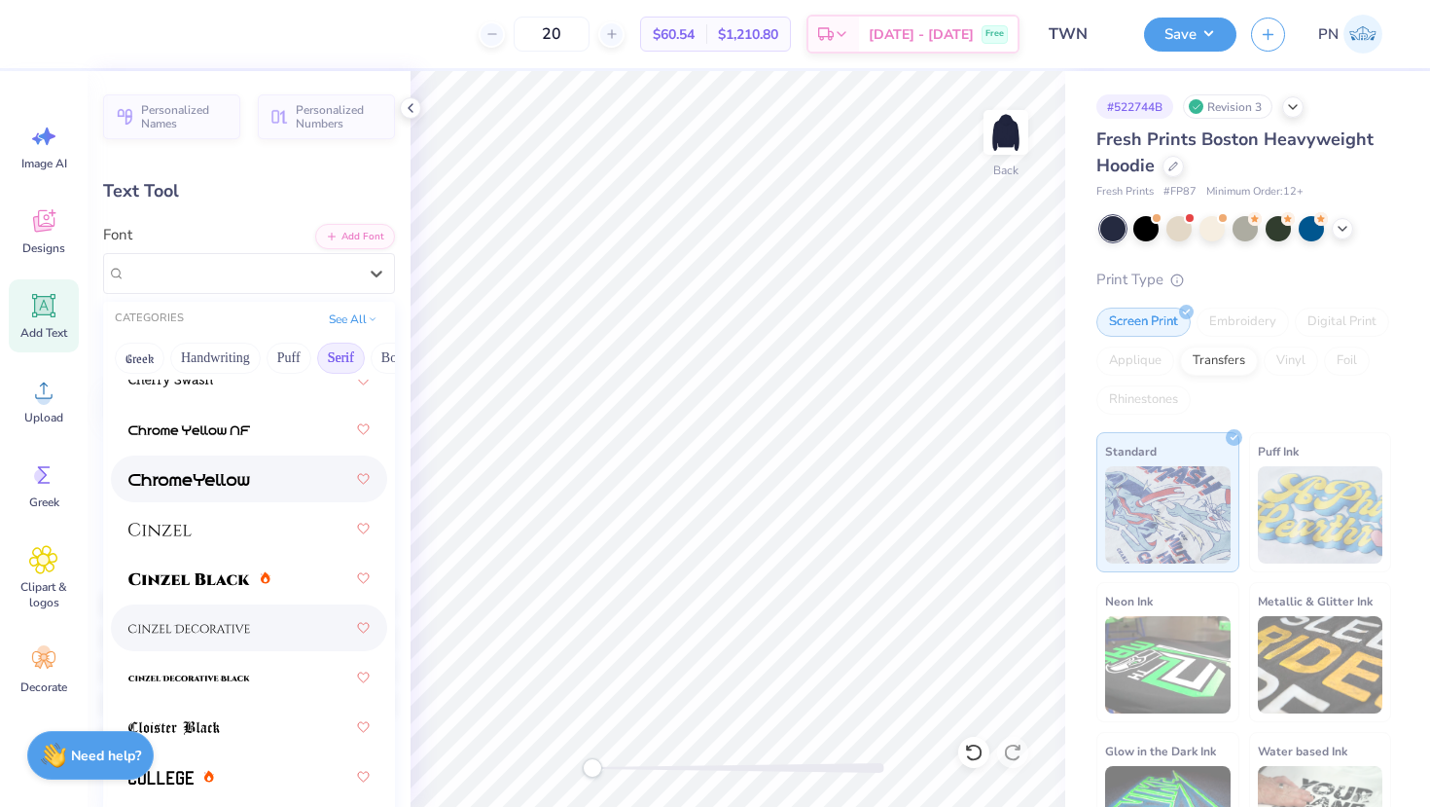
scroll to position [487, 0]
click at [165, 538] on div at bounding box center [248, 527] width 241 height 35
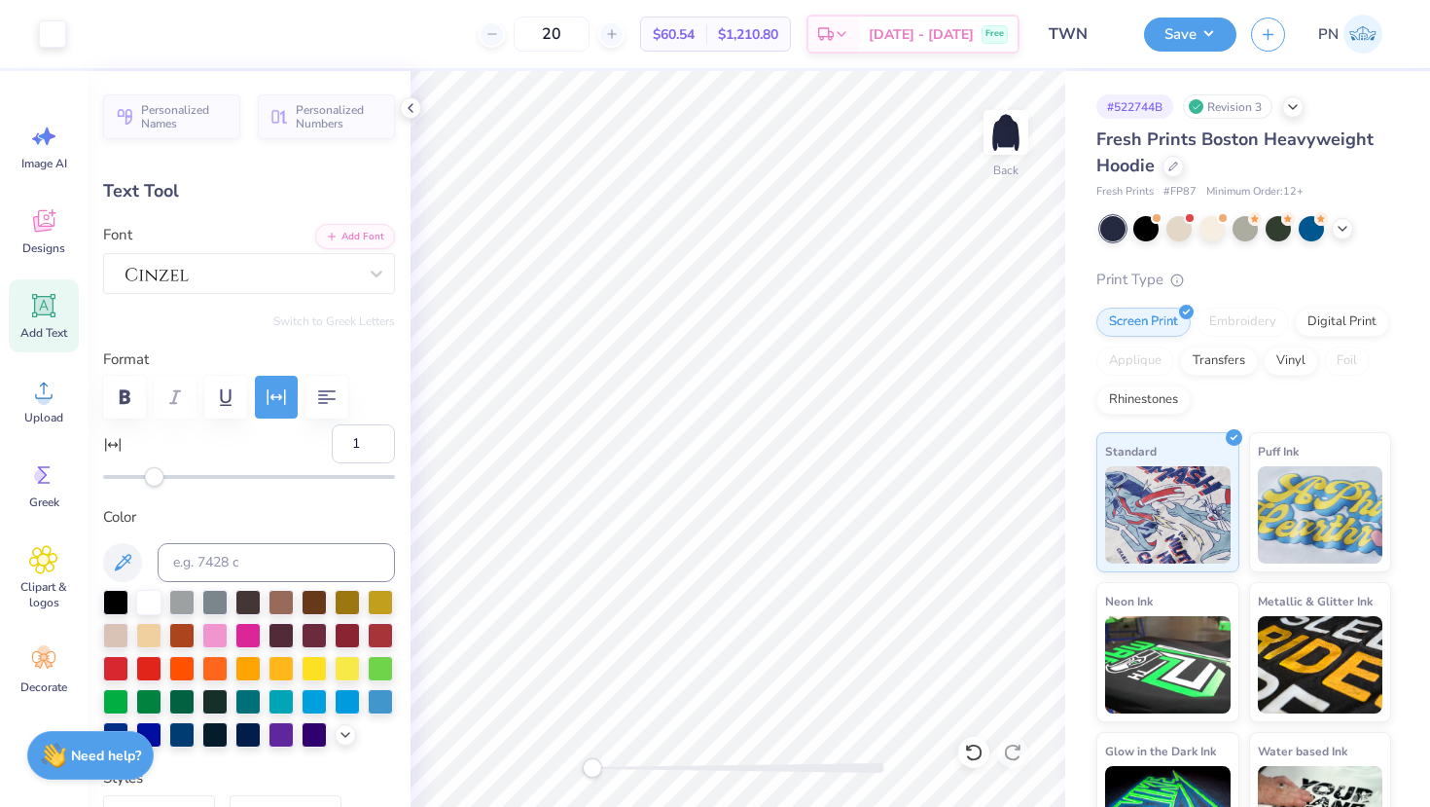
type input "14.61"
type input "2.12"
type input "5.69"
type textarea "NETWORK"
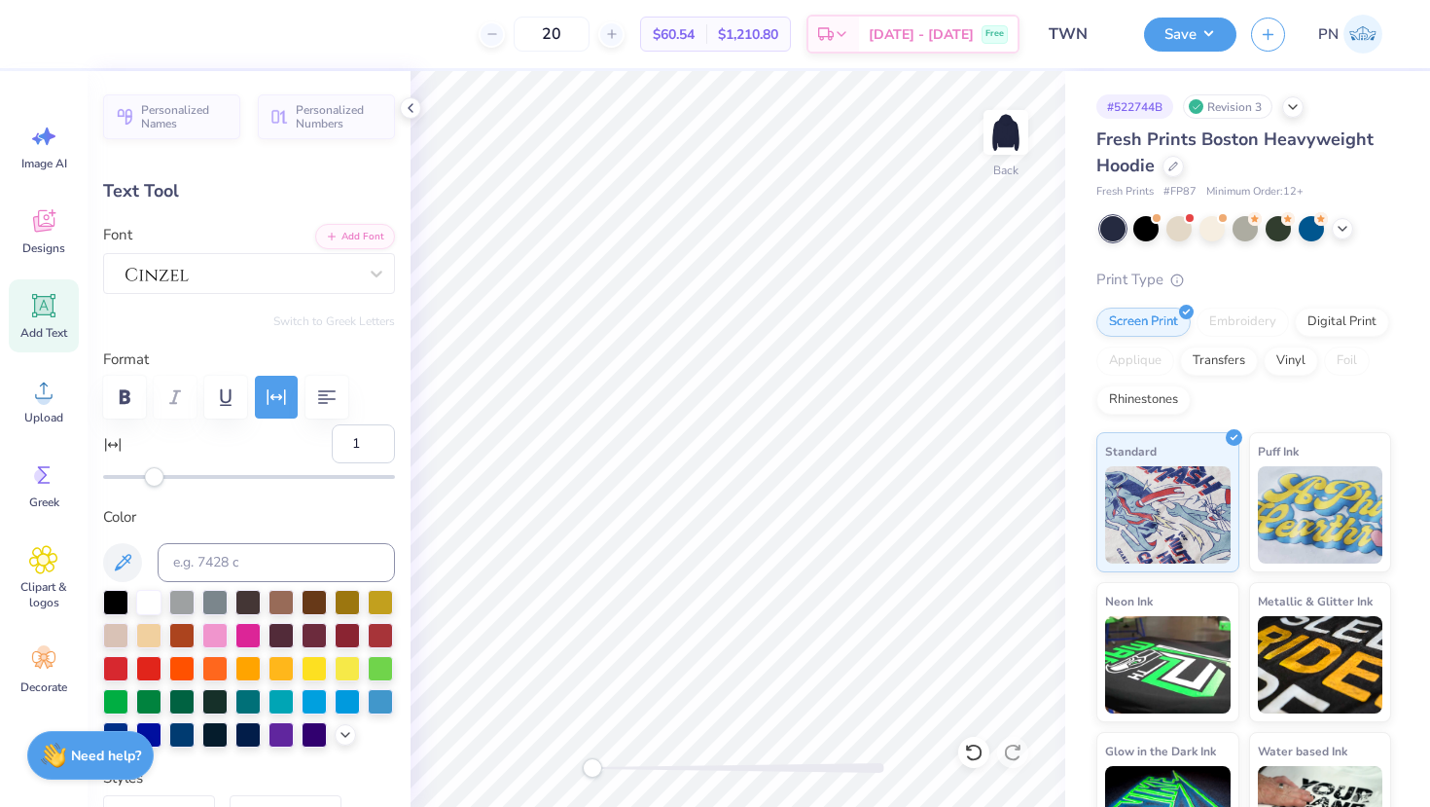
scroll to position [0, 3]
type input "14.95"
type input "2.14"
type input "5.68"
type input "6.06"
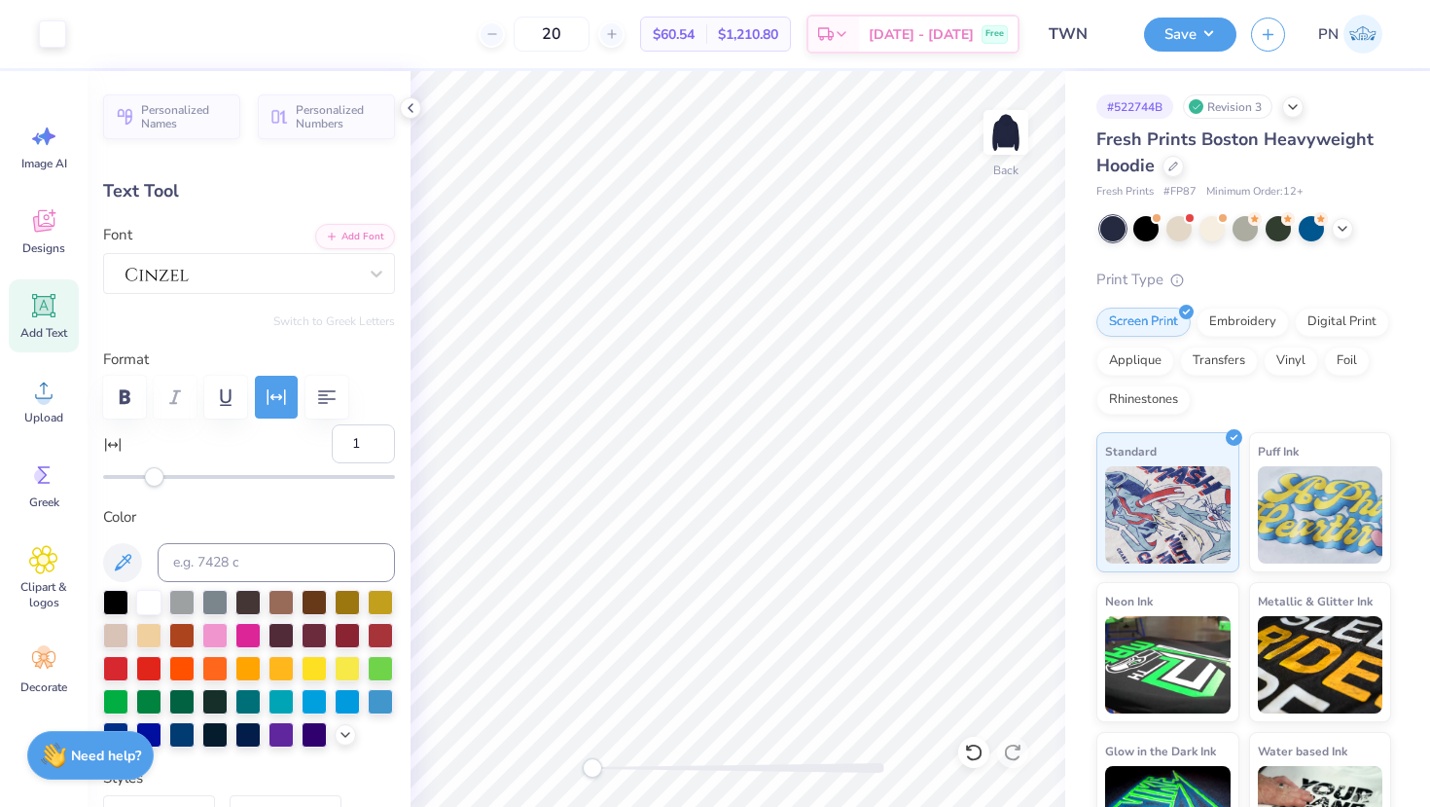
type input "0.87"
type input "8.48"
type input "1.14"
type input "5.61"
type input "10"
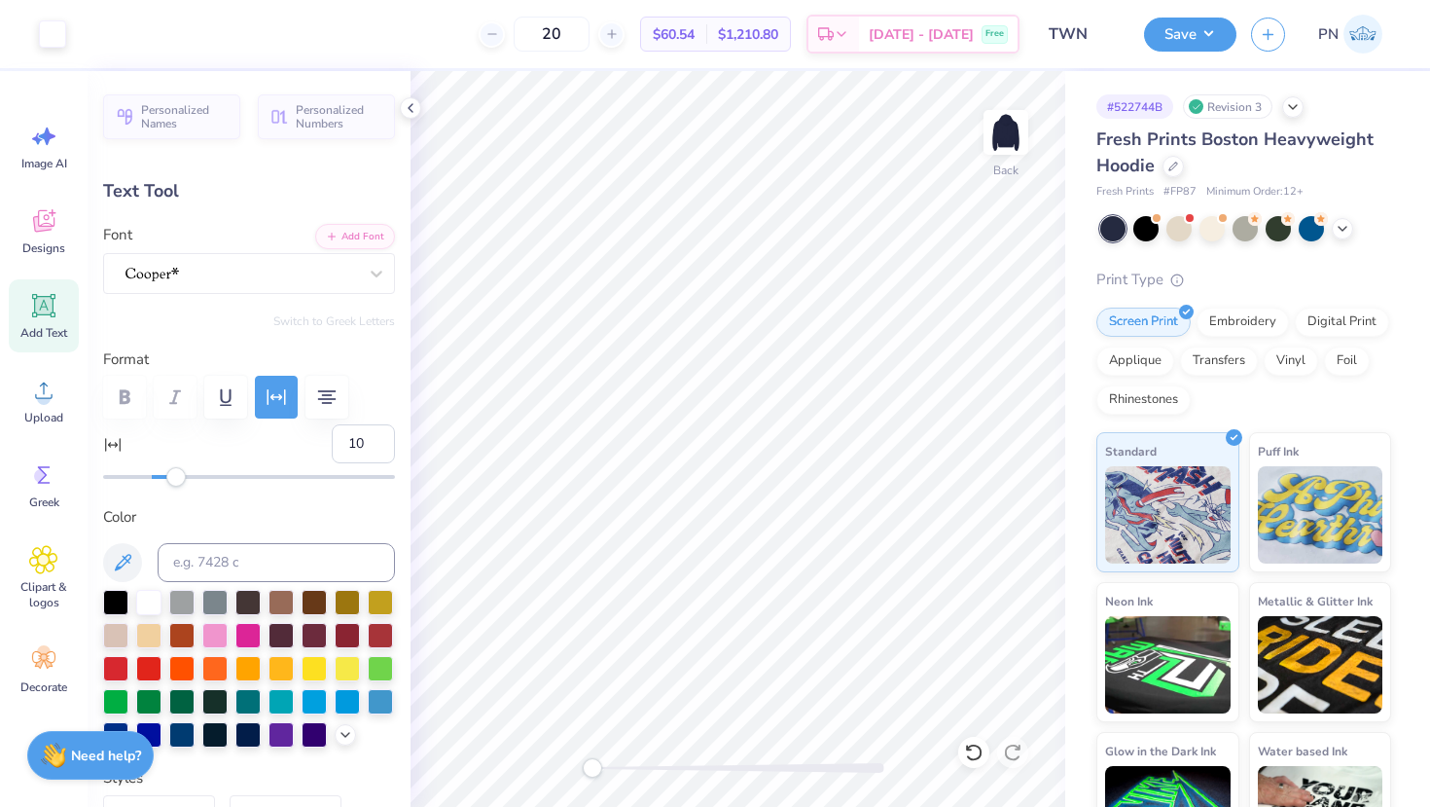
type input "6.06"
type input "0.87"
type input "5.68"
type input "1"
type input "5.46"
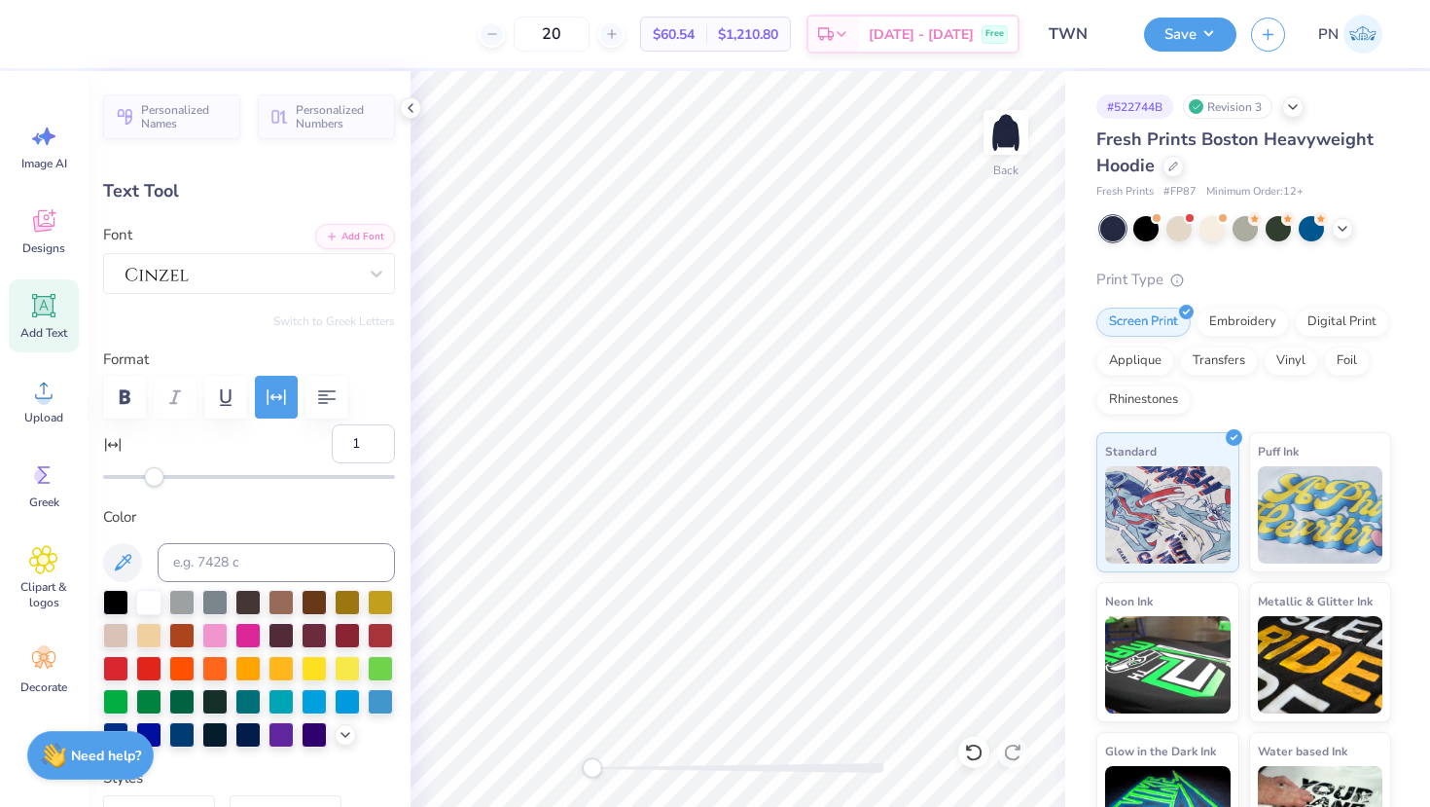
type input "0.78"
type input "5.77"
type input "8.48"
type input "1.14"
type input "7.40"
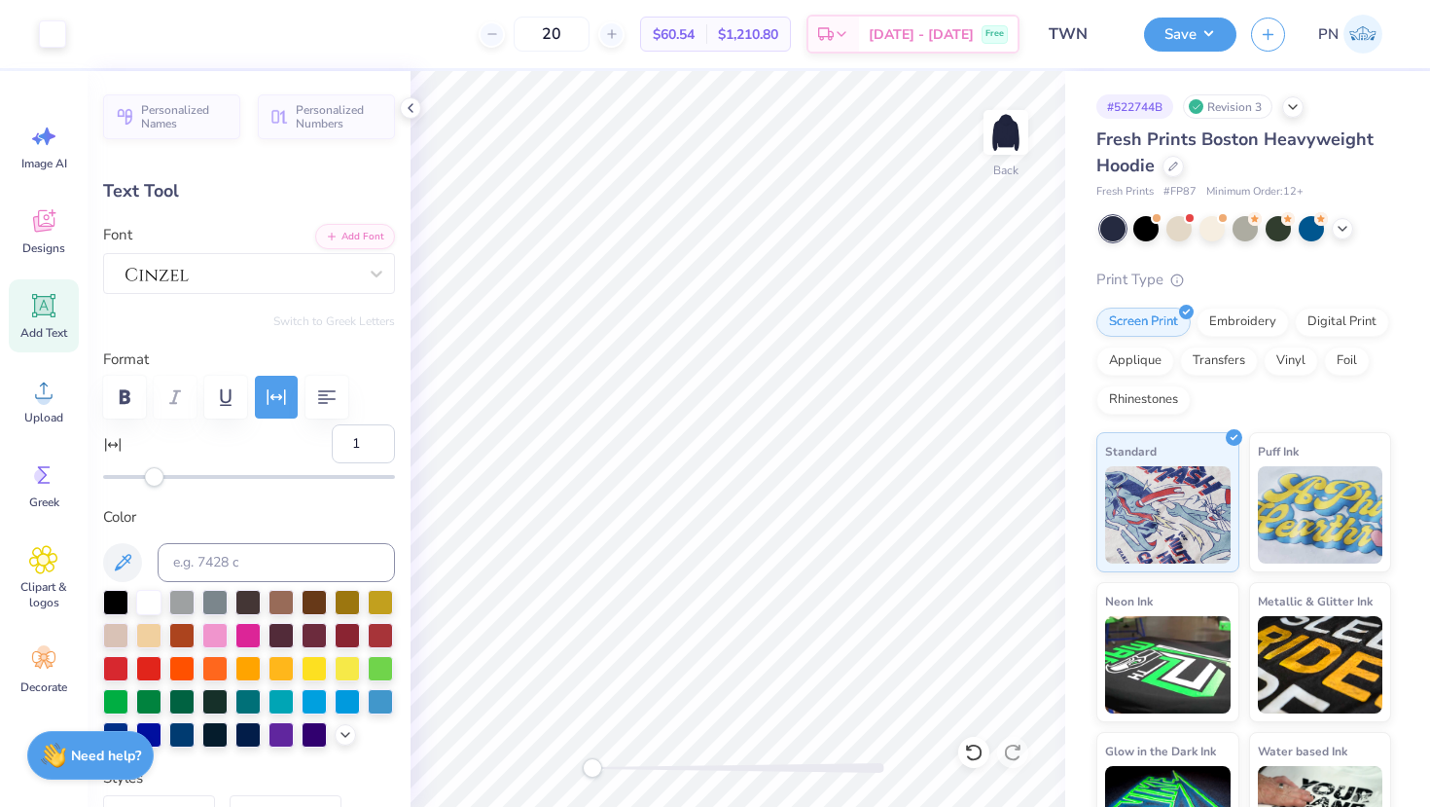
type input "10"
type input "6.21"
type input "1.64"
type input "3.09"
type input "-2"
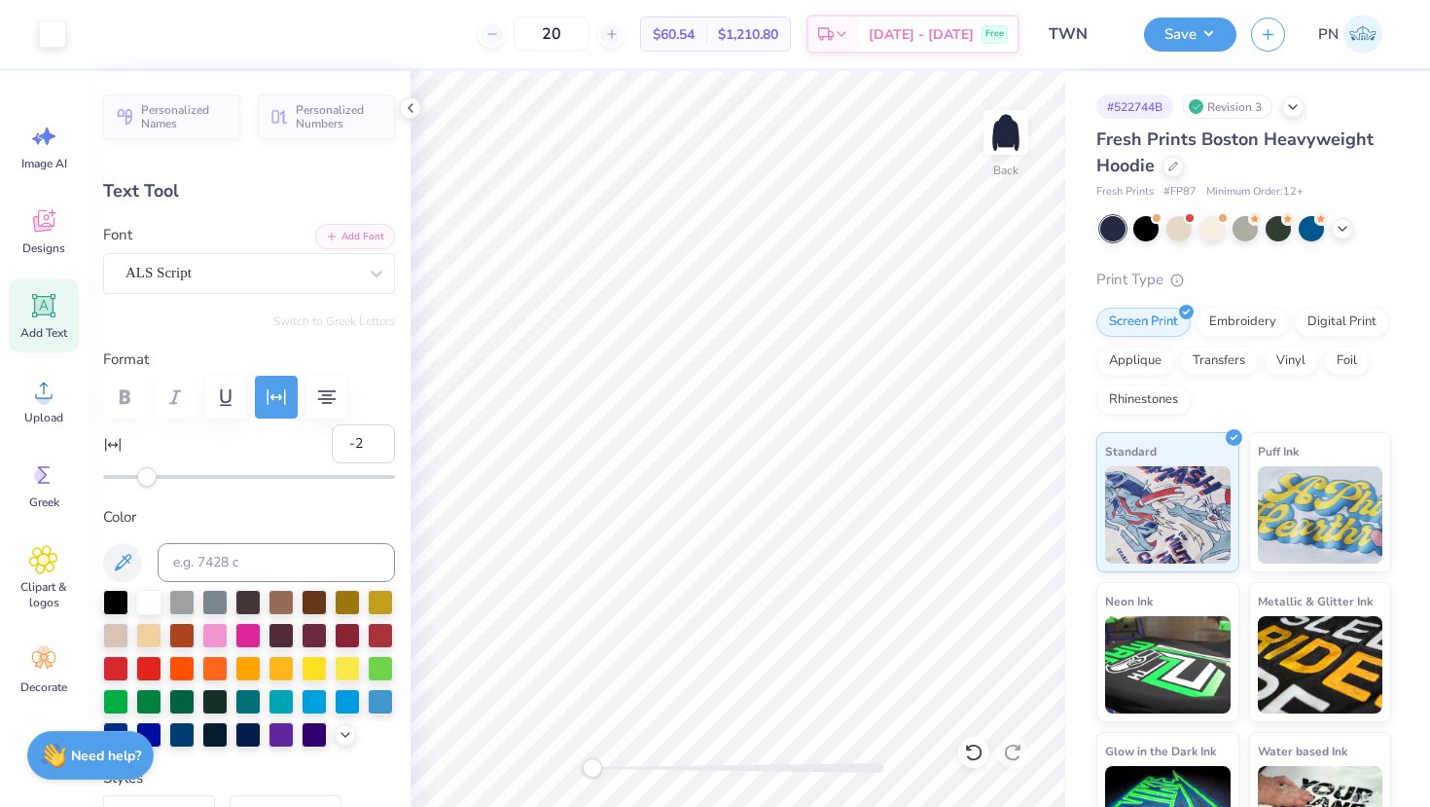
type input "5.46"
type input "0.78"
type input "5.13"
type input "1"
type input "5.06"
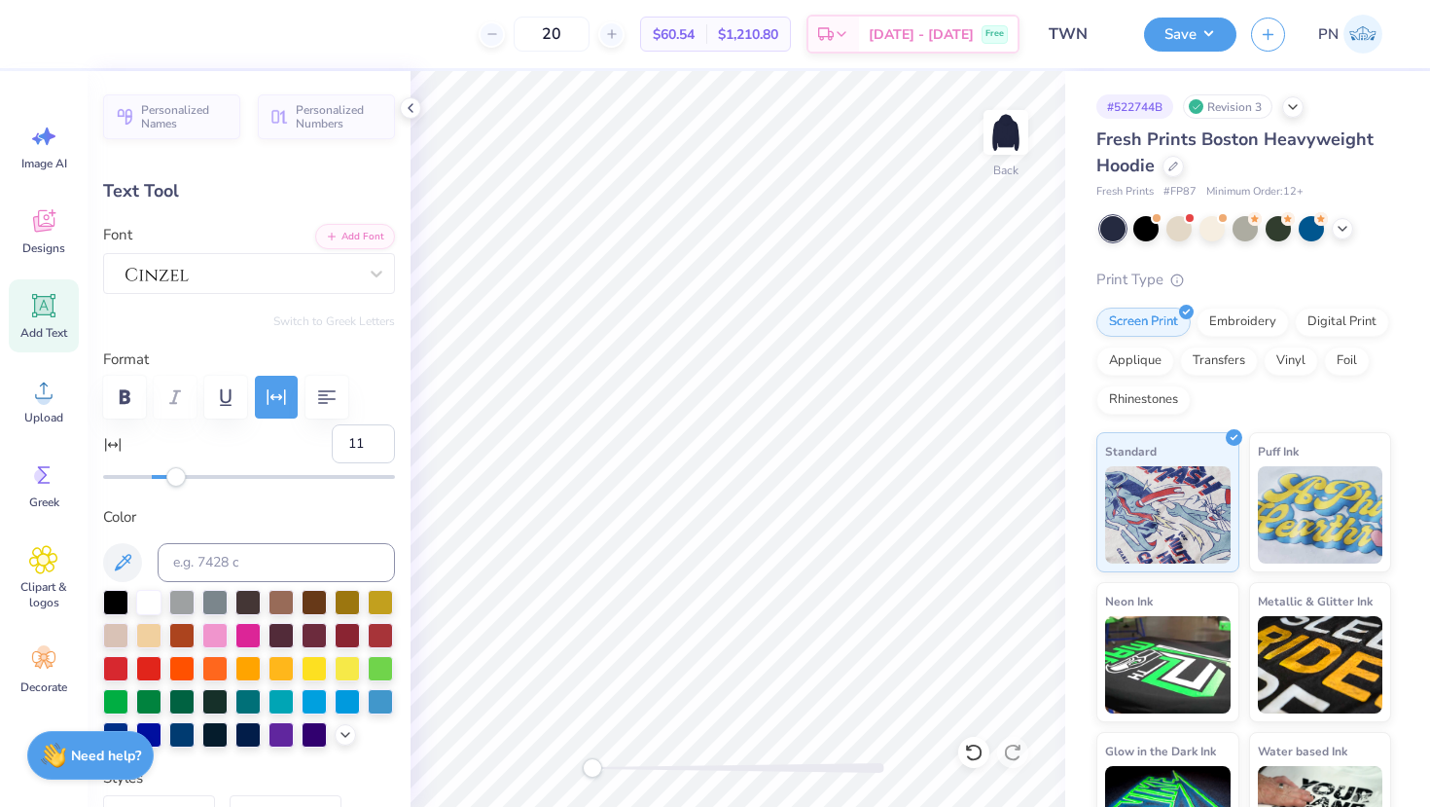
type input "12"
drag, startPoint x: 162, startPoint y: 475, endPoint x: 180, endPoint y: 476, distance: 18.5
click at [180, 476] on div "Accessibility label" at bounding box center [180, 476] width 19 height 19
type input "4.90"
type input "0.62"
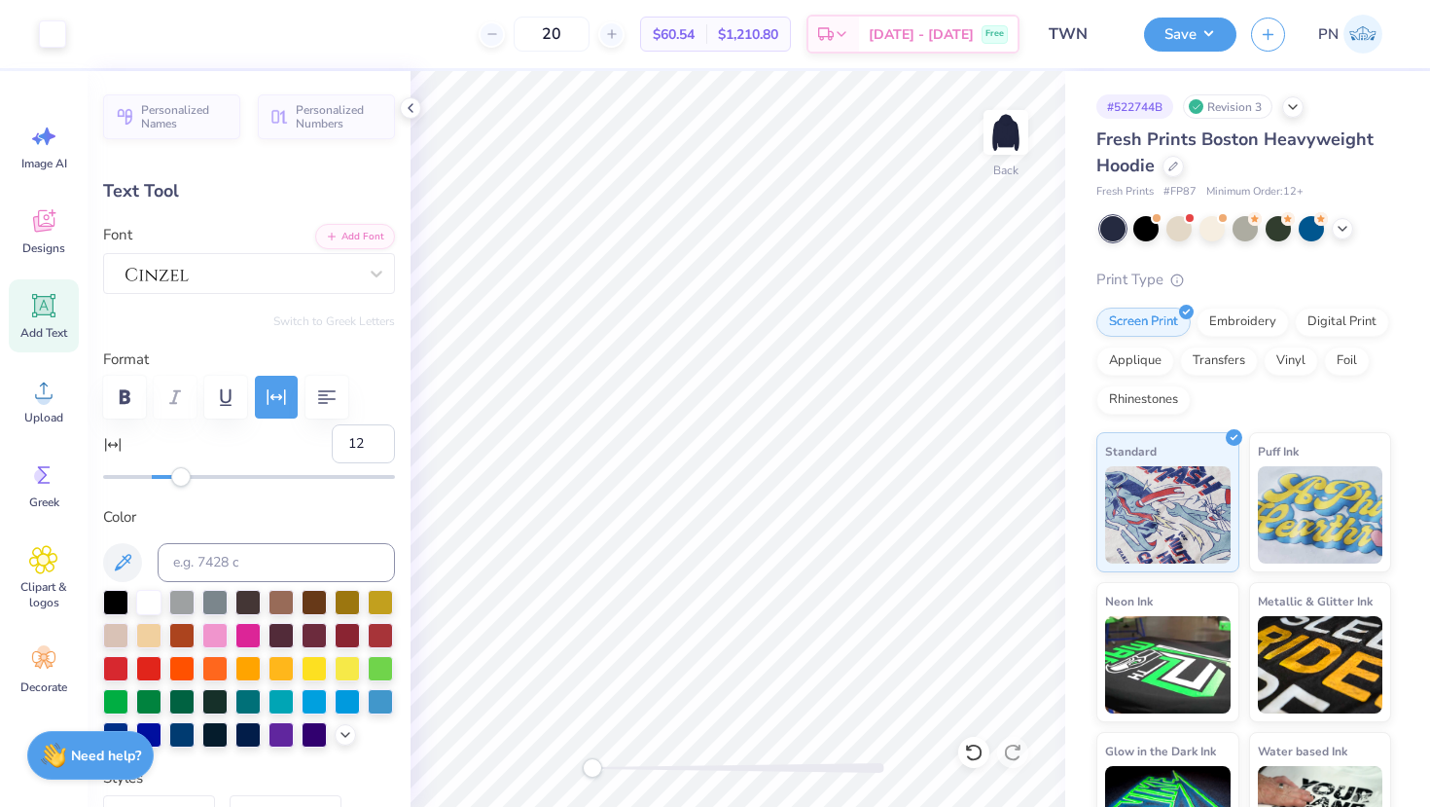
type input "4.95"
type input "6.21"
type input "1.64"
type input "3.00"
type input "-8"
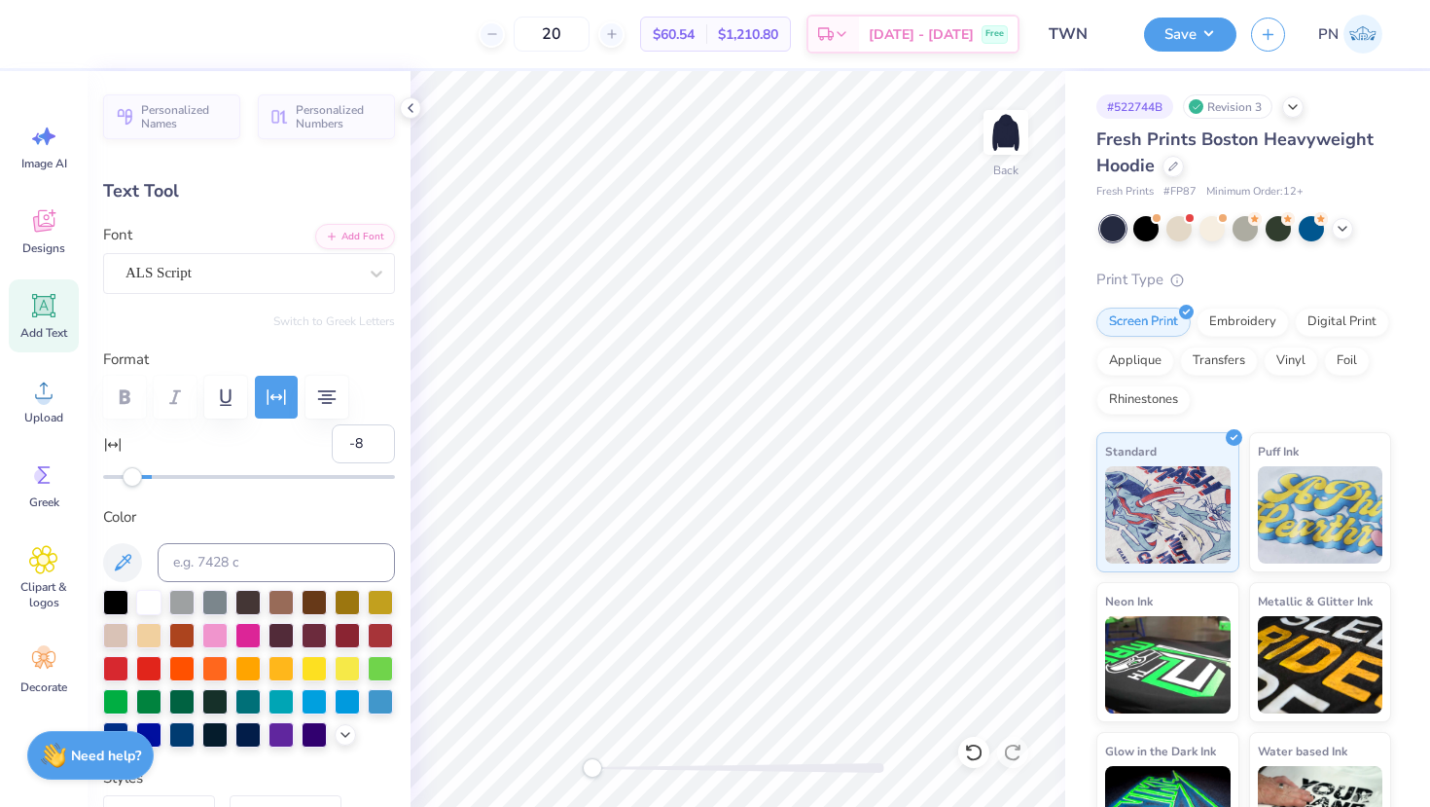
click at [133, 475] on div "Accessibility label" at bounding box center [132, 476] width 19 height 19
type input "4.90"
type input "0.62"
type input "4.64"
type input "12"
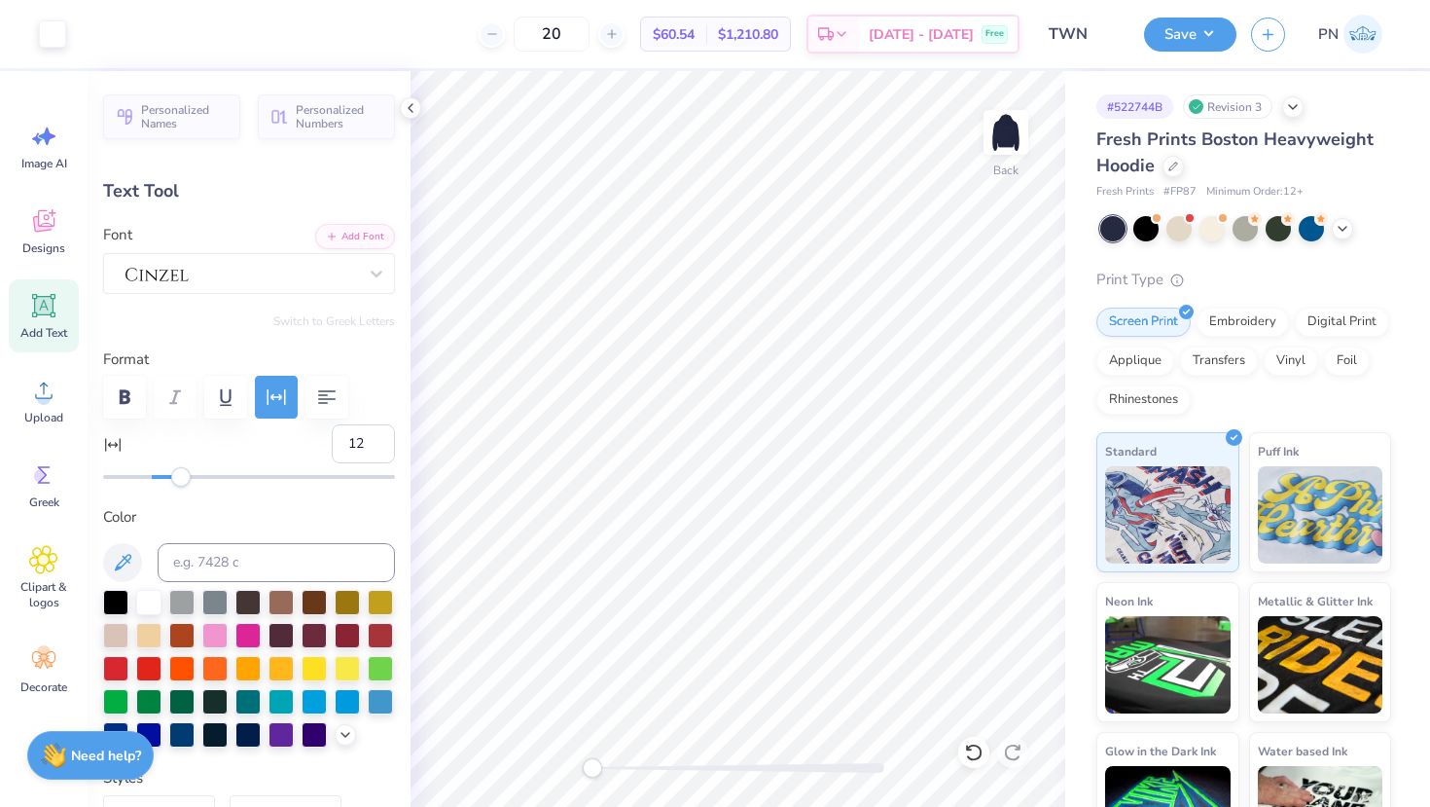
type input "4.98"
type input "5.41"
type input "1.64"
type input "3.00"
type input "-8"
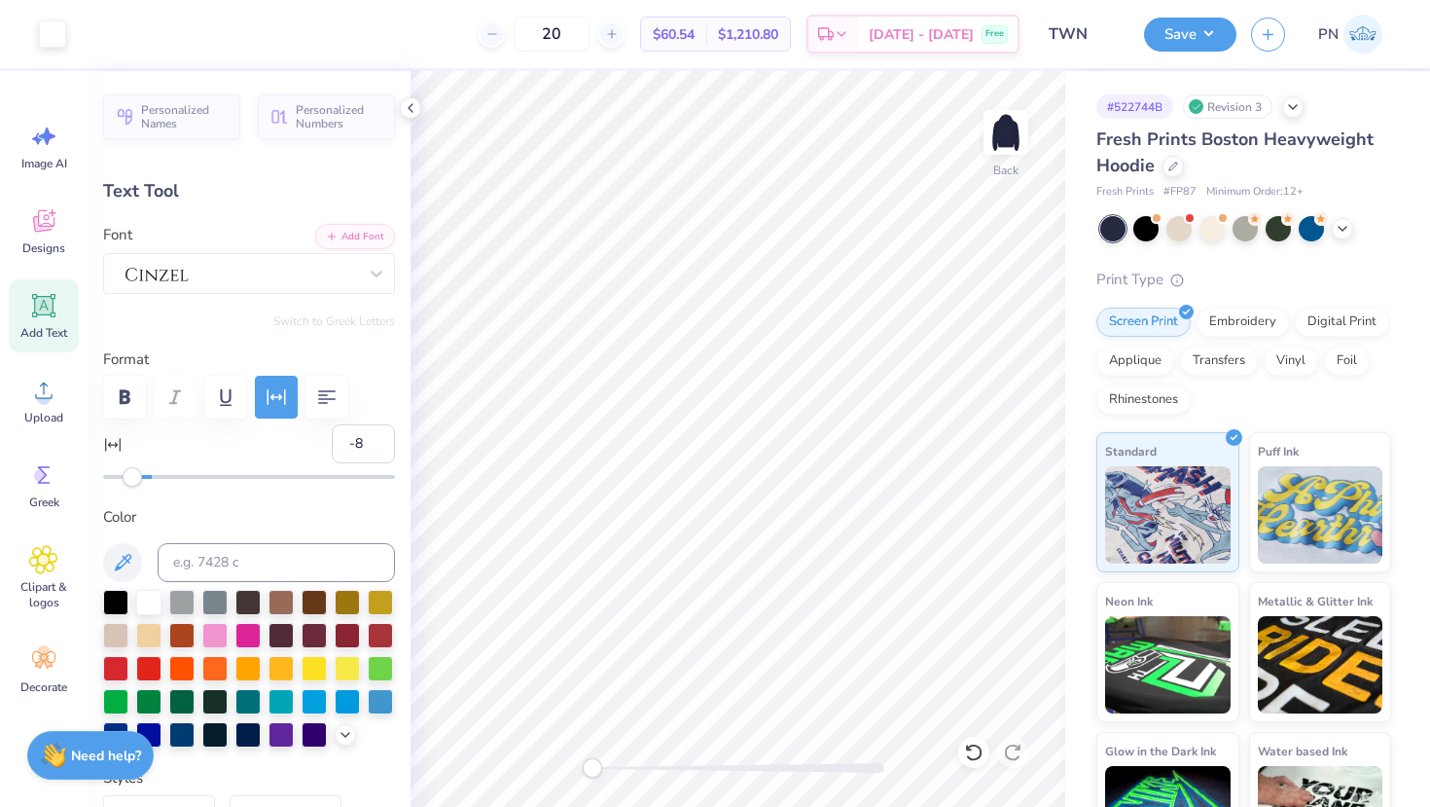
type input "4.90"
type input "0.62"
type input "4.95"
type input "14"
click at [187, 481] on div "Accessibility label" at bounding box center [185, 476] width 19 height 19
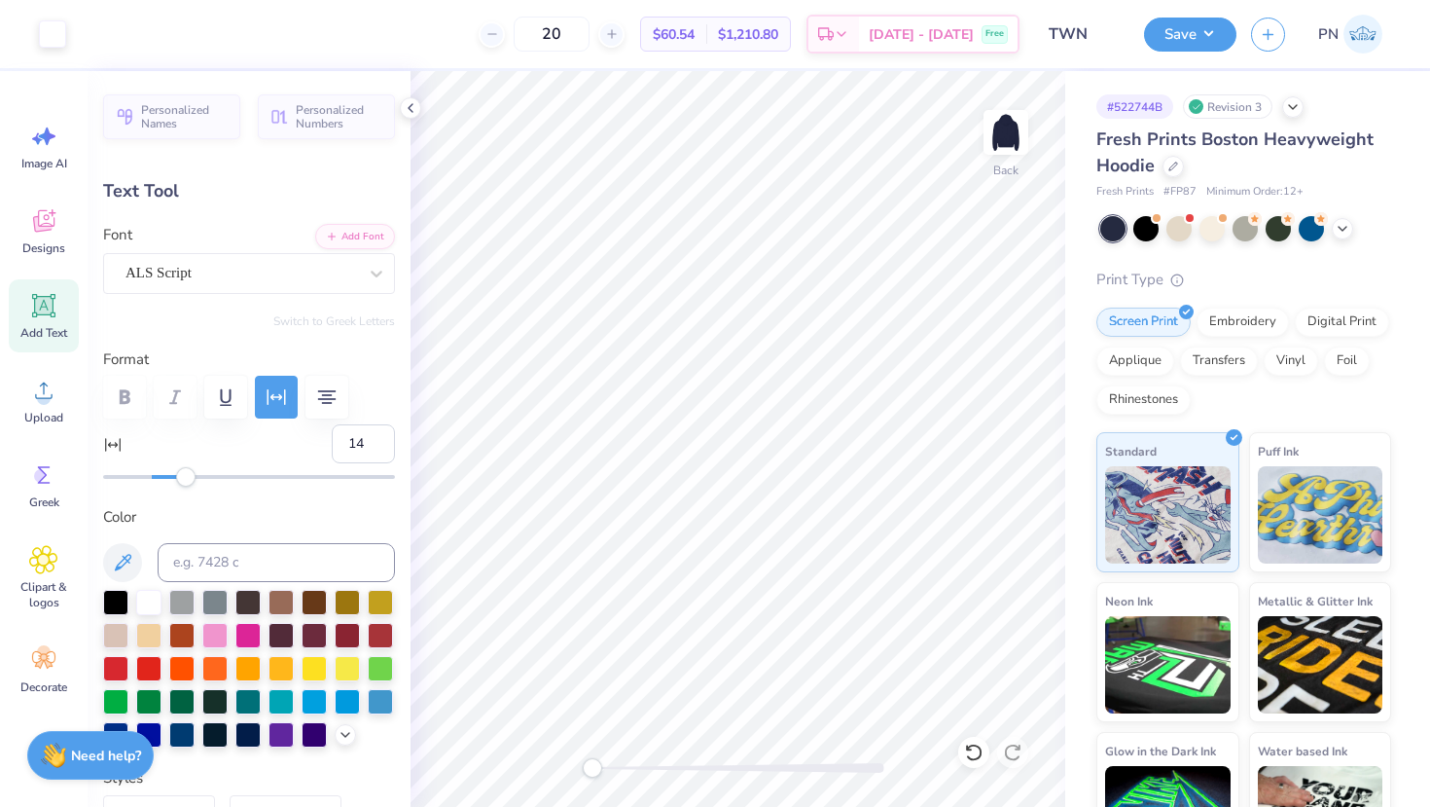
type input "5.41"
type input "1.64"
type input "3.00"
type input "-8"
type input "5.83"
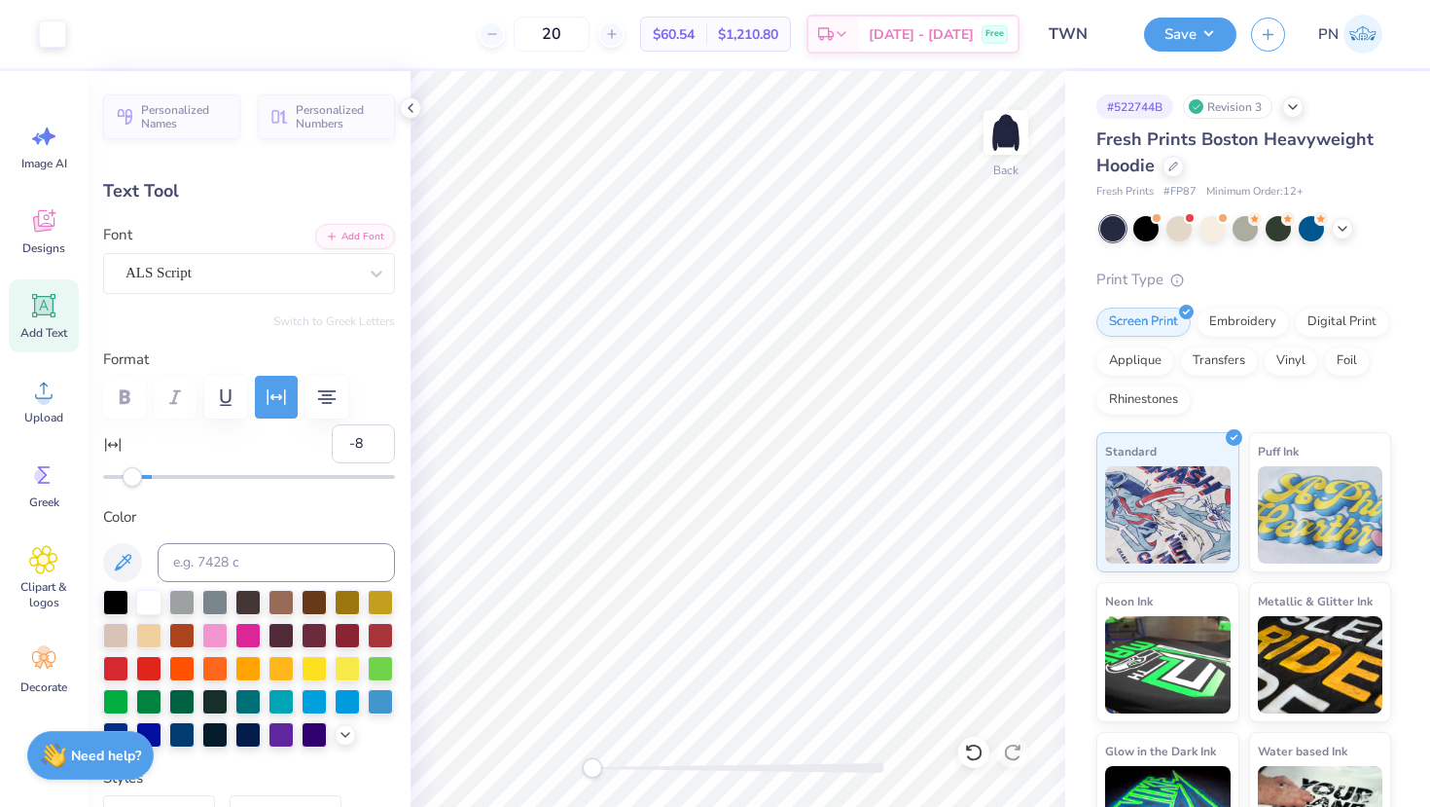
type input "1.77"
type input "2.87"
type input "5.00"
type input "0.62"
type input "4.95"
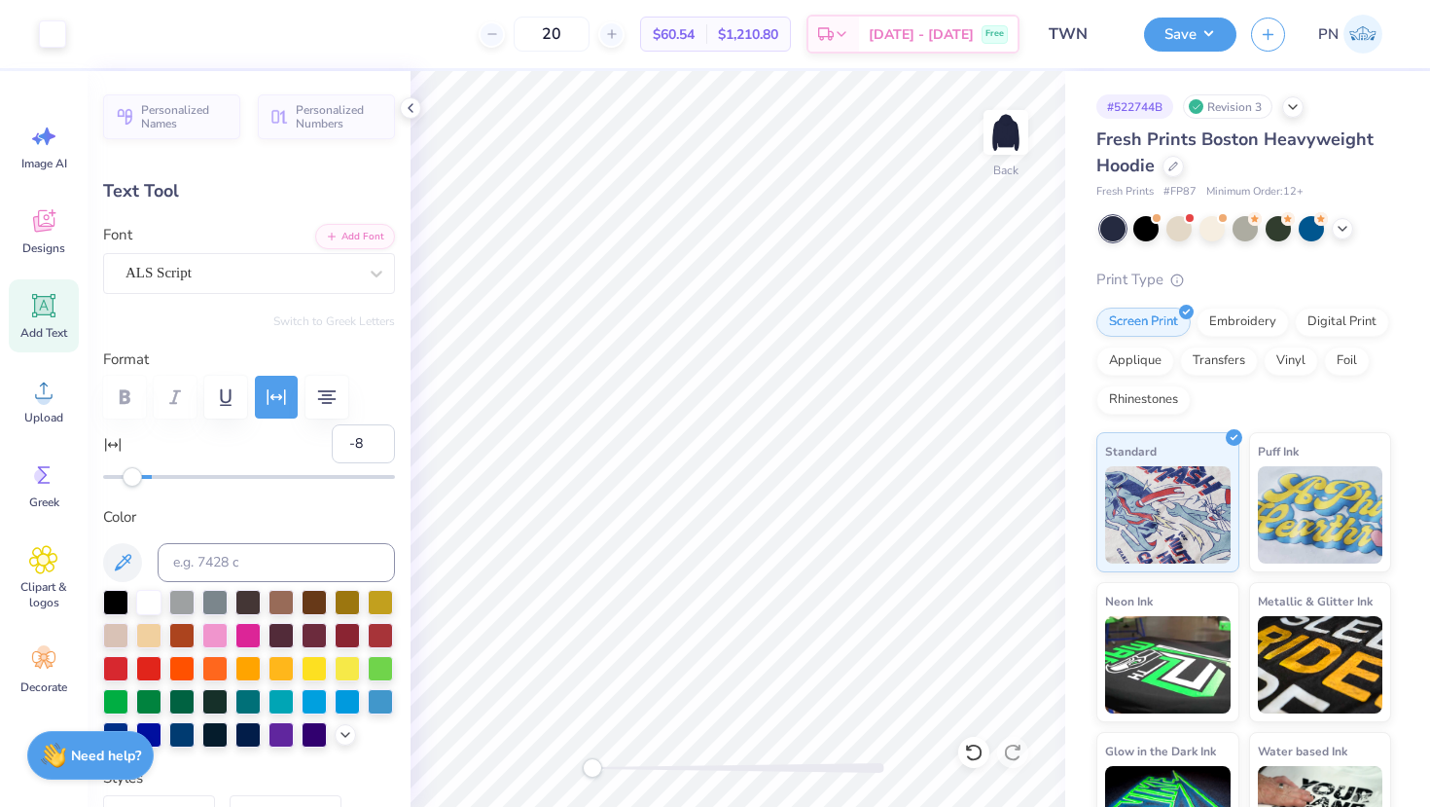
type input "14"
type input "4.29"
type input "0.53"
click at [1069, 358] on div "# 522744B Revision 3 Fresh Prints Boston Heavyweight Hoodie Fresh Prints # FP87…" at bounding box center [1247, 471] width 365 height 801
type input "4.64"
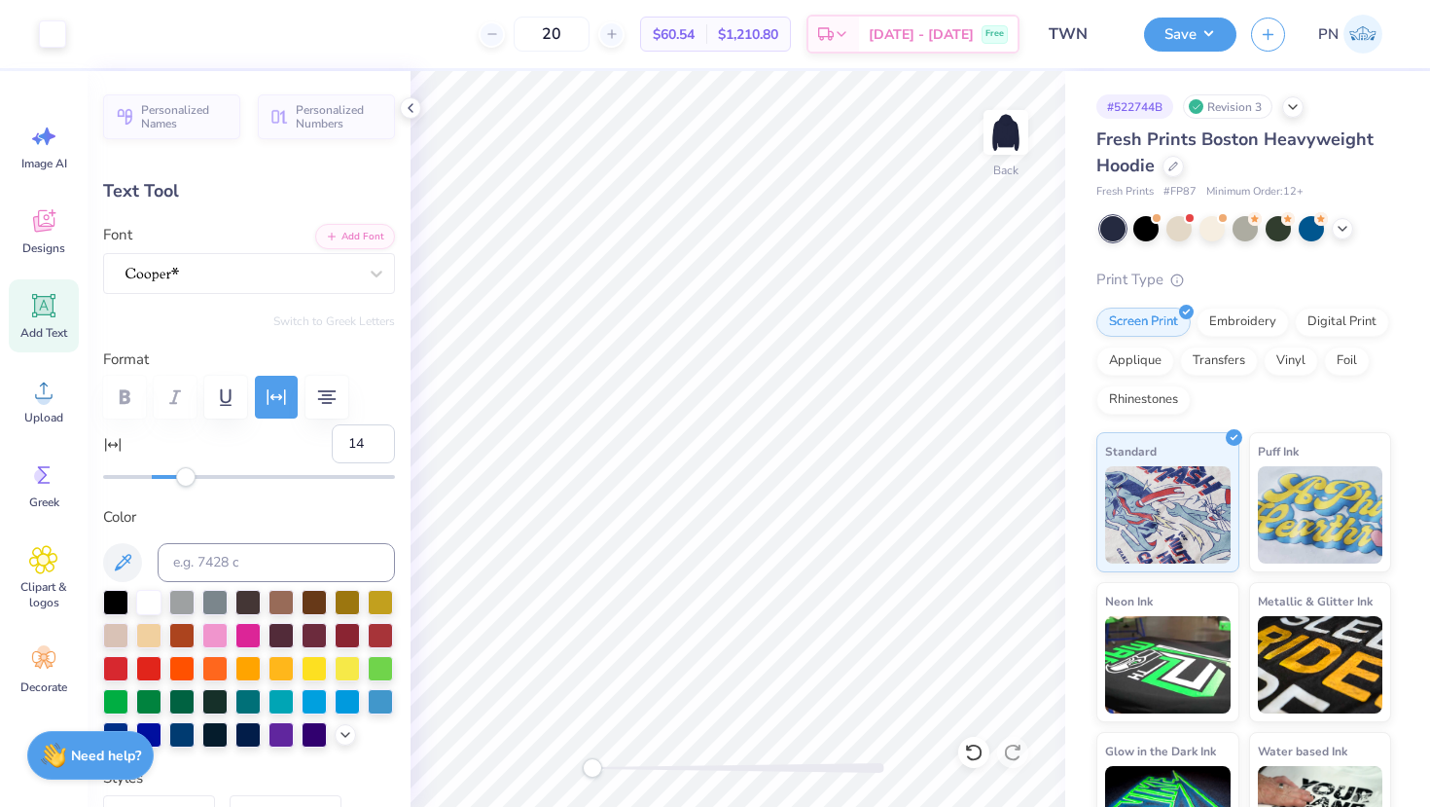
type input "8.48"
type input "1.14"
type input "6.48"
type input "12"
click at [182, 481] on div "Accessibility label" at bounding box center [180, 476] width 19 height 19
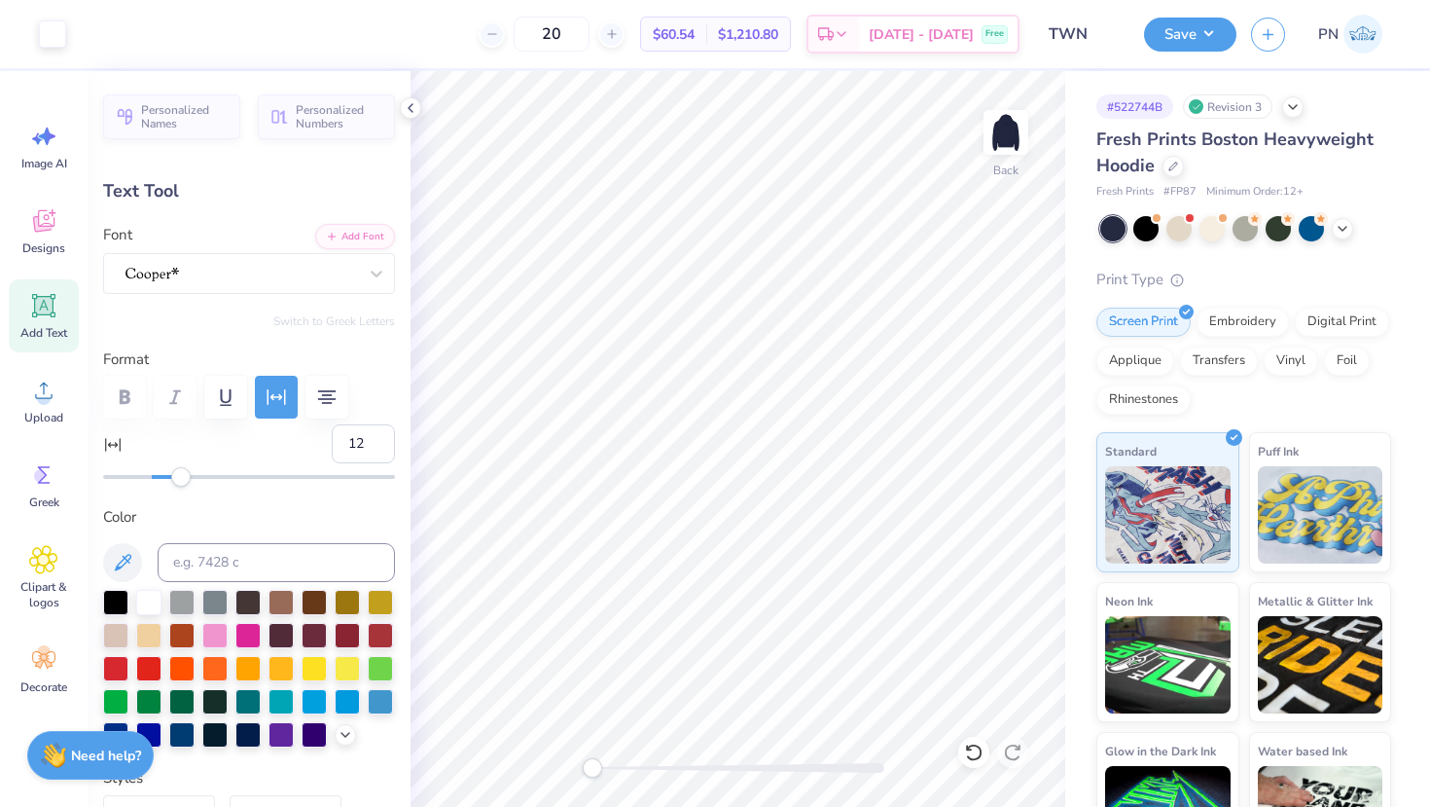
type input "8.71"
type input "16"
click at [192, 474] on div "Accessibility label" at bounding box center [188, 476] width 19 height 19
type input "9.17"
click at [1092, 361] on div "# 522744B Revision 3 Fresh Prints Boston Heavyweight Hoodie Fresh Prints # FP87…" at bounding box center [1247, 471] width 365 height 801
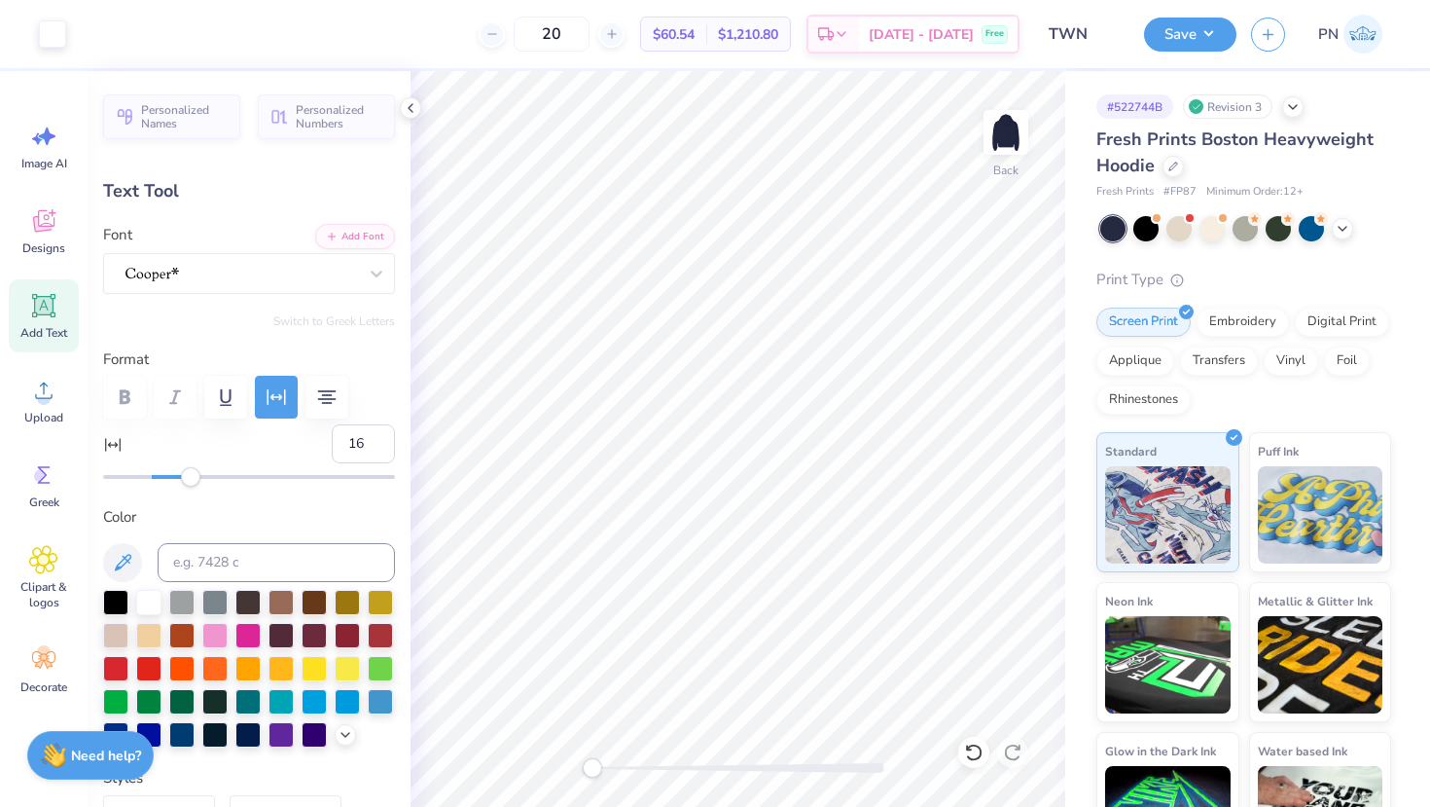
type input "5.61"
type input "4.29"
type input "0.53"
type input "4.92"
type input "14"
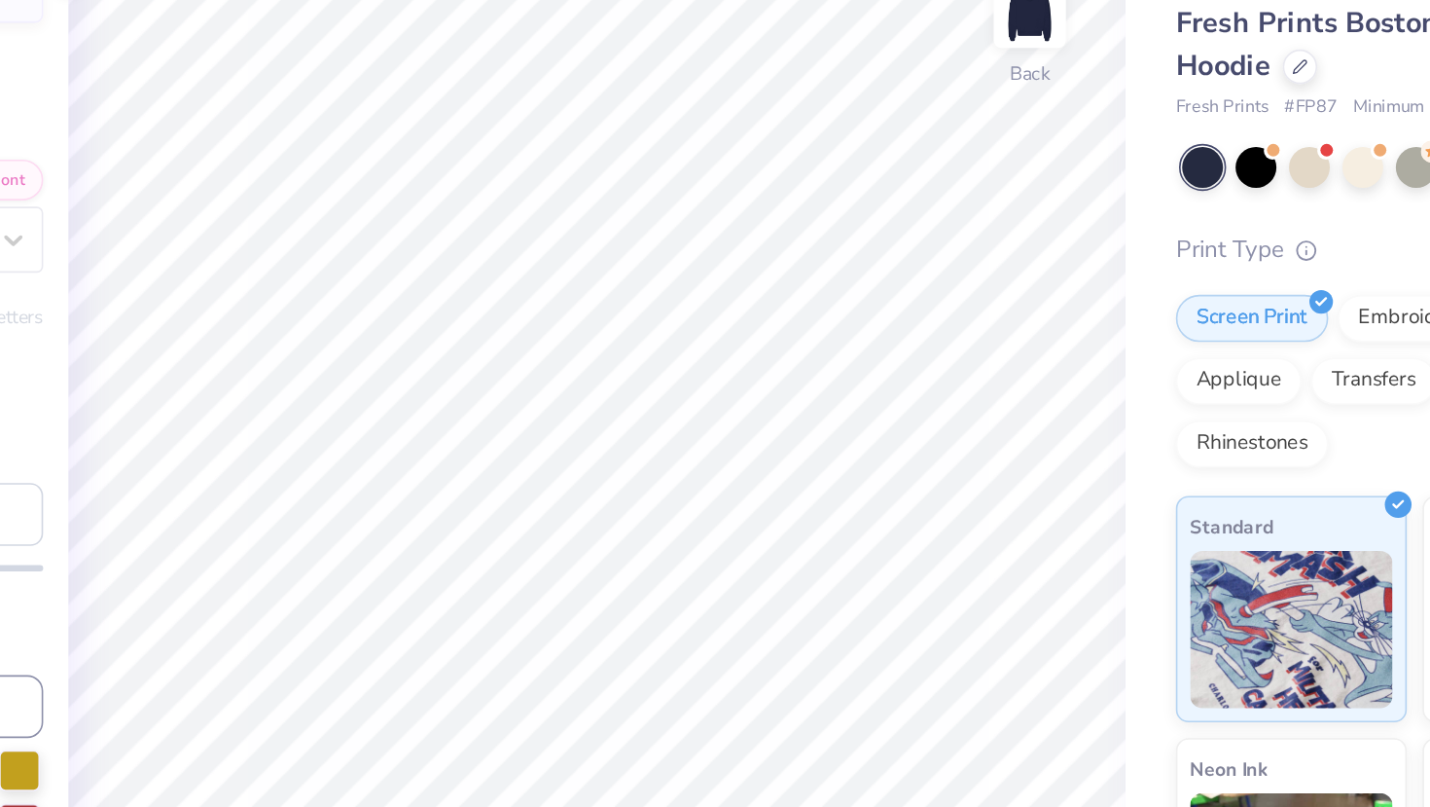
type input "4.95"
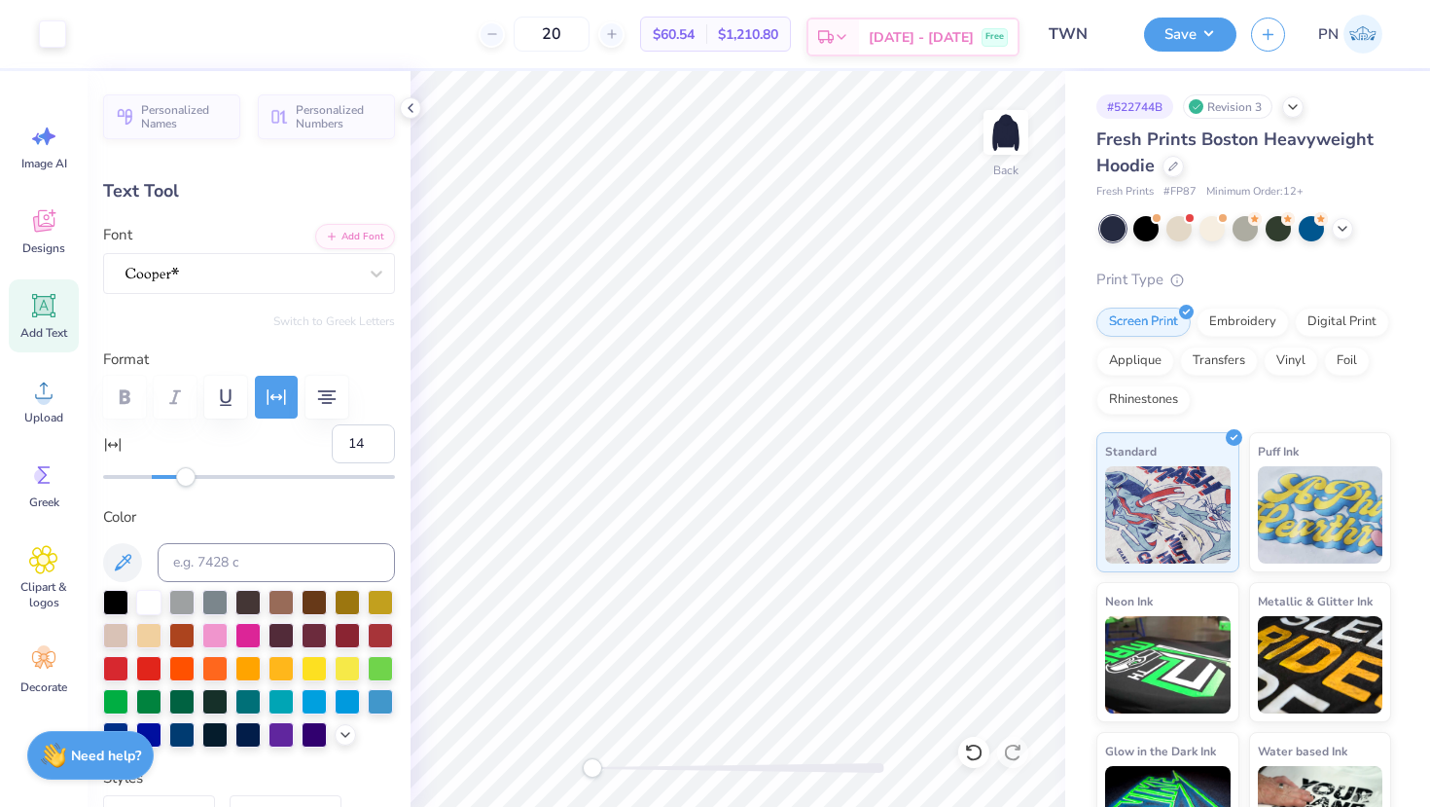
type input "9.17"
type input "1.14"
type input "5.88"
type input "16"
type input "4.29"
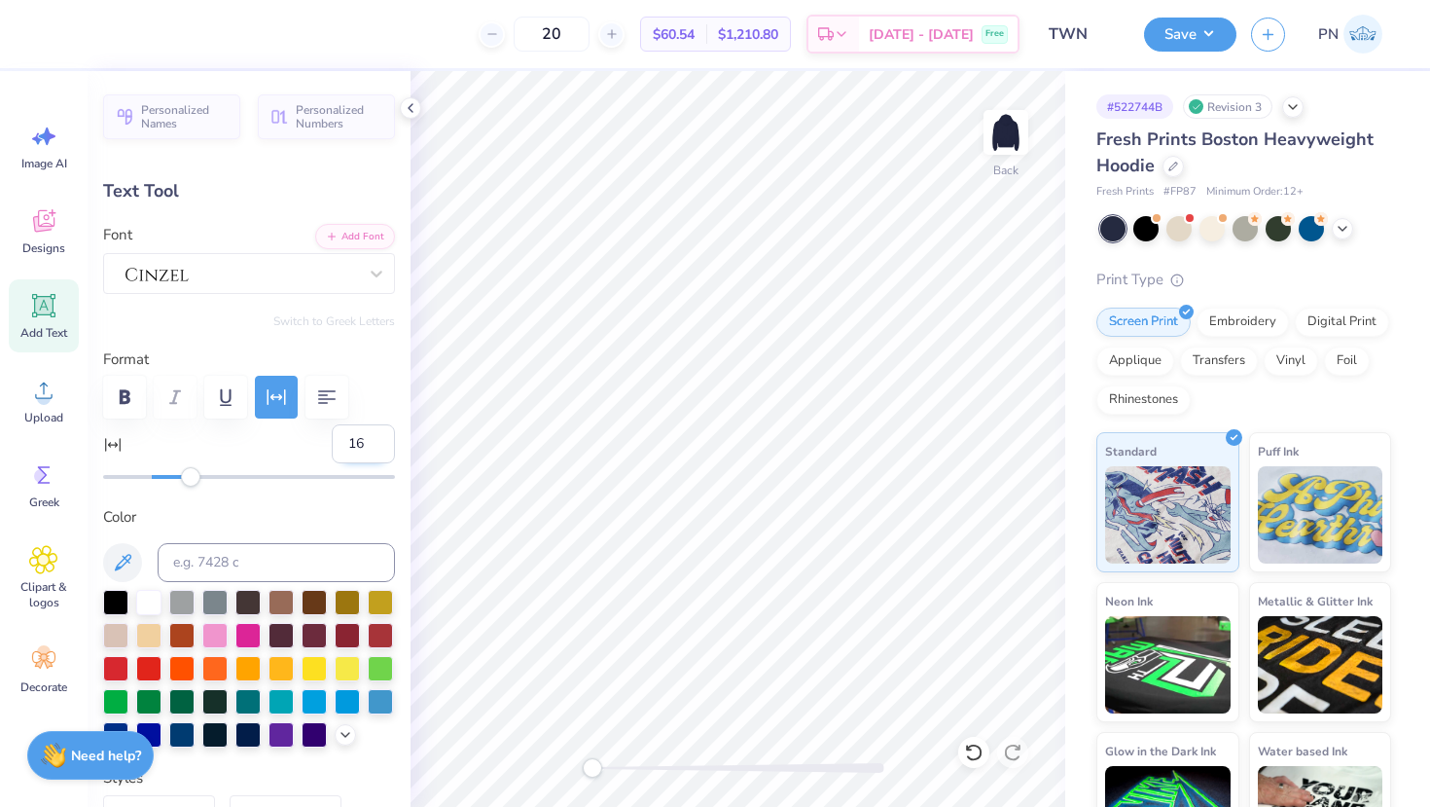
type input "0.53"
type input "4.95"
type input "20"
click at [199, 482] on div "Accessibility label" at bounding box center [200, 476] width 19 height 19
type input "4.56"
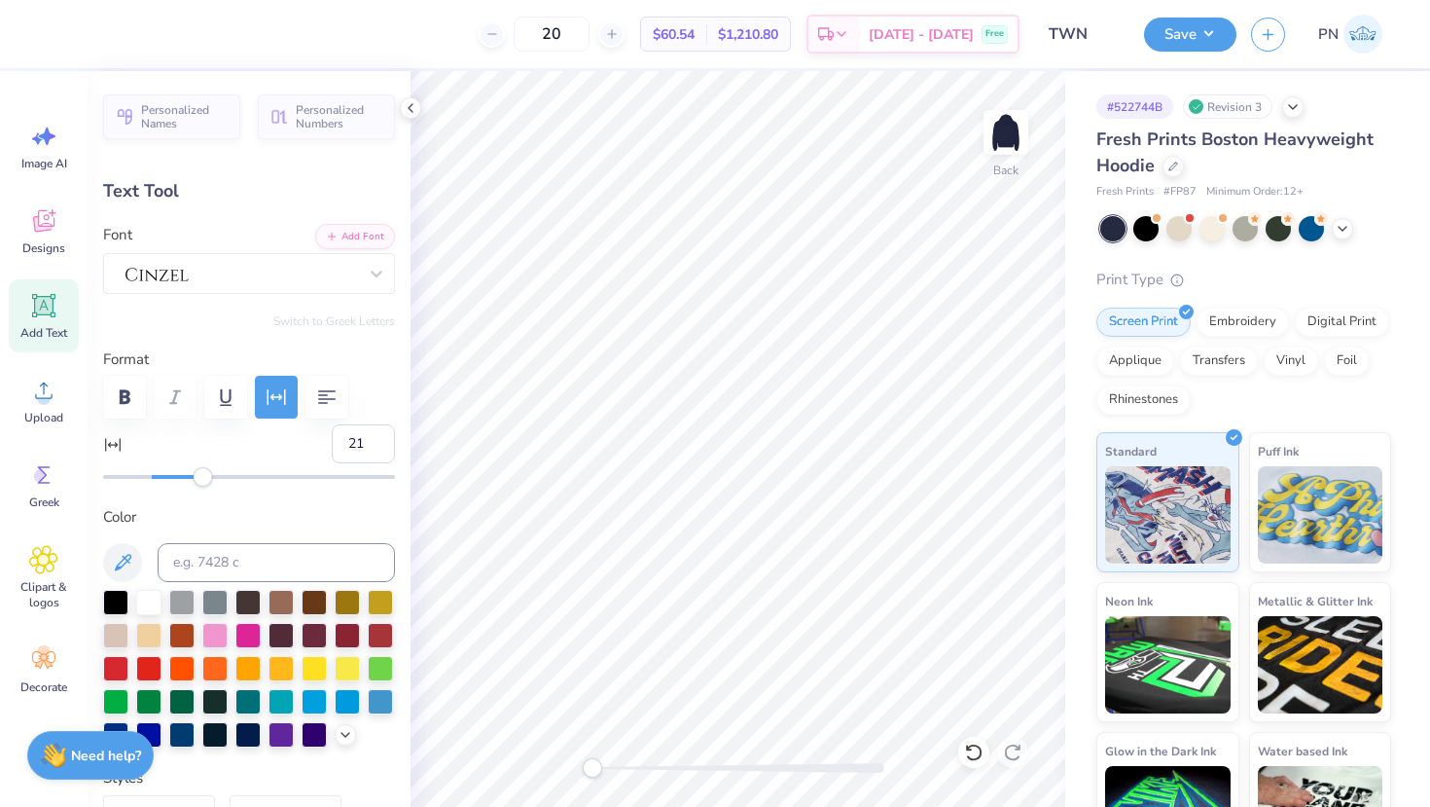
type input "22"
drag, startPoint x: 195, startPoint y: 472, endPoint x: 204, endPoint y: 473, distance: 9.8
click at [204, 473] on div "Accessibility label" at bounding box center [203, 476] width 19 height 19
type input "4.64"
type input "25"
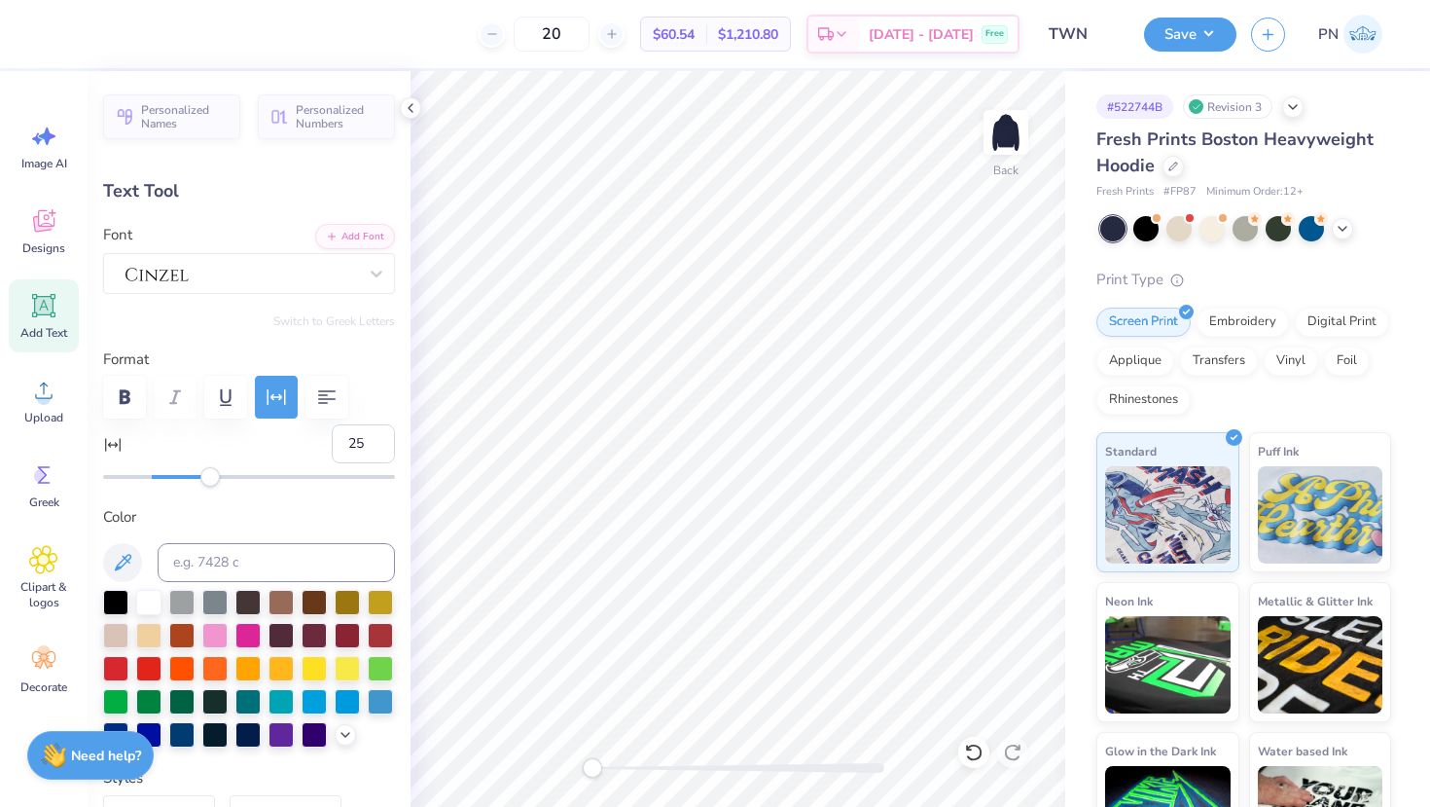
click at [212, 481] on div "Accessibility label" at bounding box center [209, 476] width 19 height 19
type input "4.77"
type input "4.96"
type input "29"
click at [222, 476] on div "Accessibility label" at bounding box center [222, 476] width 19 height 19
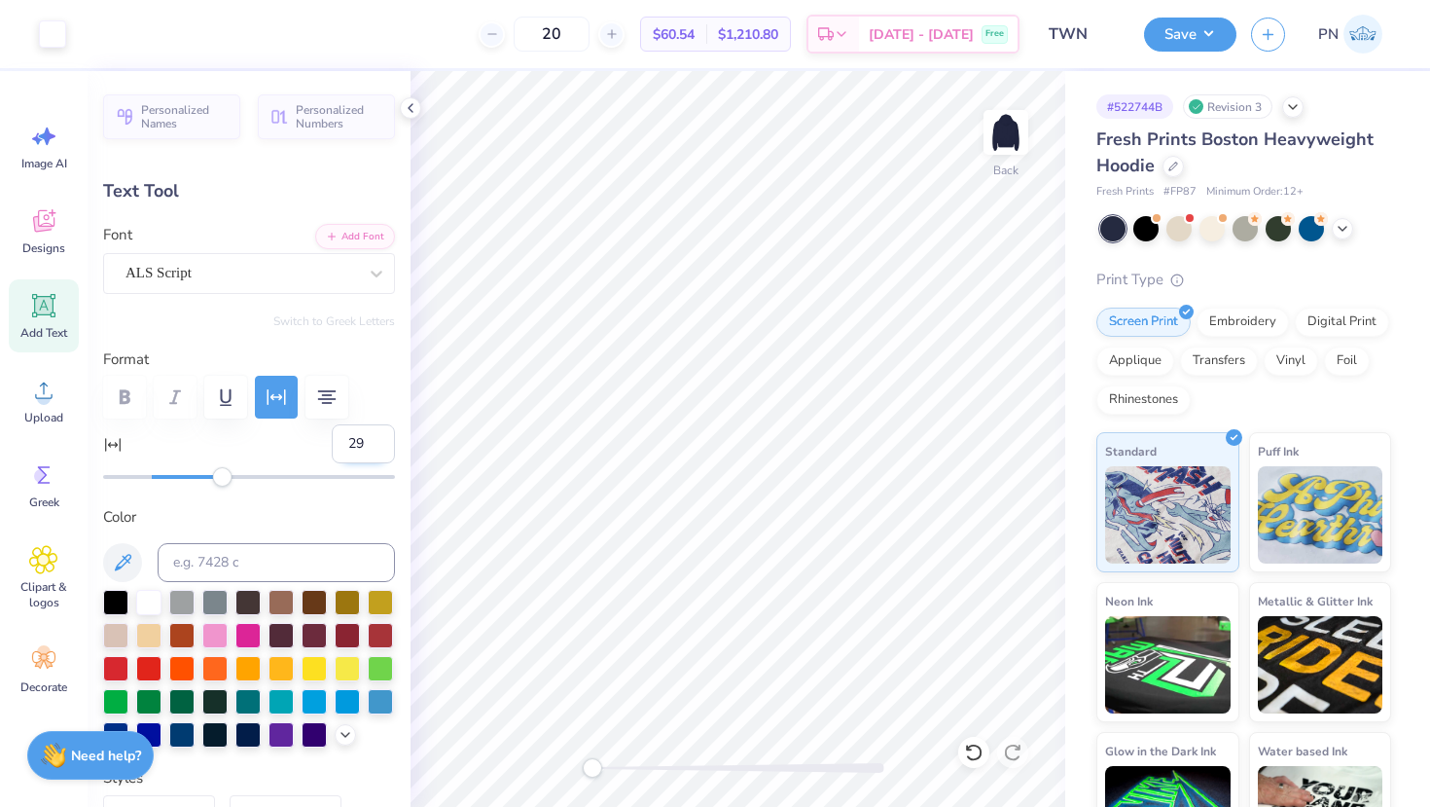
type input "5.83"
type input "1.77"
type input "2.87"
type input "-8"
click at [227, 281] on div "ALS Script" at bounding box center [241, 273] width 235 height 30
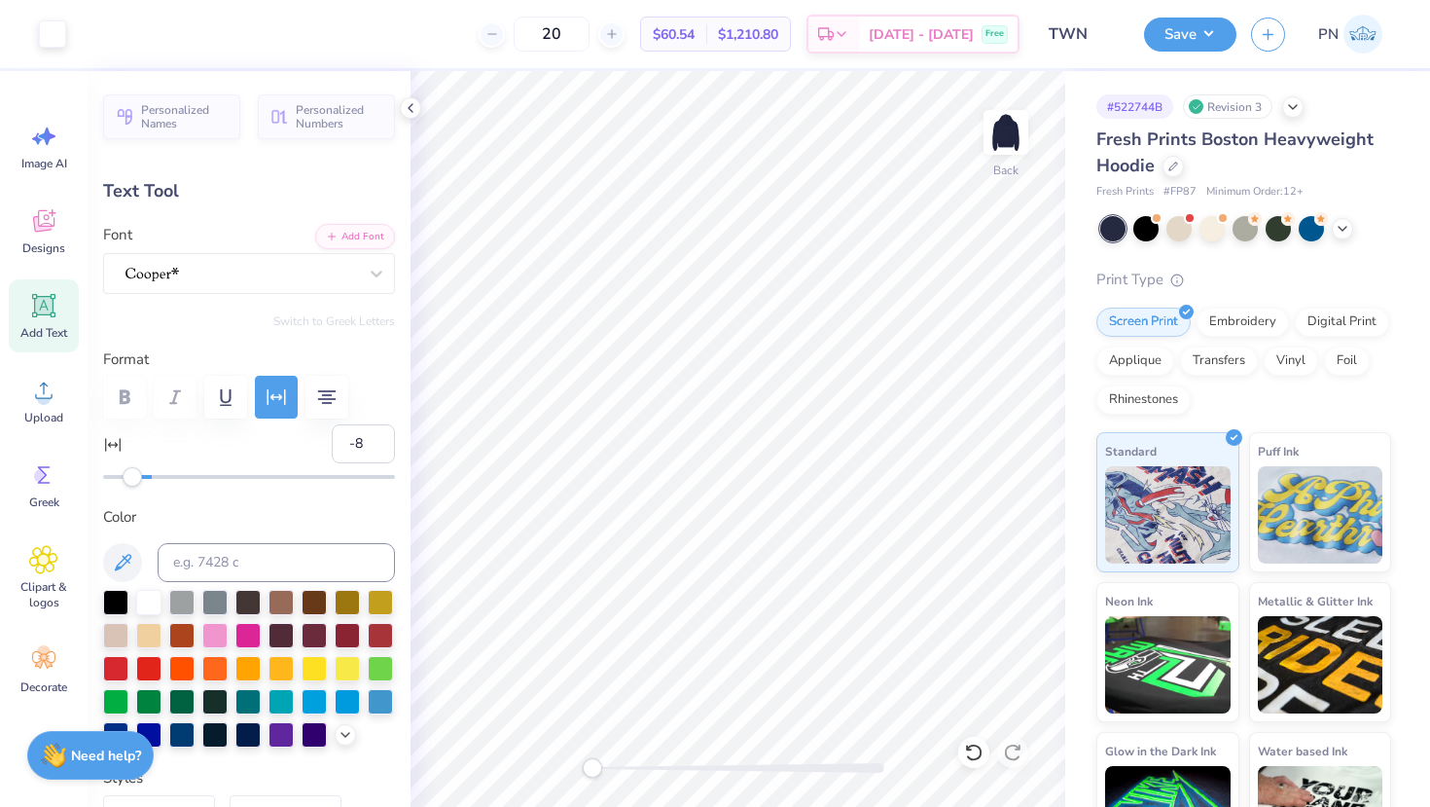
type input "9.17"
type input "1.14"
type input "5.90"
type input "18"
click at [196, 478] on div "Accessibility label" at bounding box center [195, 476] width 19 height 19
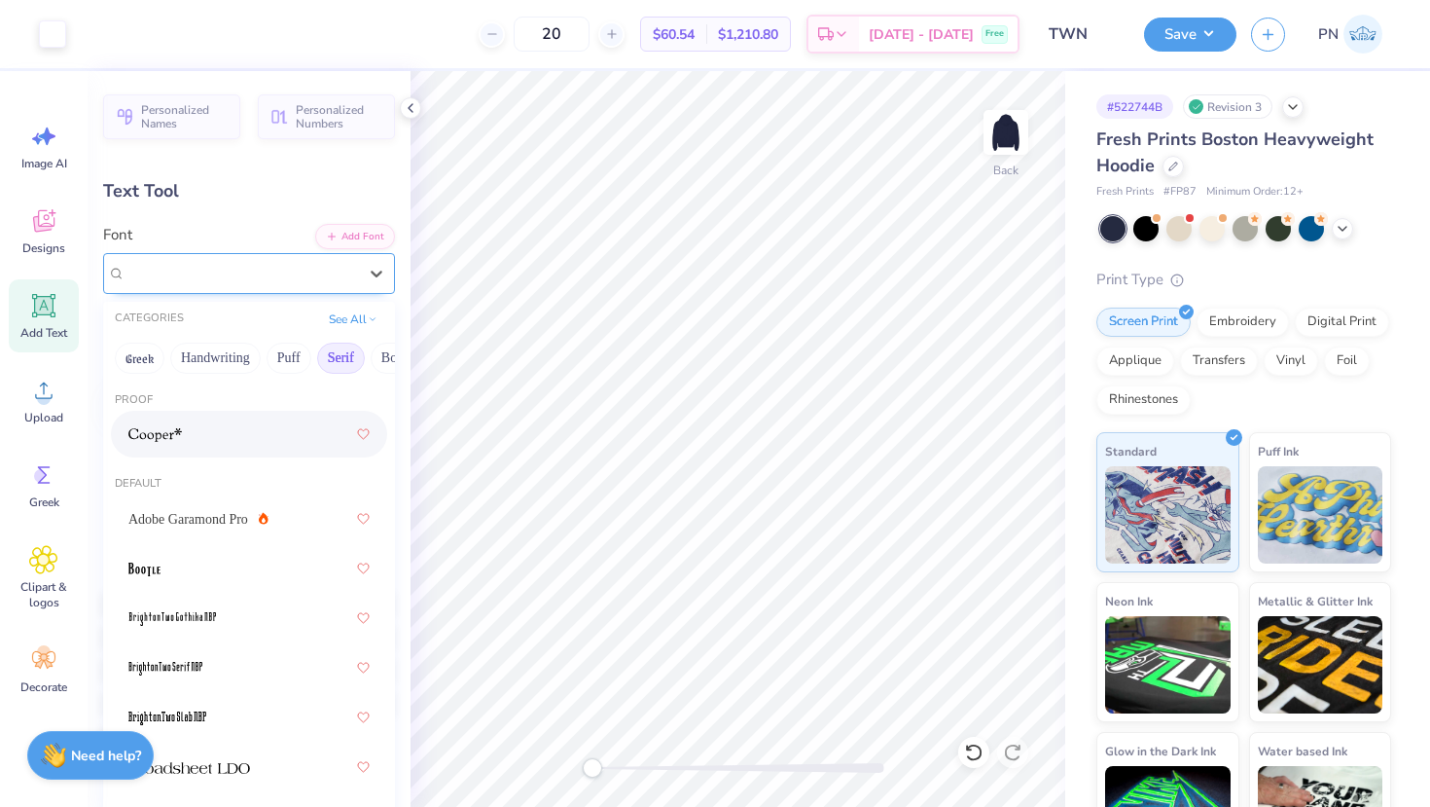
click at [286, 276] on div at bounding box center [241, 273] width 235 height 30
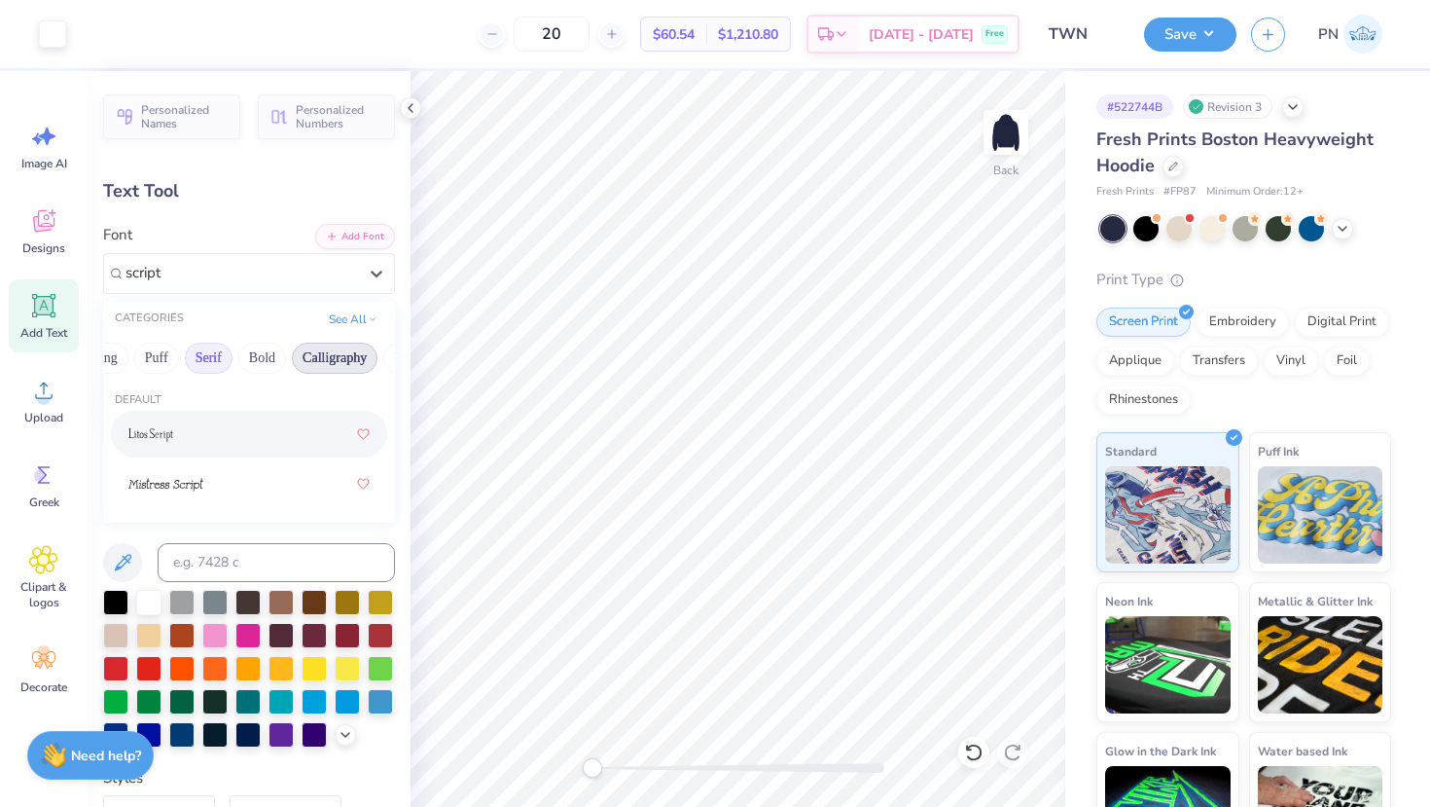
type input "script"
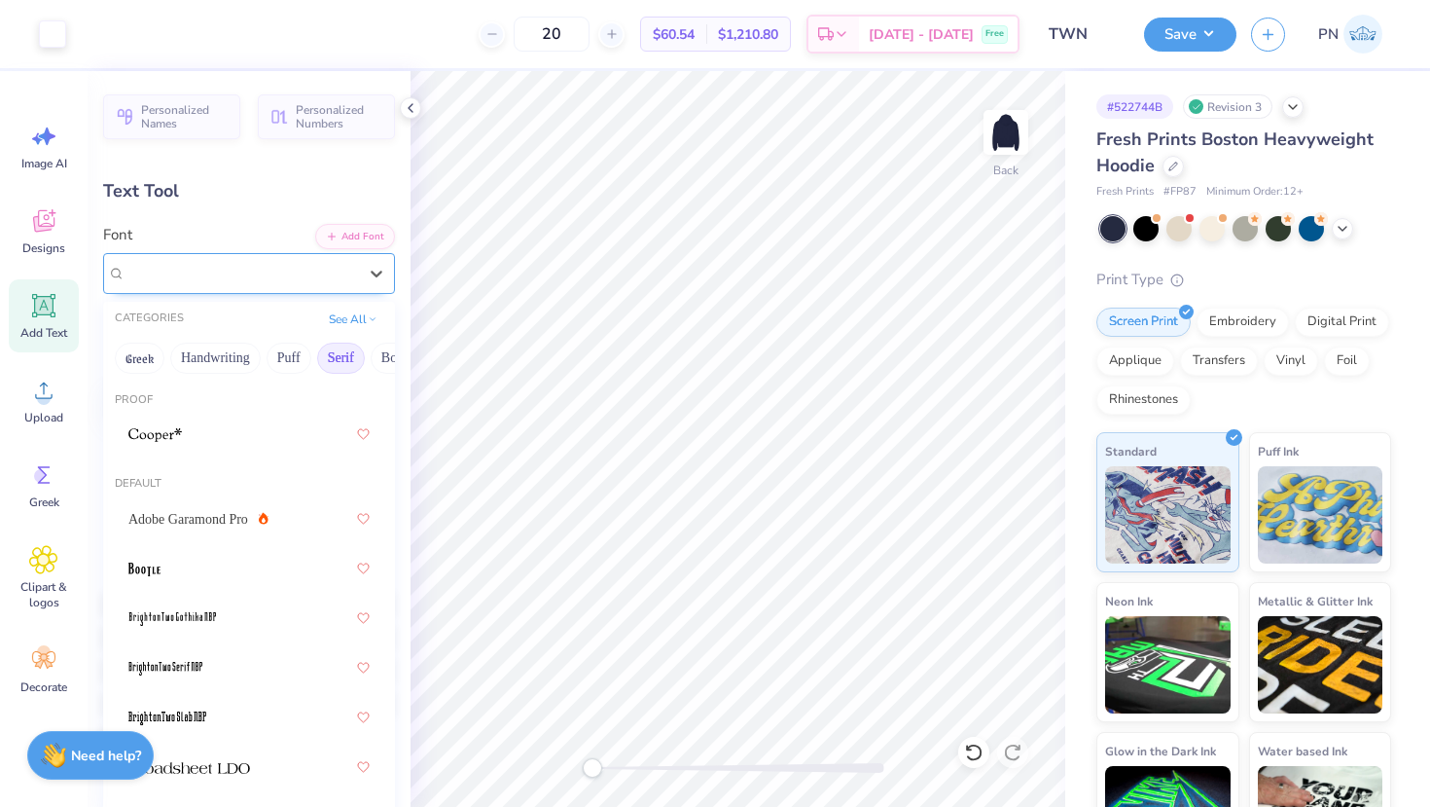
click at [263, 282] on div "Litos Script" at bounding box center [241, 273] width 235 height 30
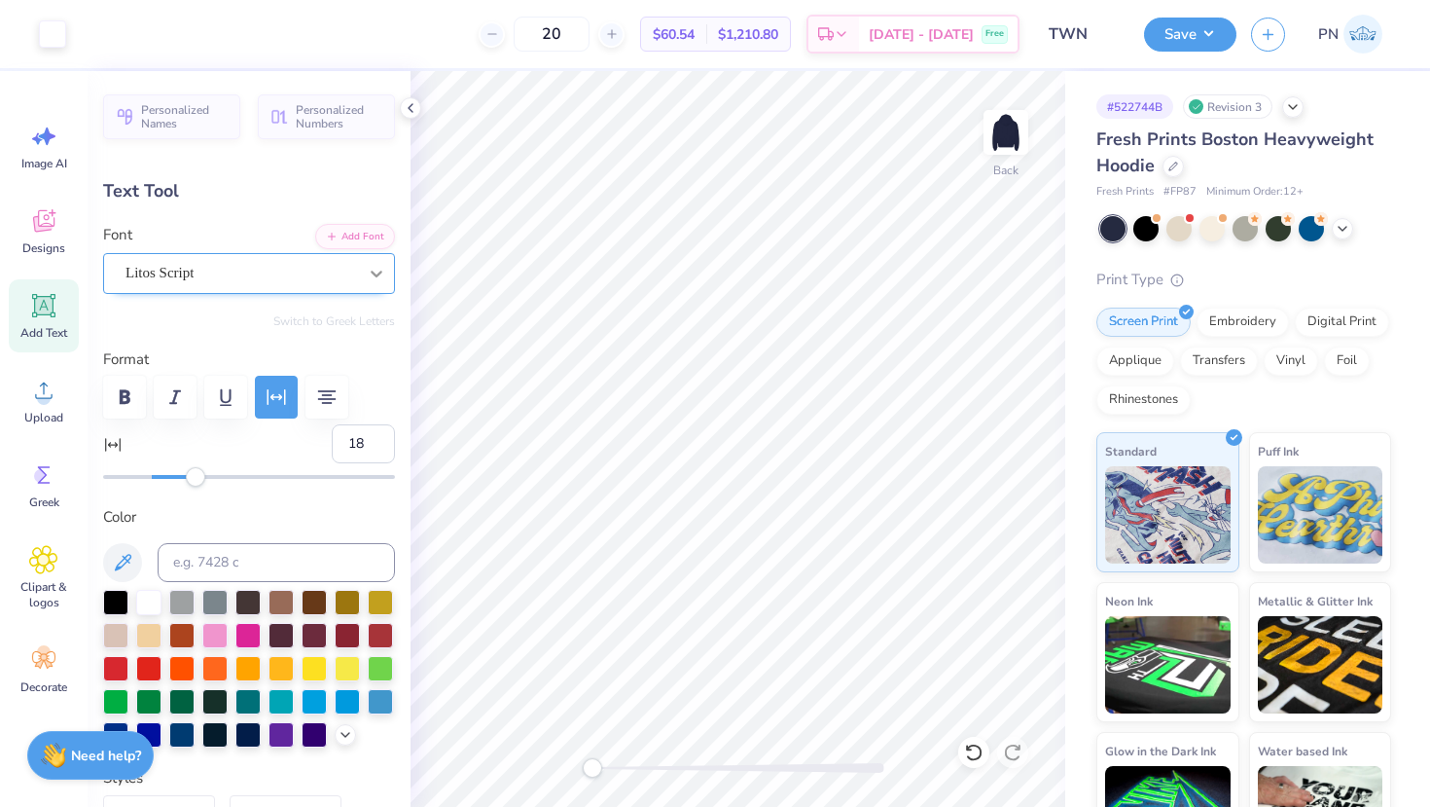
type input "7.67"
type input "1.15"
type input "5.89"
type input "4.95"
type input "0.53"
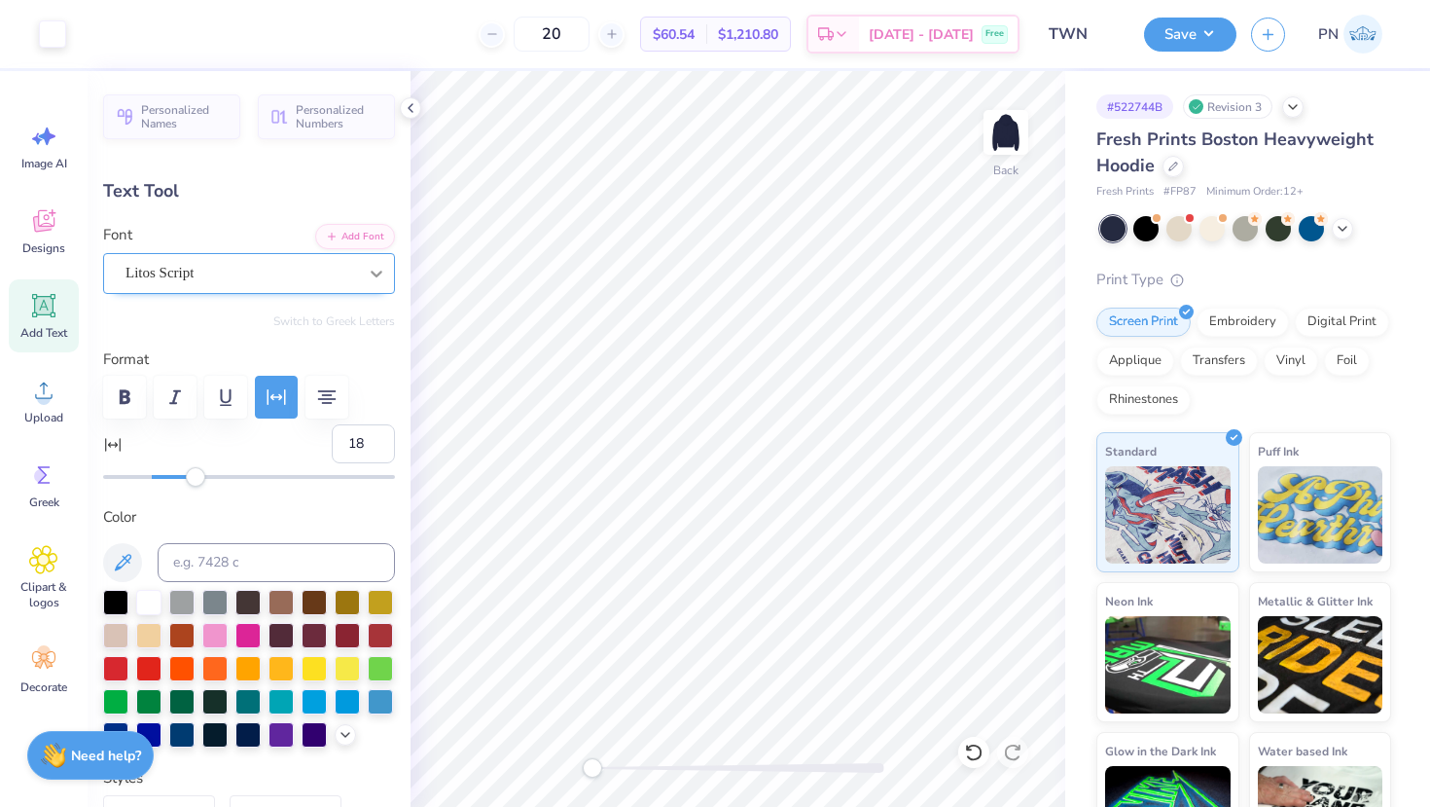
type input "4.97"
type input "29"
click at [253, 273] on div at bounding box center [241, 273] width 235 height 30
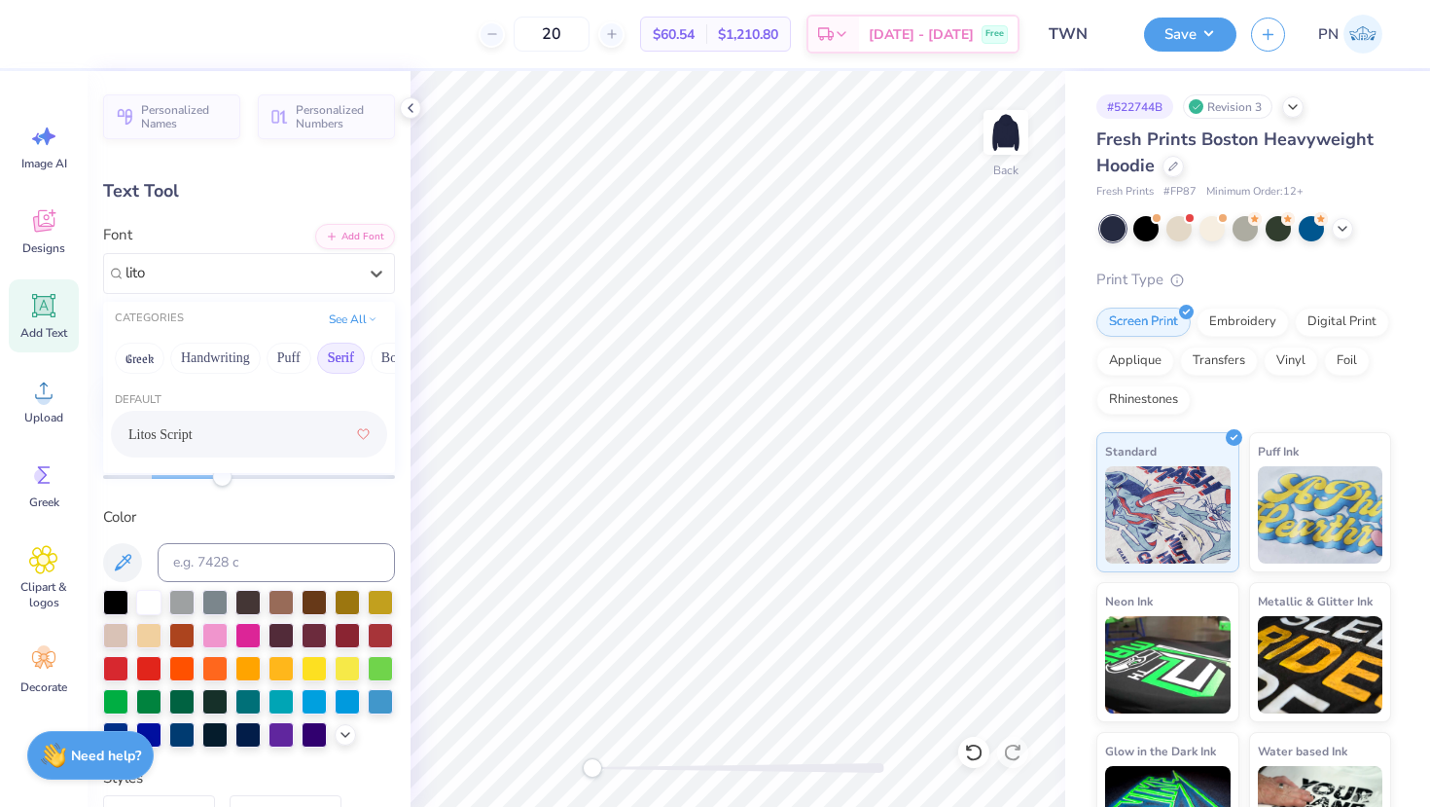
click at [180, 431] on div "Litos Script" at bounding box center [248, 433] width 241 height 35
type input "lito"
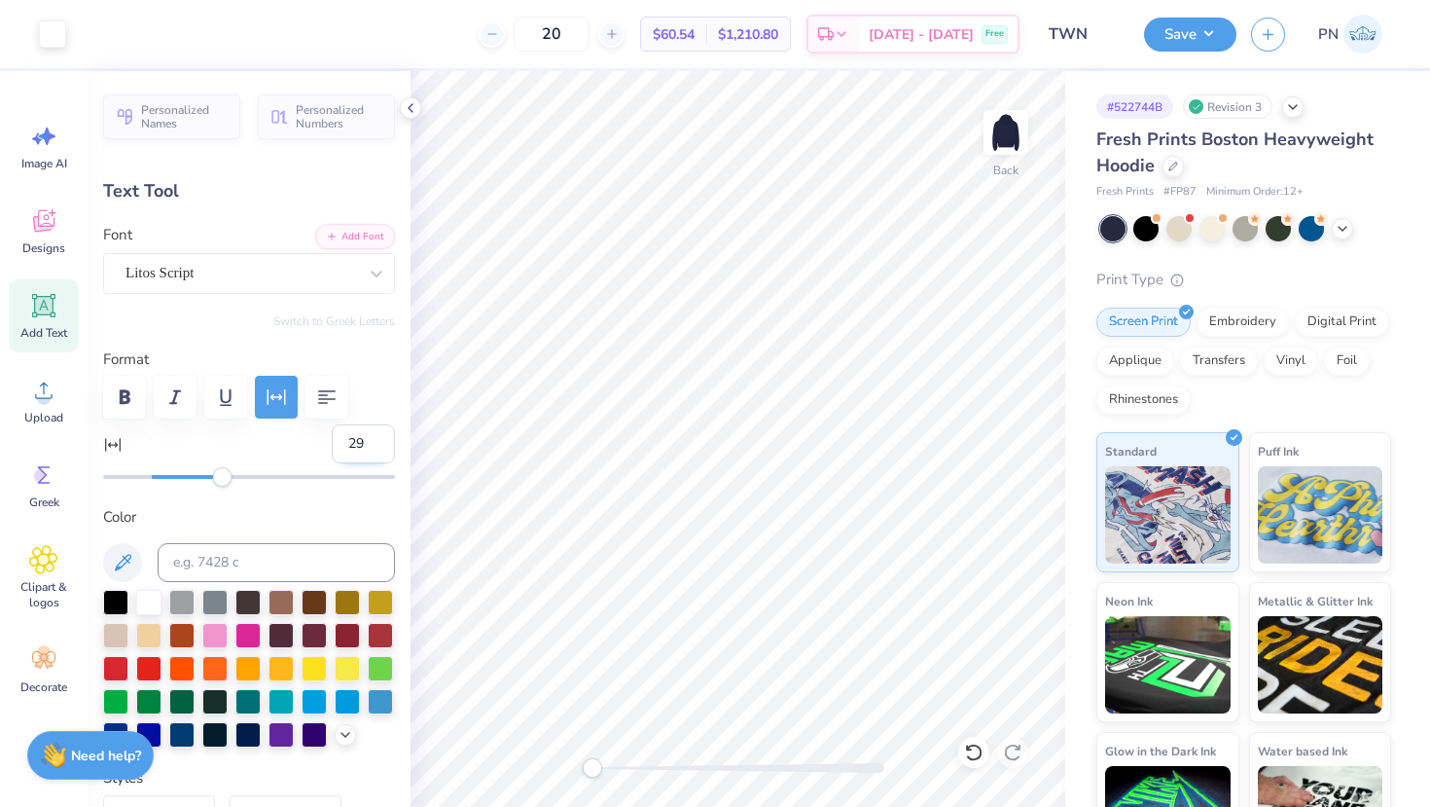
type input "4.31"
type input "0.55"
click at [252, 279] on div "Litos Script" at bounding box center [241, 273] width 235 height 30
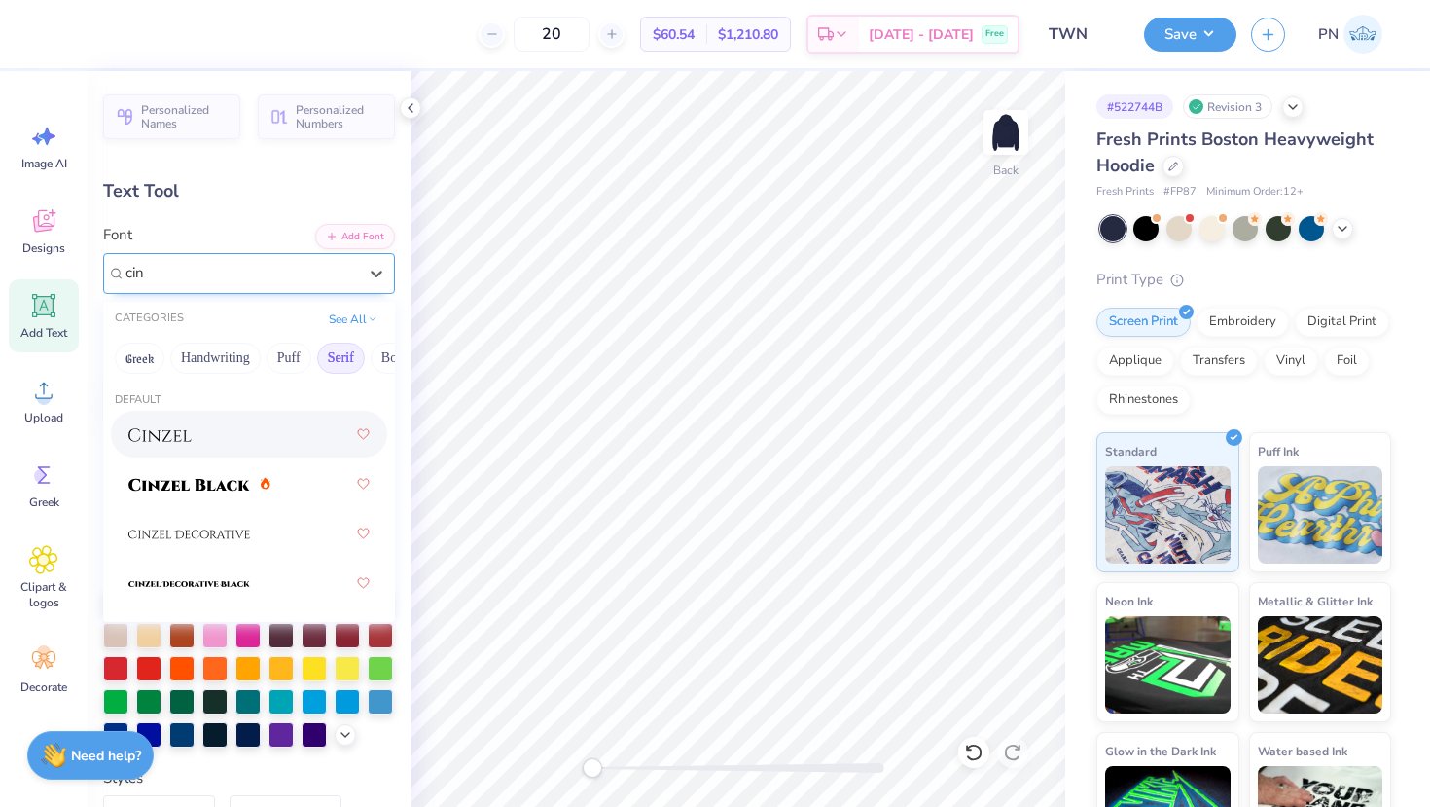
click at [195, 427] on div at bounding box center [248, 433] width 241 height 35
type input "cin"
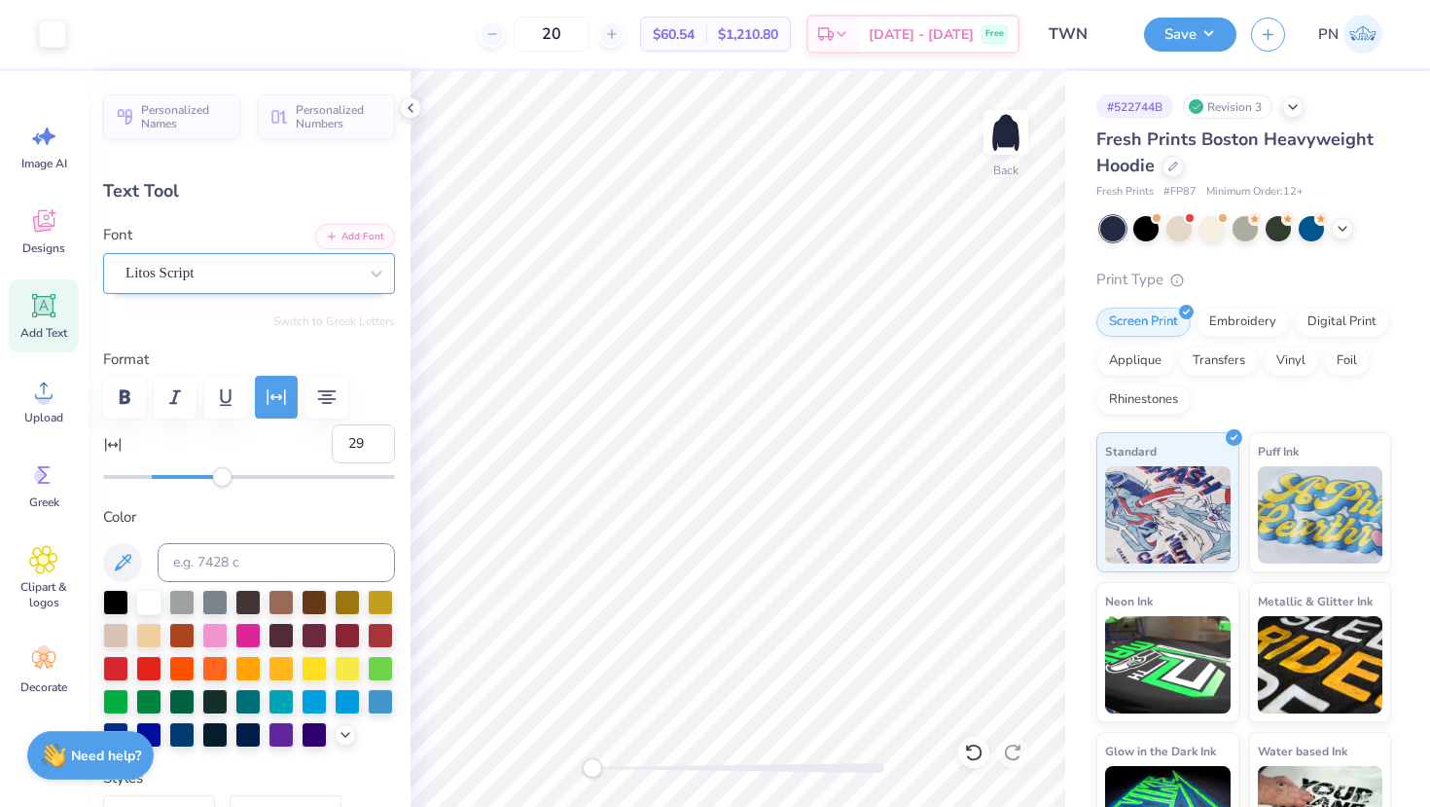
type input "7.67"
type input "1.15"
type input "5.89"
type input "18"
click at [303, 278] on div "Litos Script" at bounding box center [241, 273] width 235 height 30
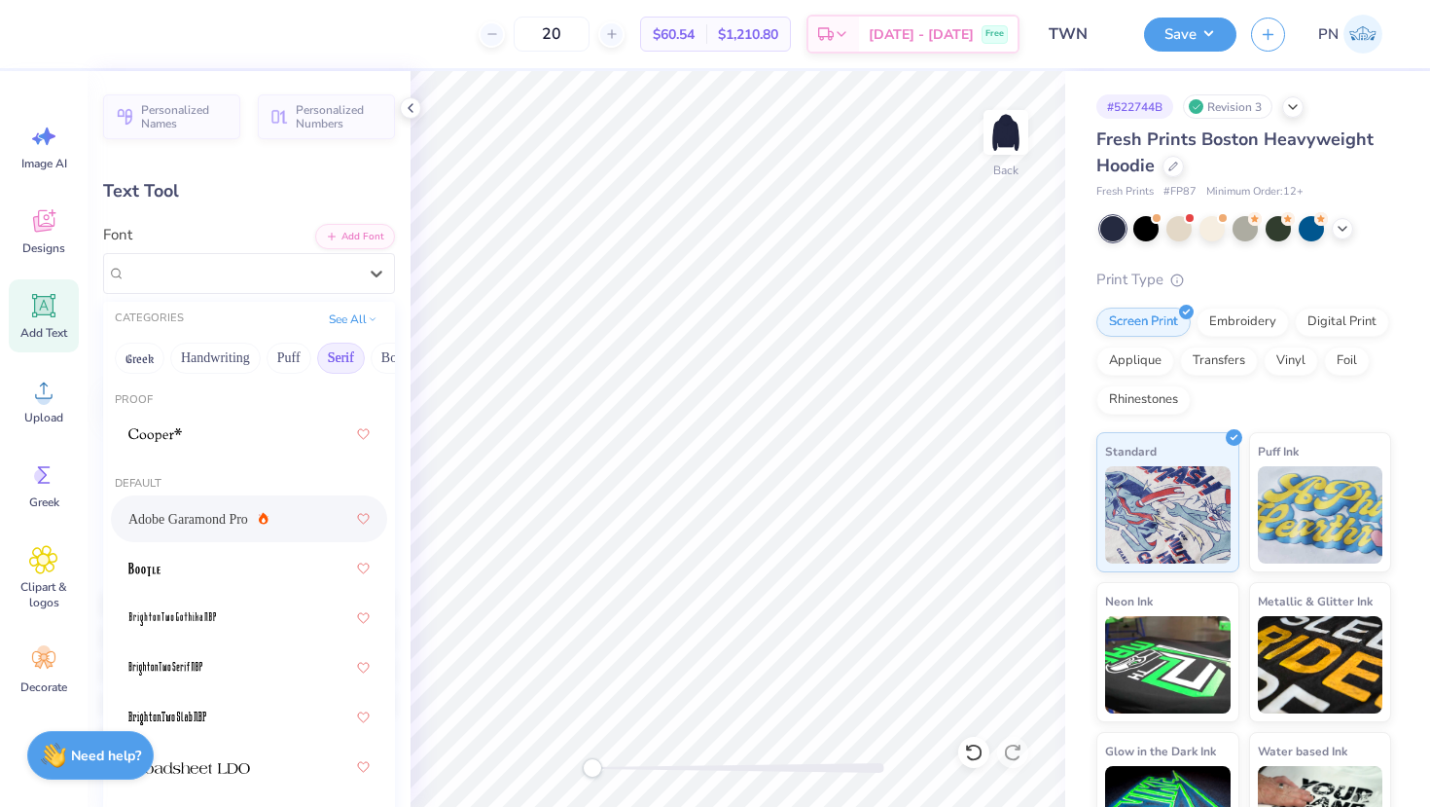
click at [192, 519] on span "Adobe Garamond Pro" at bounding box center [188, 519] width 120 height 20
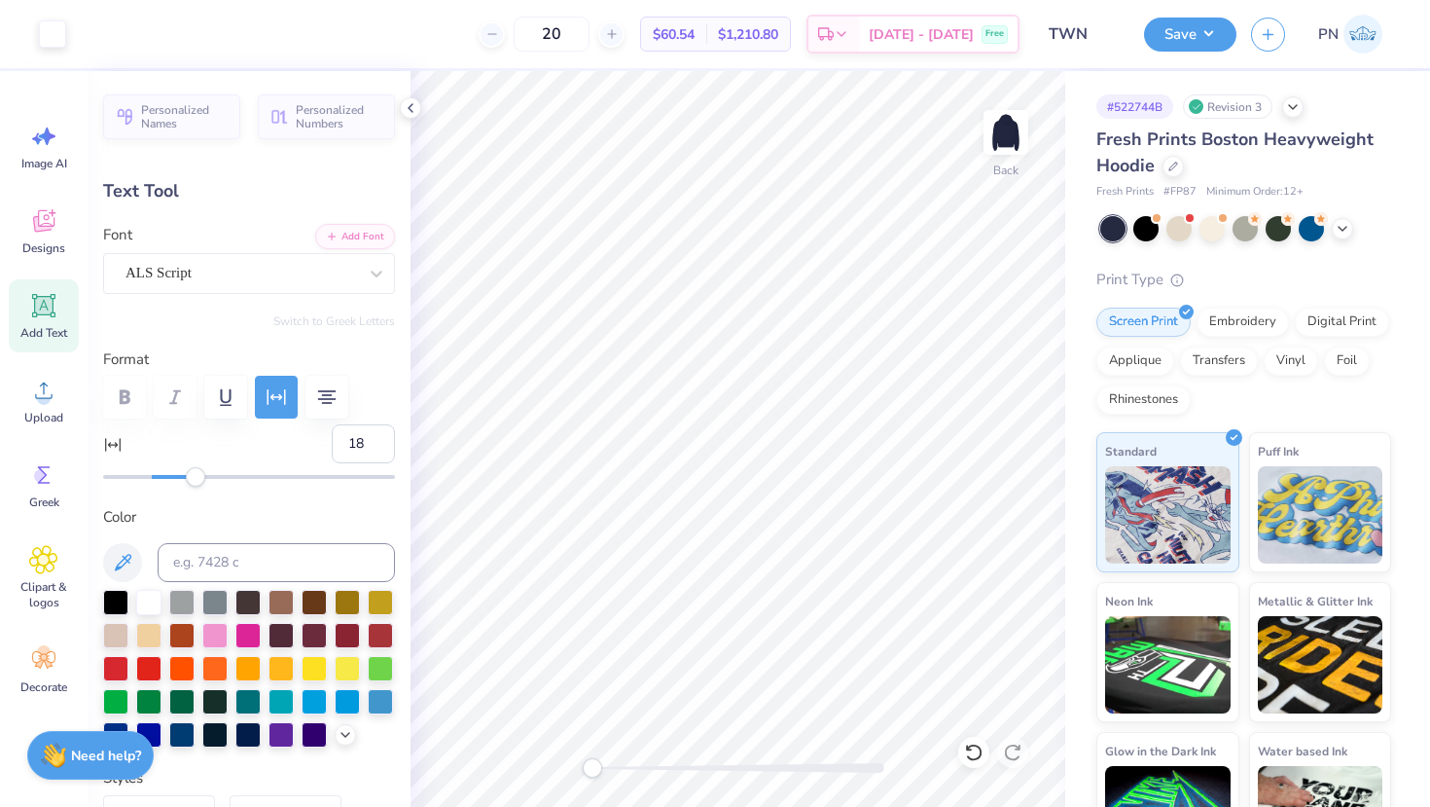
type input "5.83"
type input "1.77"
type input "3.00"
click at [253, 268] on div "ALS Script" at bounding box center [241, 273] width 235 height 30
click at [197, 258] on div "Litos Script" at bounding box center [241, 273] width 235 height 30
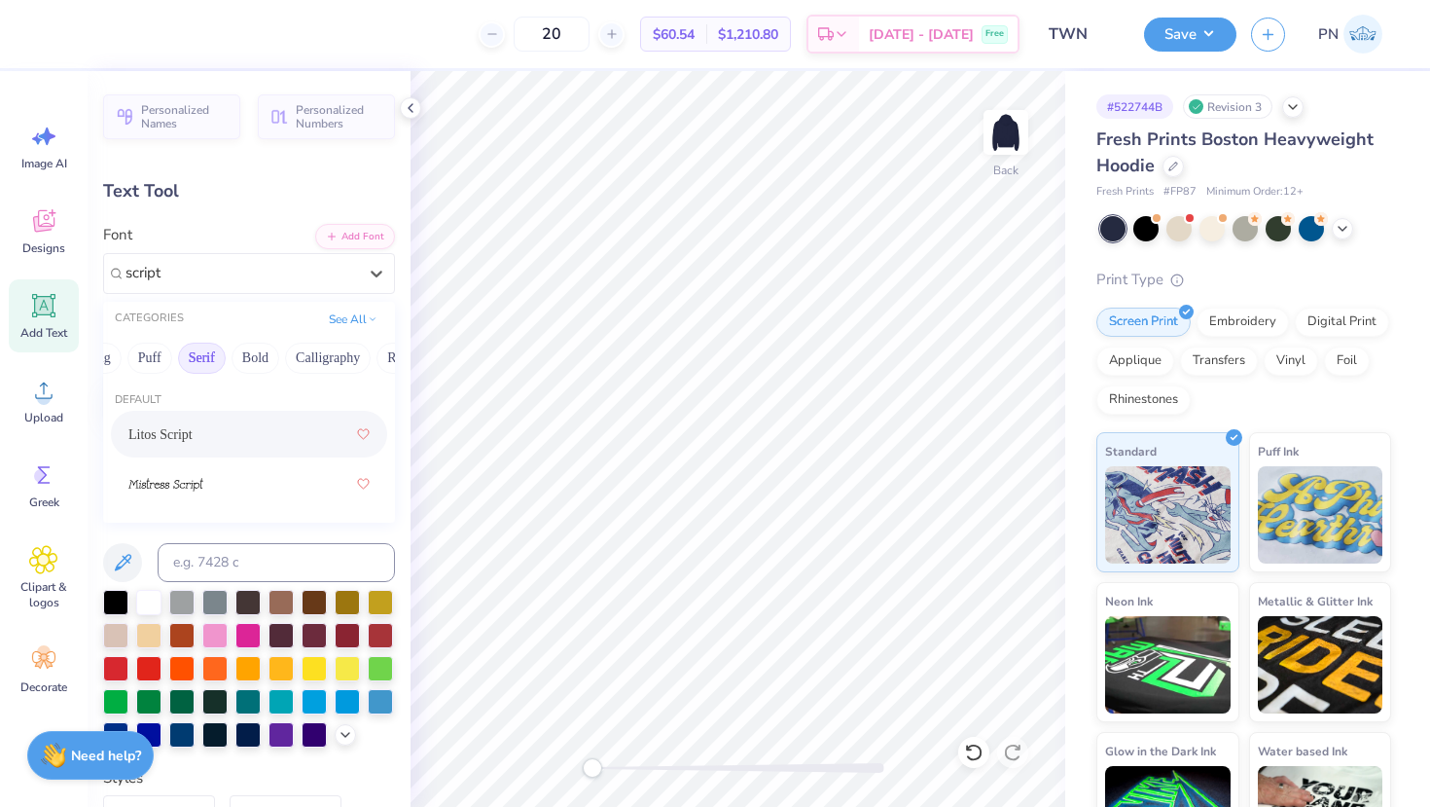
scroll to position [0, 140]
click at [328, 356] on button "Calligraphy" at bounding box center [327, 357] width 86 height 31
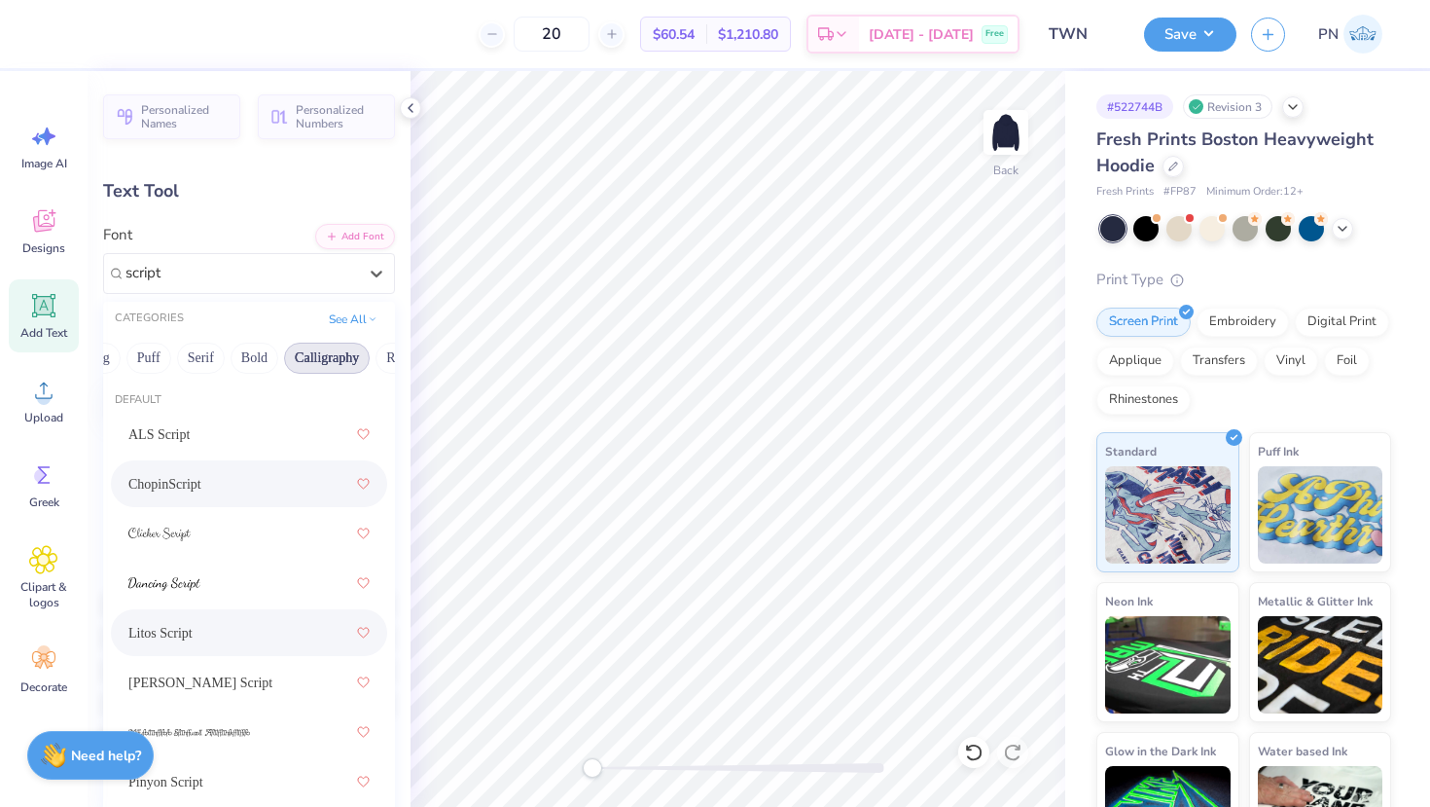
click at [228, 474] on div "ChopinScript" at bounding box center [248, 483] width 241 height 35
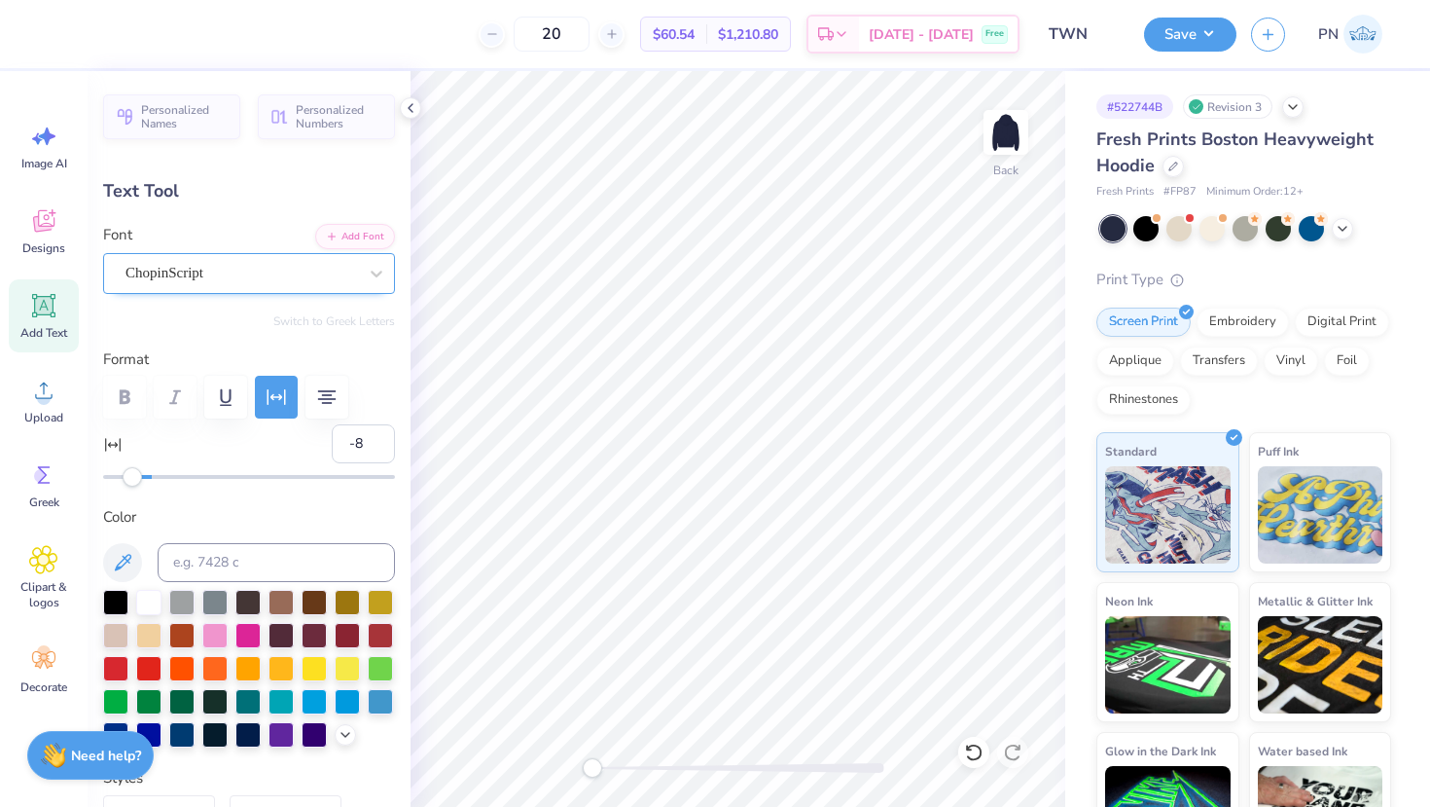
click at [243, 278] on div "ChopinScript" at bounding box center [241, 273] width 235 height 30
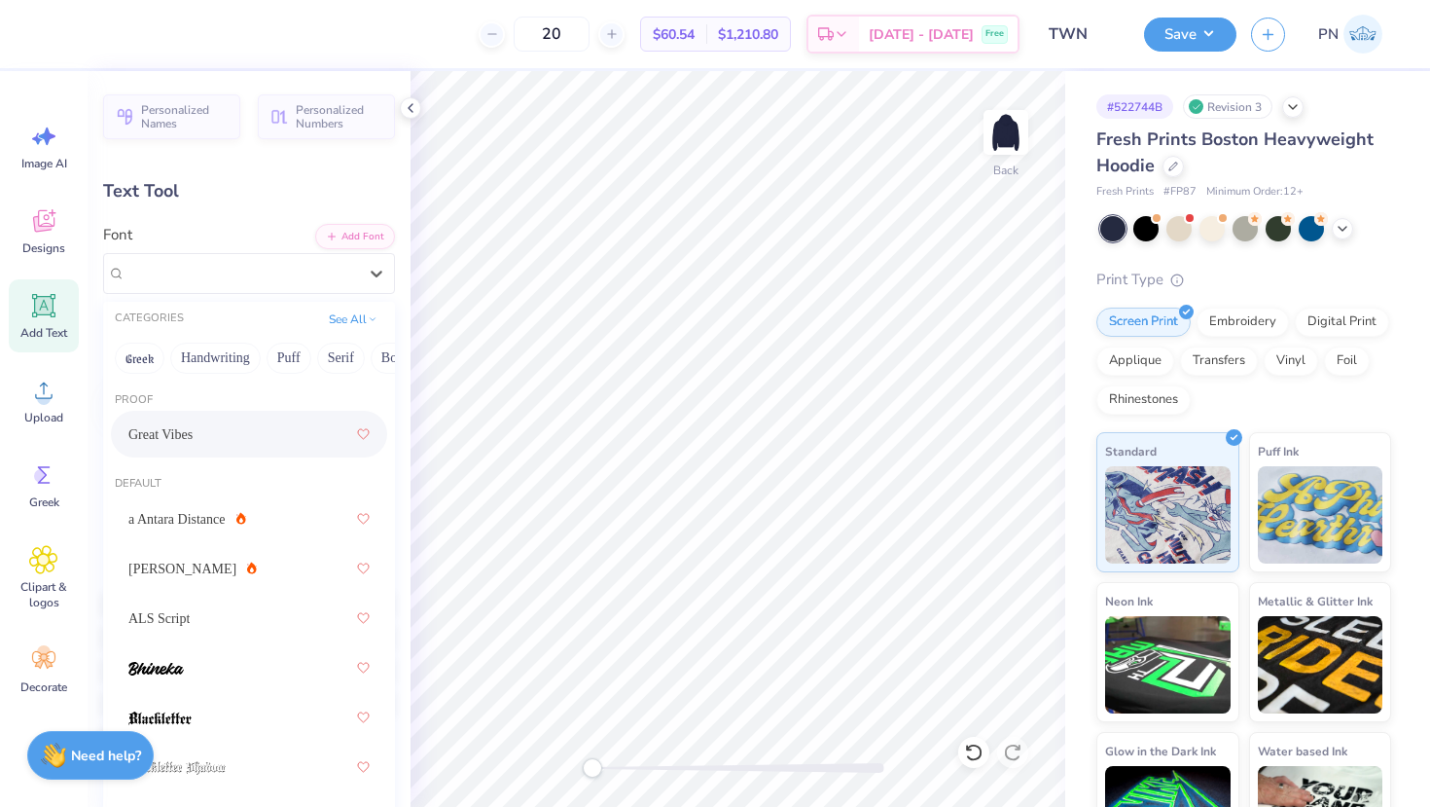
click at [224, 421] on div "Great Vibes" at bounding box center [248, 433] width 241 height 35
click at [211, 286] on div "Great Vibes" at bounding box center [241, 273] width 235 height 30
click at [210, 506] on div "a Antara Distance" at bounding box center [248, 518] width 241 height 35
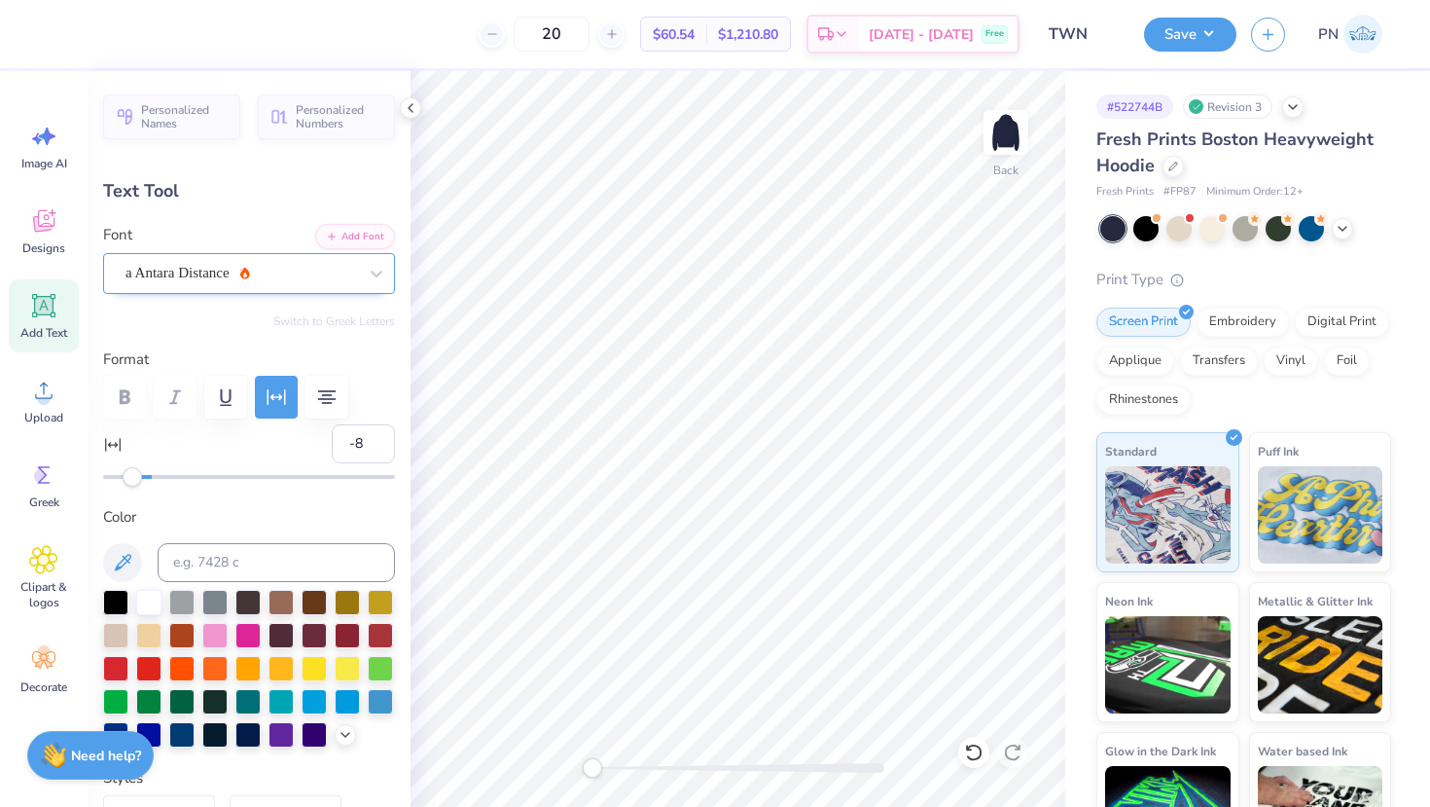
click at [254, 272] on div "a Antara Distance" at bounding box center [241, 273] width 235 height 30
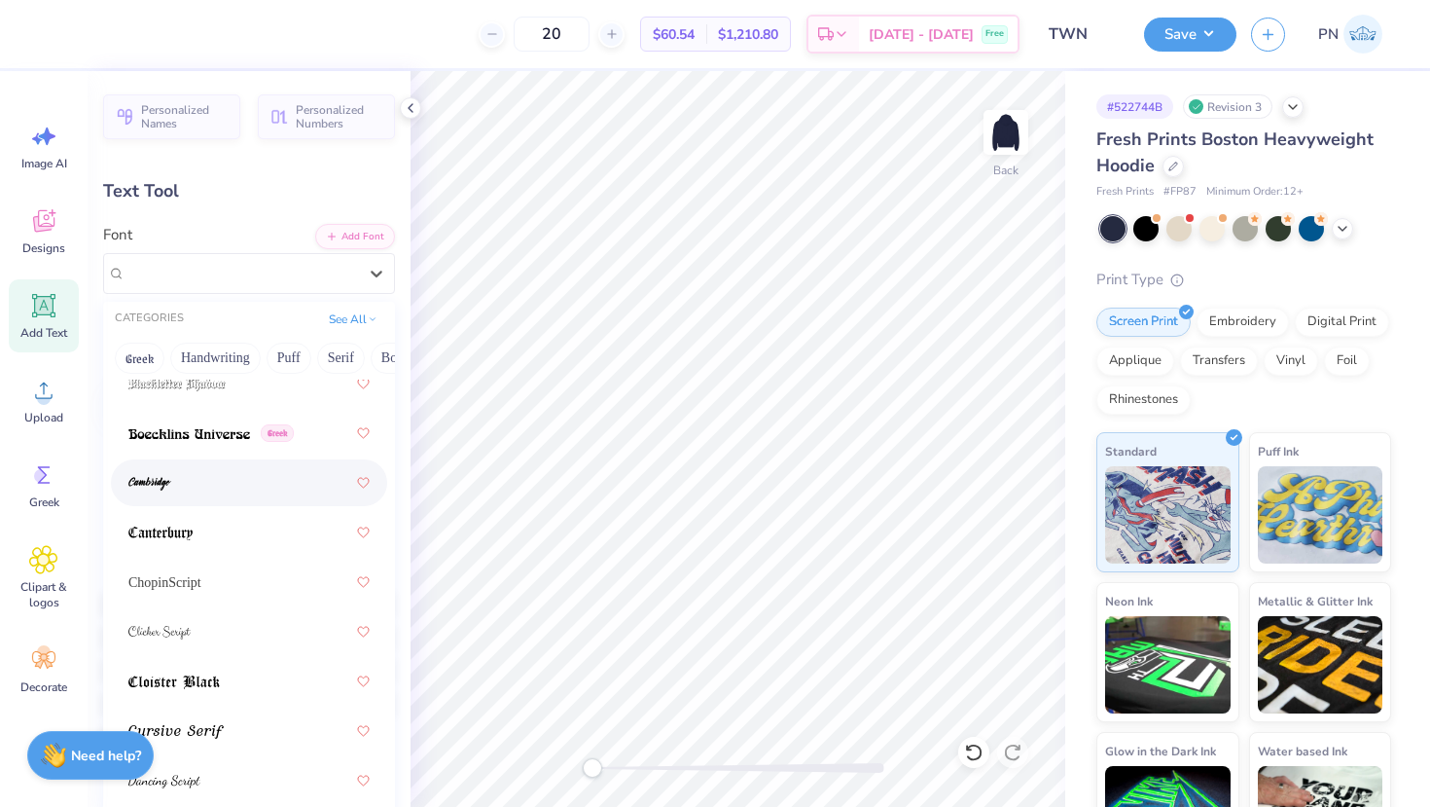
scroll to position [406, 0]
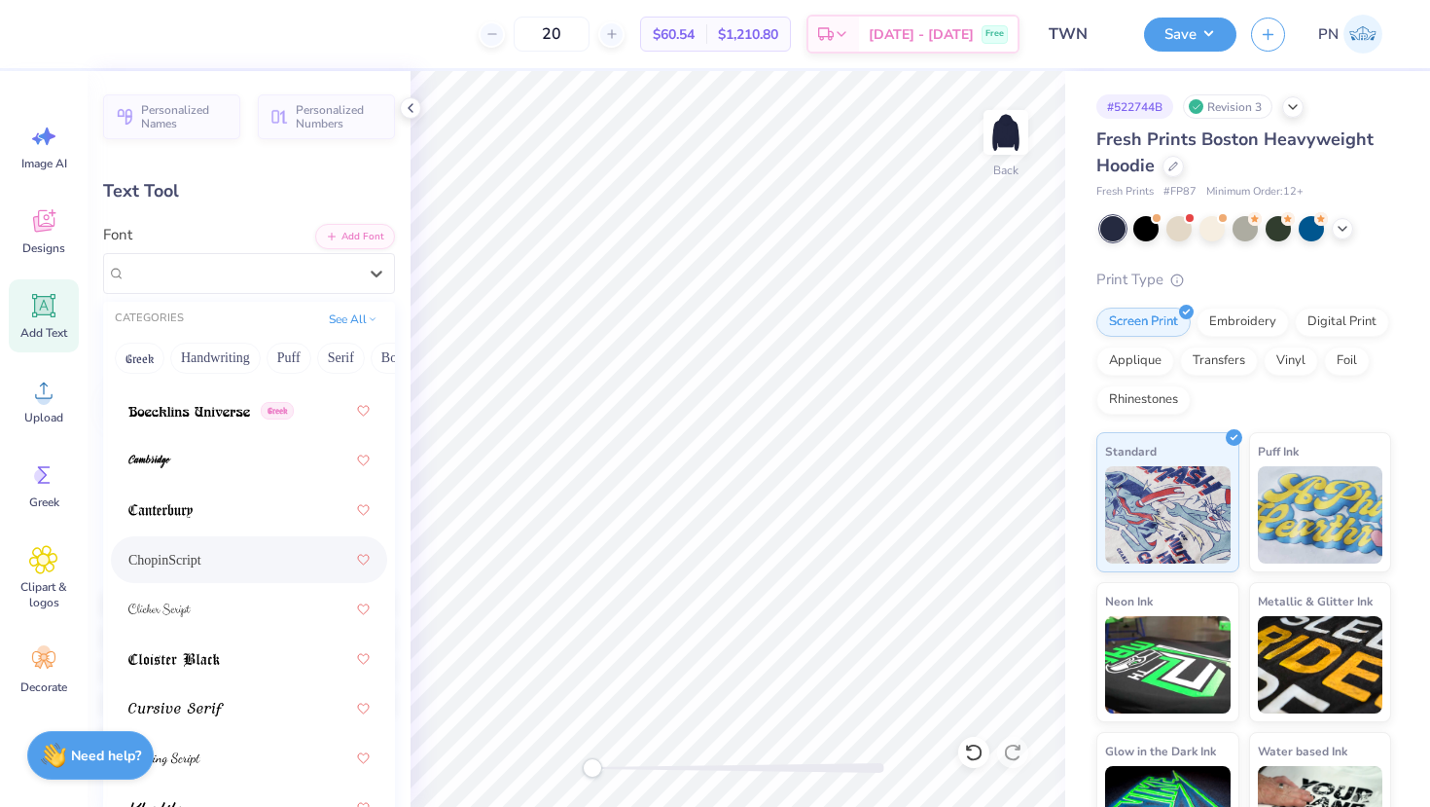
click at [200, 554] on div "ChopinScript" at bounding box center [248, 559] width 241 height 35
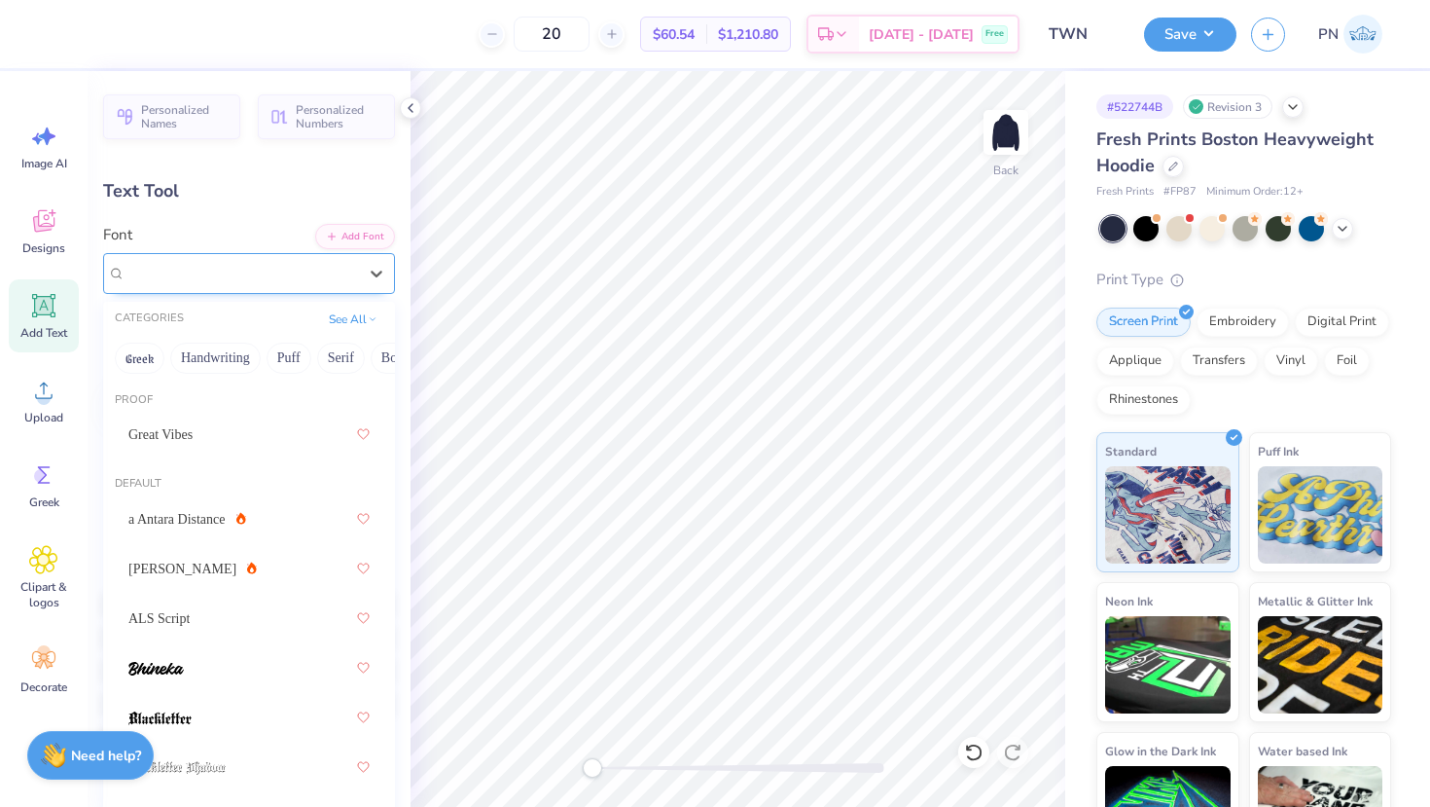
click at [211, 277] on div "ChopinScript" at bounding box center [241, 273] width 235 height 30
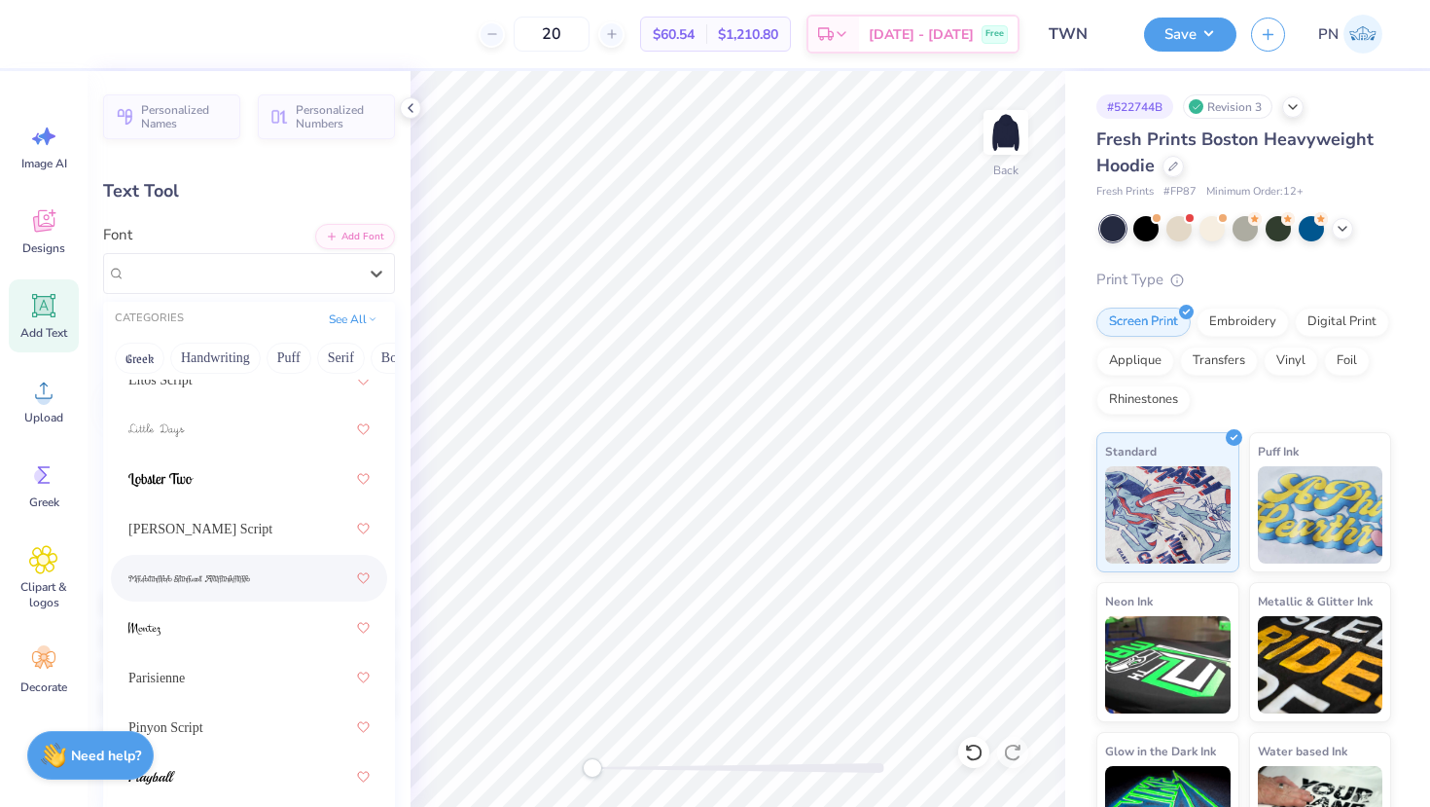
scroll to position [935, 0]
click at [200, 631] on div "Parisienne" at bounding box center [248, 625] width 241 height 35
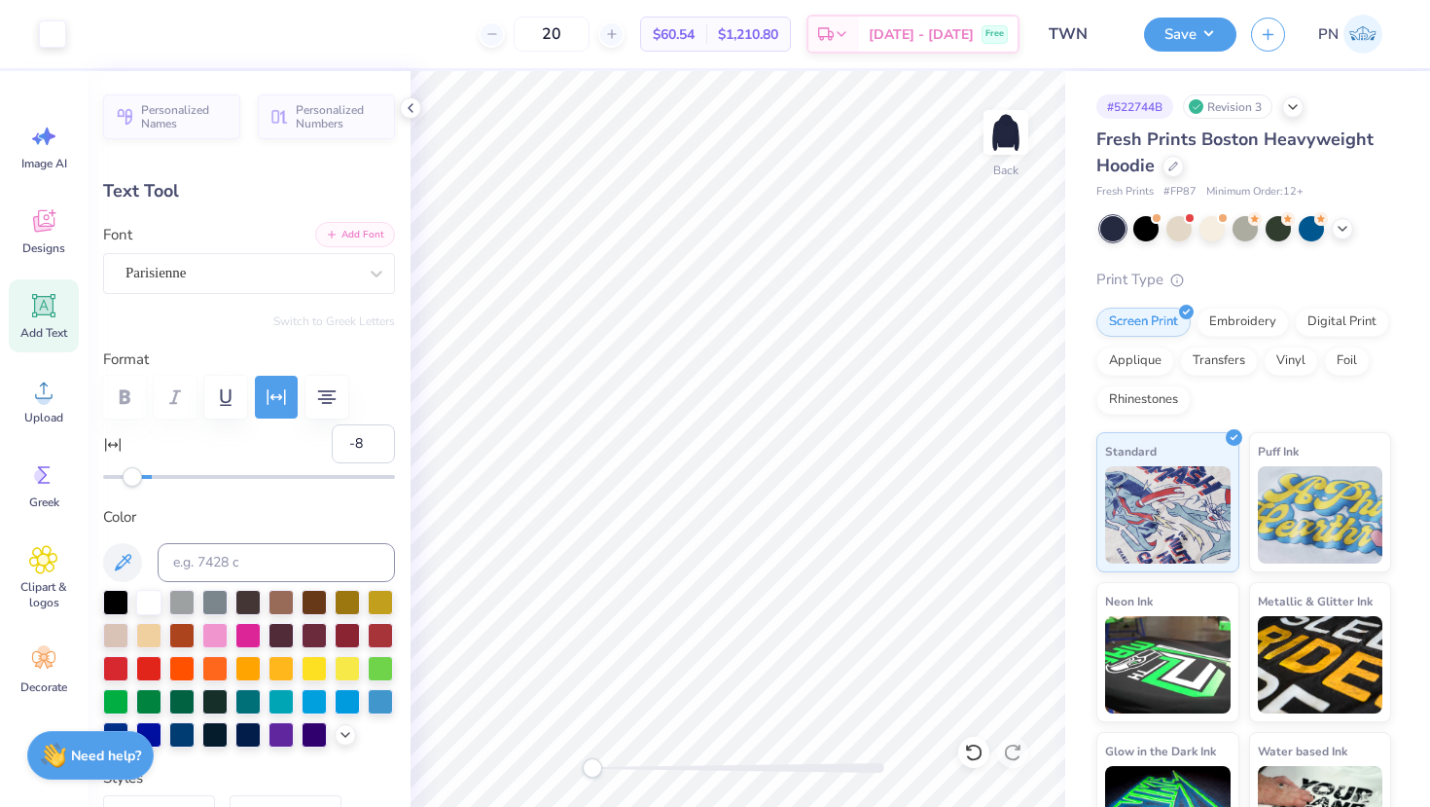
click at [360, 231] on button "Add Font" at bounding box center [355, 234] width 80 height 25
click at [364, 222] on div "Personalized Names Personalized Numbers Text Tool Add Font Font Parisienne Swit…" at bounding box center [249, 439] width 323 height 736
click at [365, 239] on button "Add Font" at bounding box center [355, 234] width 80 height 25
click at [354, 224] on button "Add Font" at bounding box center [355, 234] width 80 height 25
click at [349, 226] on button "Add Font" at bounding box center [355, 234] width 80 height 25
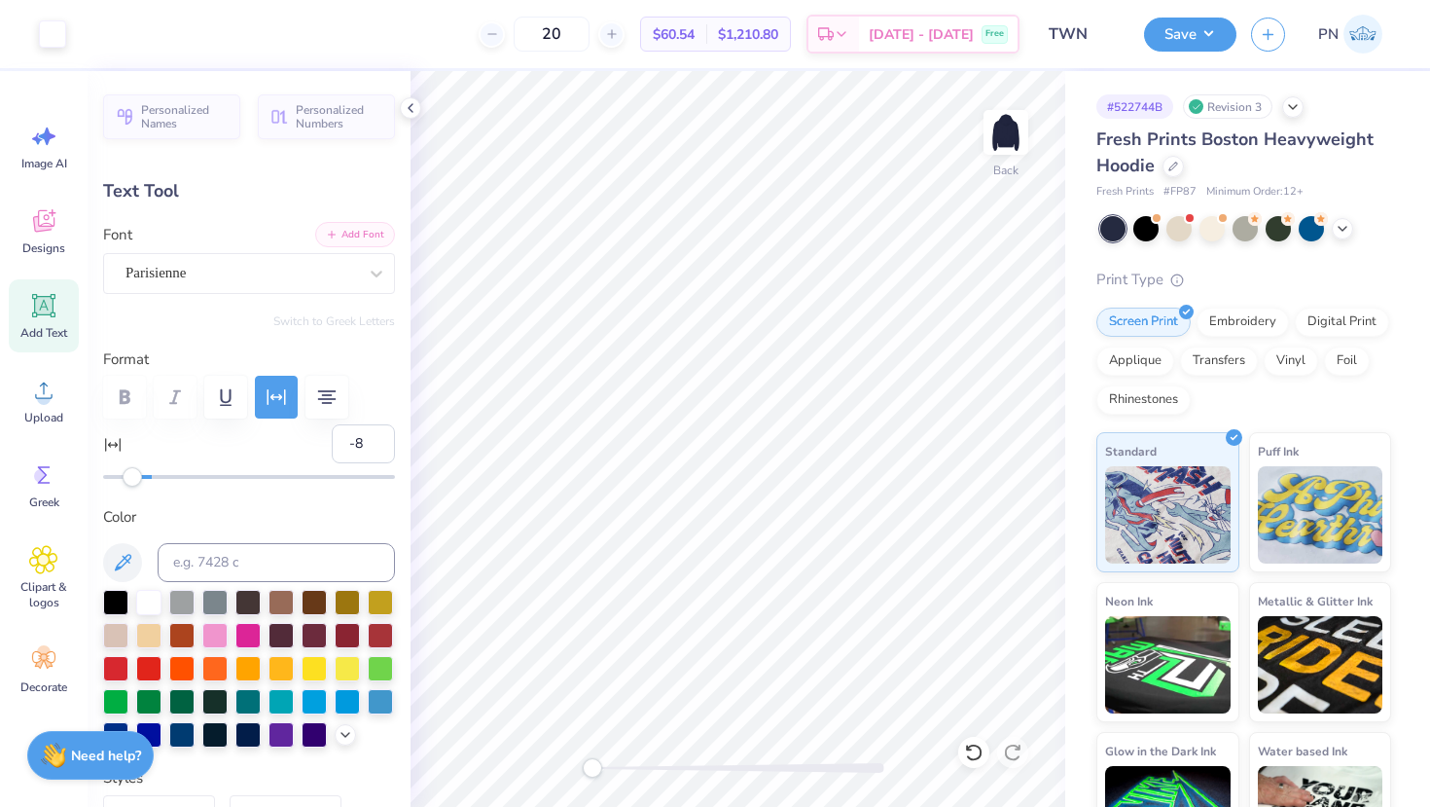
click at [376, 240] on button "Add Font" at bounding box center [355, 234] width 80 height 25
